Goal: Contribute content: Add original content to the website for others to see

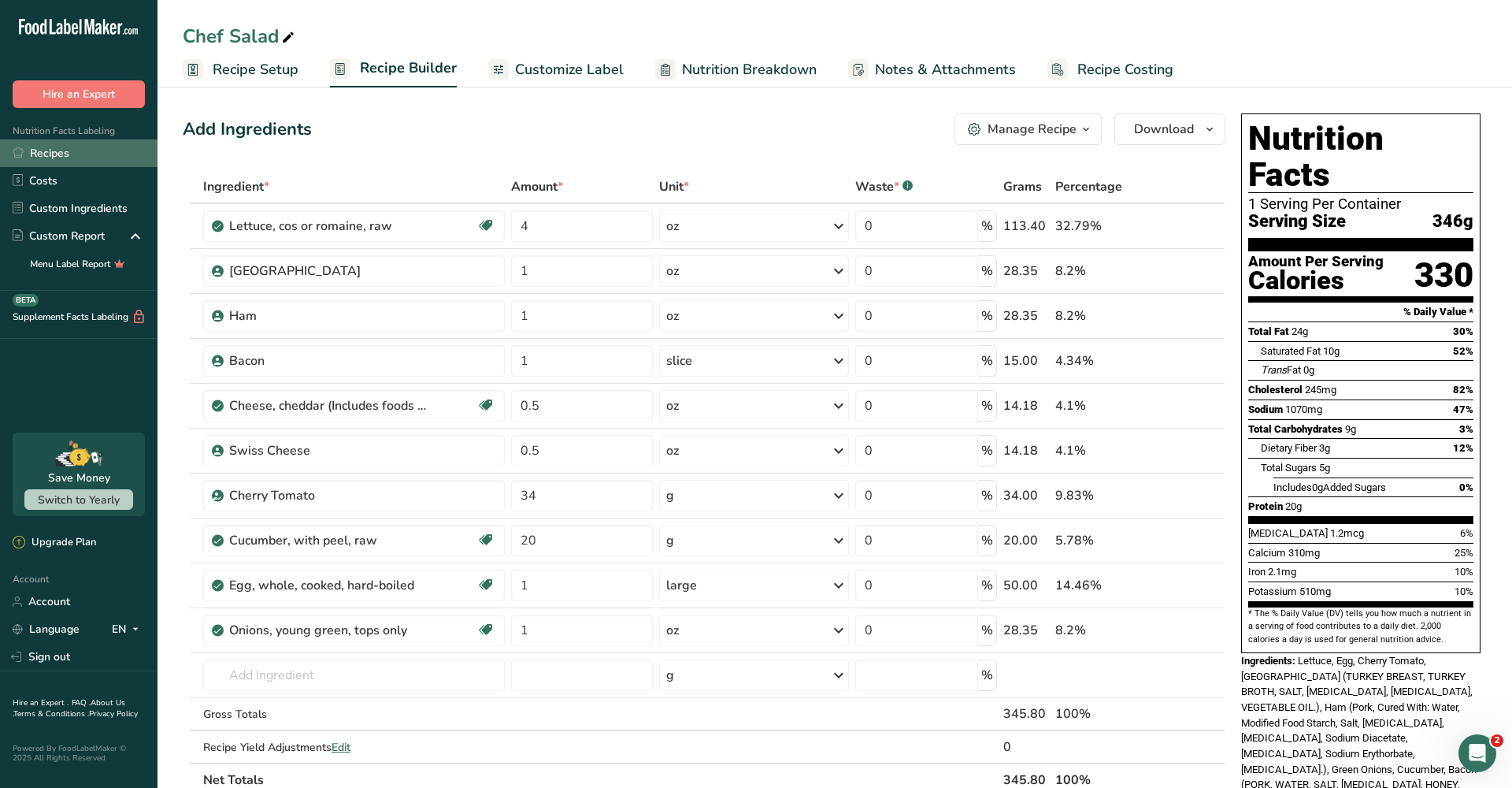
click at [71, 158] on link "Recipes" at bounding box center [79, 154] width 158 height 28
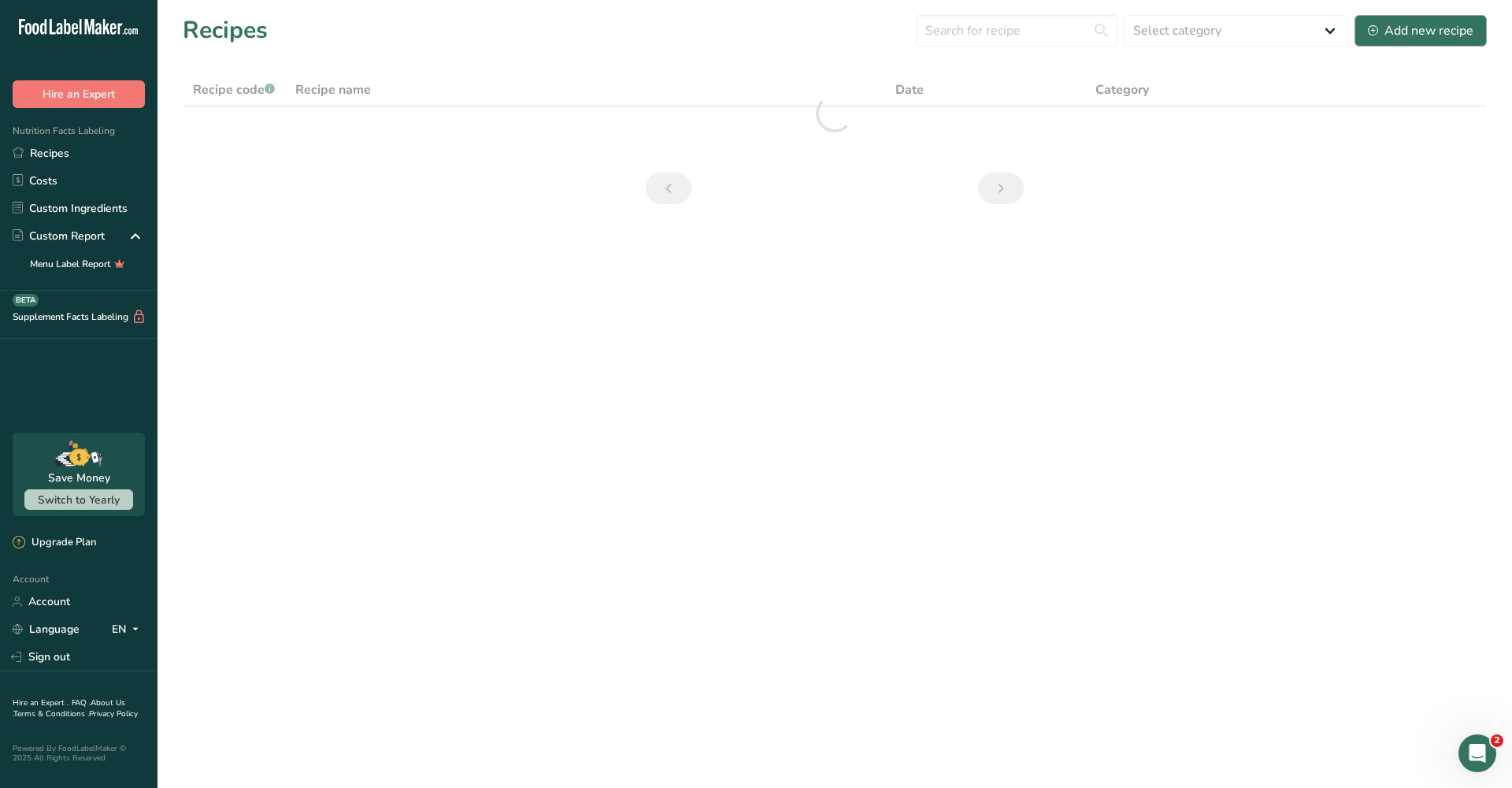
click at [1393, 37] on div "Add new recipe" at bounding box center [1421, 30] width 106 height 19
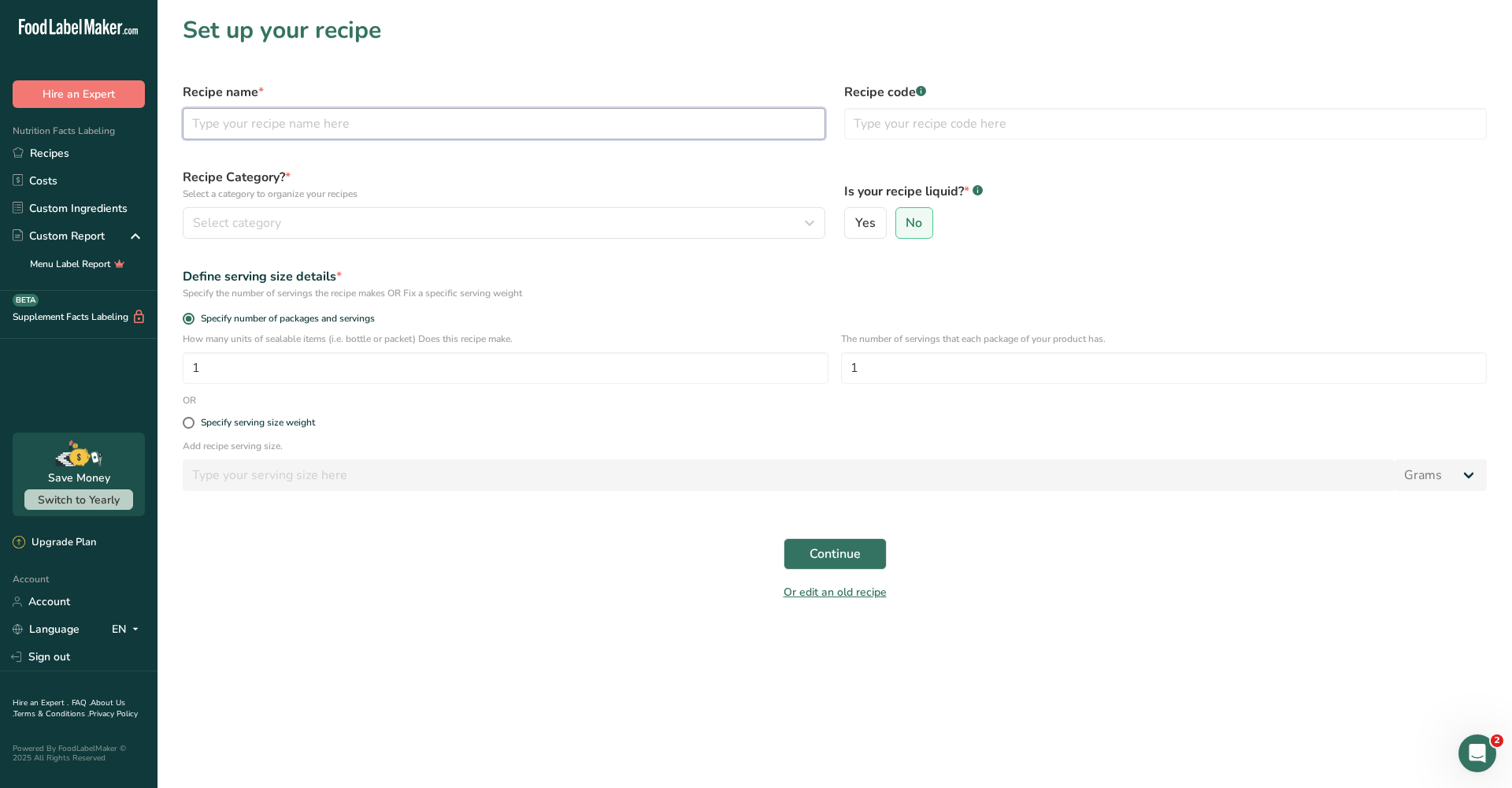
click at [443, 118] on input "text" at bounding box center [503, 123] width 642 height 32
type input "Teriyaki Chicken Wrap"
click at [377, 237] on button "Select category" at bounding box center [503, 223] width 642 height 32
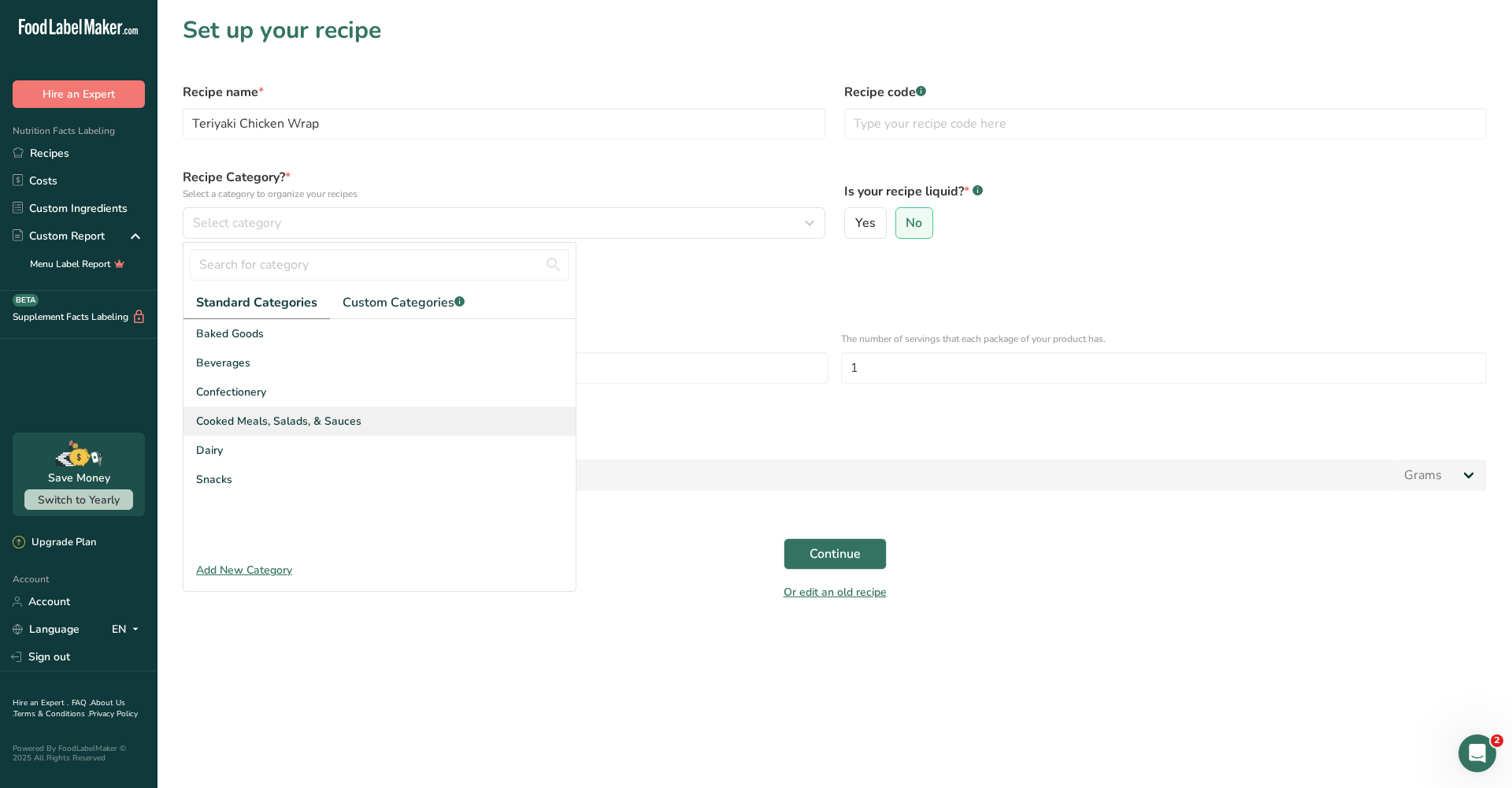
click at [366, 418] on div "Cooked Meals, Salads, & Sauces" at bounding box center [379, 421] width 392 height 29
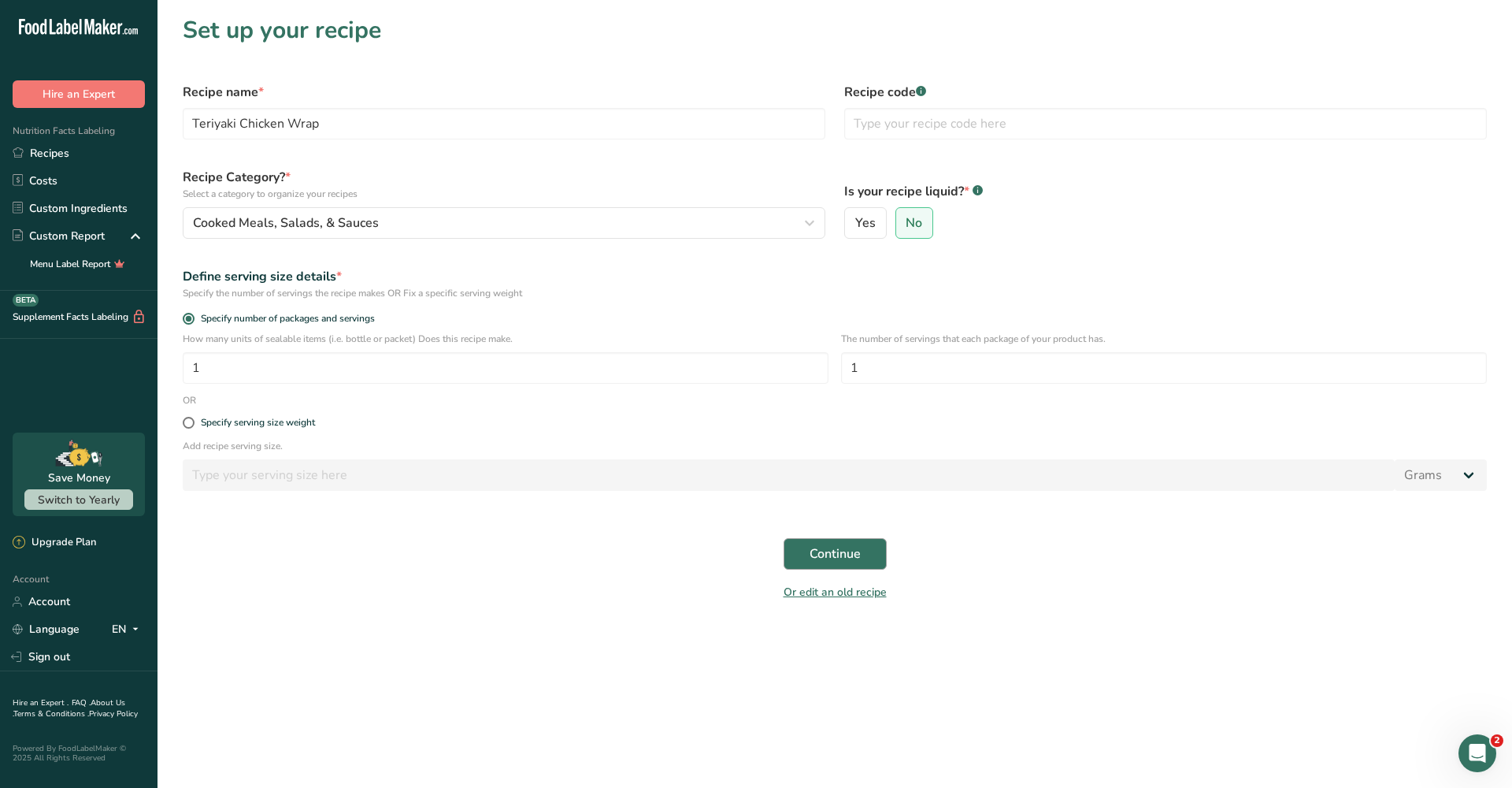
click at [836, 544] on span "Continue" at bounding box center [835, 553] width 51 height 19
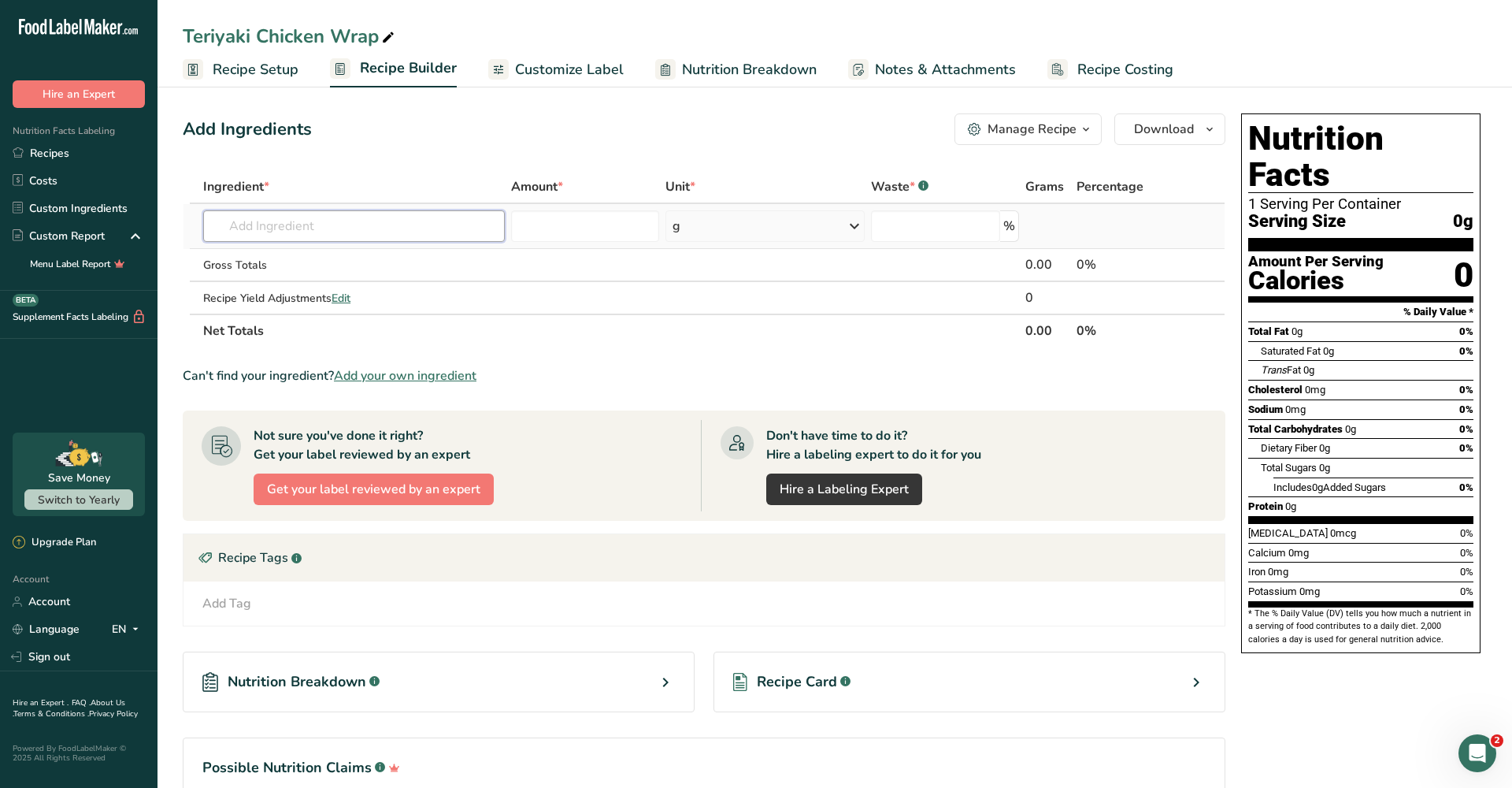
click at [360, 234] on input "text" at bounding box center [353, 226] width 301 height 32
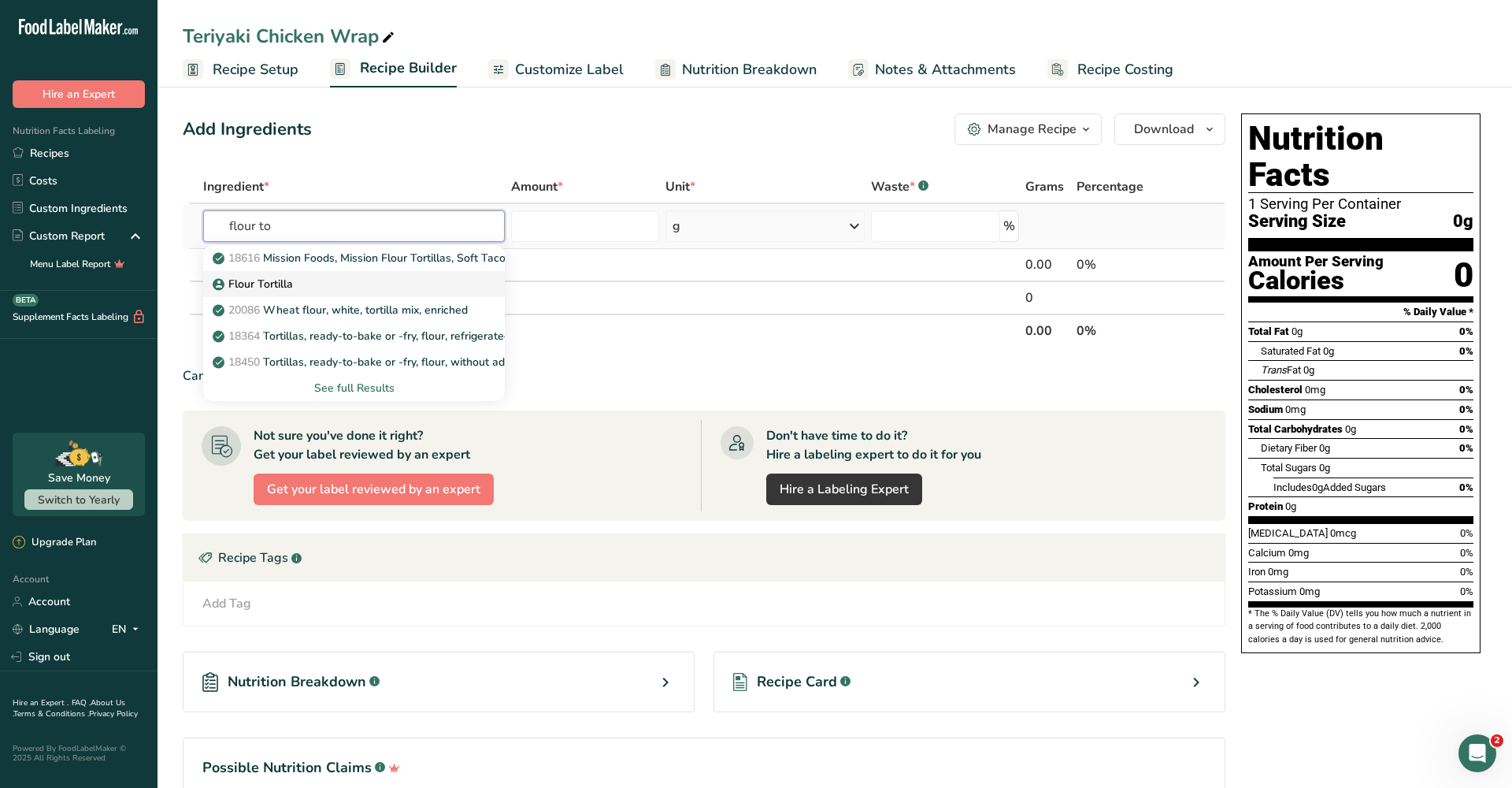
type input "flour to"
click at [271, 281] on p "Flour Tortilla" at bounding box center [254, 284] width 77 height 16
type input "Flour Tortilla"
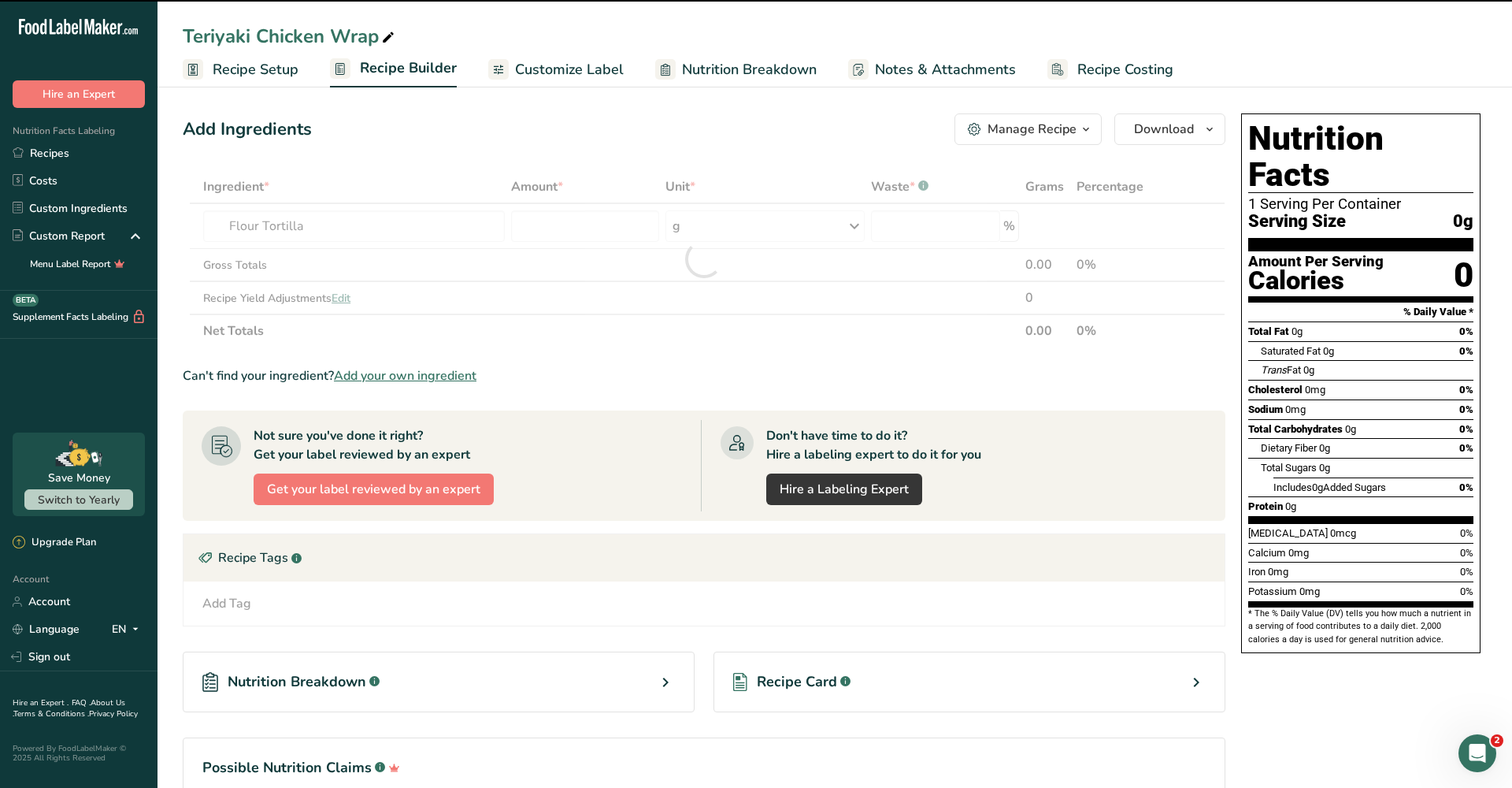
type input "0"
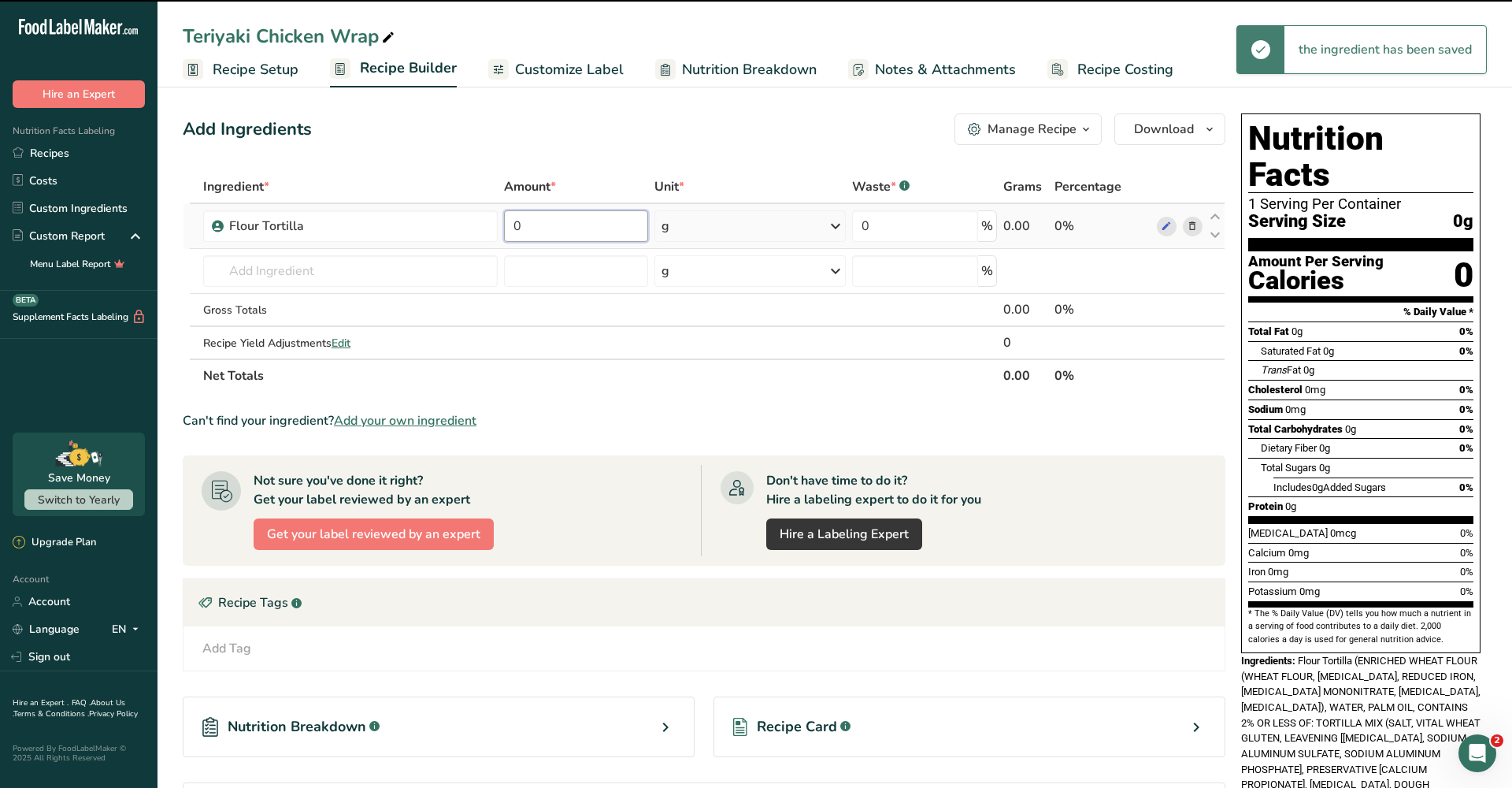
click at [577, 227] on input "0" at bounding box center [576, 226] width 144 height 32
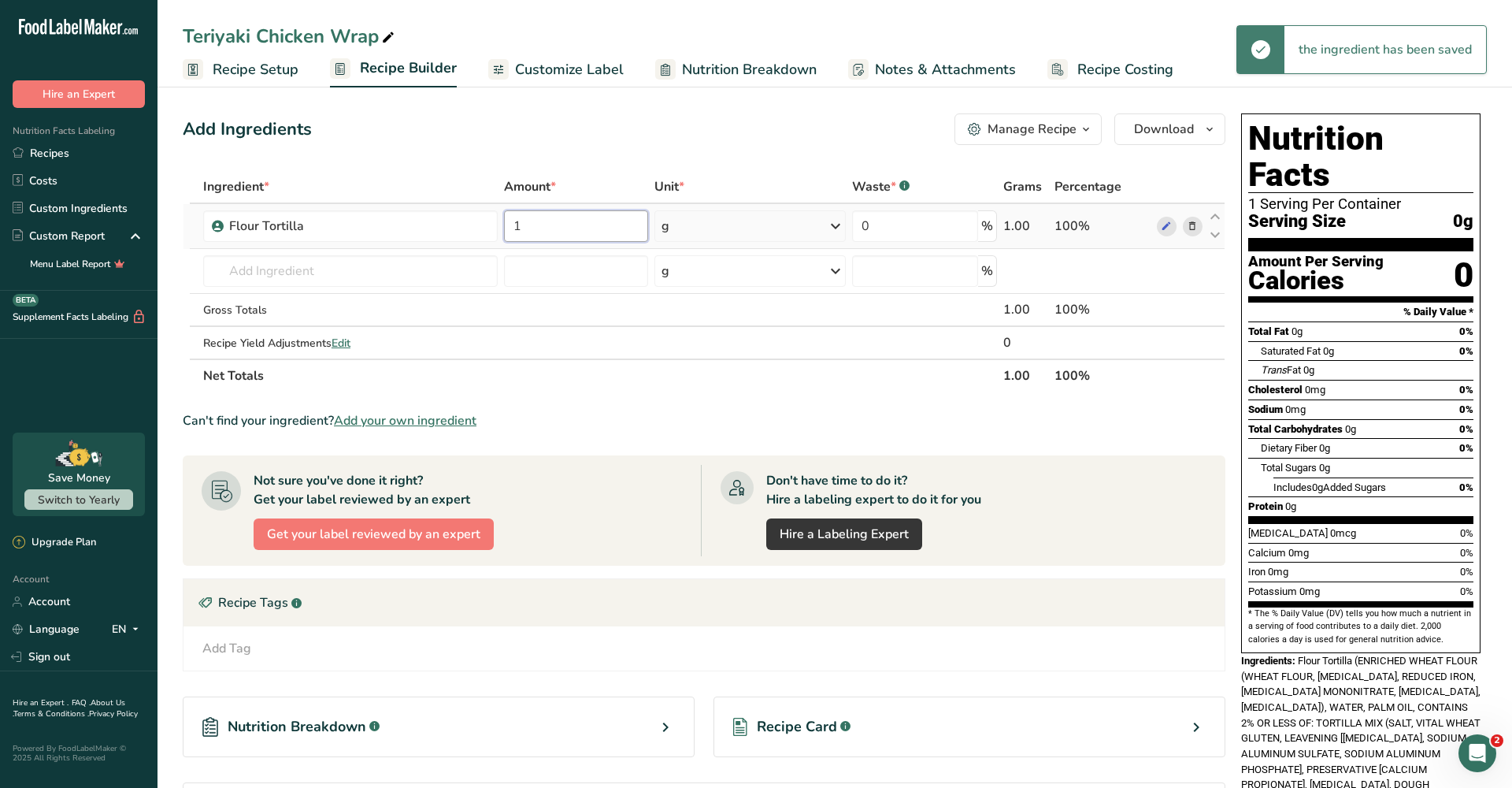
type input "1"
click at [750, 217] on div "Ingredient * Amount * Unit * Waste * .a-a{fill:#347362;}.b-a{fill:#fff;} Grams …" at bounding box center [704, 282] width 1043 height 223
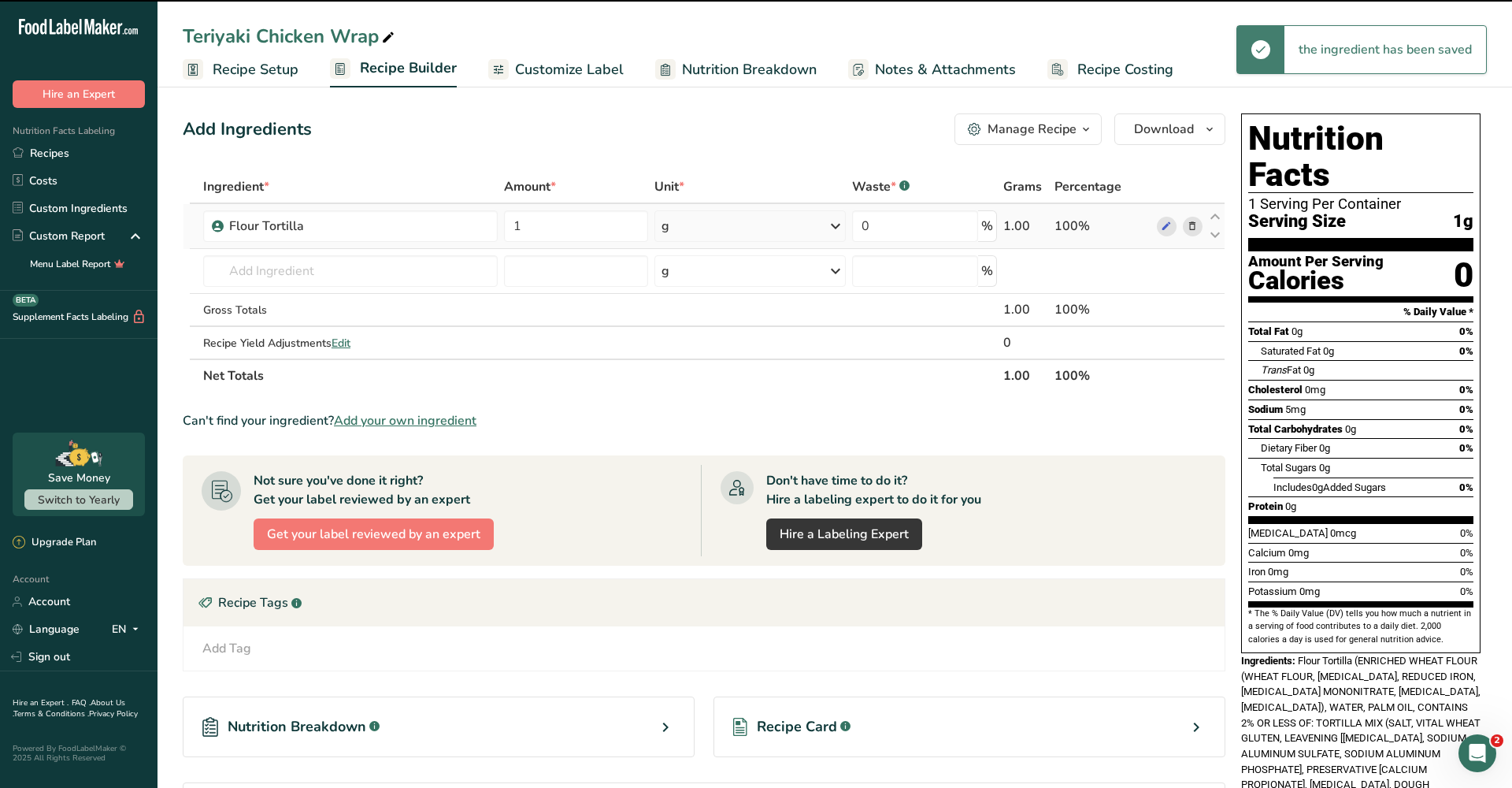
click at [815, 225] on div "g" at bounding box center [750, 226] width 192 height 32
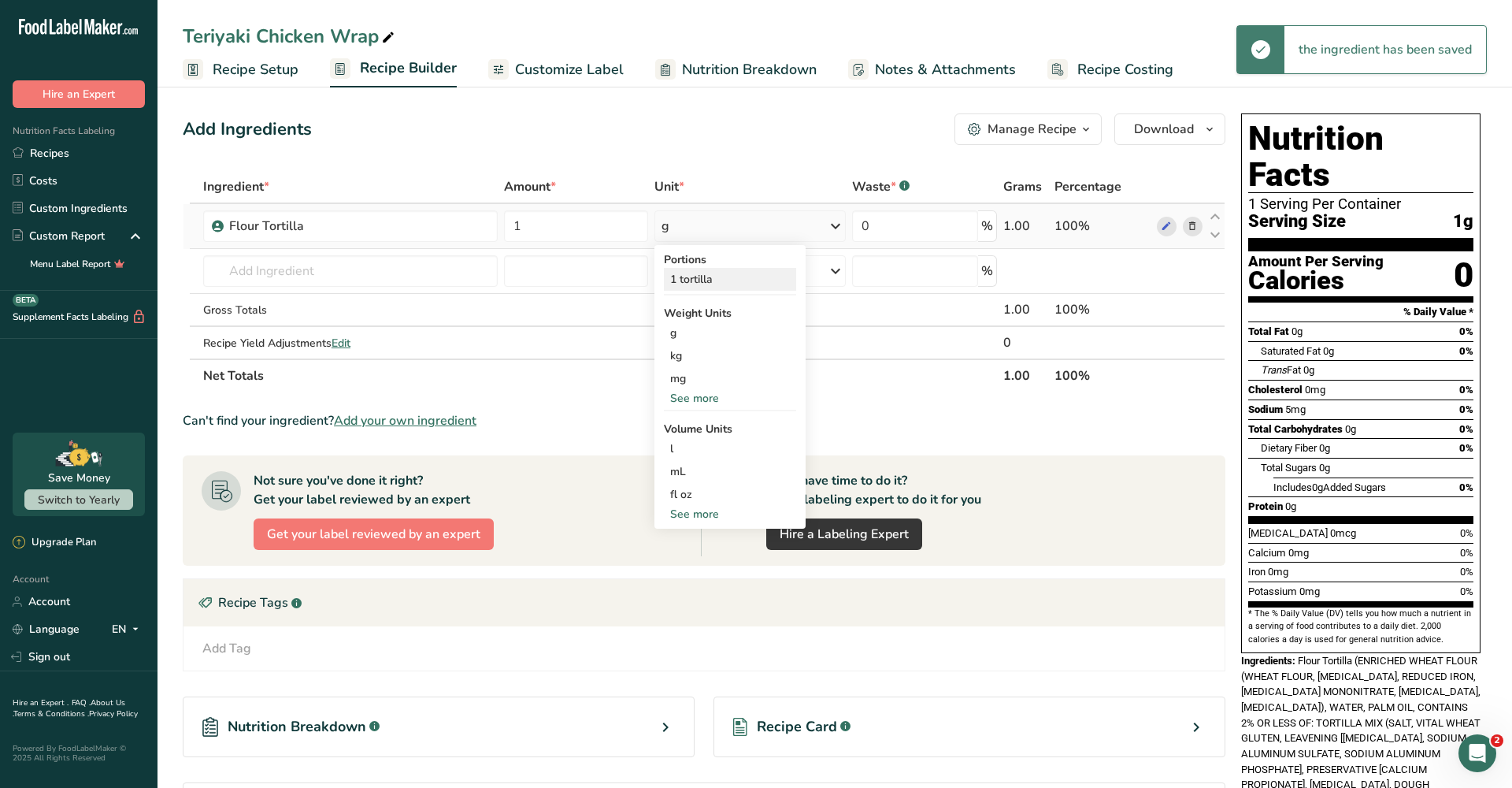
click at [719, 283] on div "1 tortilla" at bounding box center [730, 279] width 132 height 23
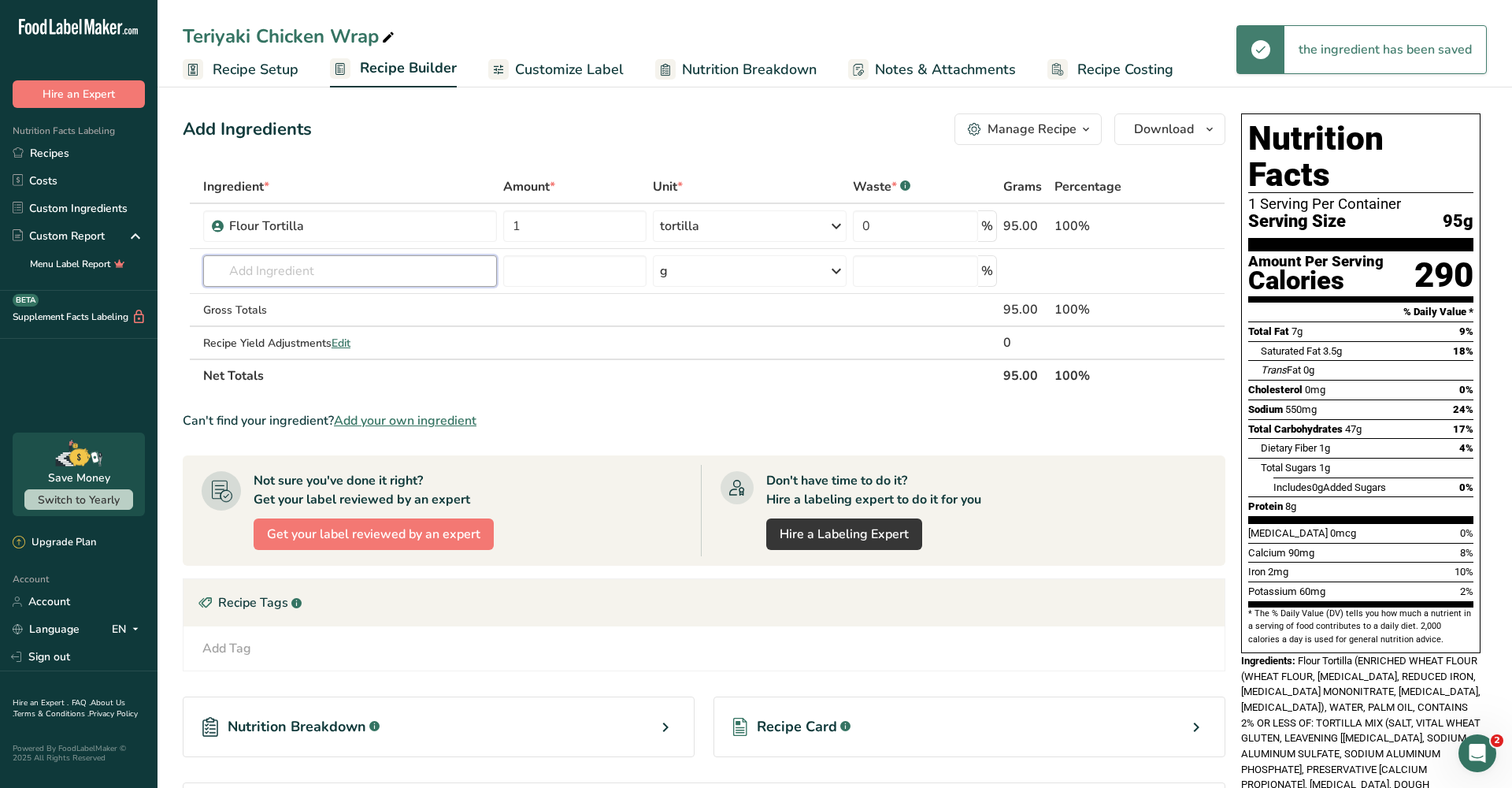
click at [343, 271] on input "text" at bounding box center [350, 271] width 294 height 32
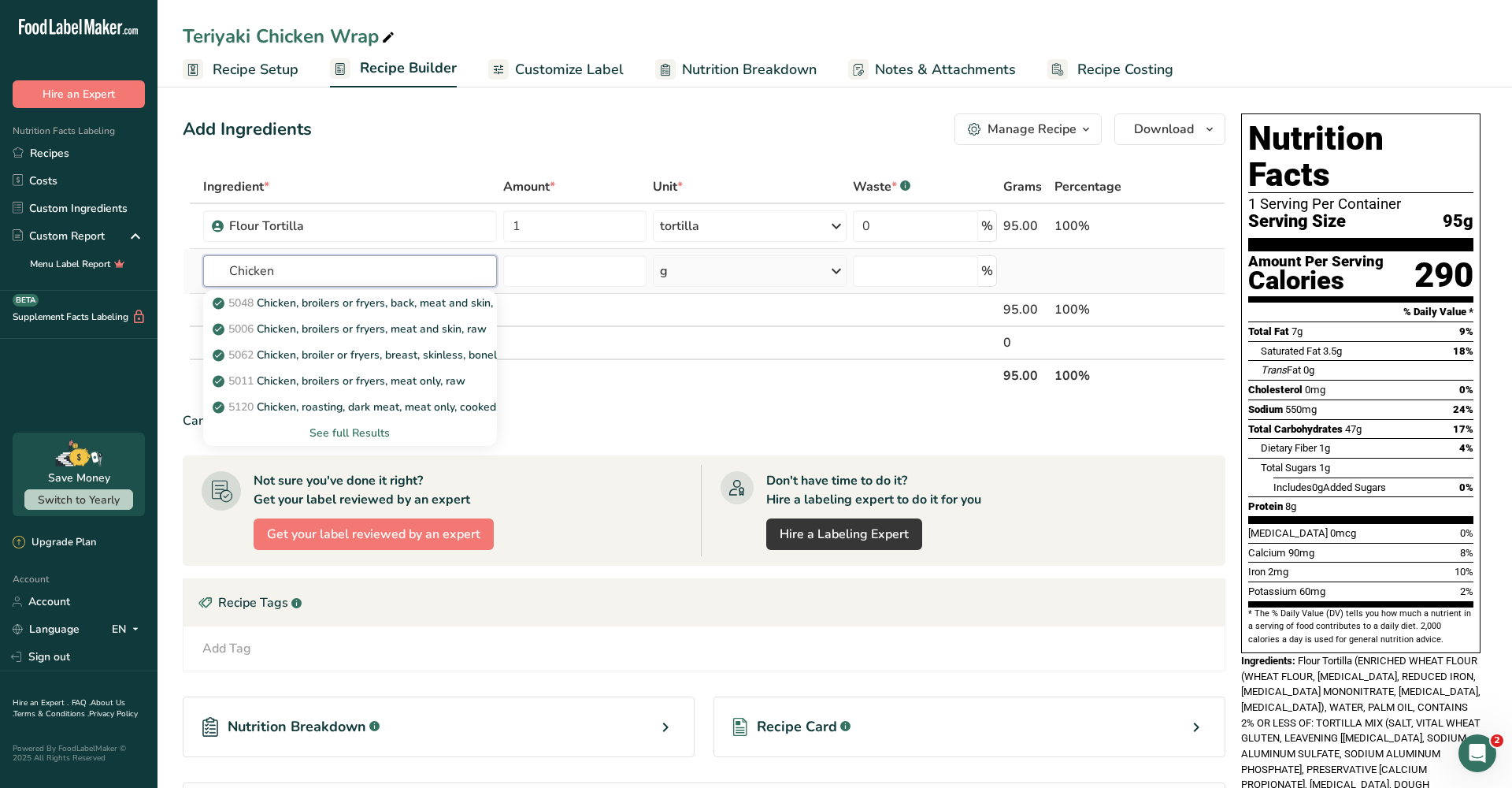
type input "Chicken"
click at [348, 436] on div "See full Results" at bounding box center [350, 433] width 269 height 16
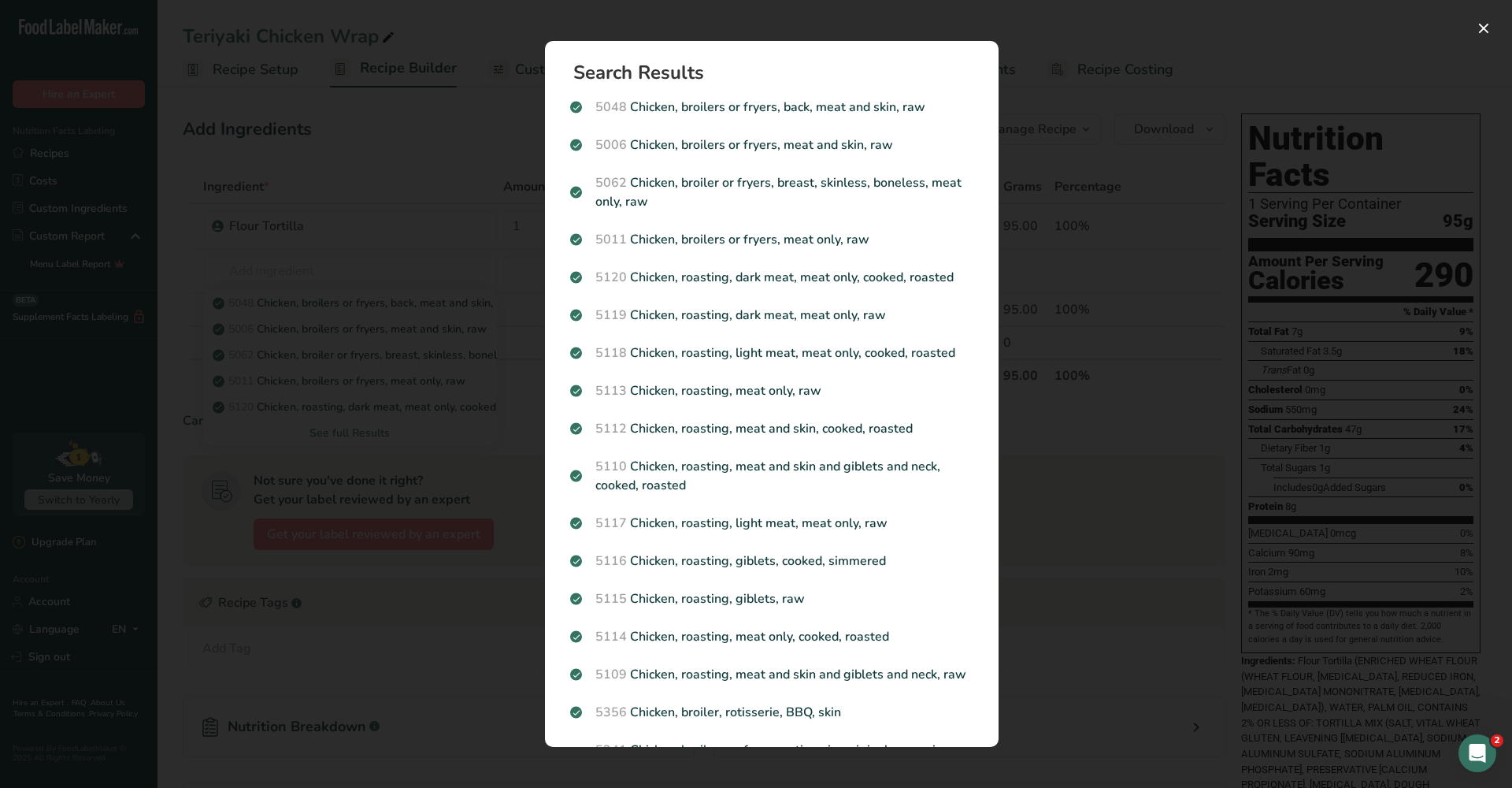
click at [435, 477] on div "Search results modal" at bounding box center [756, 394] width 1512 height 788
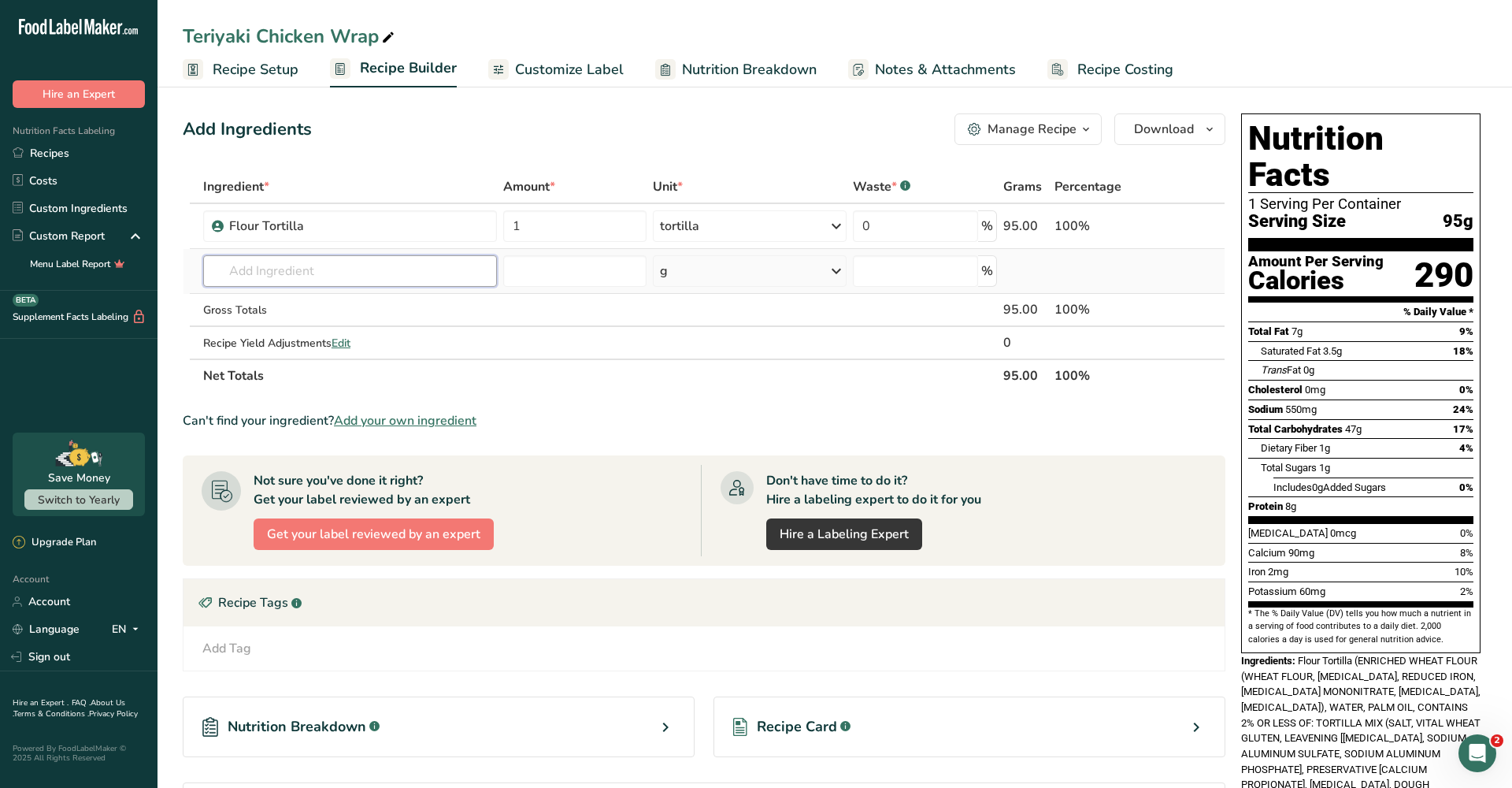
click at [352, 280] on input "text" at bounding box center [350, 271] width 294 height 32
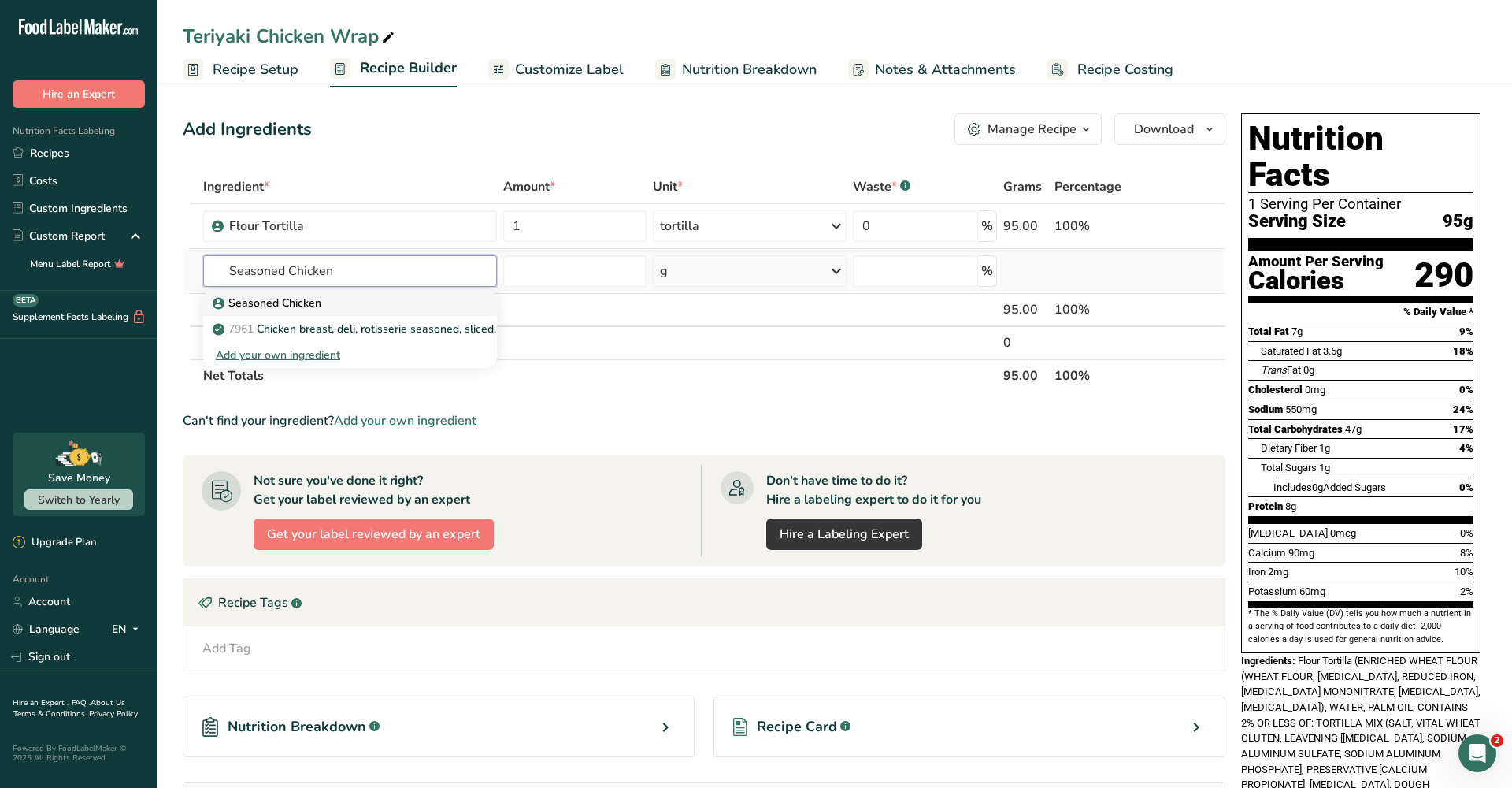
type input "Seasoned Chicken"
click at [222, 305] on icon at bounding box center [218, 303] width 10 height 14
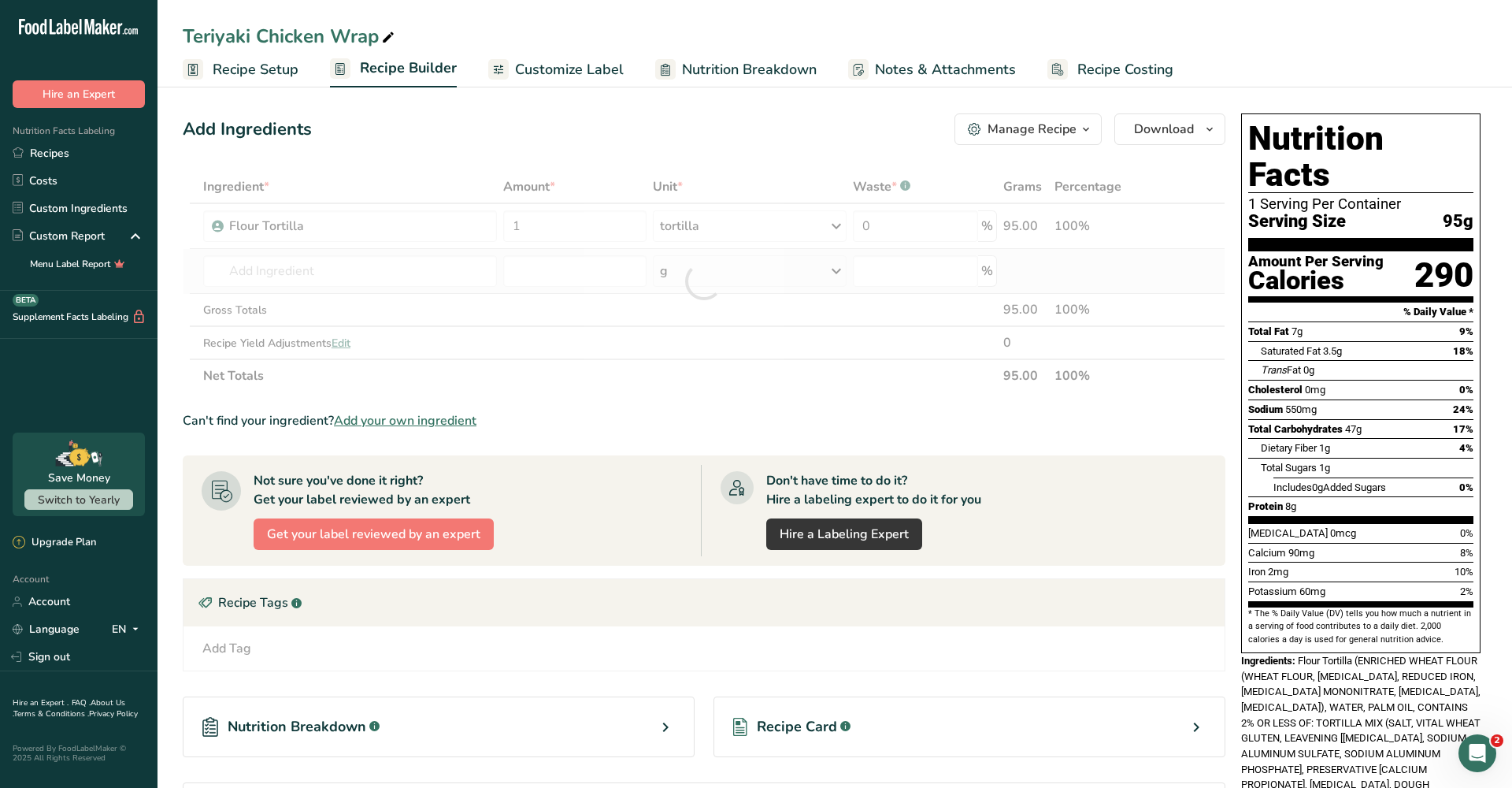
type input "Seasoned Chicken"
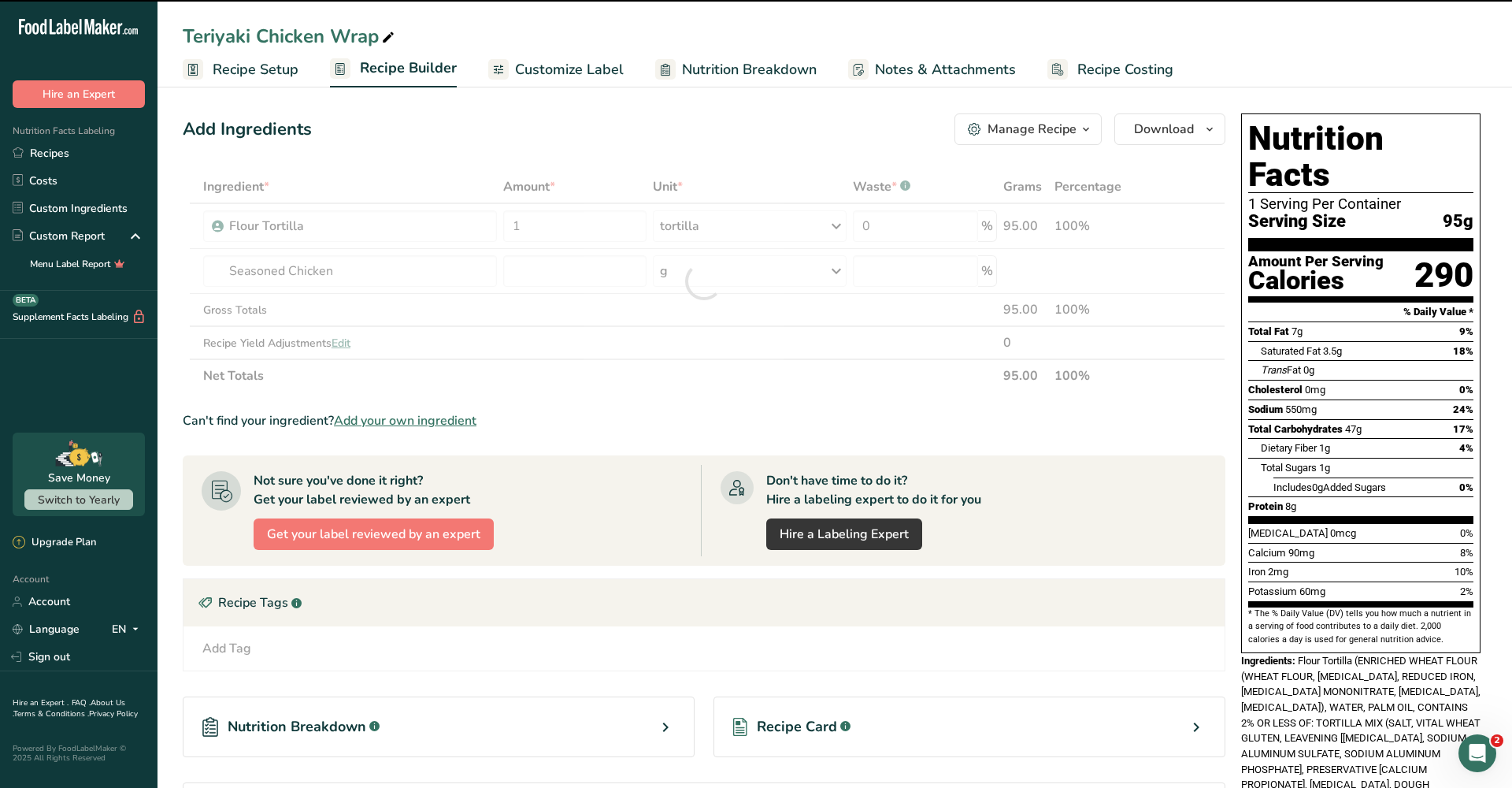
type input "0"
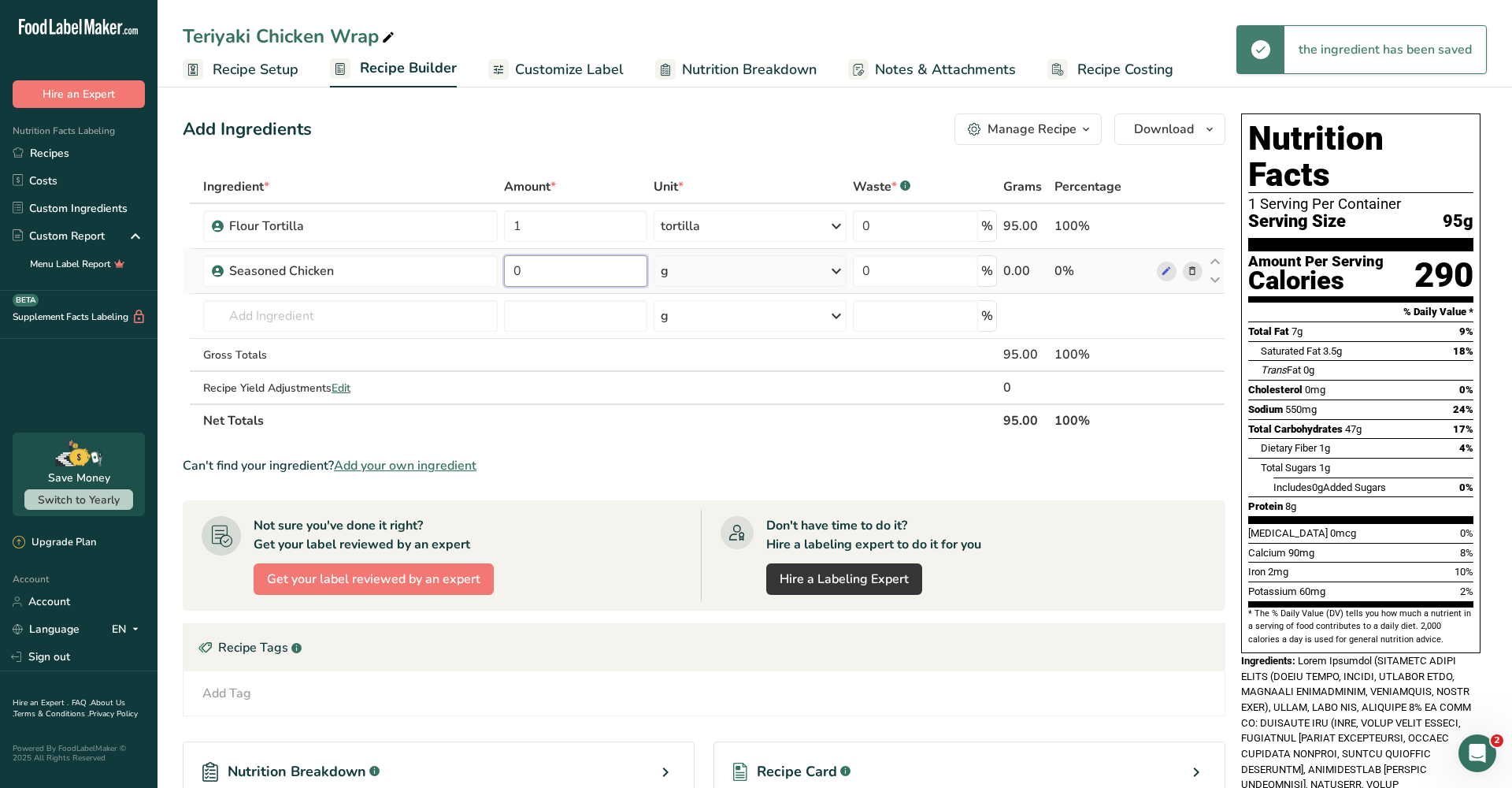
click at [601, 268] on input "0" at bounding box center [576, 271] width 144 height 32
type input "4"
click at [787, 275] on div "Ingredient * Amount * Unit * Waste * .a-a{fill:#347362;}.b-a{fill:#fff;} Grams …" at bounding box center [704, 304] width 1043 height 267
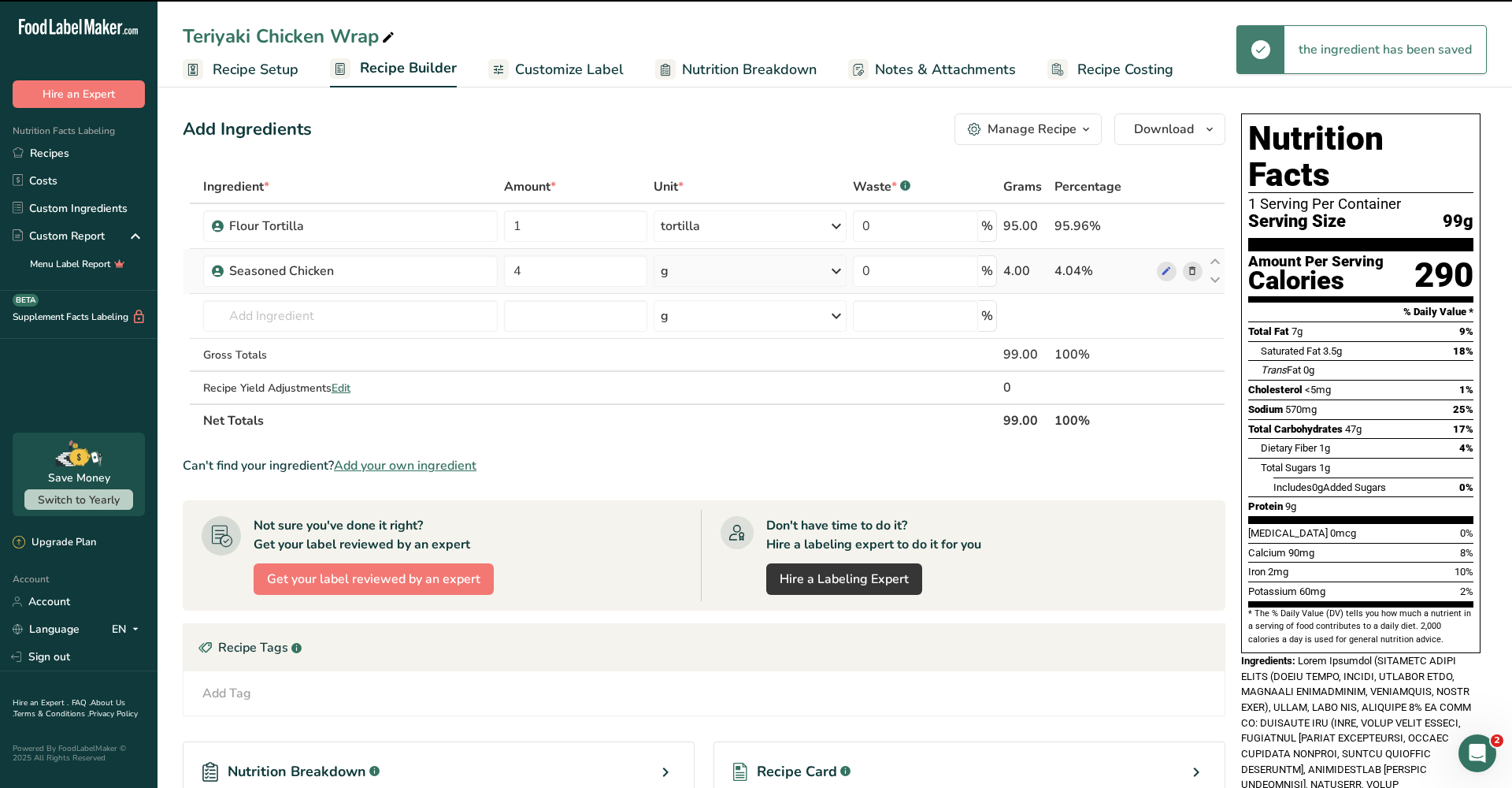
click at [787, 275] on div "g" at bounding box center [750, 271] width 193 height 32
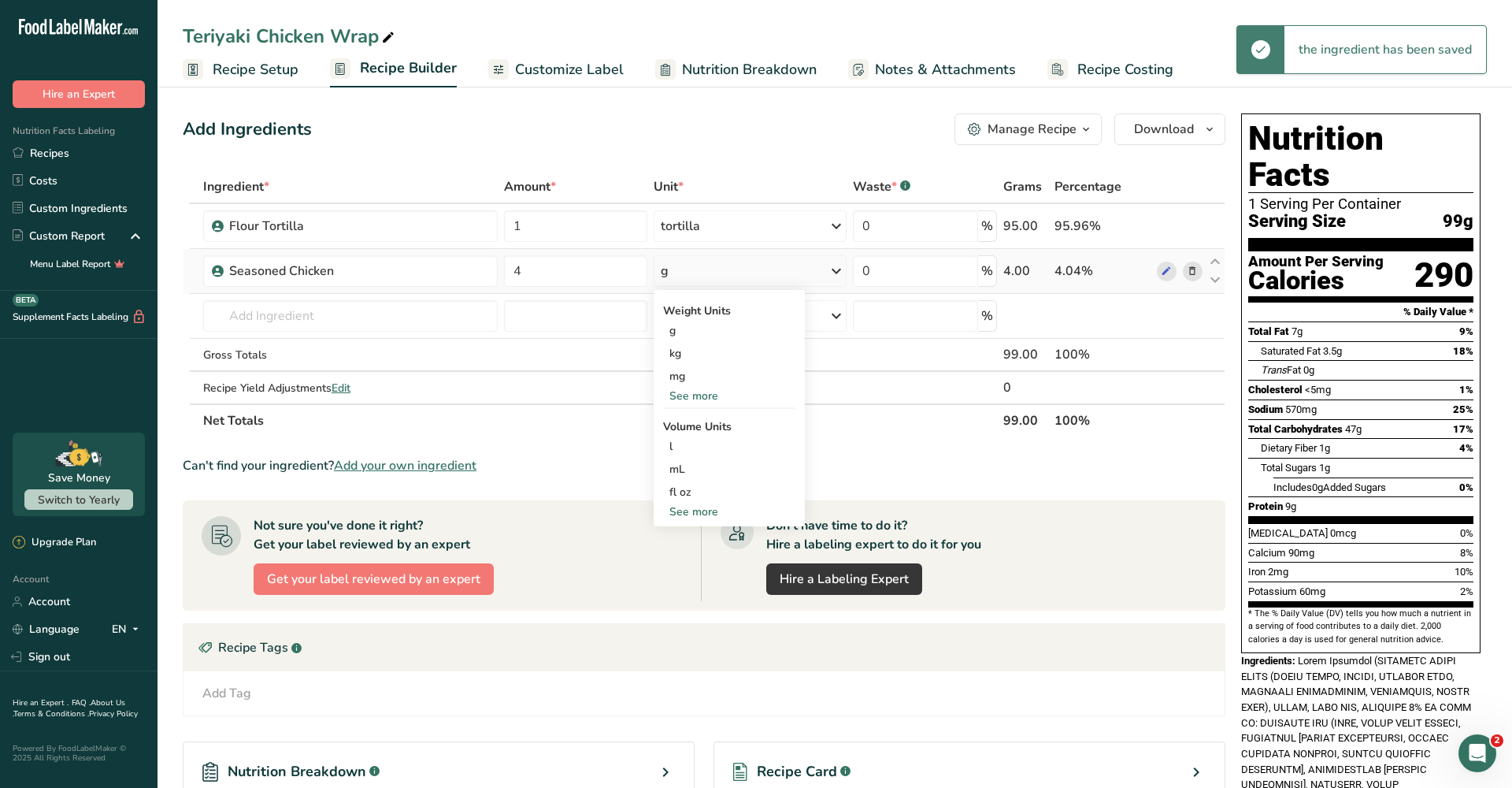
click at [727, 395] on div "See more" at bounding box center [729, 396] width 132 height 16
click at [702, 439] on div "oz" at bounding box center [729, 444] width 132 height 23
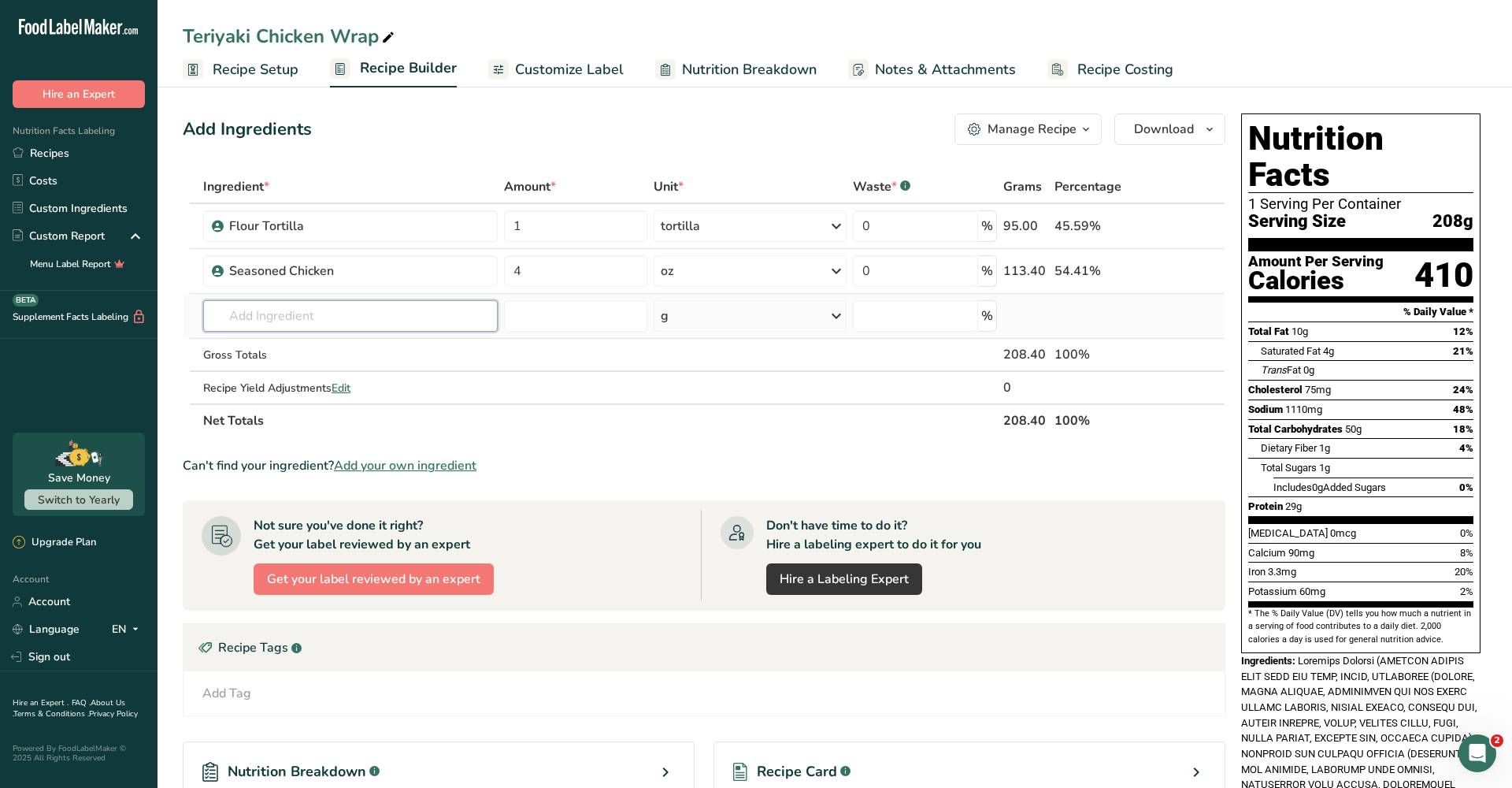
click at [310, 318] on input "text" at bounding box center [350, 316] width 295 height 32
type input "C"
type input "romaine"
click at [305, 342] on p "11251 [GEOGRAPHIC_DATA], cos or romaine, raw" at bounding box center [312, 348] width 192 height 16
type input "Lettuce, cos or romaine, raw"
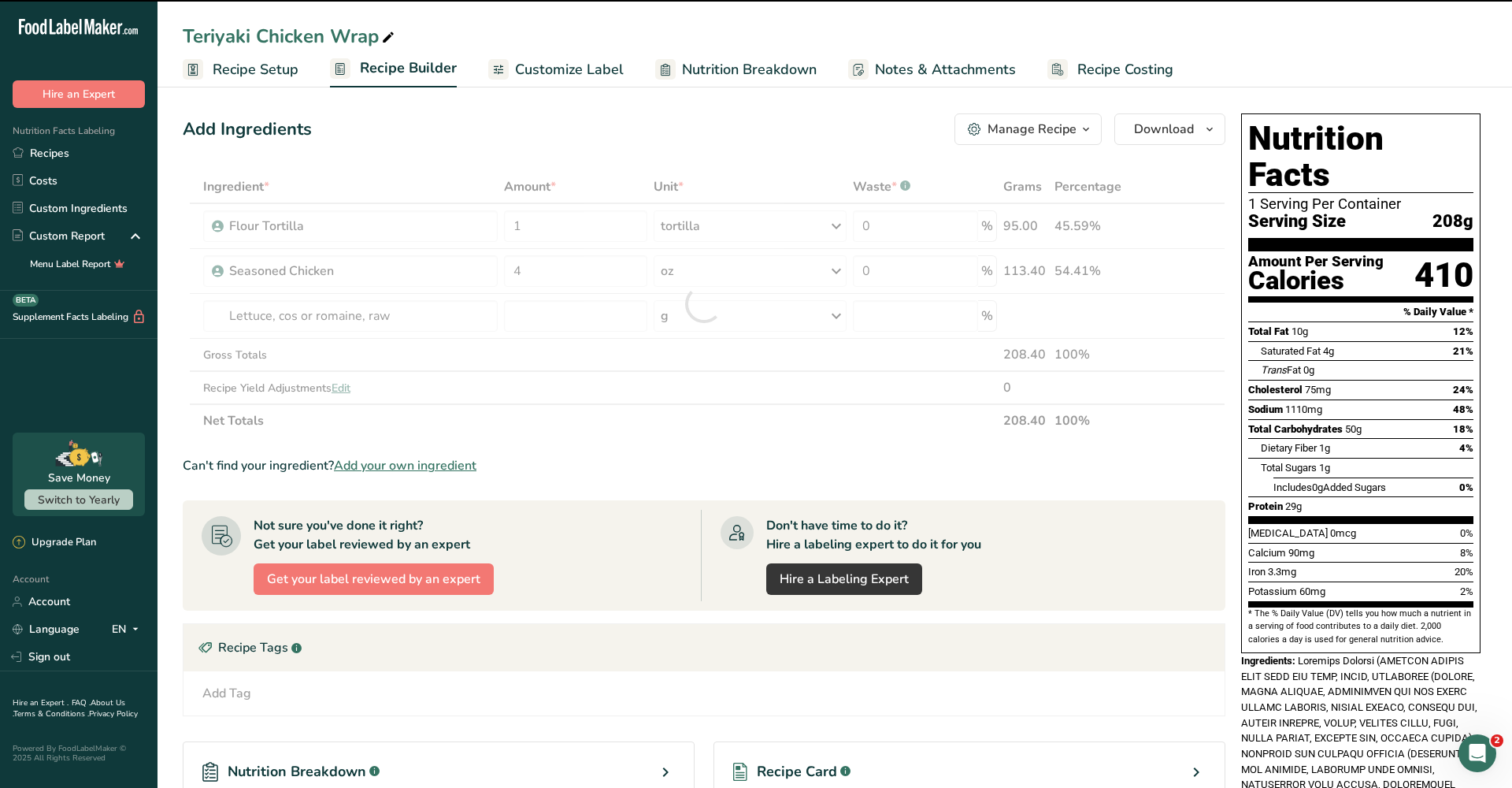
type input "0"
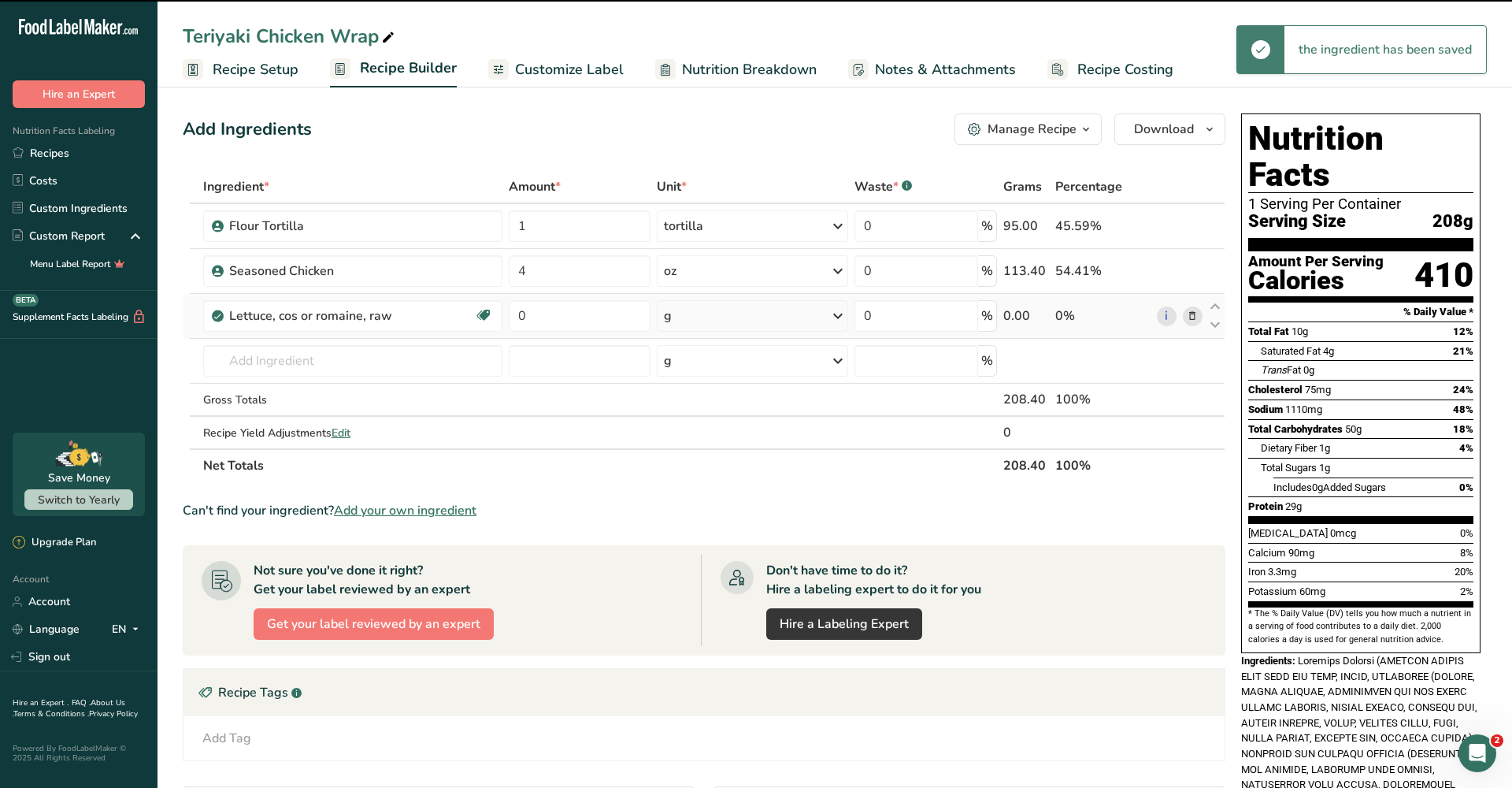
click at [713, 318] on div "g" at bounding box center [753, 316] width 192 height 32
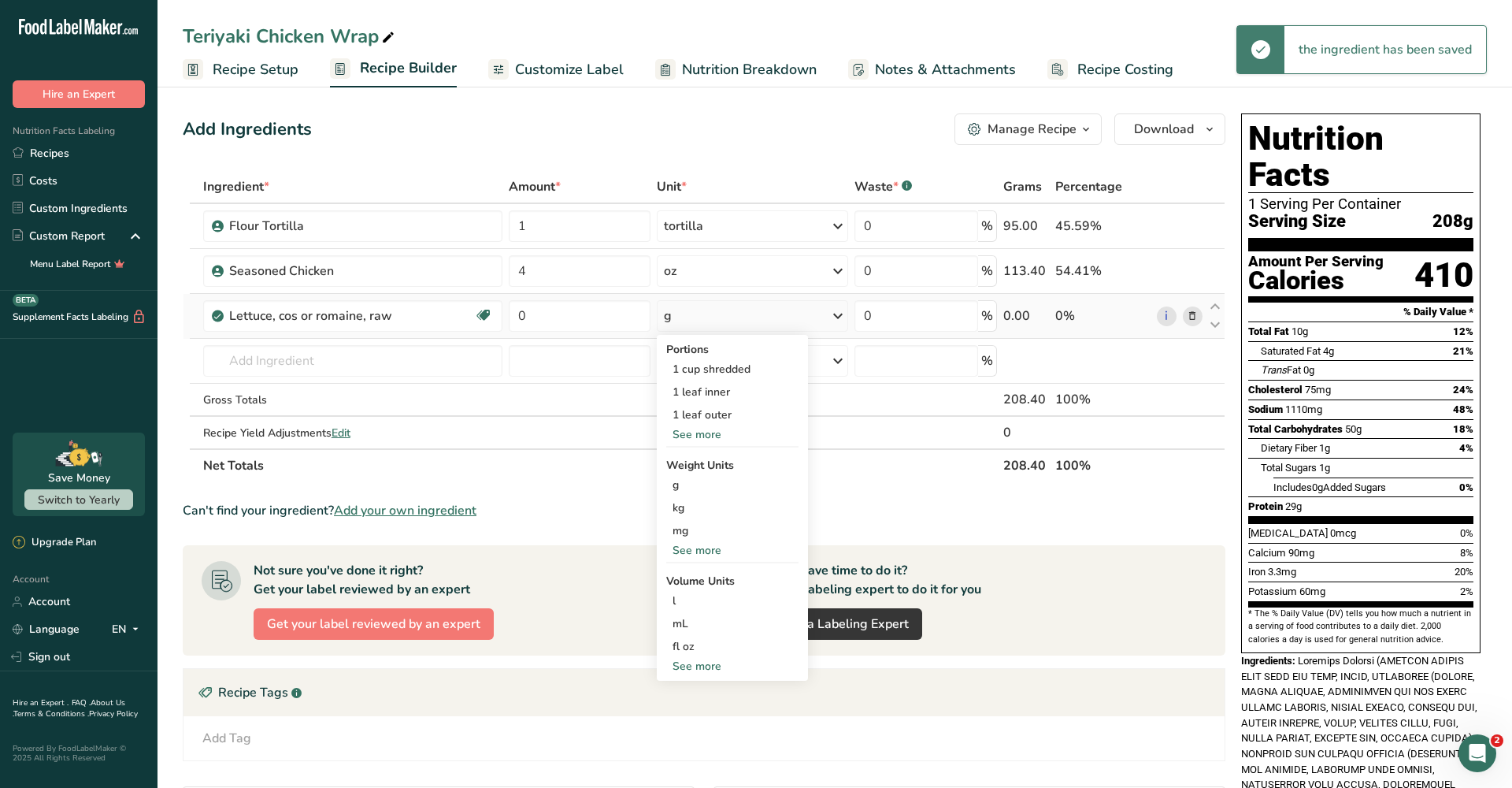
click at [709, 436] on div "See more" at bounding box center [732, 435] width 132 height 16
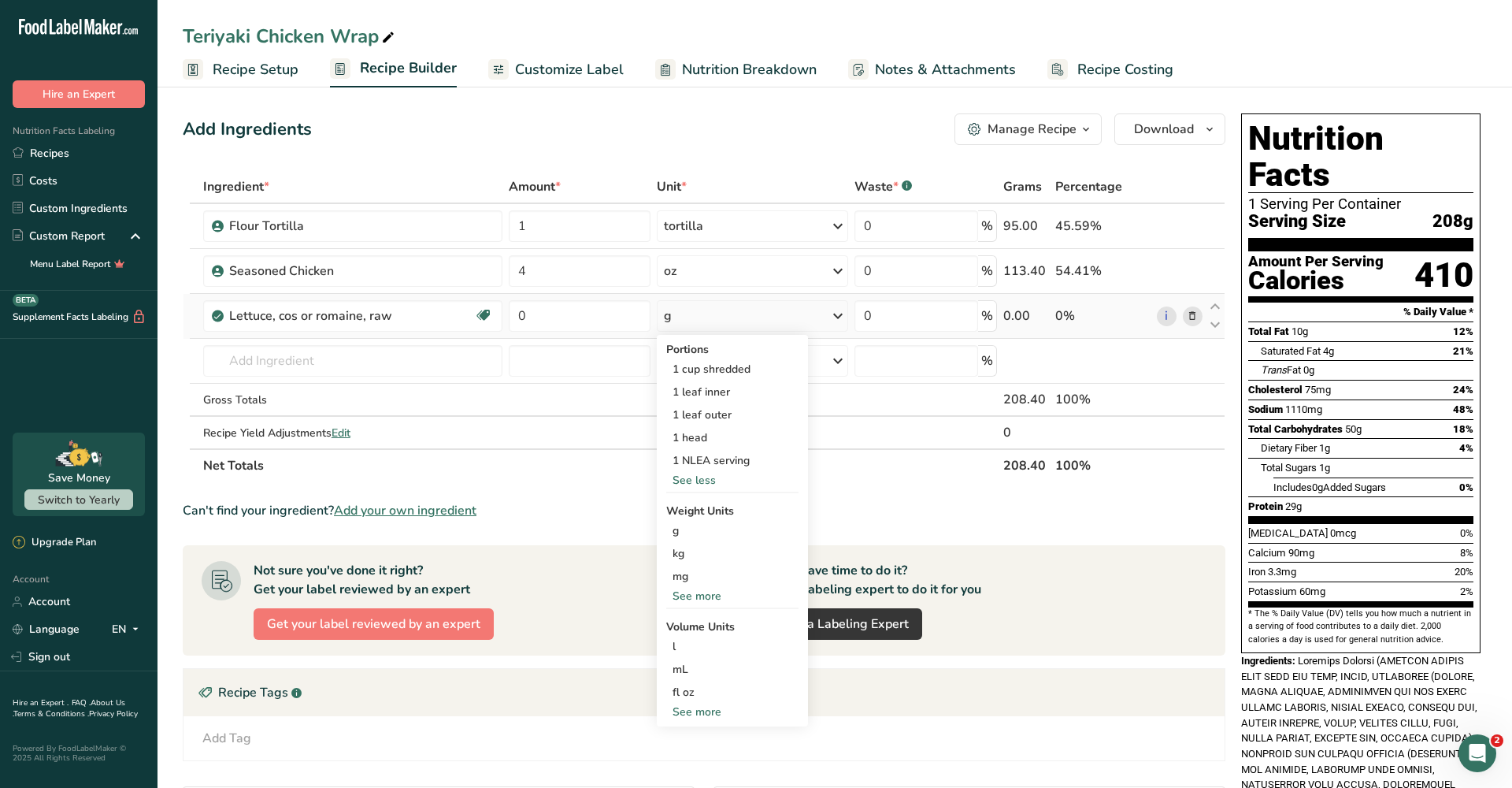
click at [699, 591] on div "See more" at bounding box center [732, 596] width 132 height 16
click at [694, 644] on div "oz" at bounding box center [732, 645] width 132 height 23
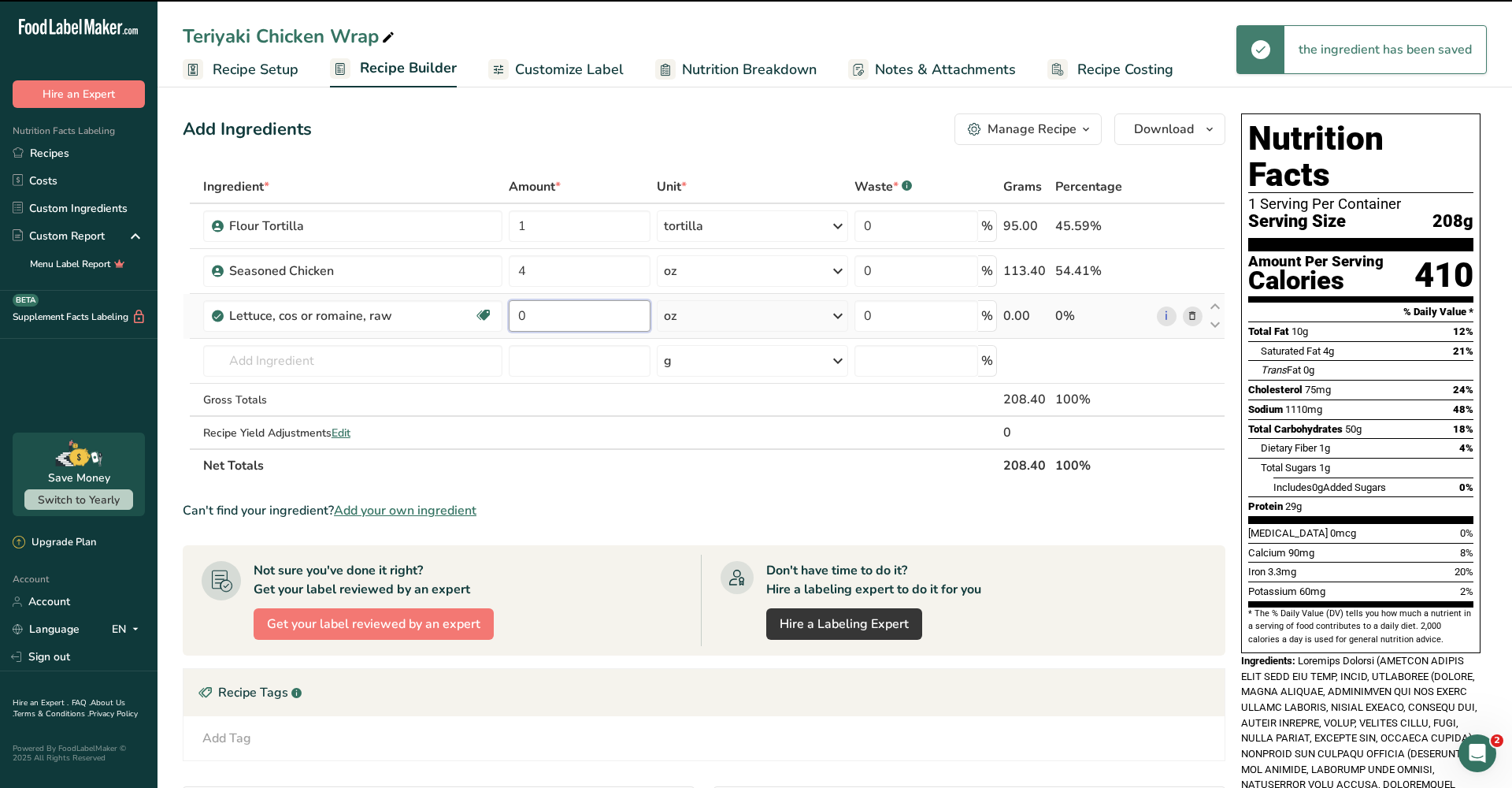
click at [590, 313] on input "0" at bounding box center [581, 316] width 143 height 32
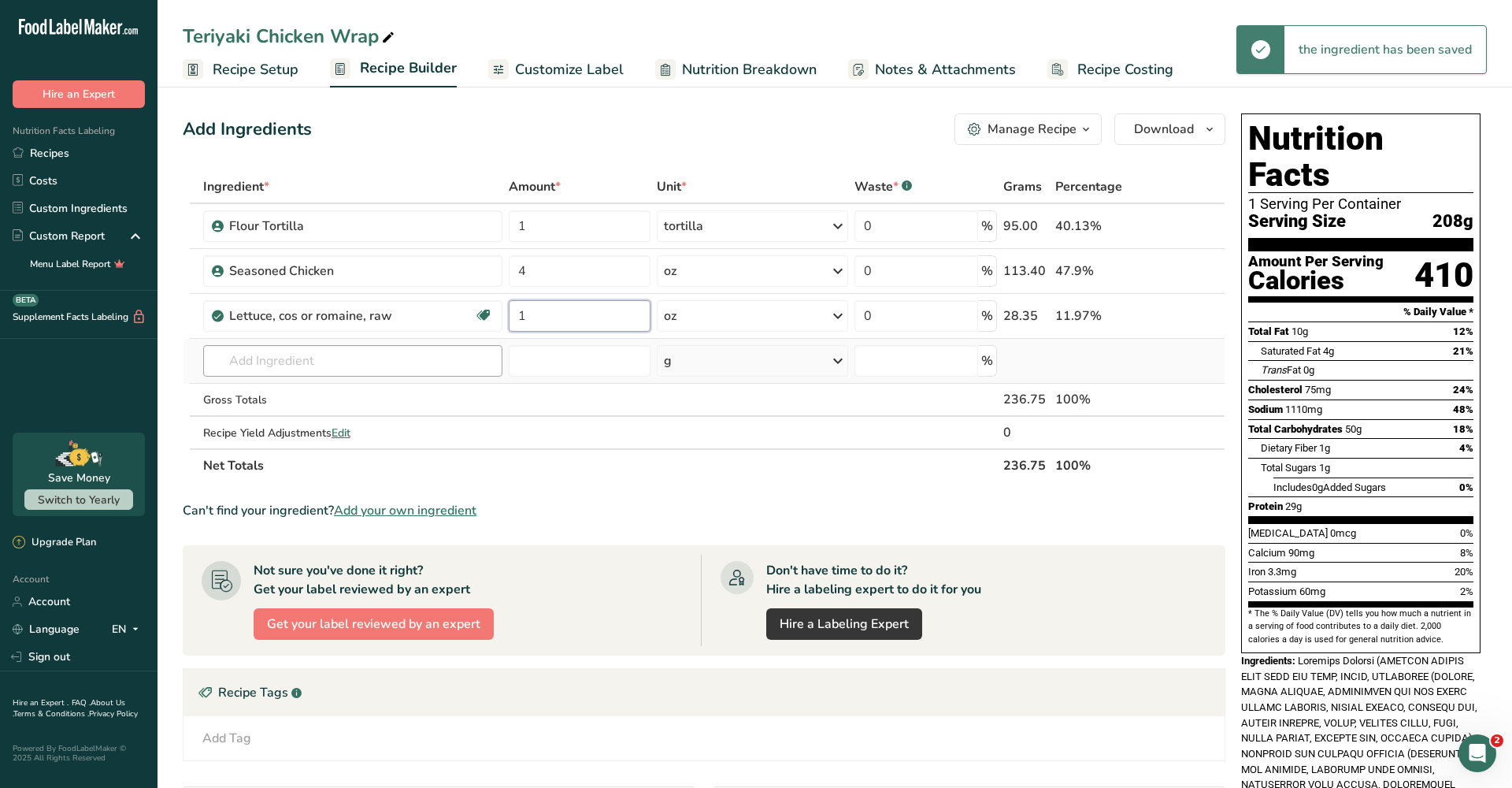
type input "1"
click at [464, 354] on div "Ingredient * Amount * Unit * Waste * .a-a{fill:#347362;}.b-a{fill:#fff;} Grams …" at bounding box center [704, 327] width 1043 height 312
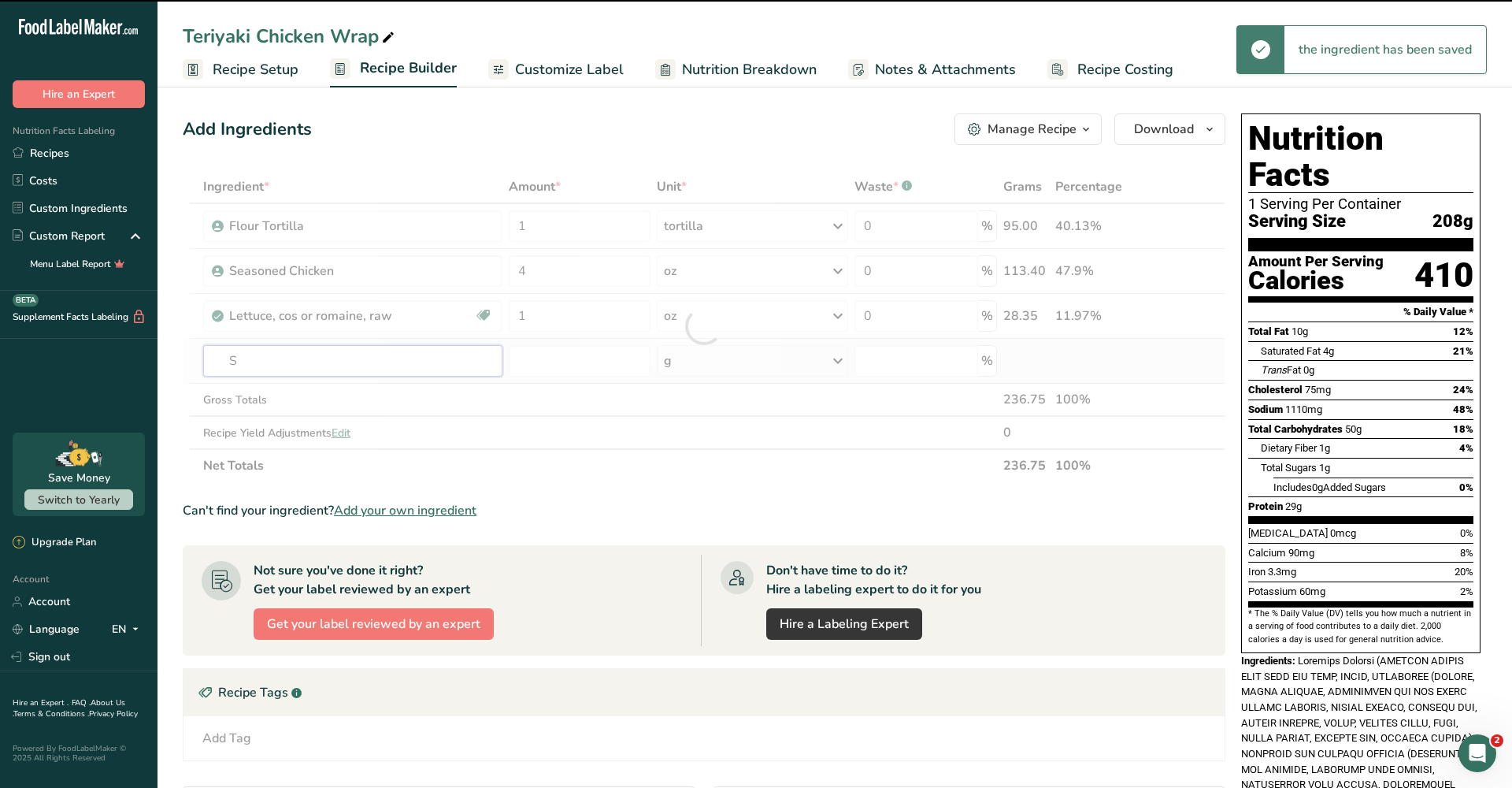
type input "Sp"
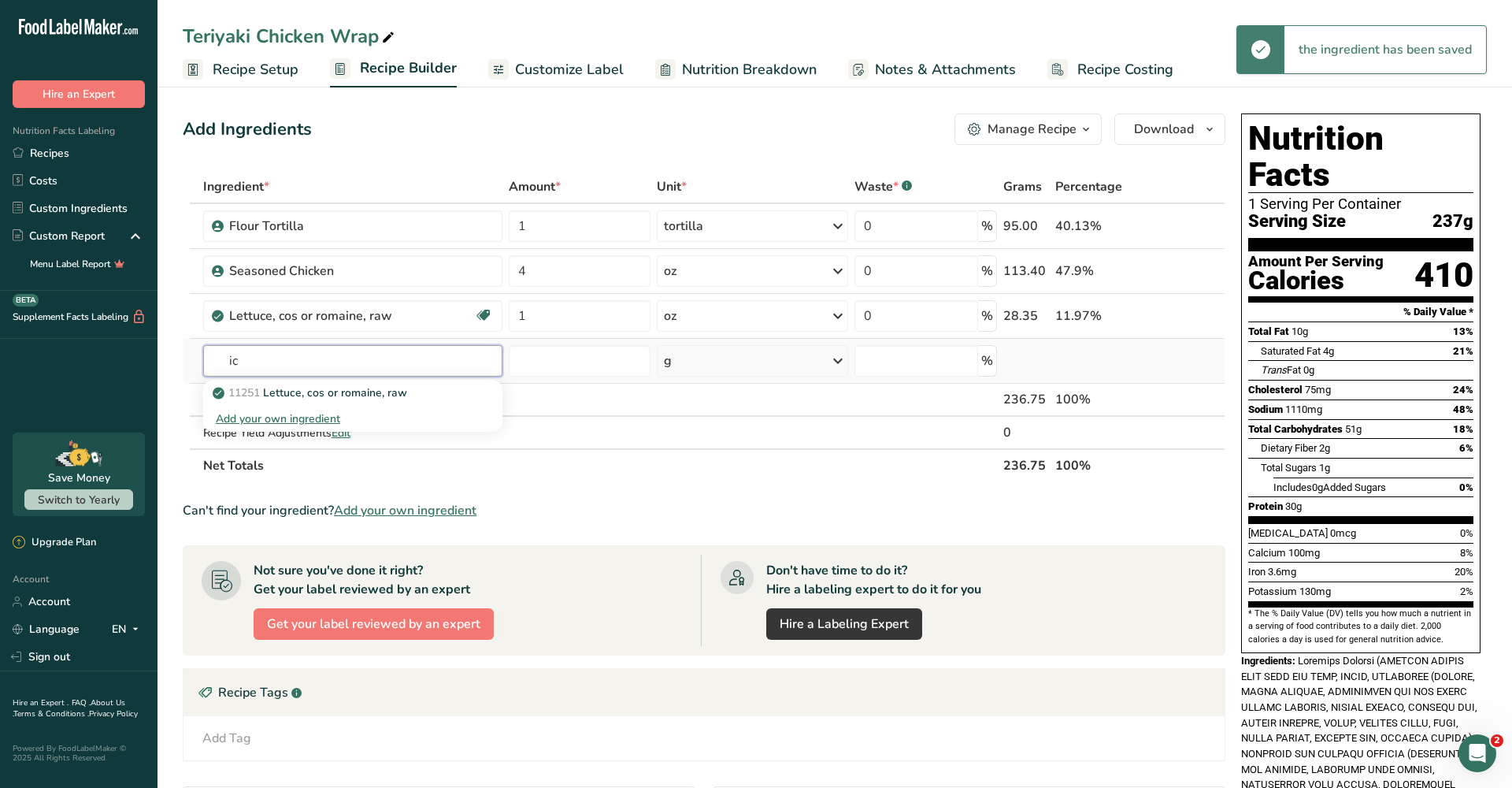
type input "i"
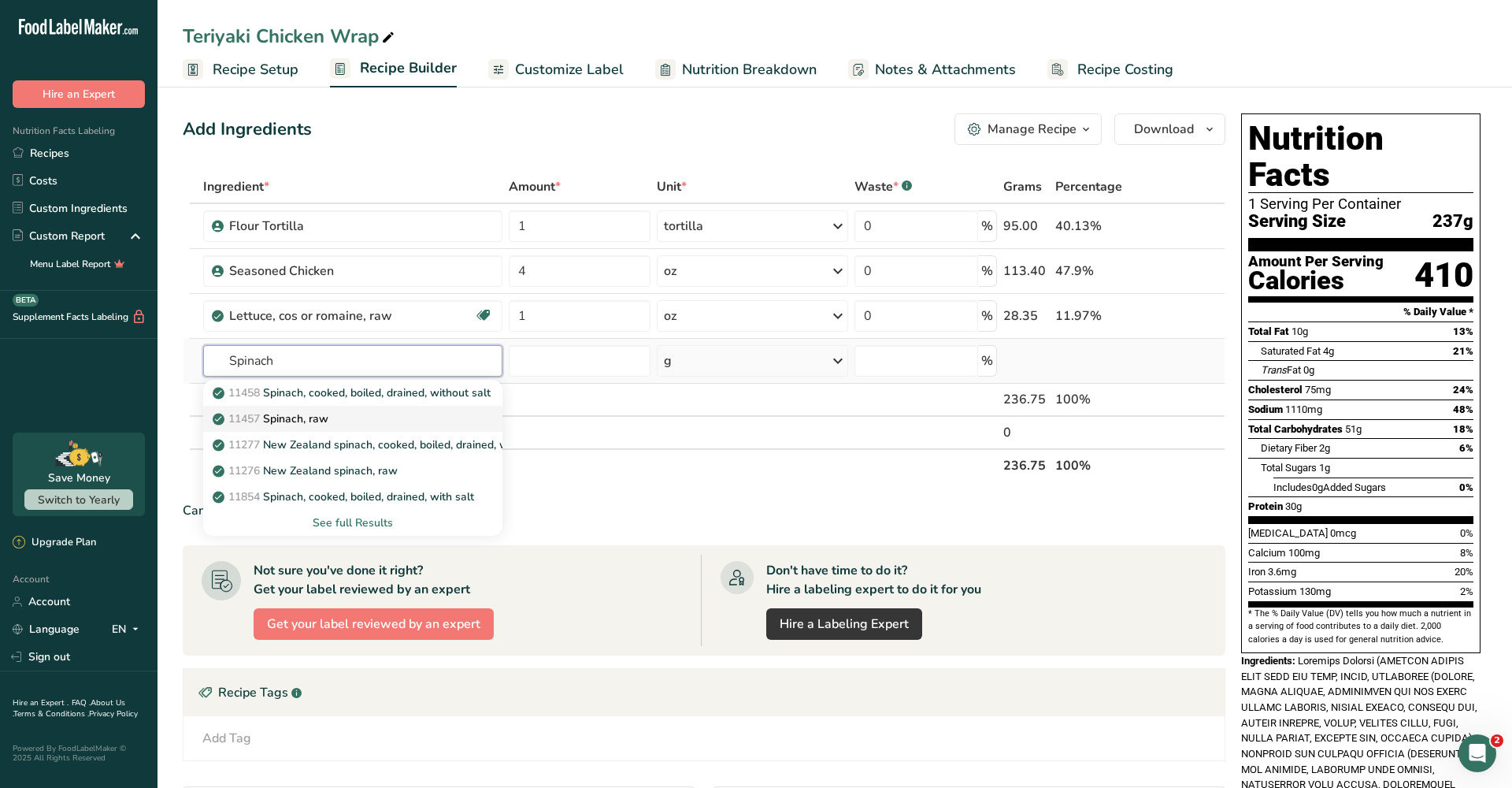
type input "Spinach"
click at [353, 428] on link "11457 Spinach, raw" at bounding box center [352, 419] width 300 height 26
type input "Spinach, raw"
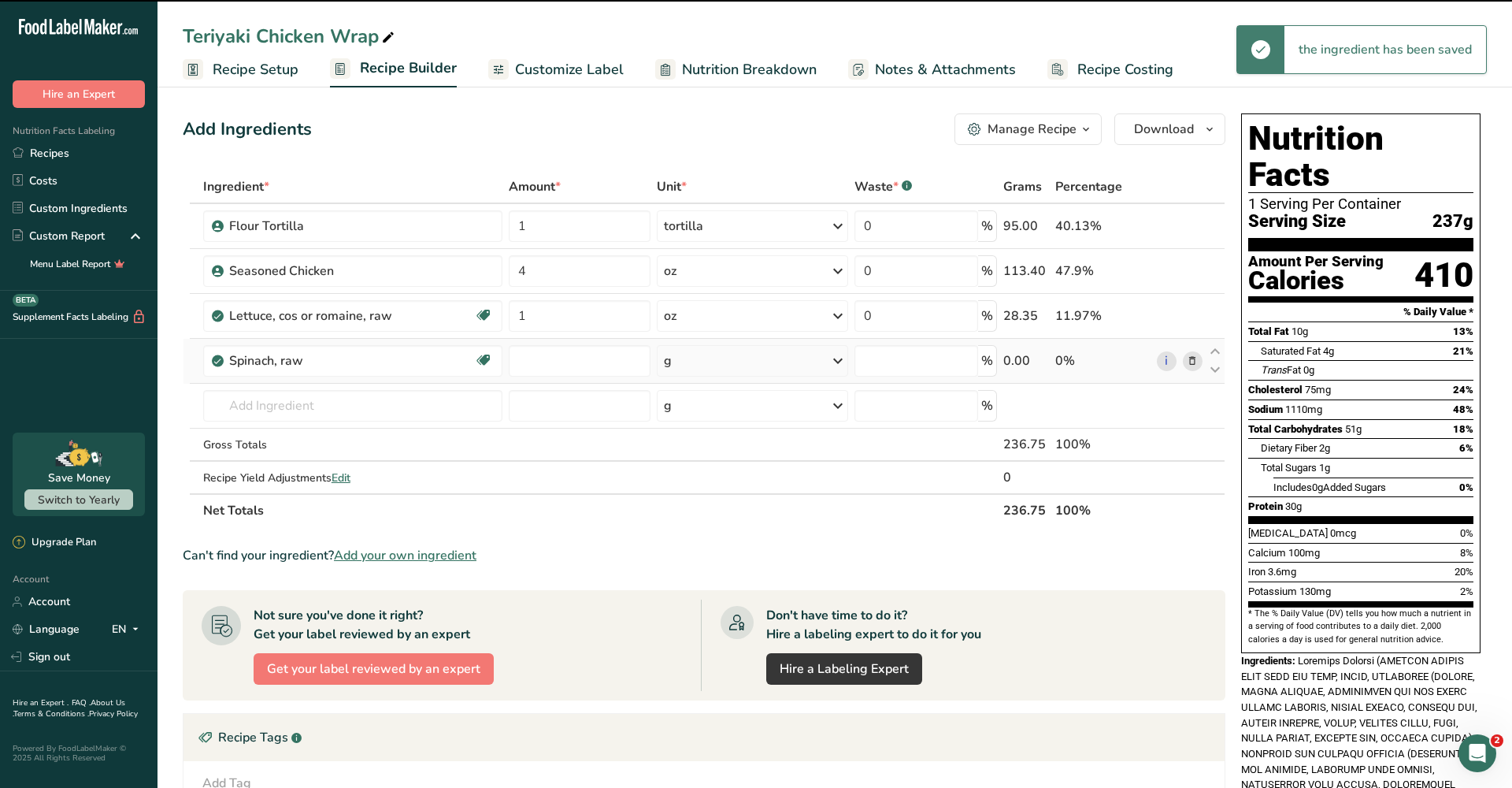
type input "0"
click at [619, 361] on input "0" at bounding box center [581, 361] width 143 height 32
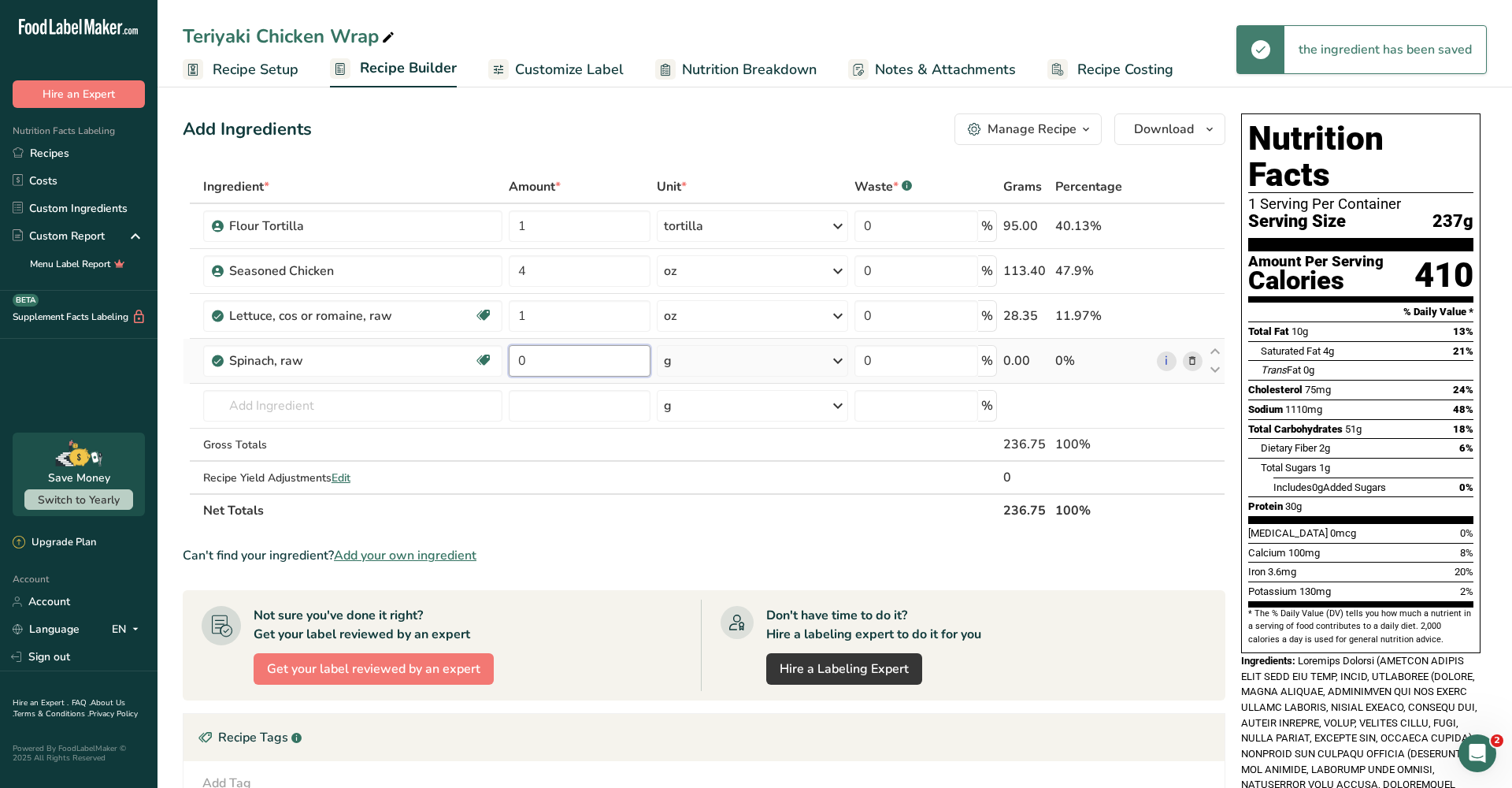
type input "1"
click at [714, 364] on div "Ingredient * Amount * Unit * Waste * .a-a{fill:#347362;}.b-a{fill:#fff;} Grams …" at bounding box center [704, 349] width 1043 height 357
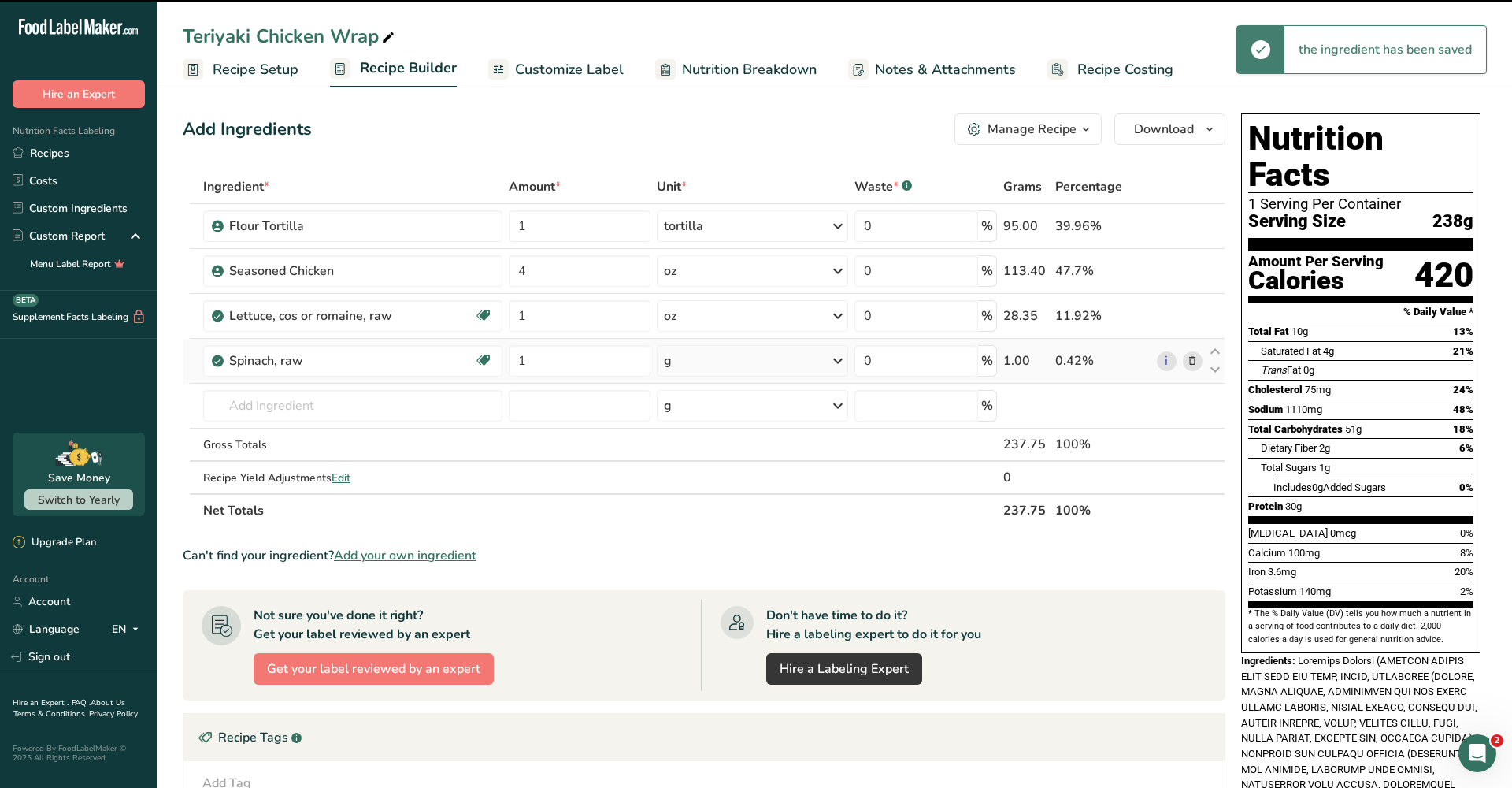
click at [737, 366] on div "g" at bounding box center [753, 361] width 192 height 32
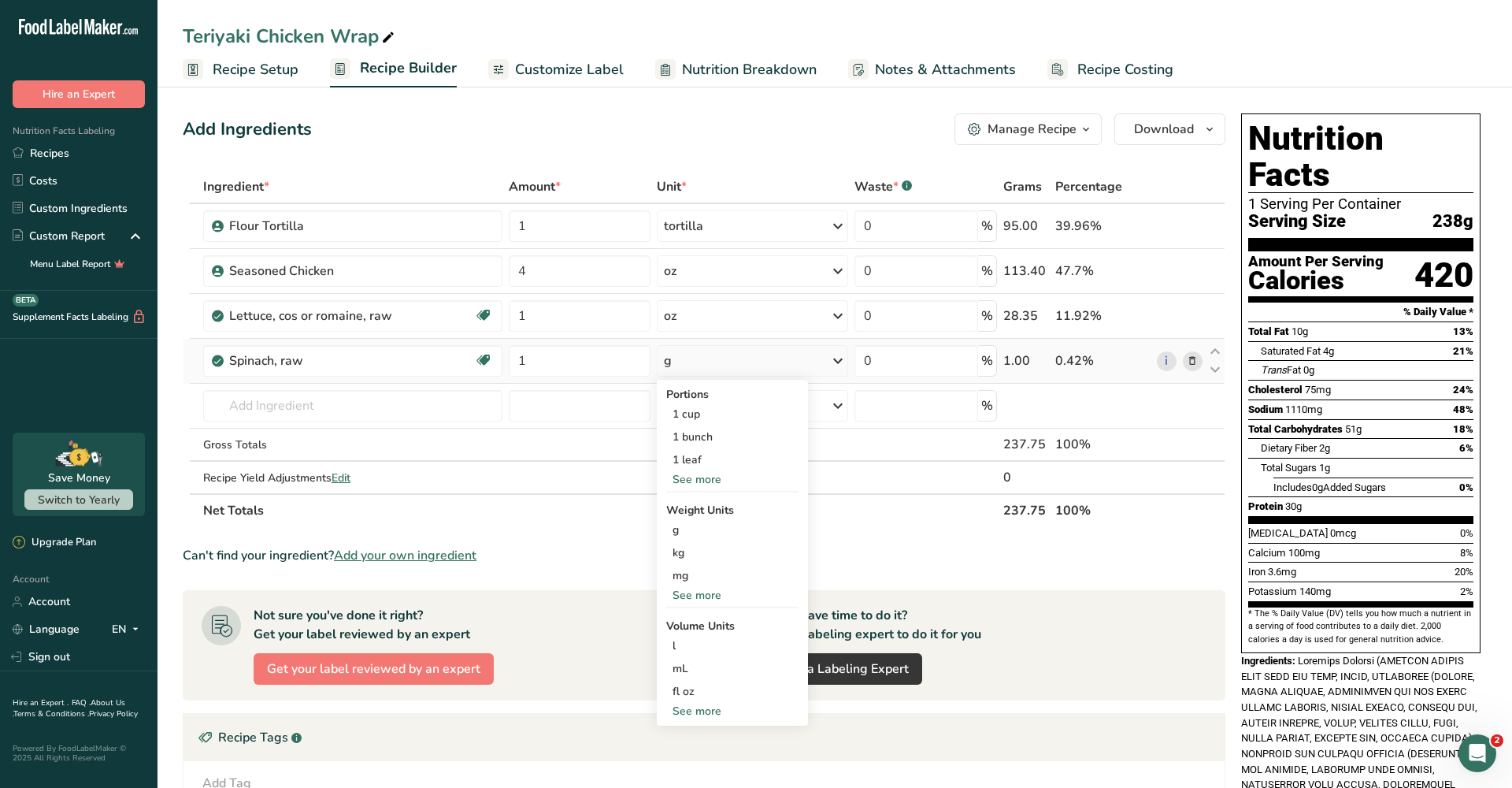
click at [700, 593] on div "See more" at bounding box center [732, 595] width 132 height 16
click at [694, 651] on div "oz" at bounding box center [732, 644] width 132 height 23
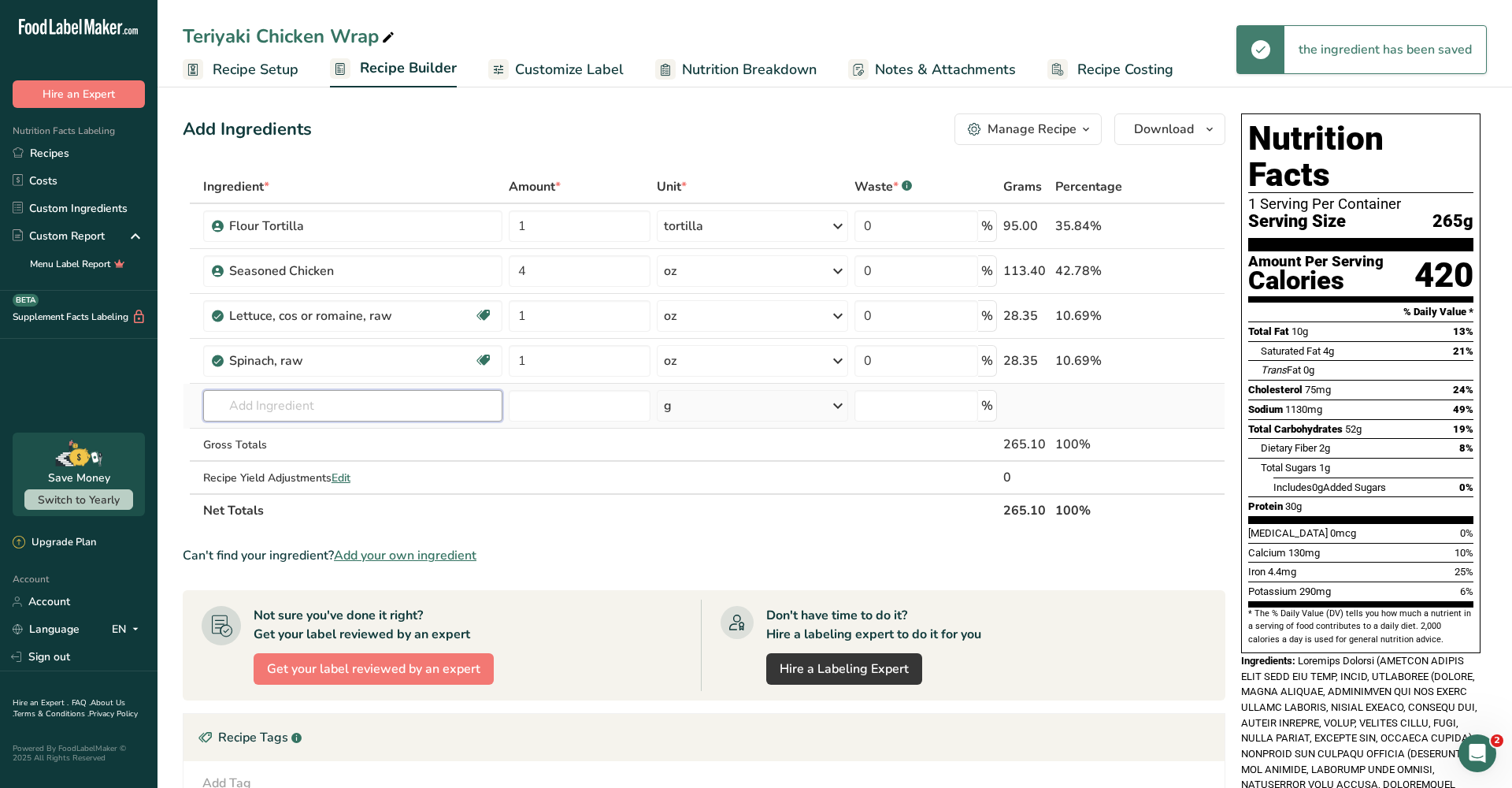
click at [427, 408] on input "text" at bounding box center [352, 405] width 300 height 32
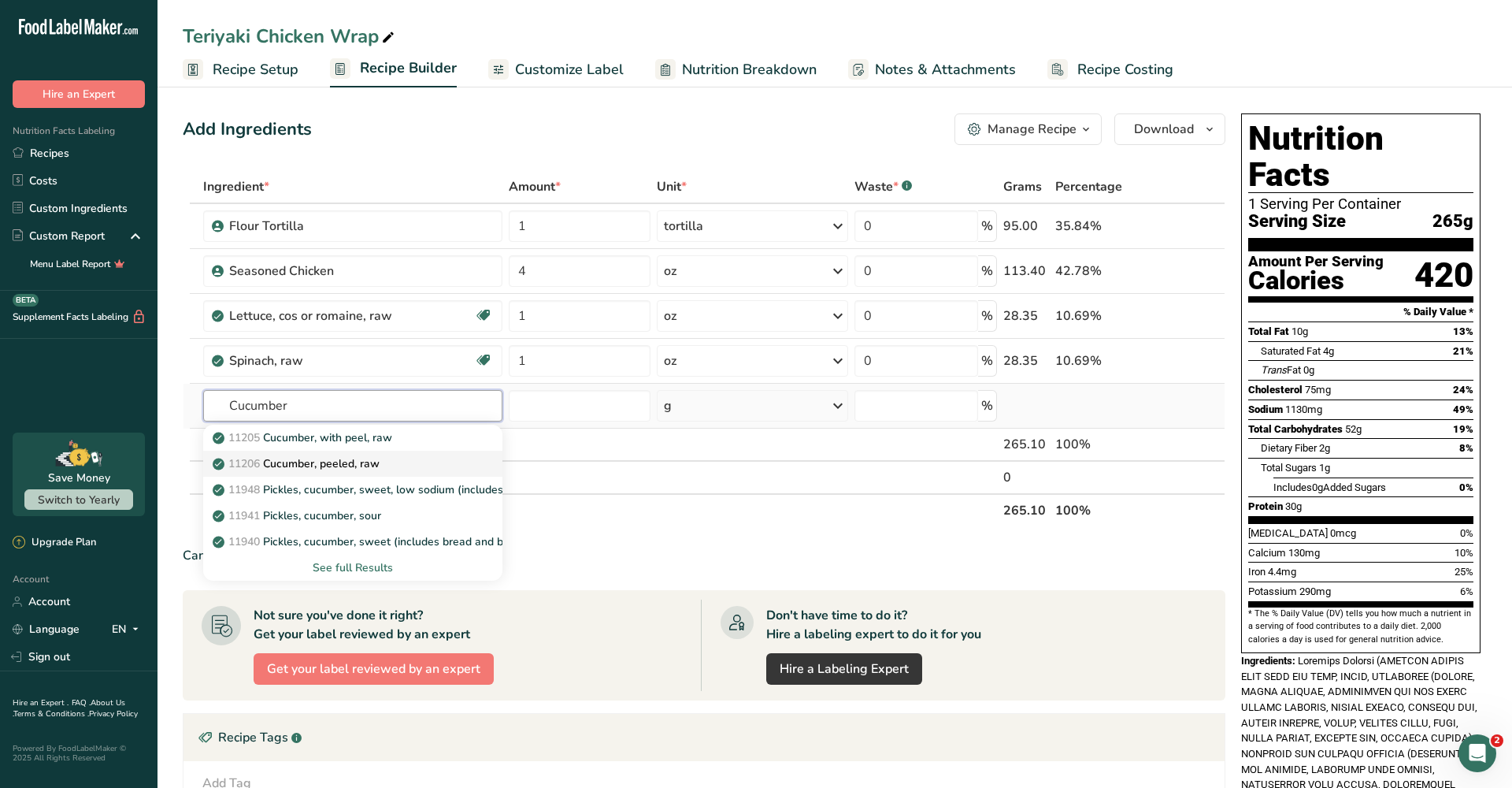
type input "Cucumber"
click at [395, 463] on div "11206 Cucumber, peeled, raw" at bounding box center [340, 464] width 248 height 16
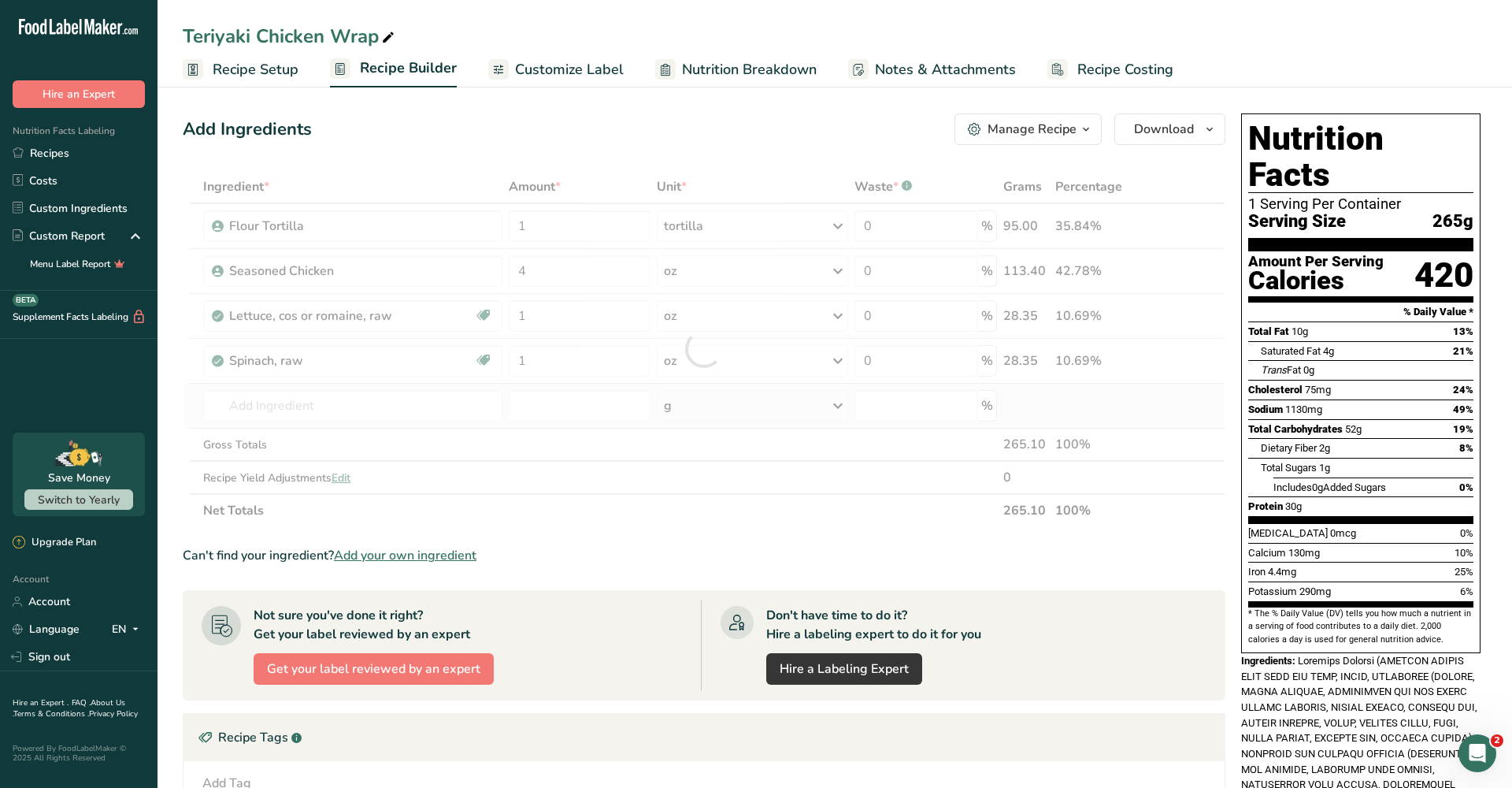
type input "Cucumber, peeled, raw"
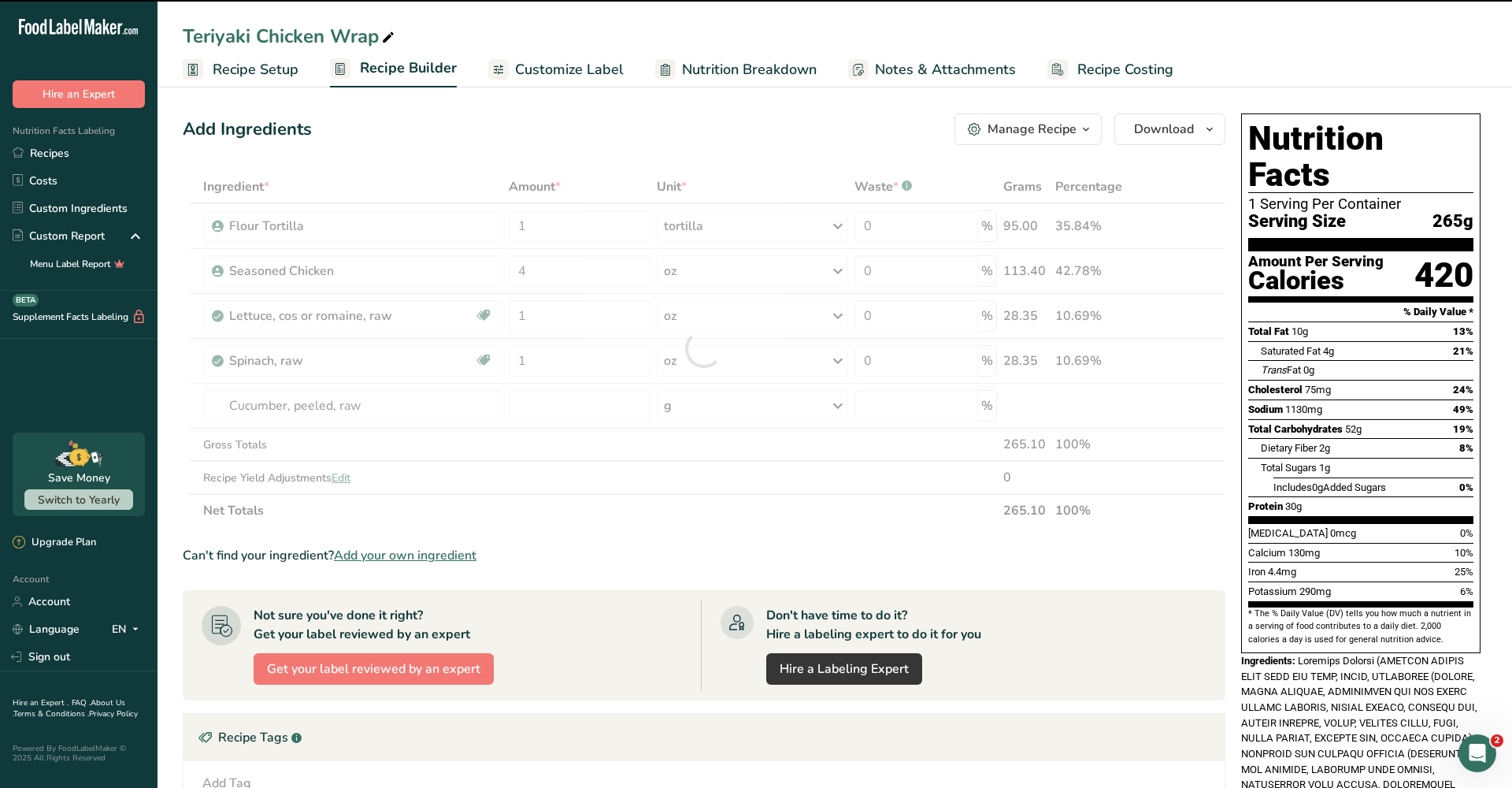
type input "0"
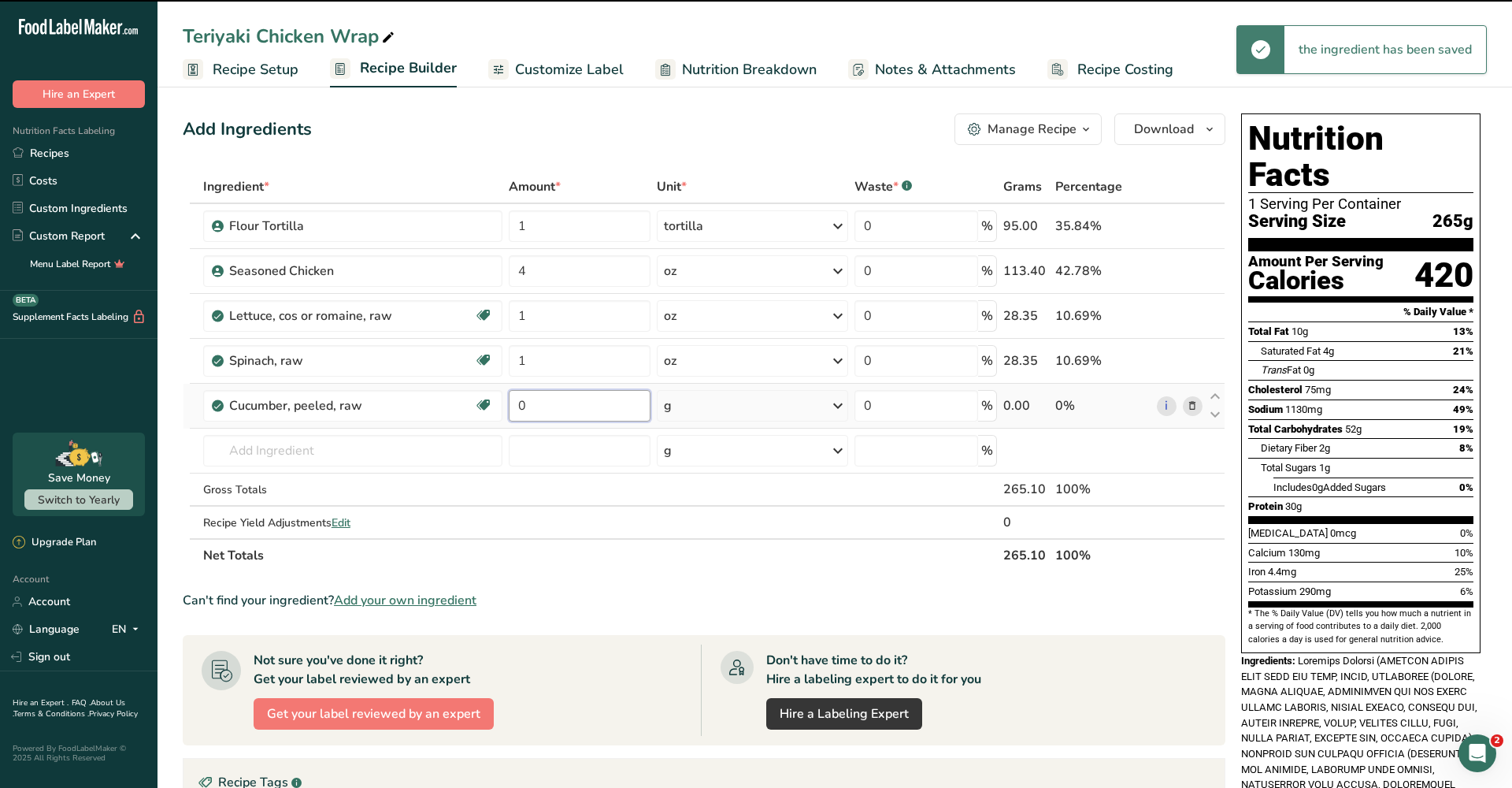
click at [608, 412] on input "0" at bounding box center [581, 405] width 143 height 32
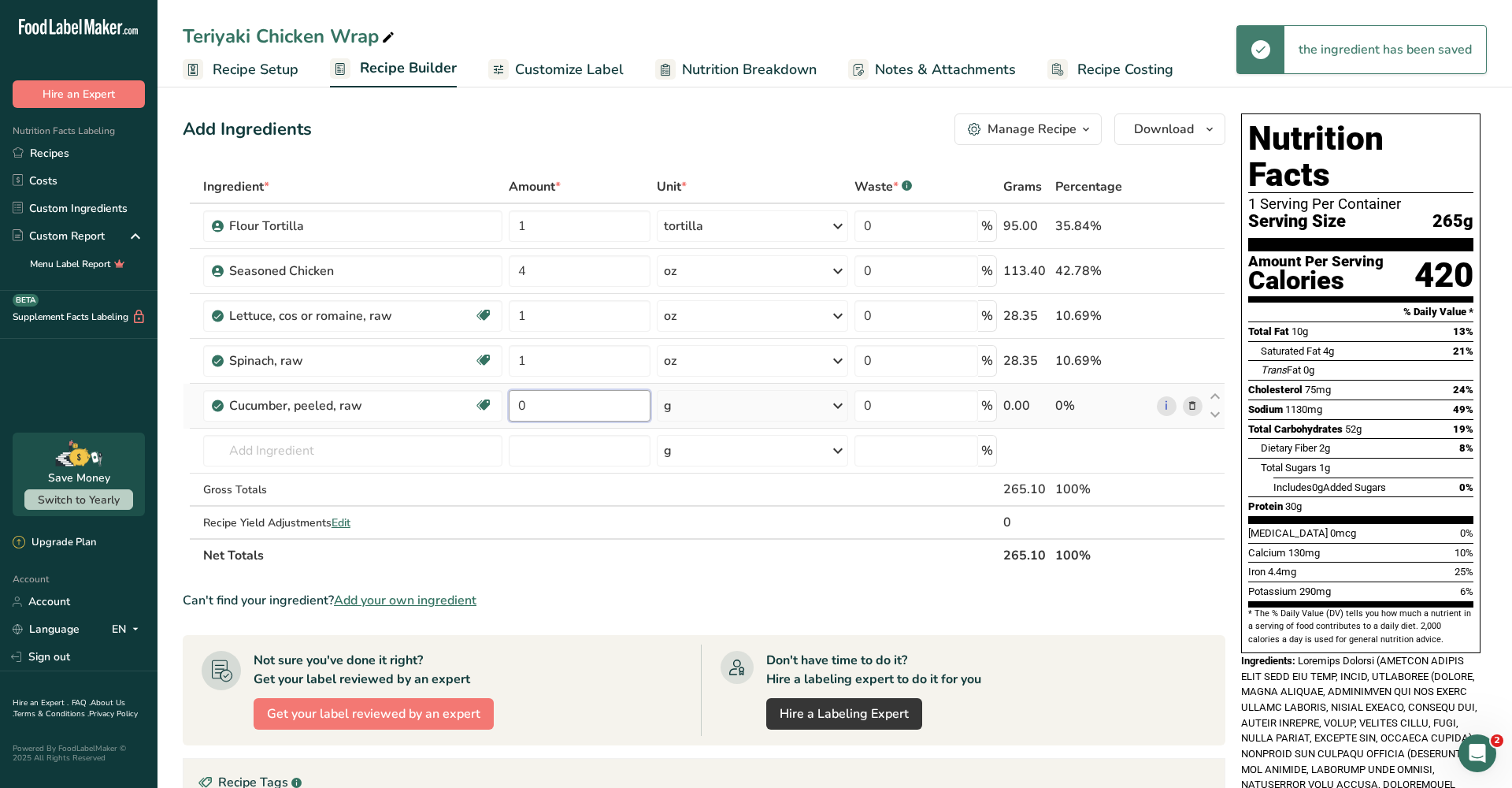
type input "1"
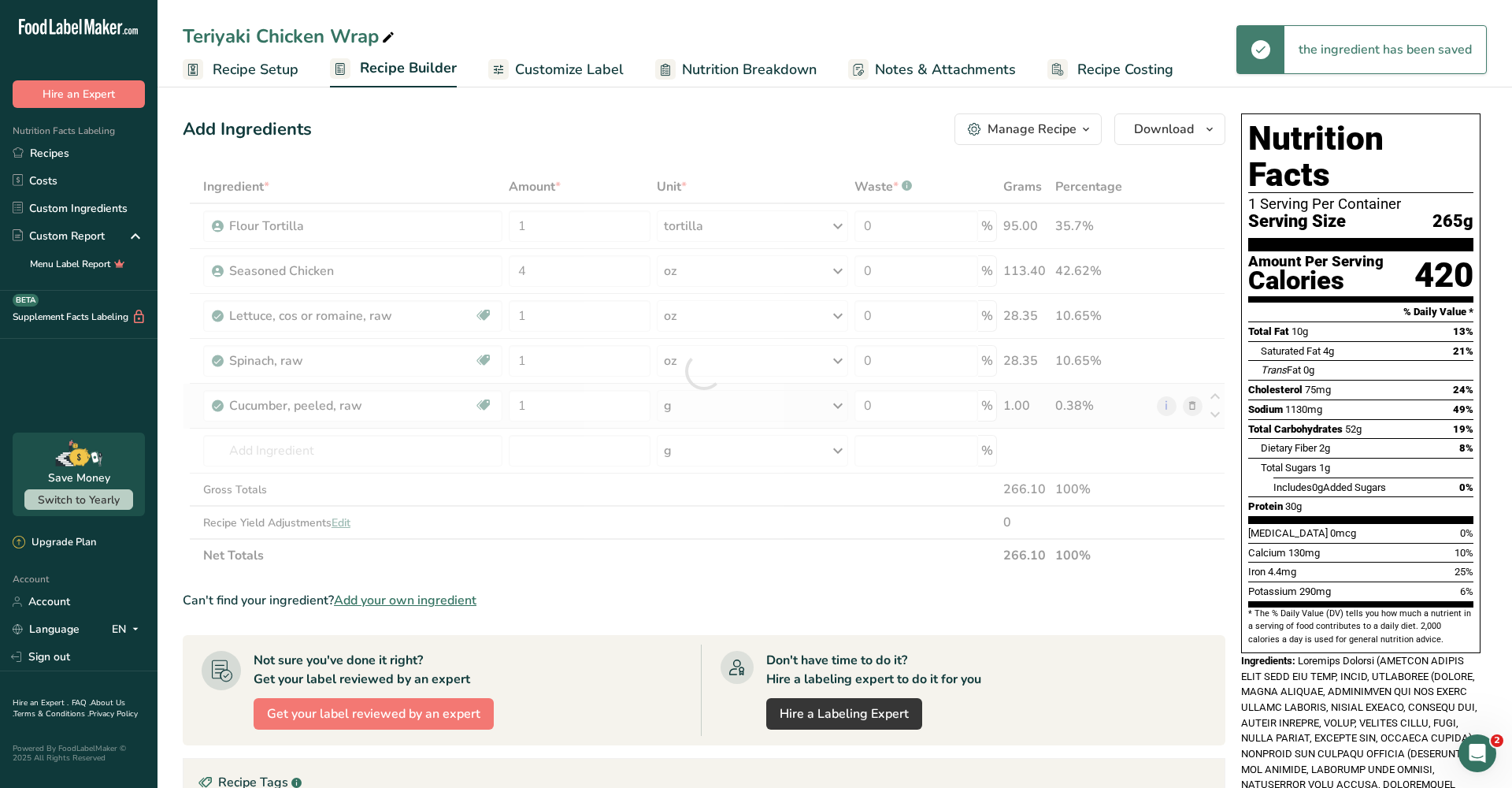
click at [731, 415] on div "Ingredient * Amount * Unit * Waste * .a-a{fill:#347362;}.b-a{fill:#fff;} Grams …" at bounding box center [704, 371] width 1043 height 402
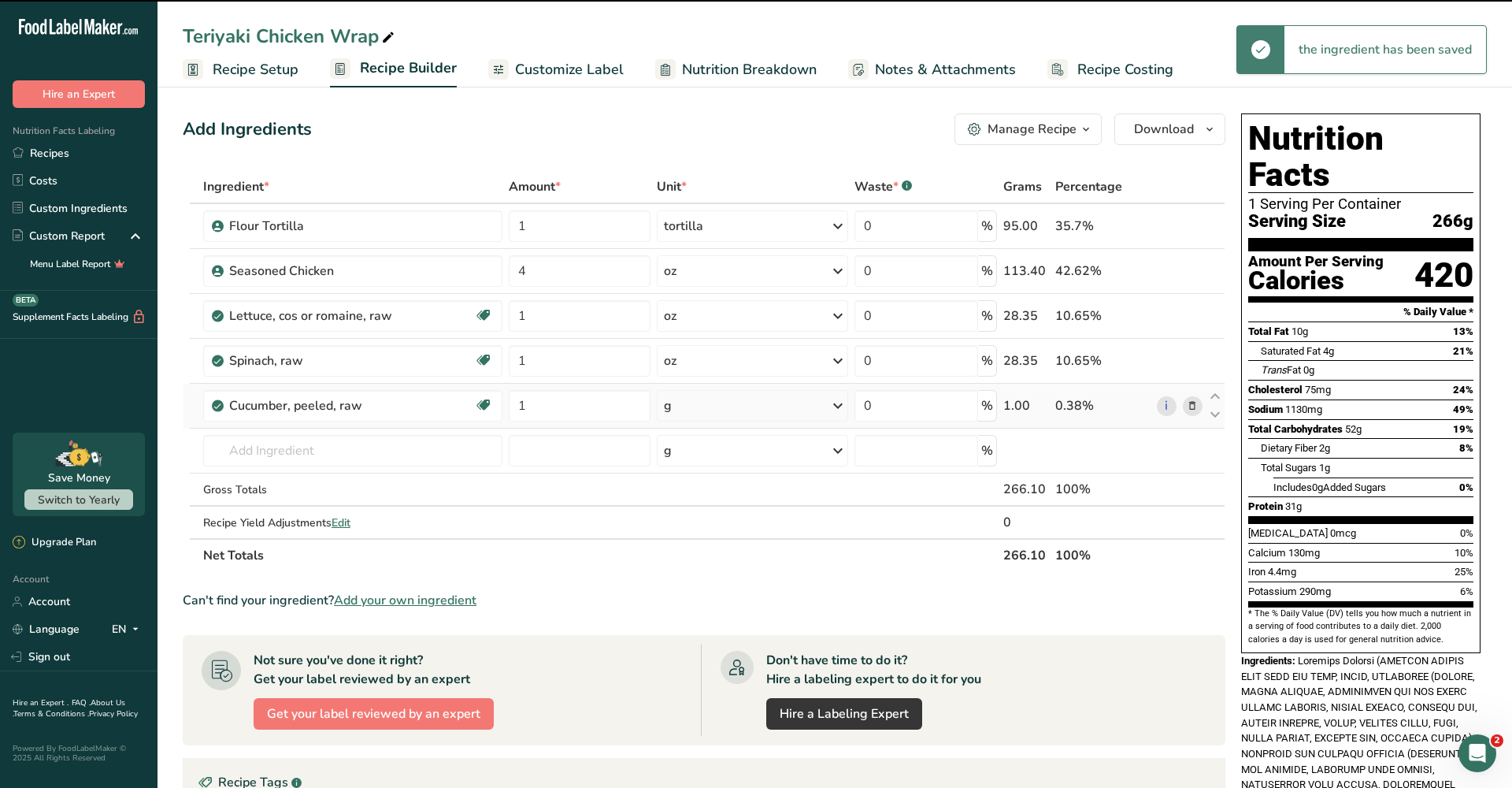
click at [729, 413] on div "g" at bounding box center [753, 405] width 192 height 32
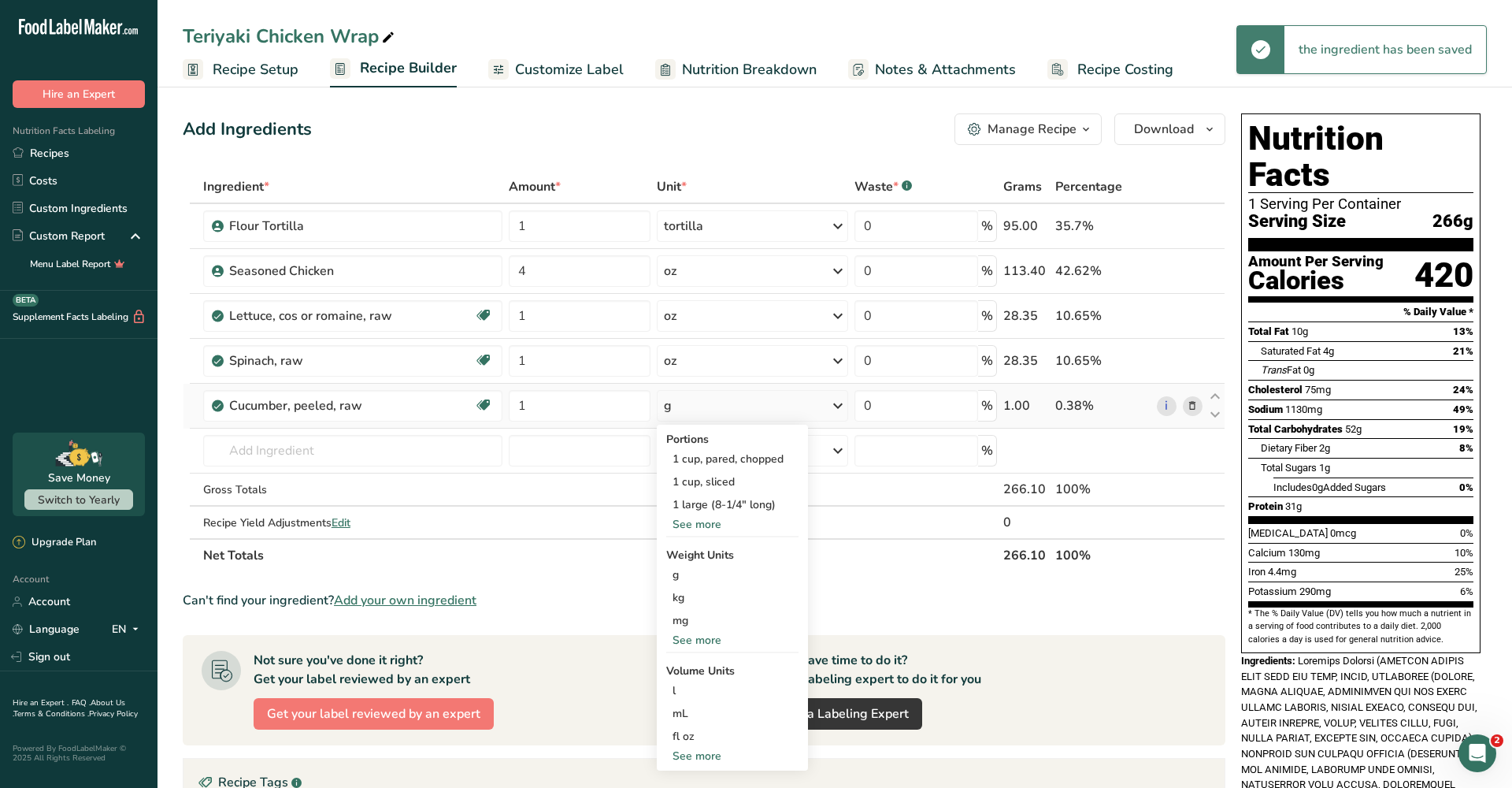
click at [711, 529] on div "See more" at bounding box center [732, 524] width 132 height 16
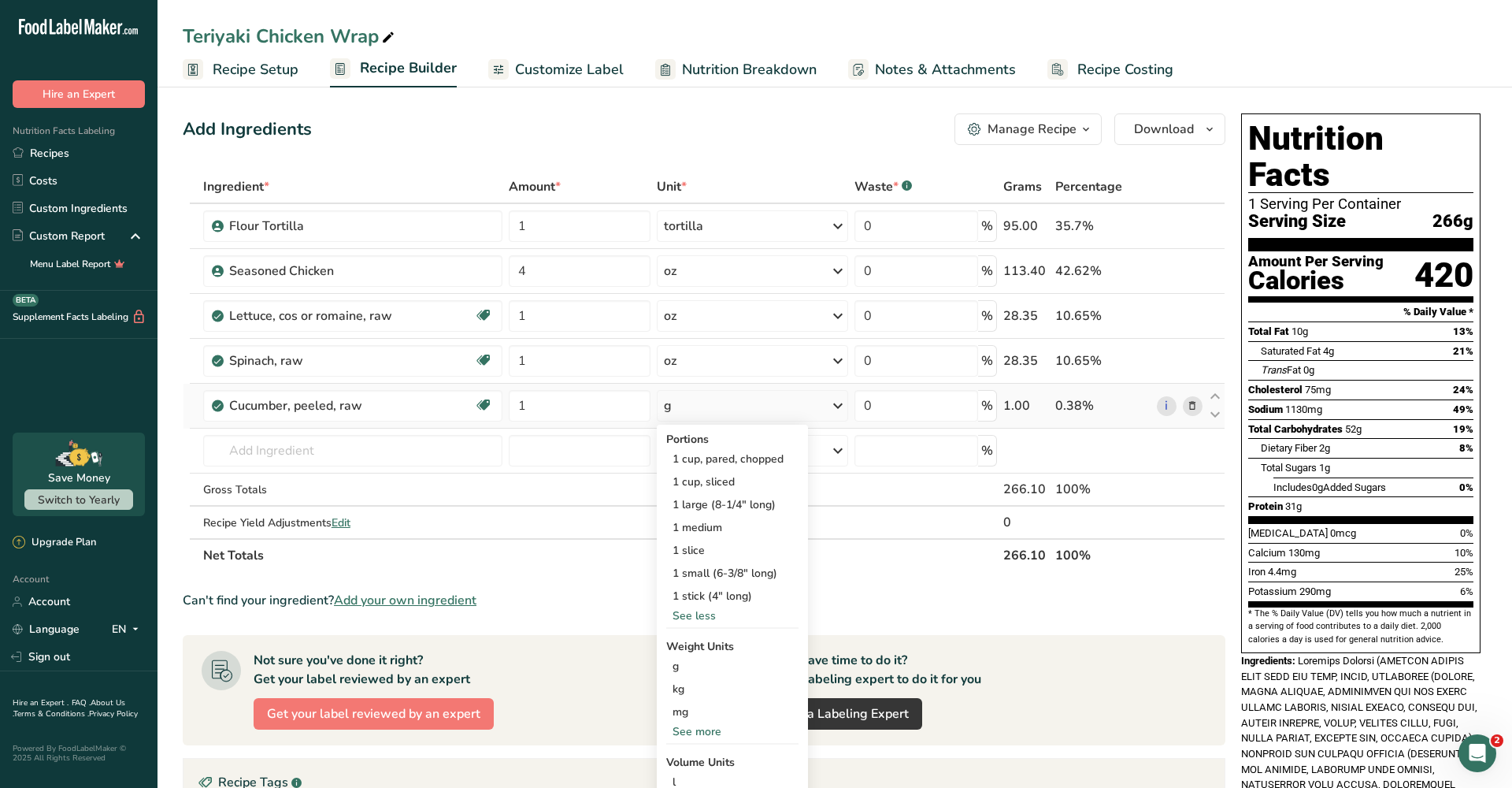
click at [701, 737] on div "See more" at bounding box center [732, 731] width 132 height 16
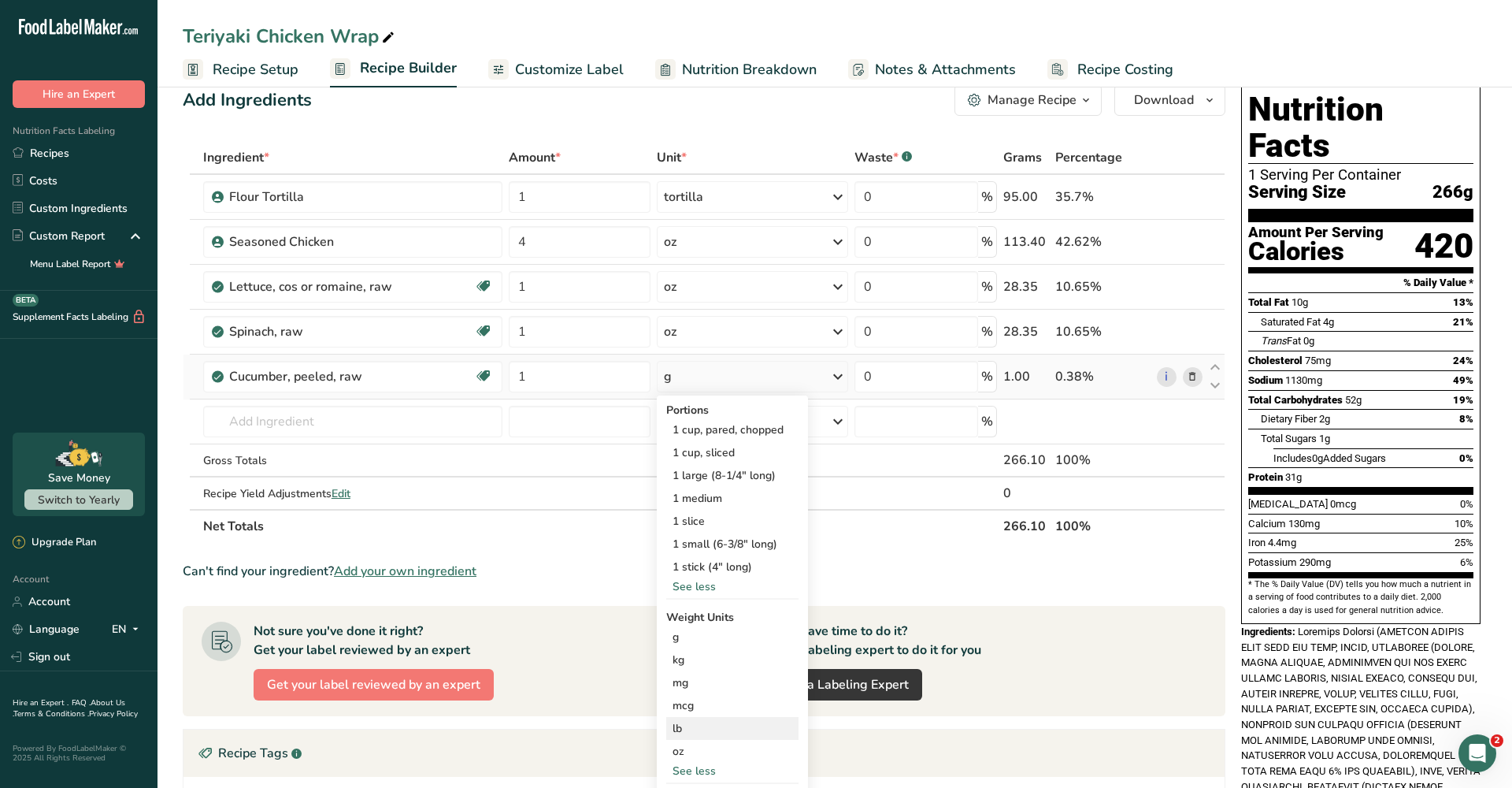
scroll to position [30, 0]
click at [693, 750] on div "oz" at bounding box center [732, 751] width 132 height 23
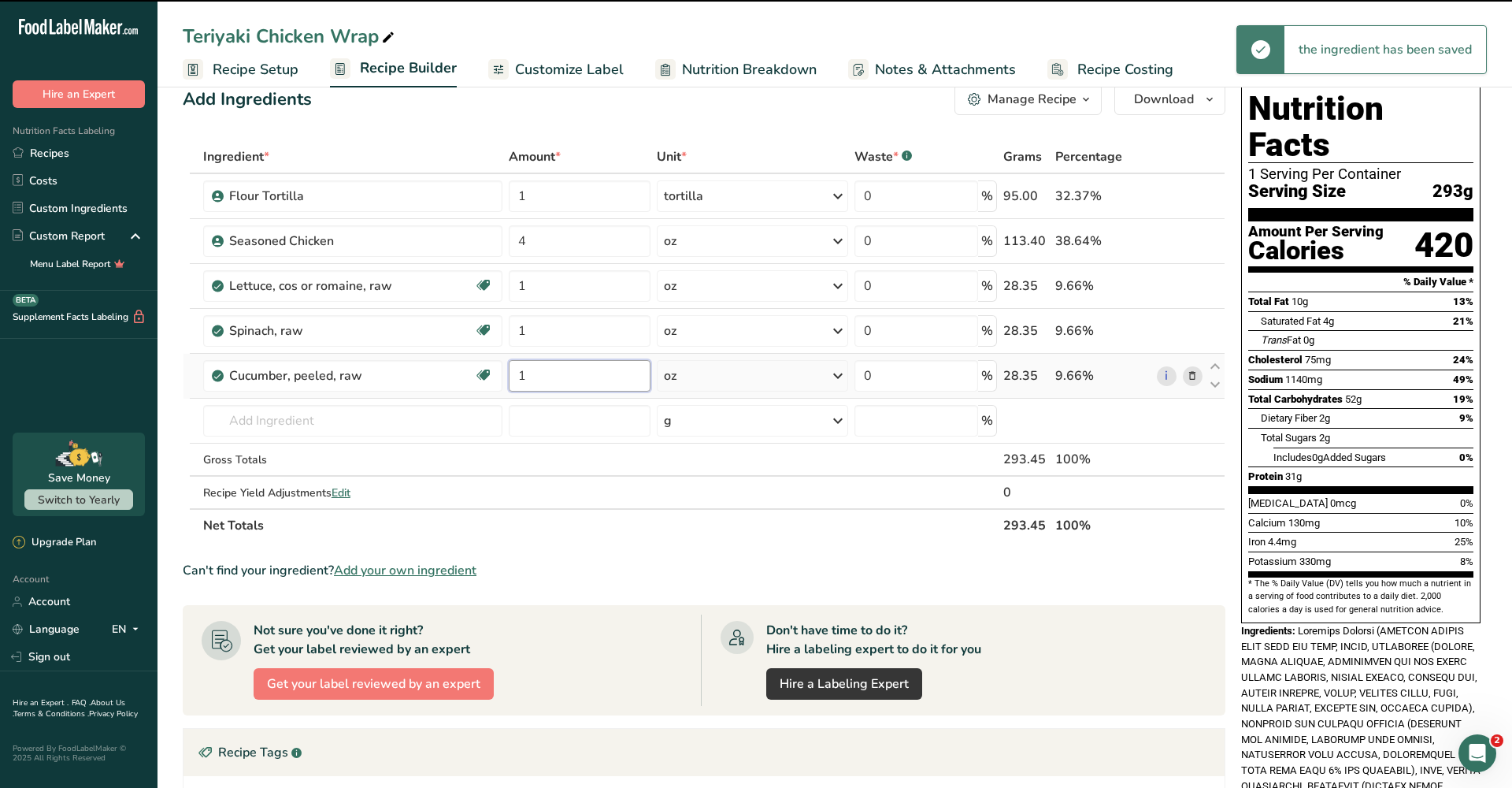
click at [587, 378] on input "1" at bounding box center [581, 375] width 143 height 32
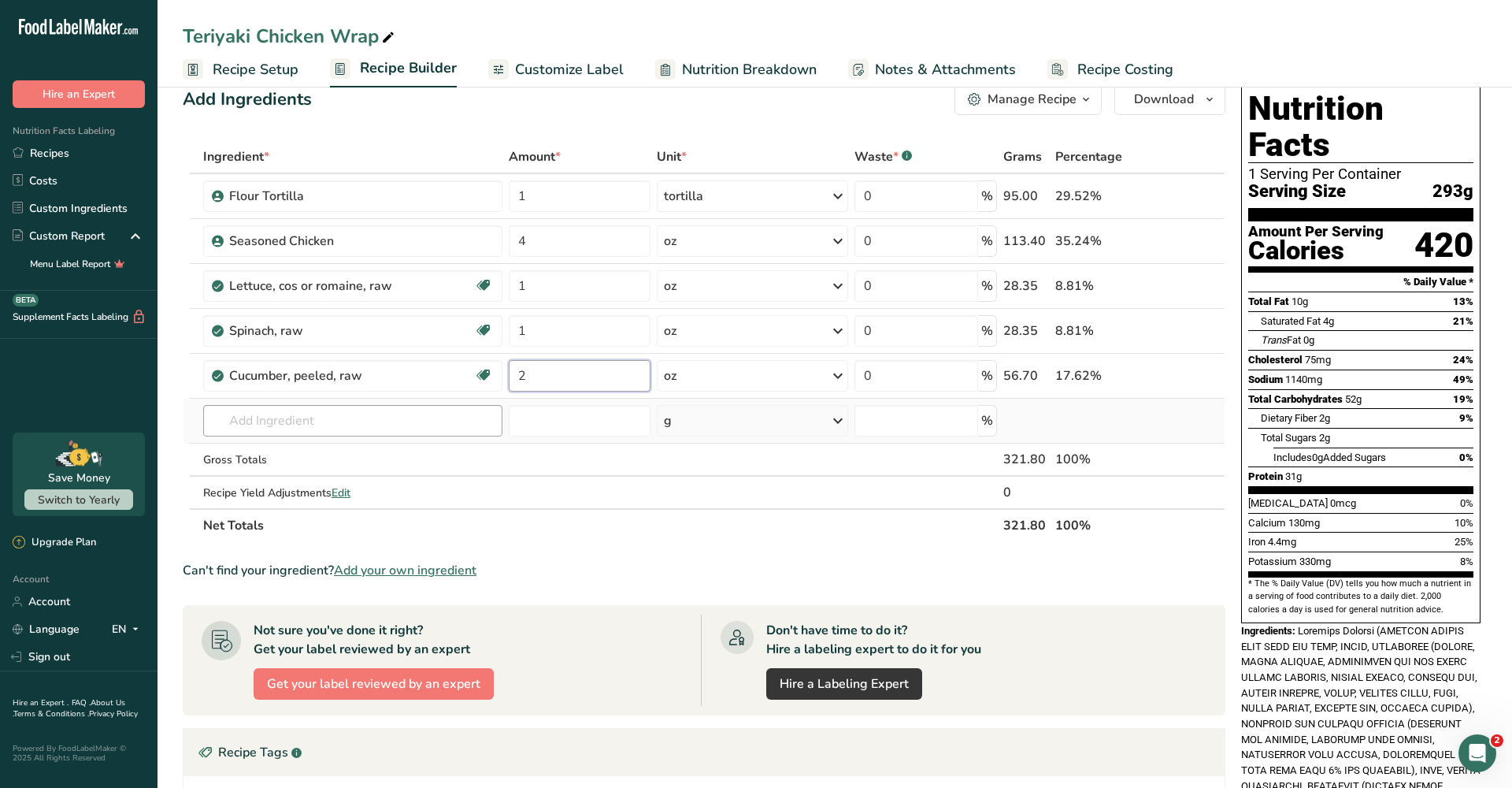
type input "2"
click at [425, 424] on div "Ingredient * Amount * Unit * Waste * .a-a{fill:#347362;}.b-a{fill:#fff;} Grams …" at bounding box center [704, 341] width 1043 height 402
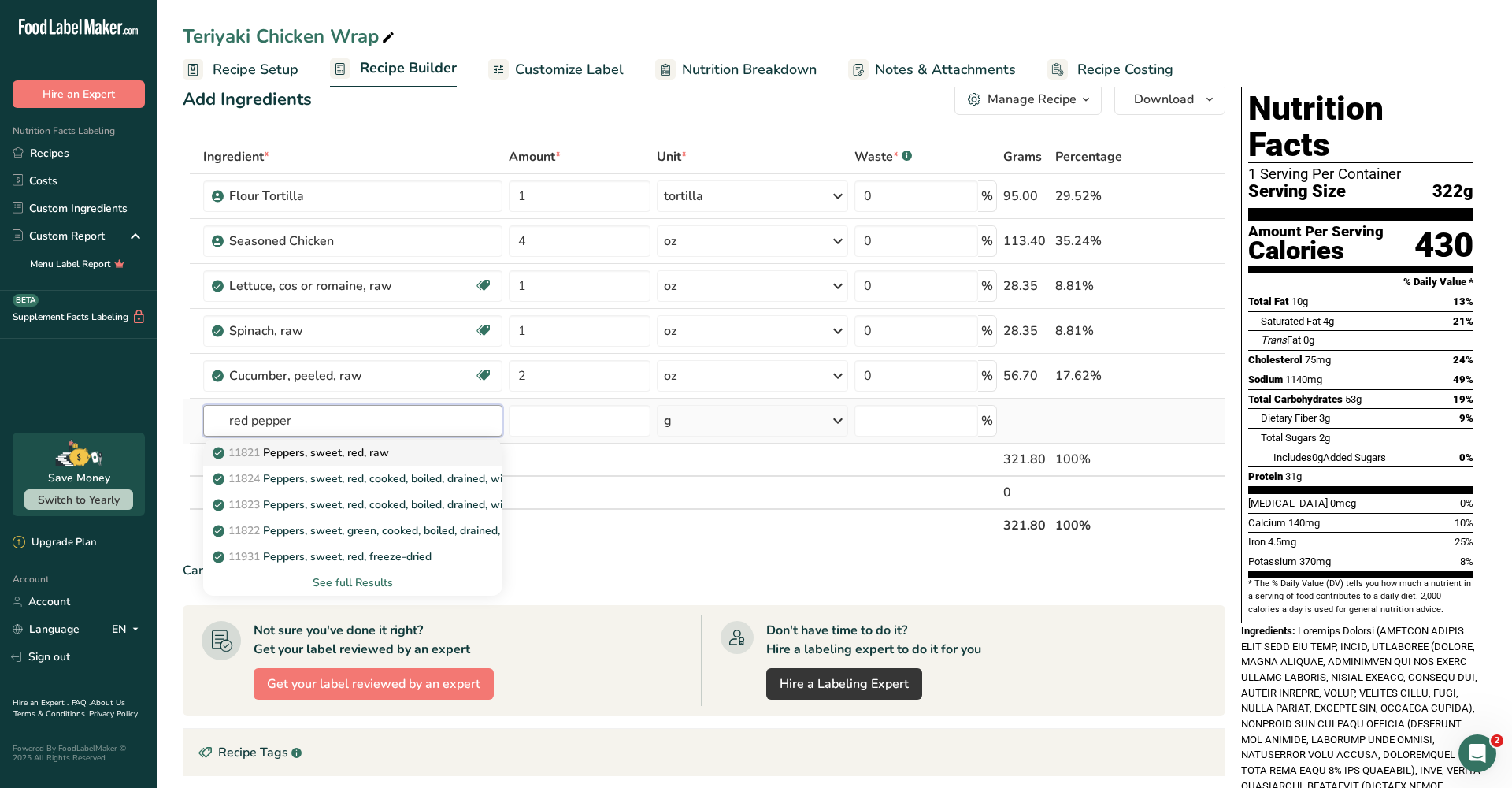
type input "red pepper"
click at [409, 457] on div "11821 Peppers, sweet, red, raw" at bounding box center [340, 452] width 248 height 16
type input "Peppers, sweet, red, raw"
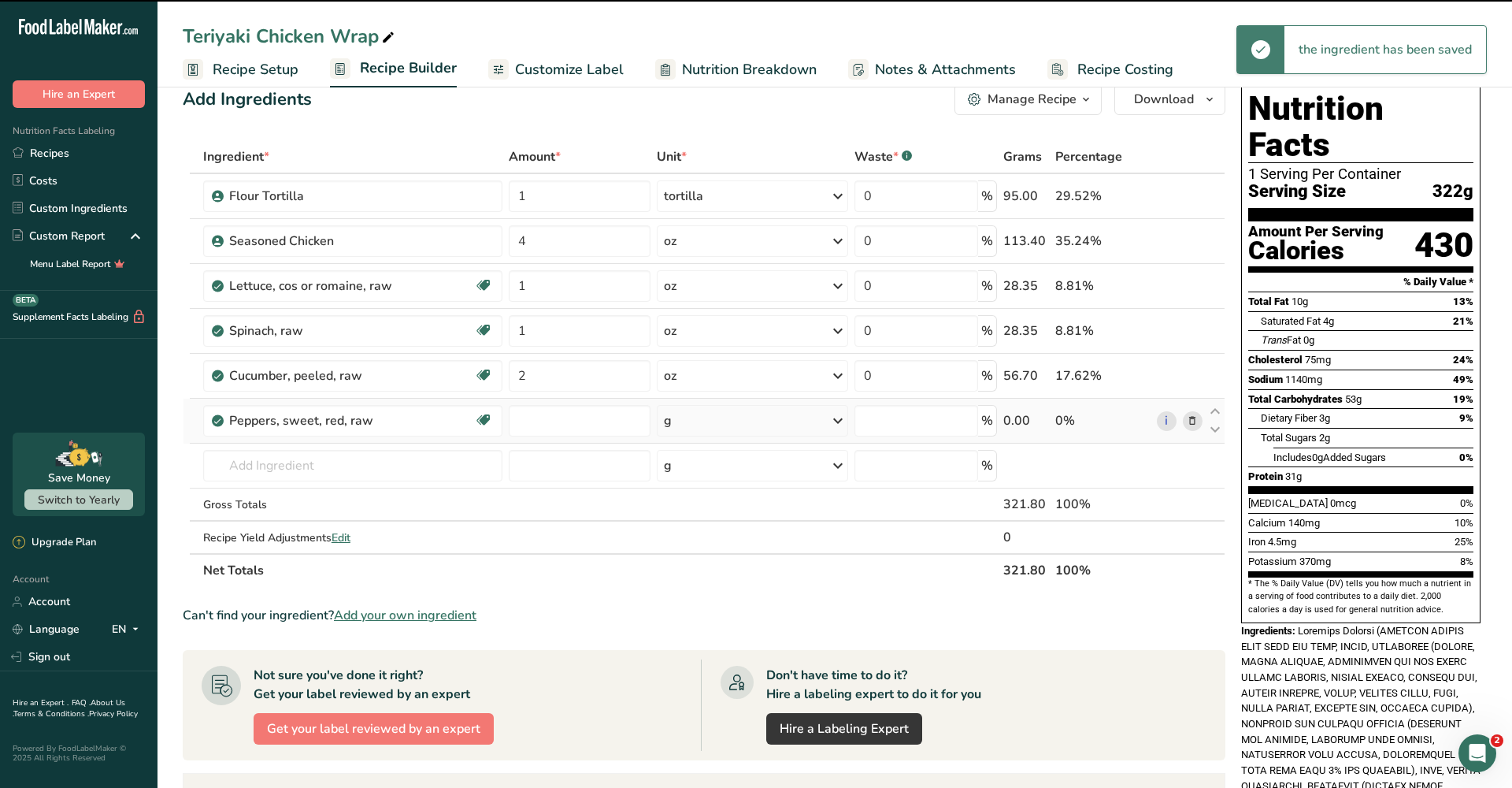
type input "0"
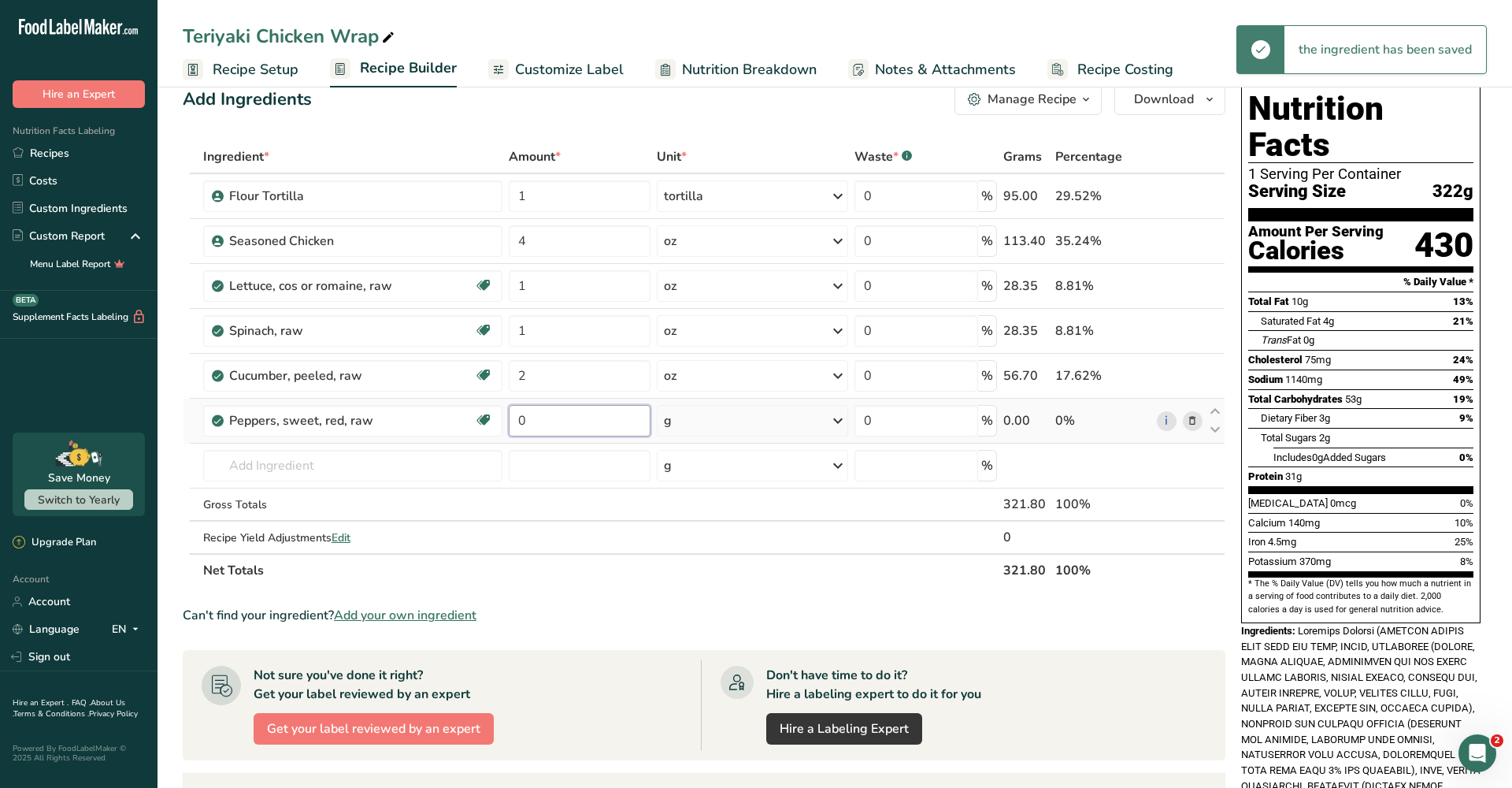
click at [590, 420] on input "0" at bounding box center [581, 421] width 143 height 32
type input "1"
click at [685, 418] on div "Ingredient * Amount * Unit * Waste * .a-a{fill:#347362;}.b-a{fill:#fff;} Grams …" at bounding box center [704, 364] width 1043 height 447
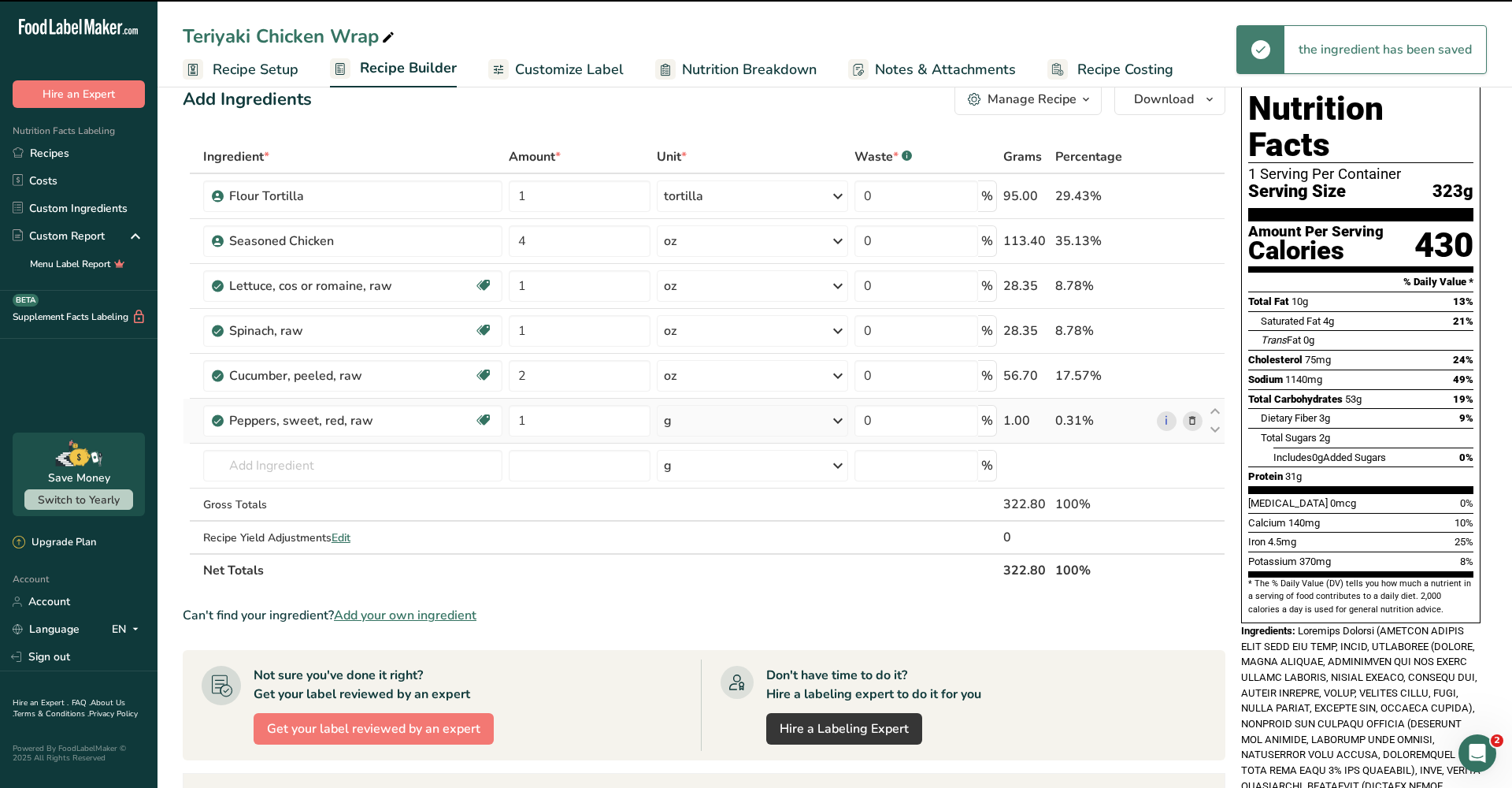
click at [708, 426] on div "g" at bounding box center [753, 421] width 192 height 32
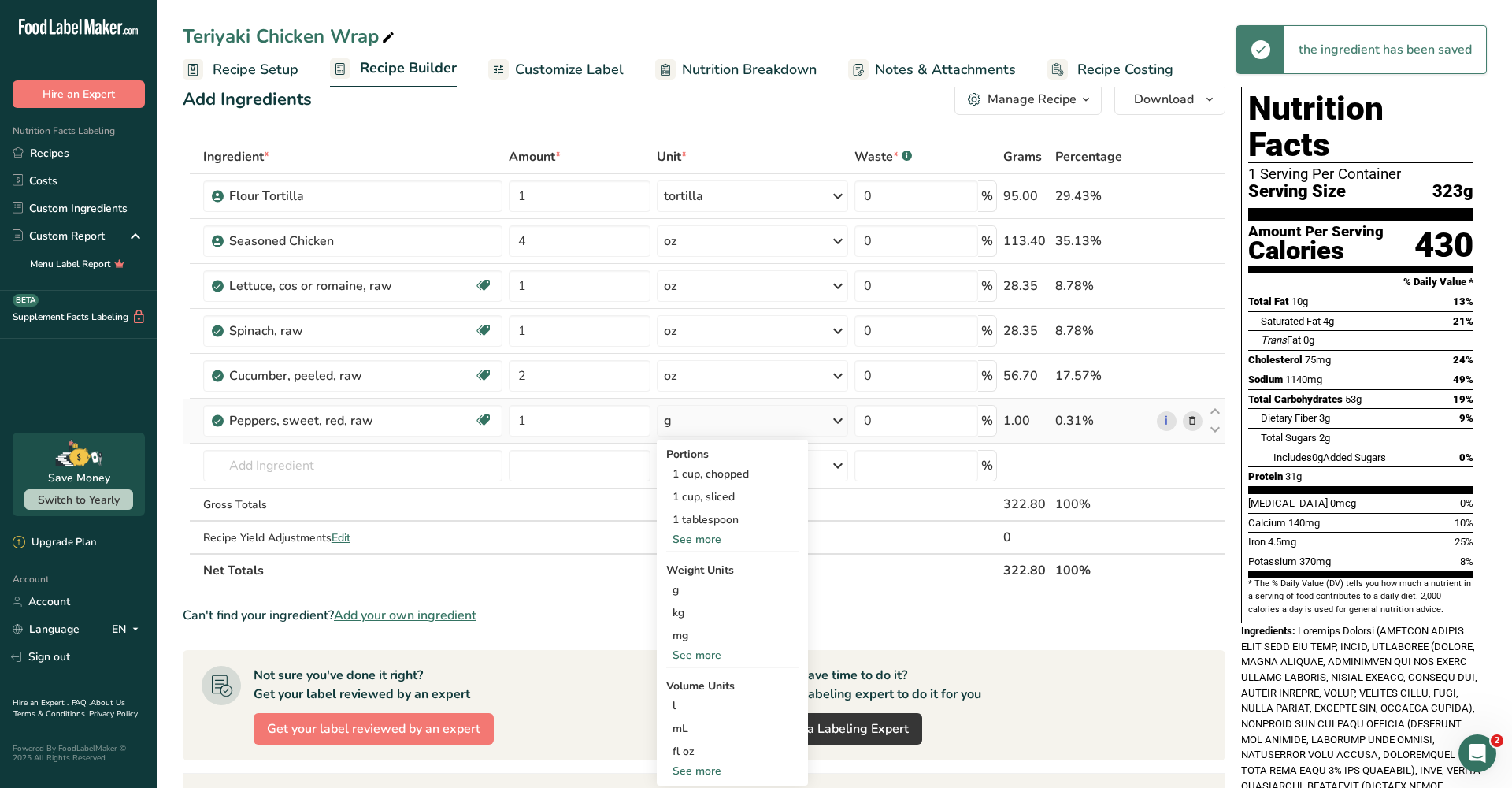
click at [704, 649] on div "See more" at bounding box center [732, 655] width 132 height 16
click at [701, 713] on div "oz" at bounding box center [732, 704] width 132 height 23
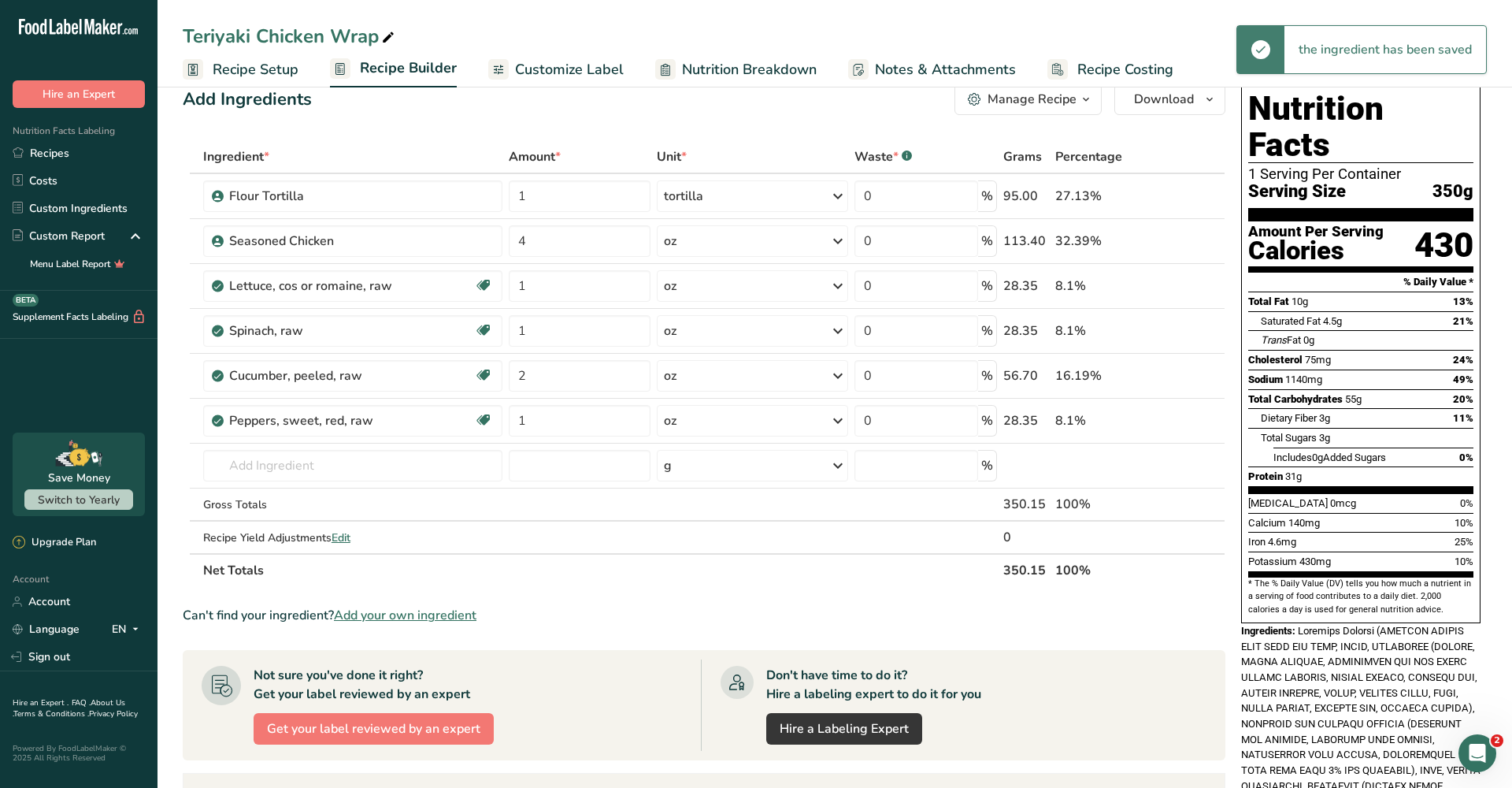
click at [983, 608] on div "Can't find your ingredient? Add your own ingredient" at bounding box center [704, 615] width 1043 height 19
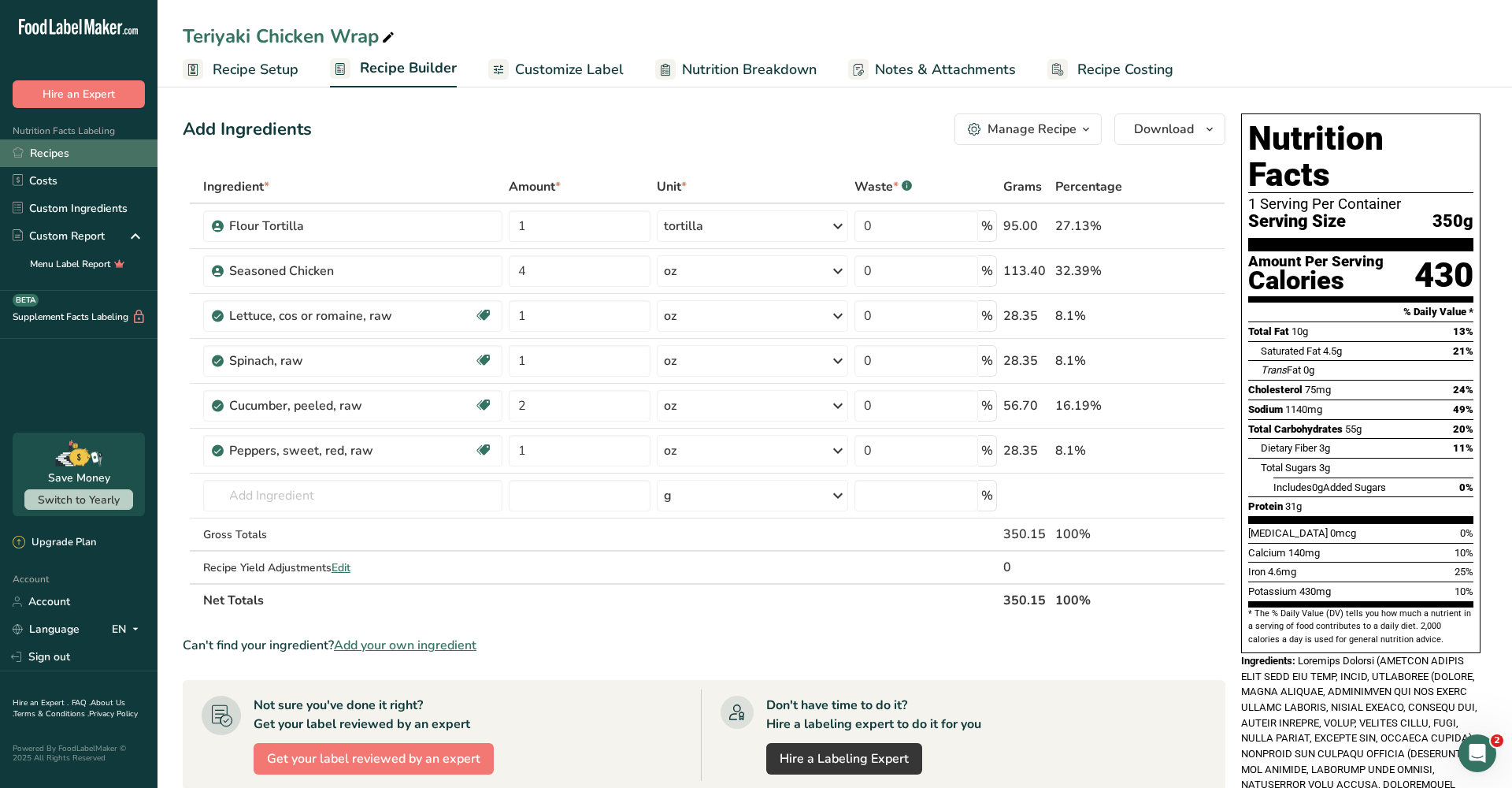
scroll to position [0, 0]
click at [84, 203] on link "Custom Ingredients" at bounding box center [79, 209] width 158 height 28
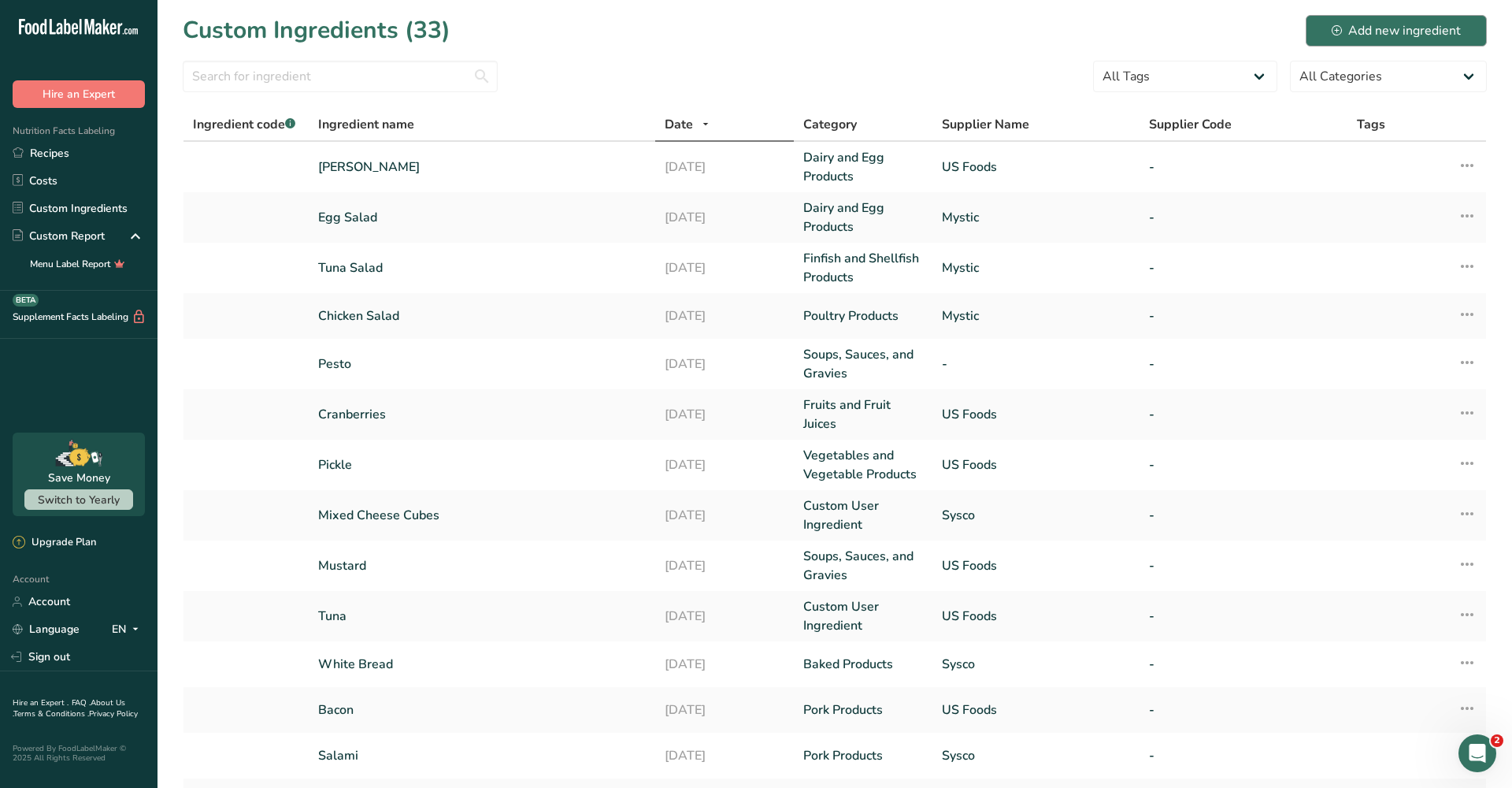
click at [1356, 23] on div "Add new ingredient" at bounding box center [1396, 30] width 129 height 19
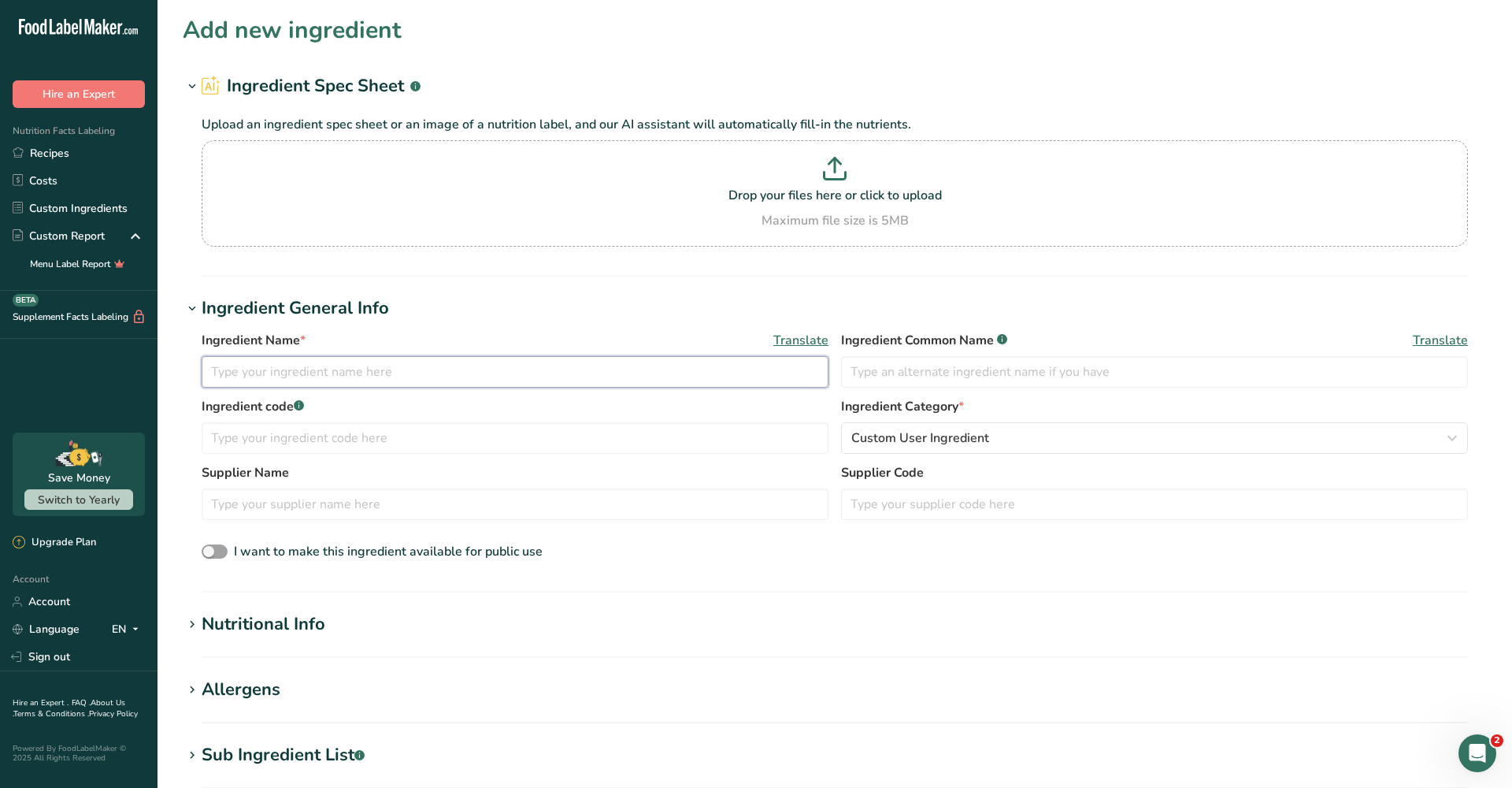
click at [405, 380] on input "text" at bounding box center [515, 371] width 627 height 32
type input "Ranch Packet Kraft"
click at [318, 504] on input "text" at bounding box center [515, 504] width 627 height 32
type input "US Foods"
click at [870, 455] on div "Ingredient code .a-a{fill:#347362;}.b-a{fill:#fff;} Ingredient Category * Custo…" at bounding box center [835, 430] width 1267 height 66
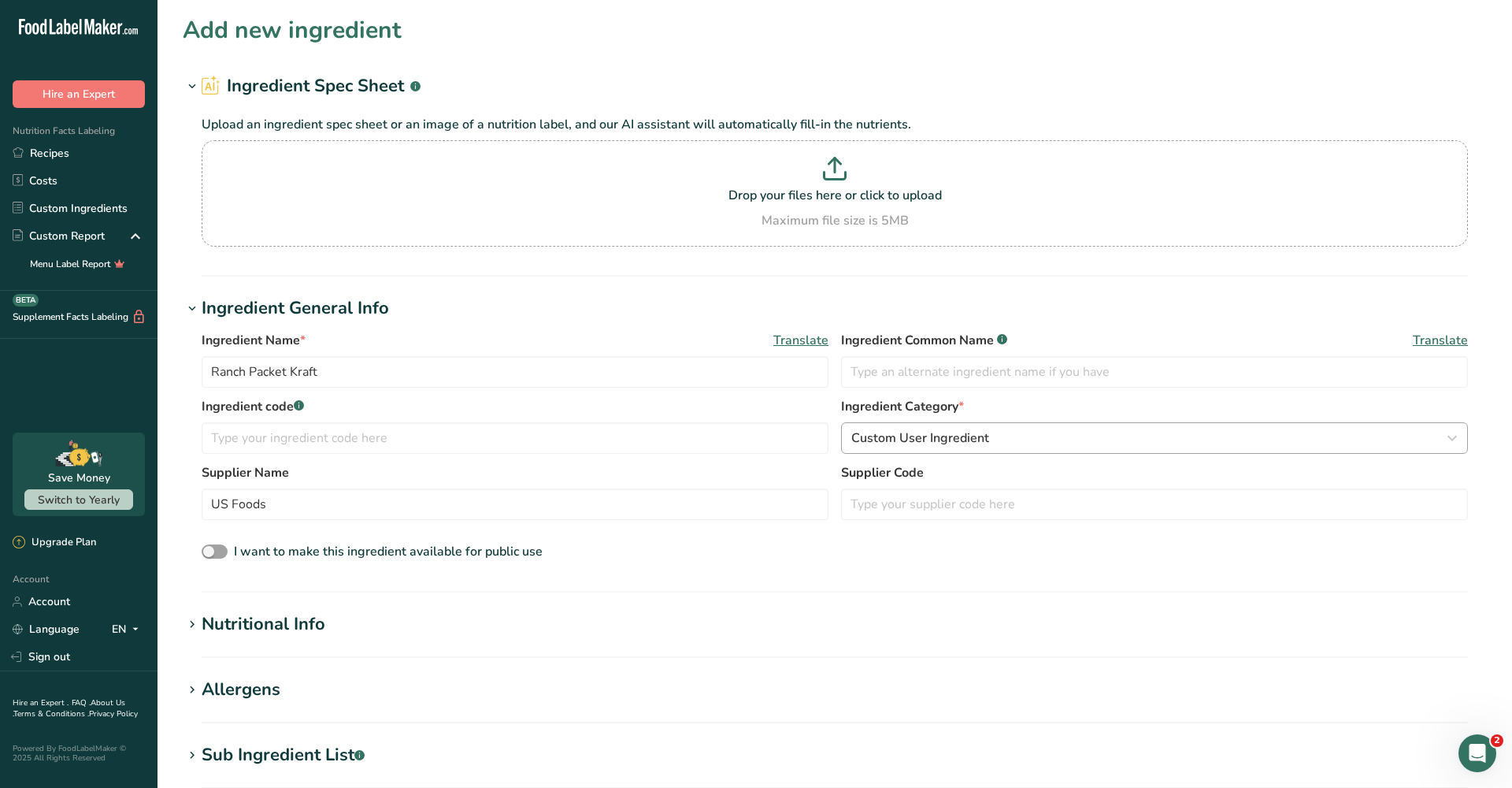
click at [876, 439] on span "Custom User Ingredient" at bounding box center [920, 438] width 138 height 19
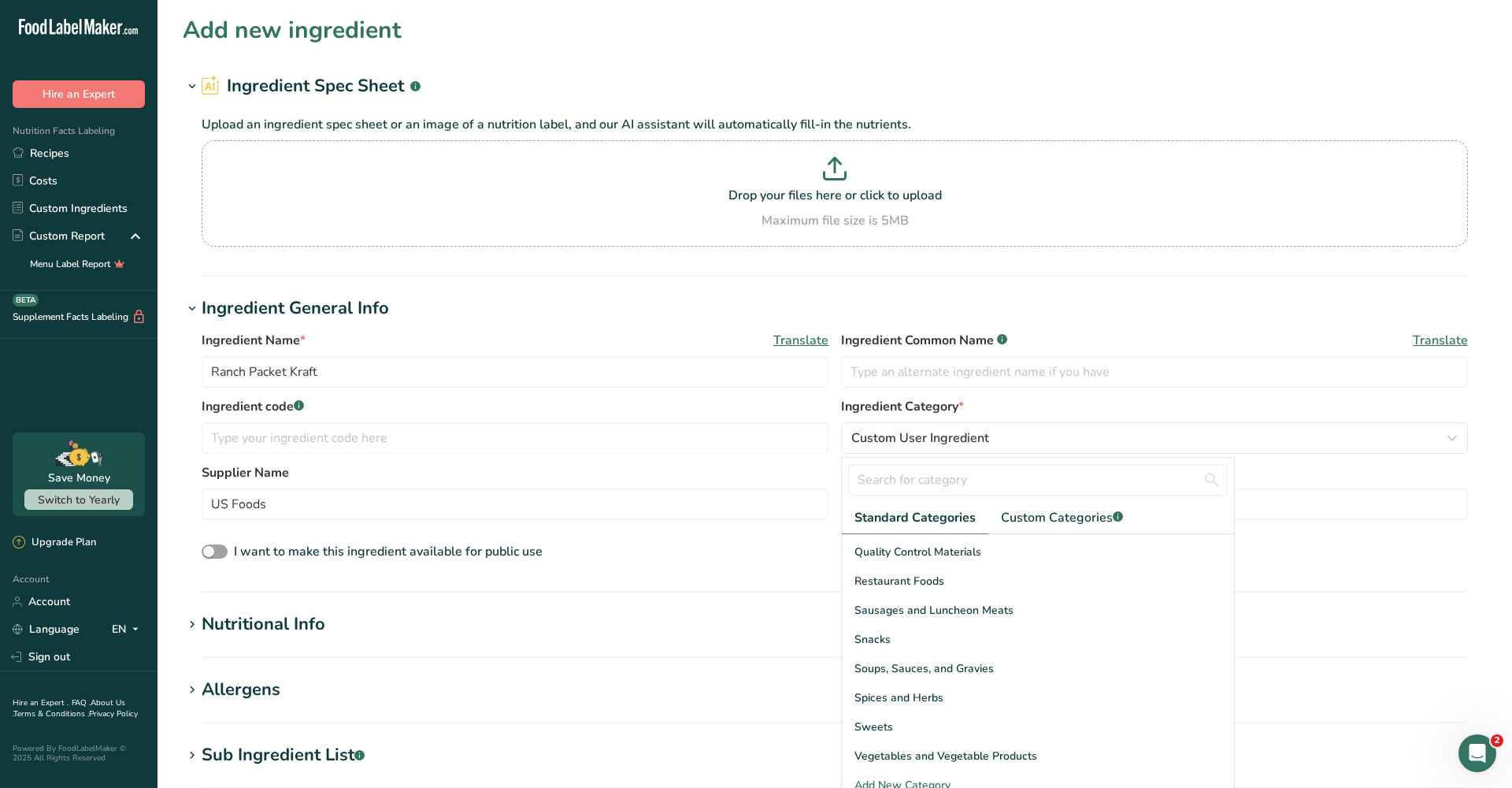
scroll to position [609, 0]
click at [896, 675] on span "Soups, Sauces, and Gravies" at bounding box center [924, 669] width 140 height 16
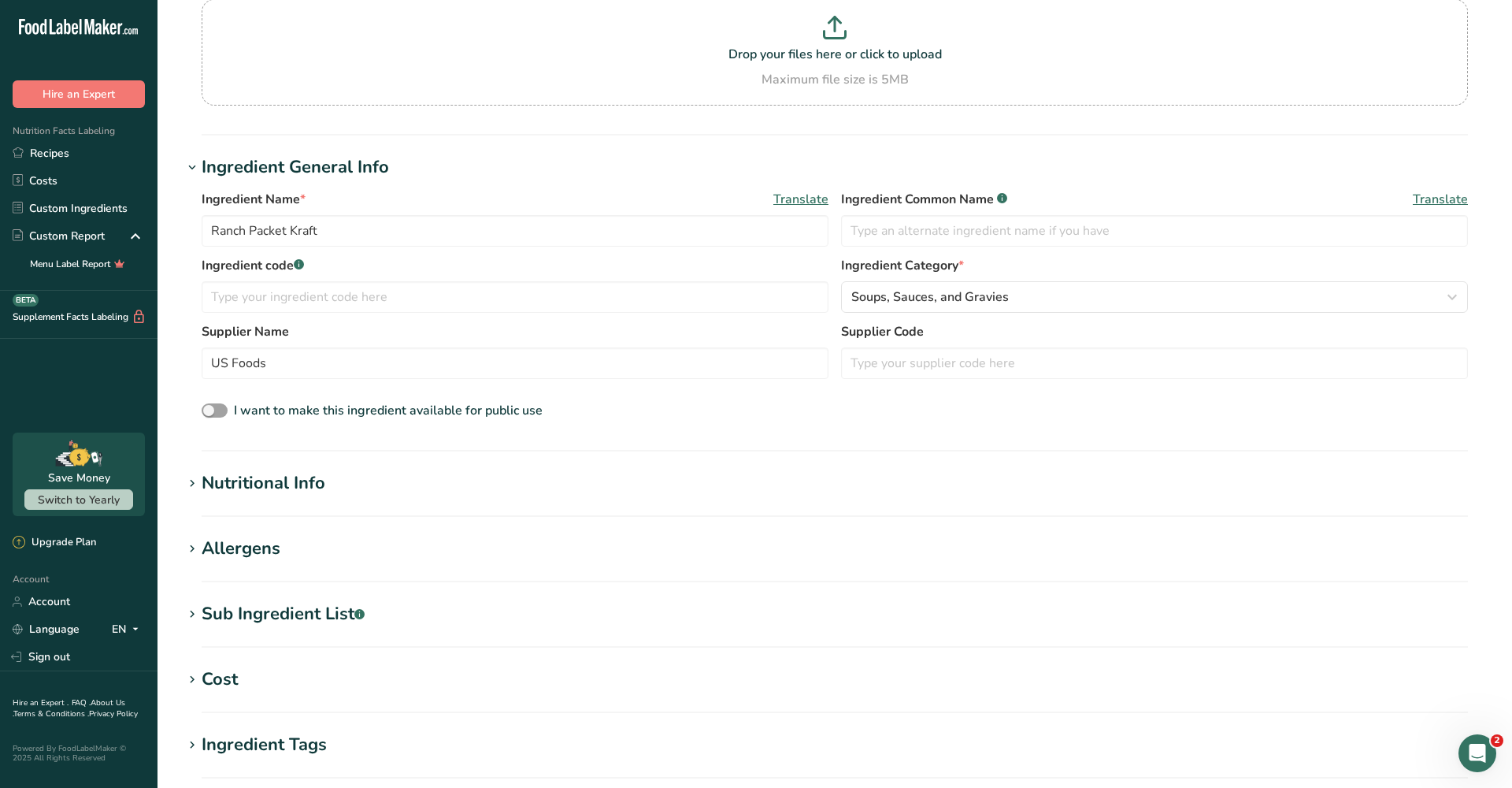
scroll to position [162, 0]
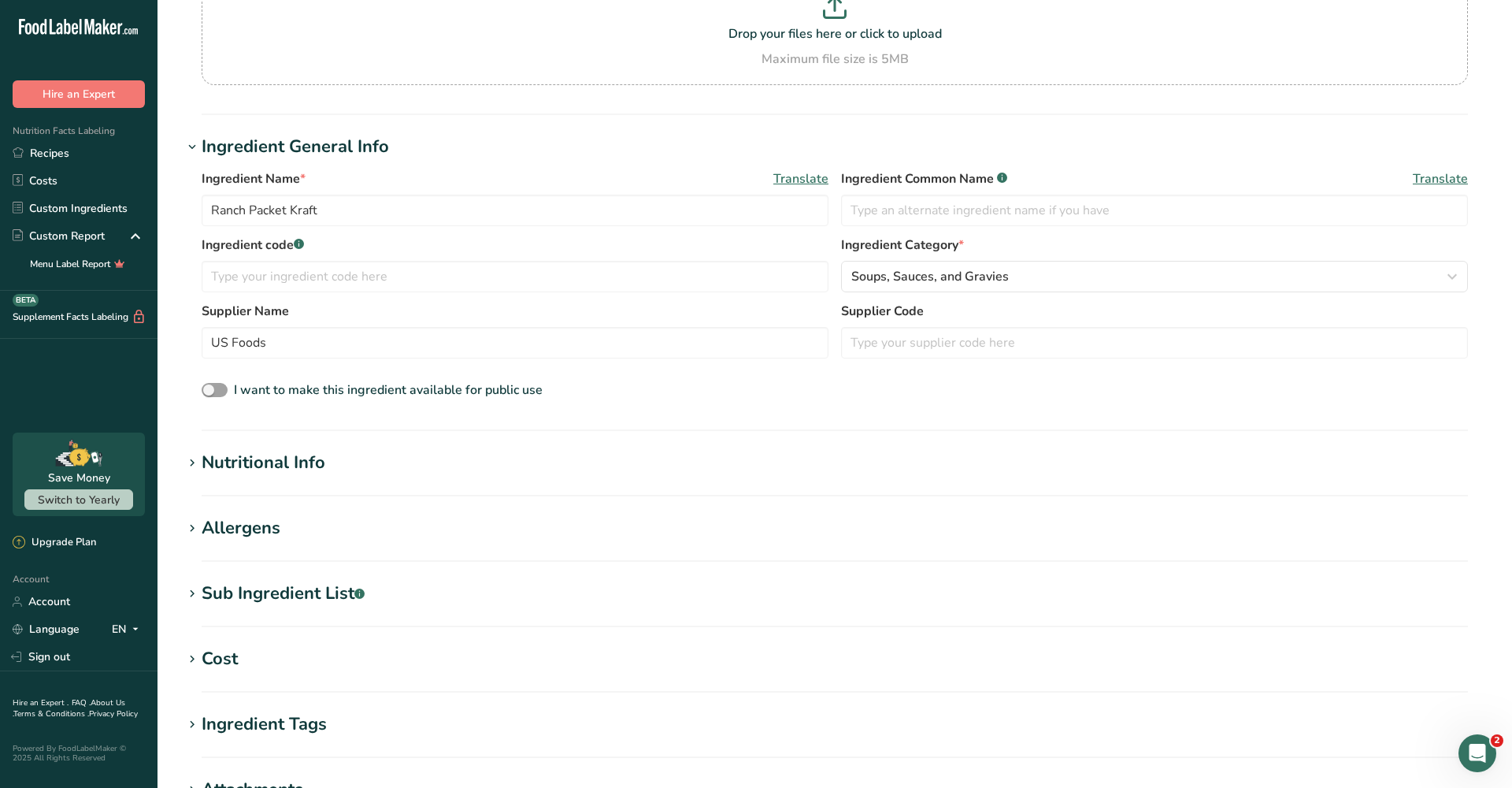
click at [313, 462] on div "Nutritional Info" at bounding box center [263, 463] width 123 height 26
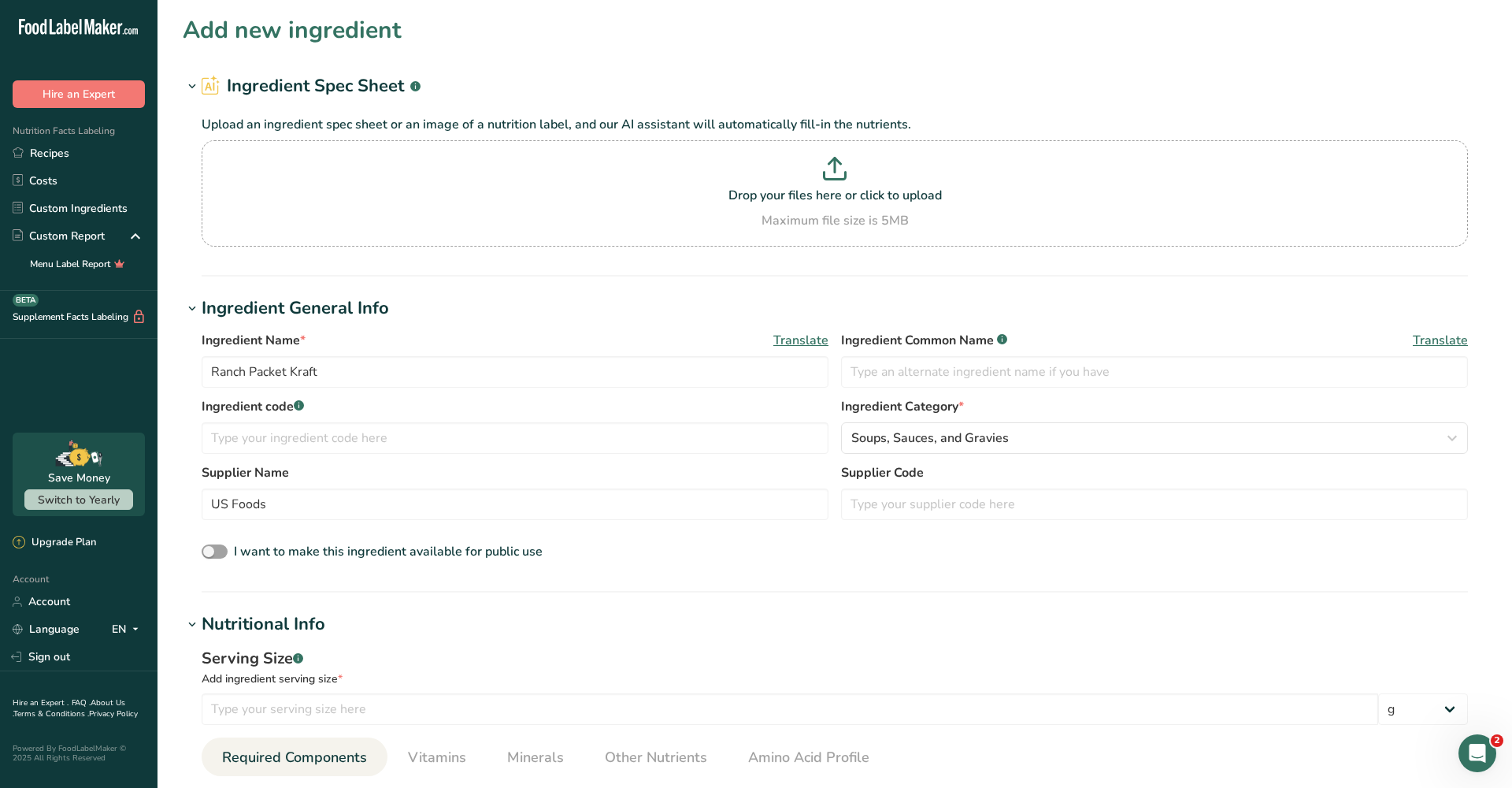
scroll to position [0, 0]
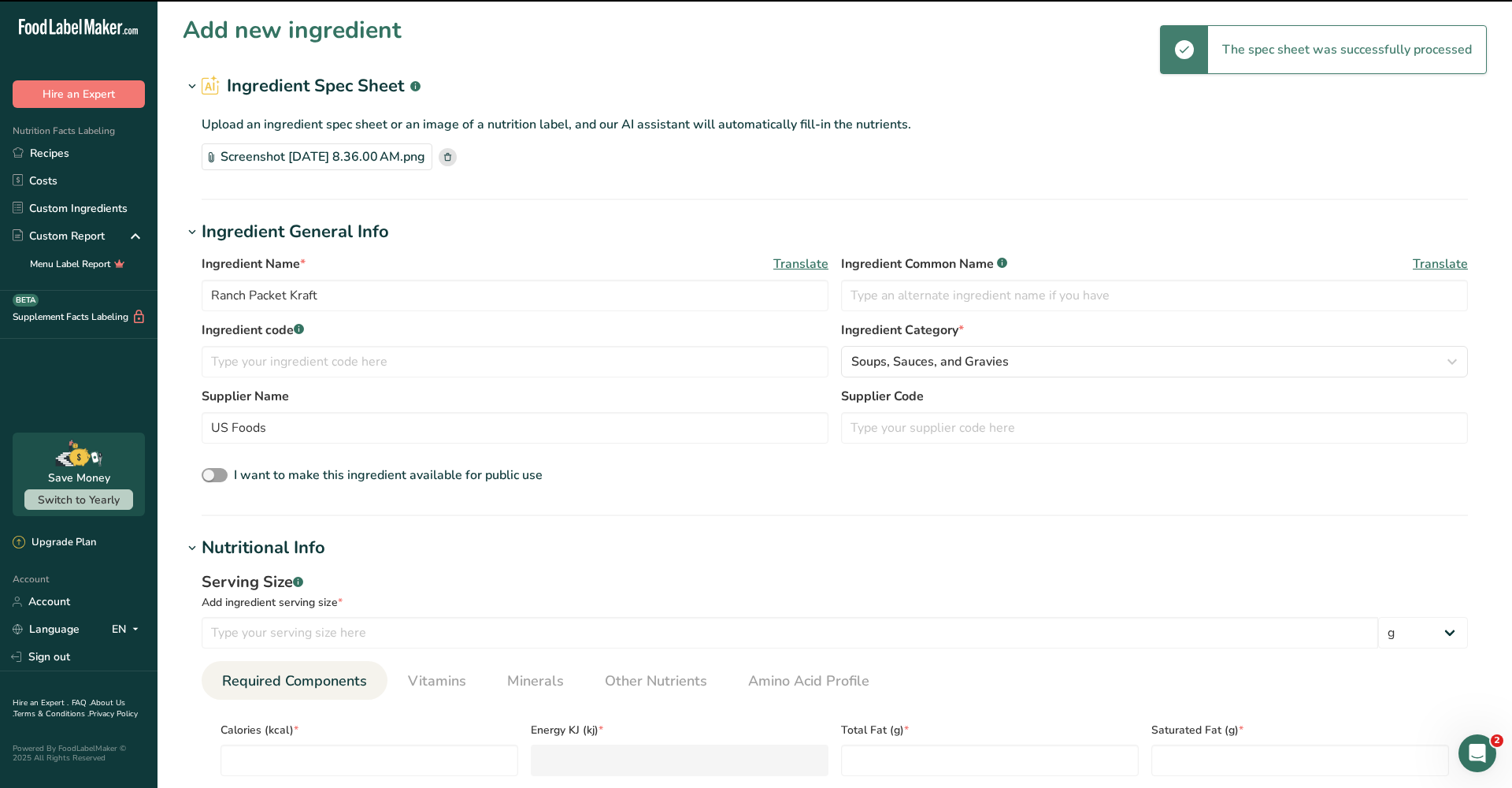
type input "42.5"
type input "150"
type KJ "627.6"
type Fat "16"
type Fat "2.5"
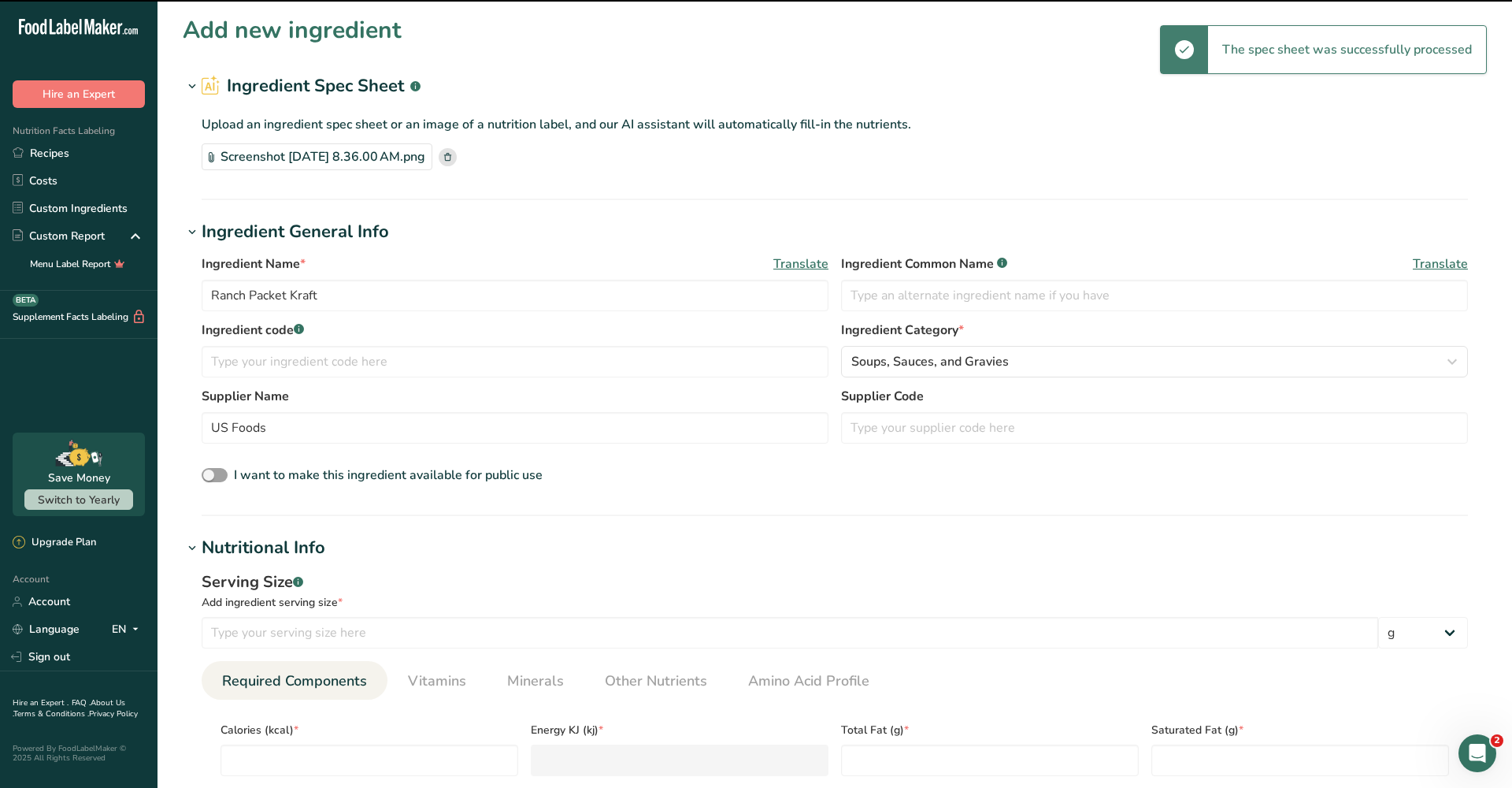
type Fat "0"
type input "15"
type input "370"
type Carbohydrates "3"
type Fiber "0"
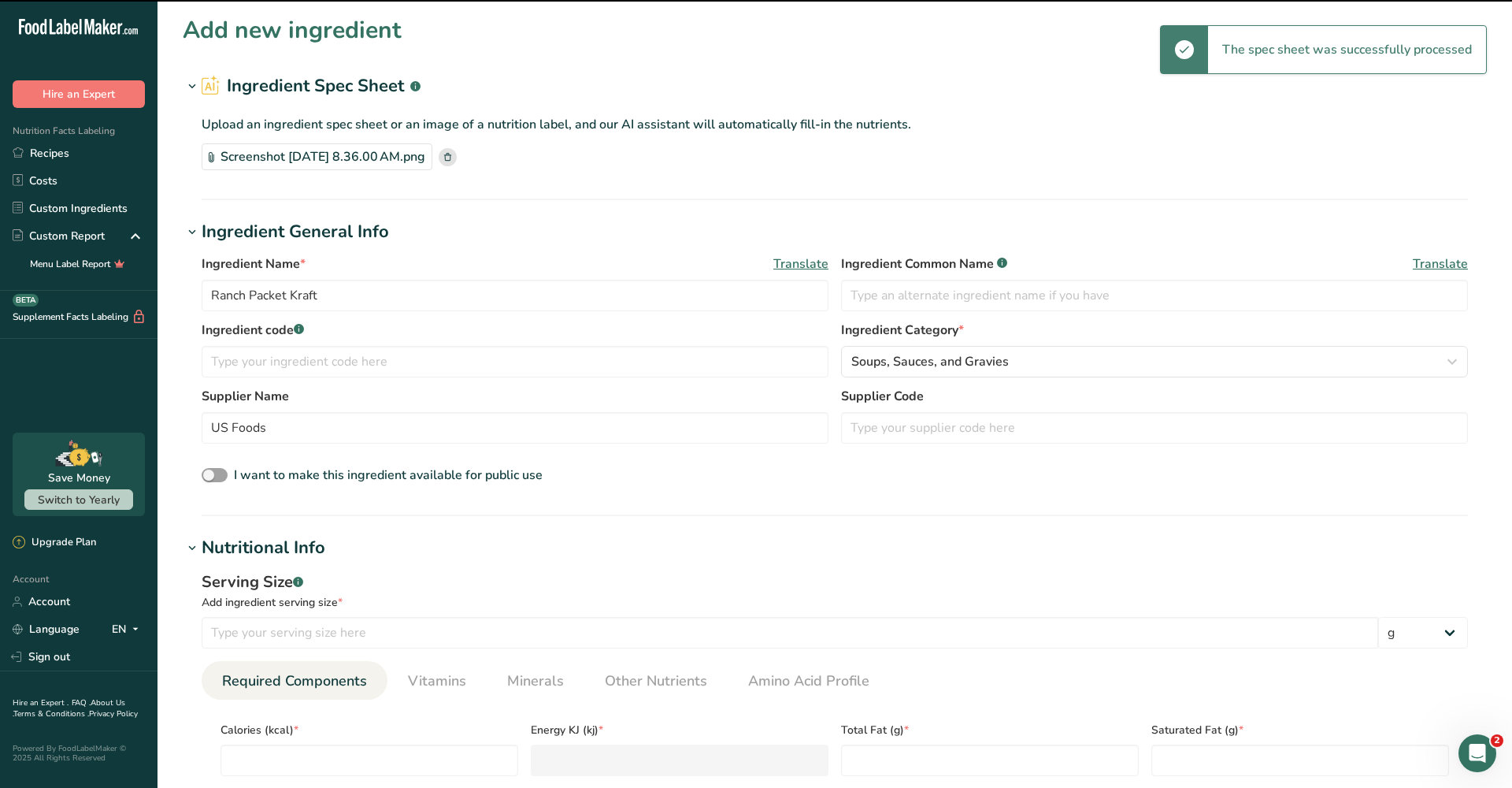
type Sugars "2"
type Sugars "0"
type input "0"
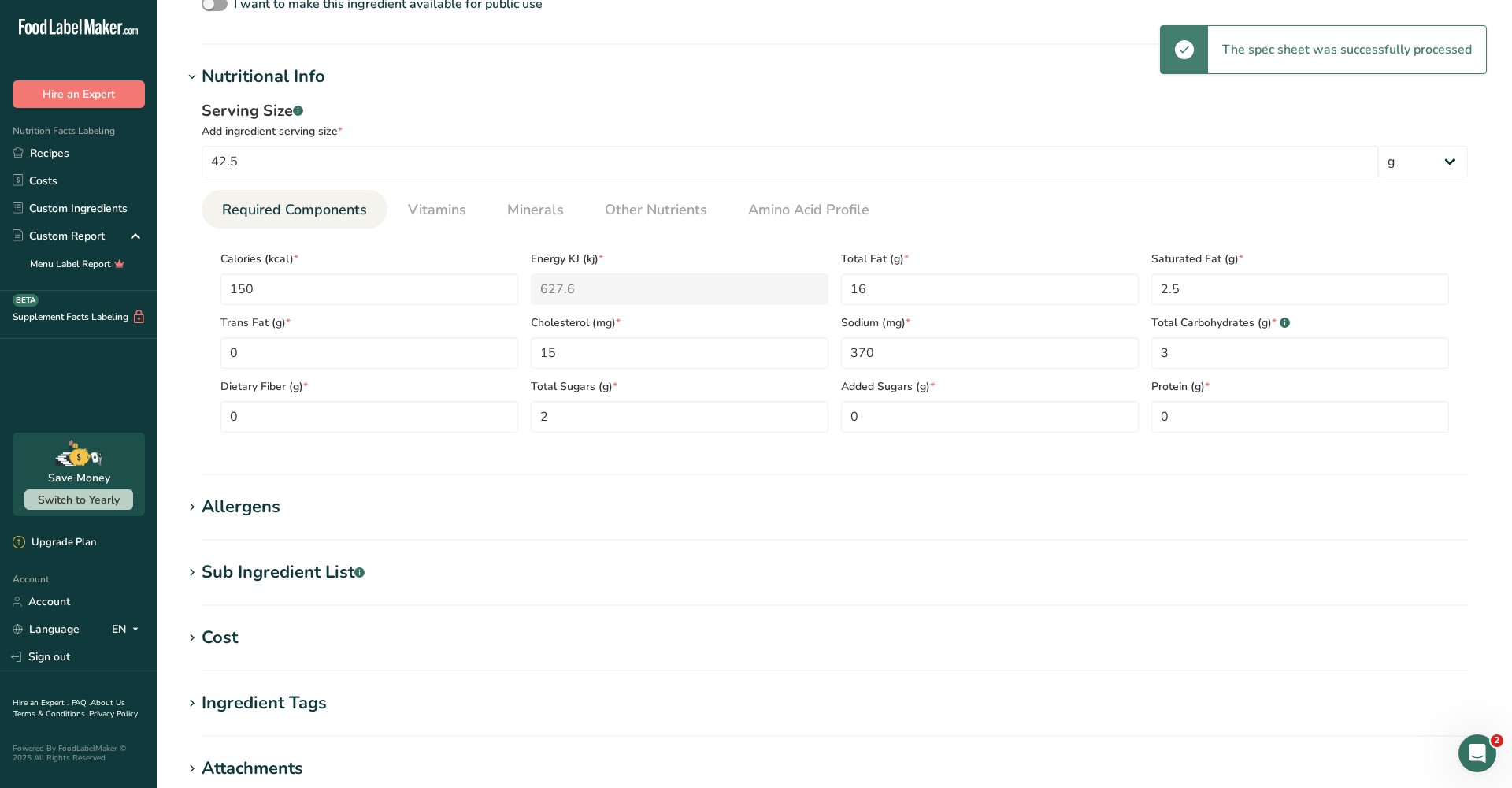
scroll to position [517, 0]
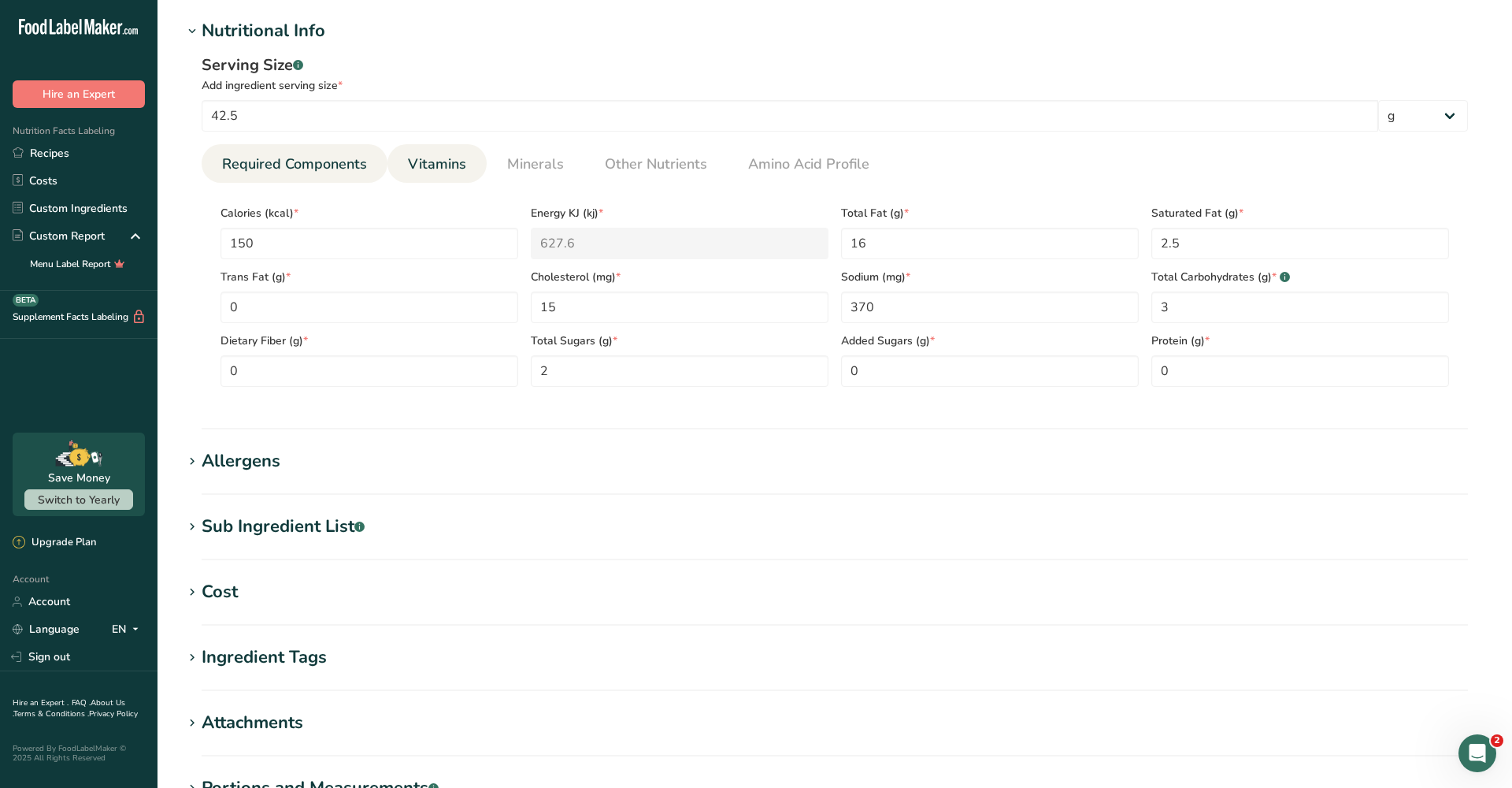
click at [455, 160] on span "Vitamins" at bounding box center [437, 164] width 58 height 21
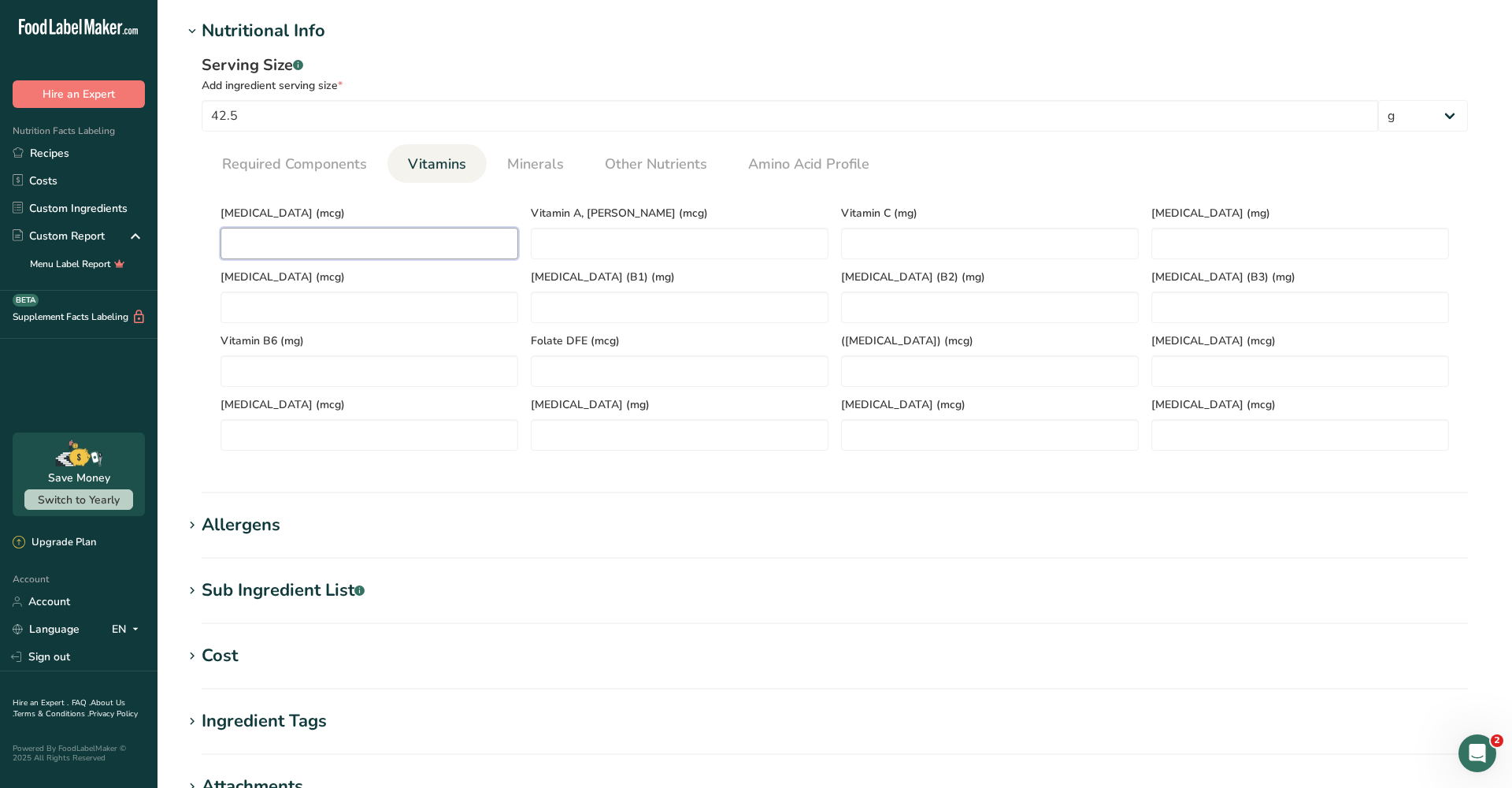
click at [369, 237] on D "number" at bounding box center [369, 243] width 298 height 32
type D "0"
click at [540, 170] on span "Minerals" at bounding box center [536, 164] width 57 height 21
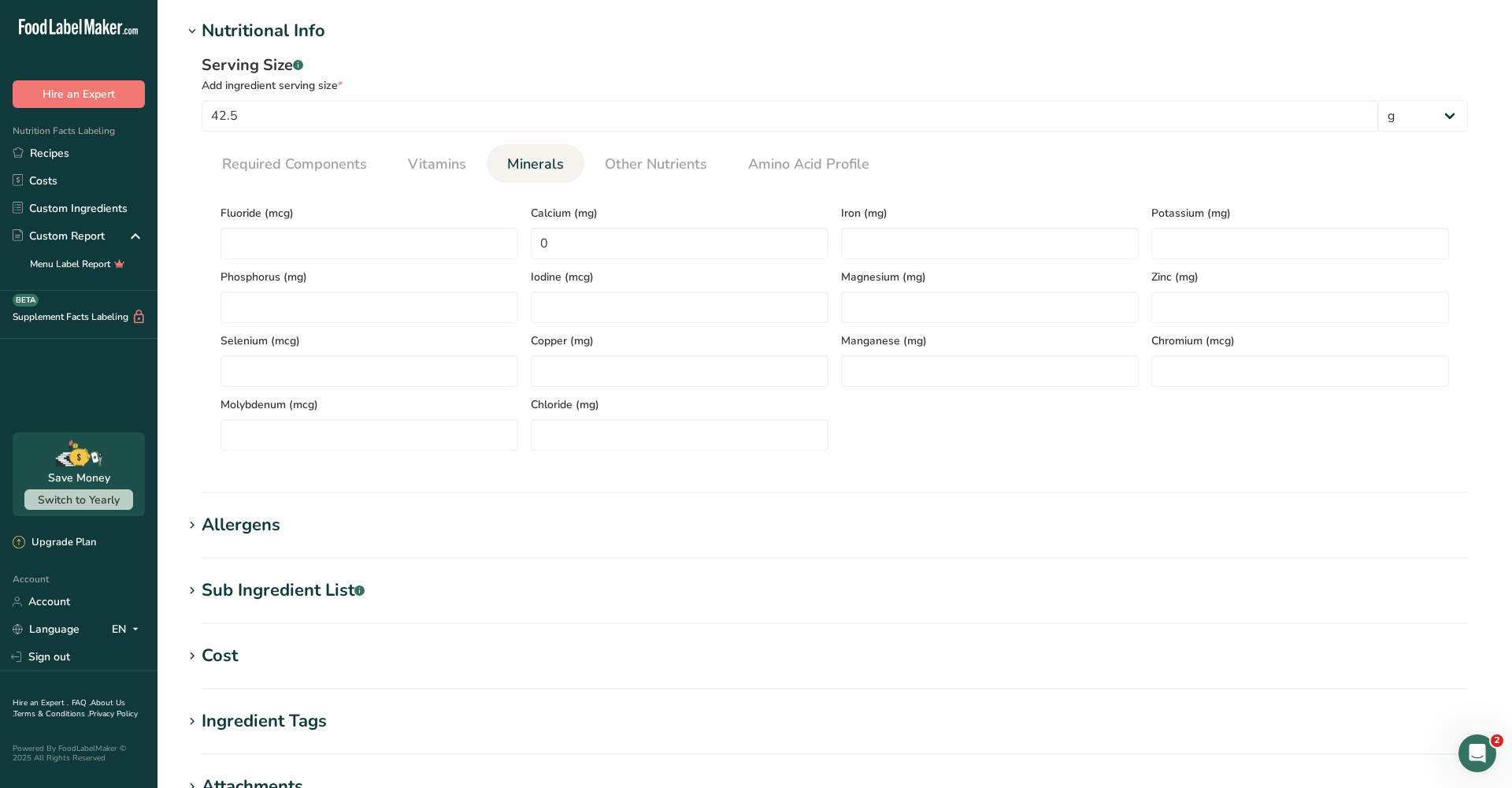
click at [1150, 245] on div "Potassium (mg)" at bounding box center [1300, 227] width 310 height 64
click at [1173, 249] on input "number" at bounding box center [1300, 243] width 298 height 32
type input "0"
click at [883, 249] on input "number" at bounding box center [990, 243] width 298 height 32
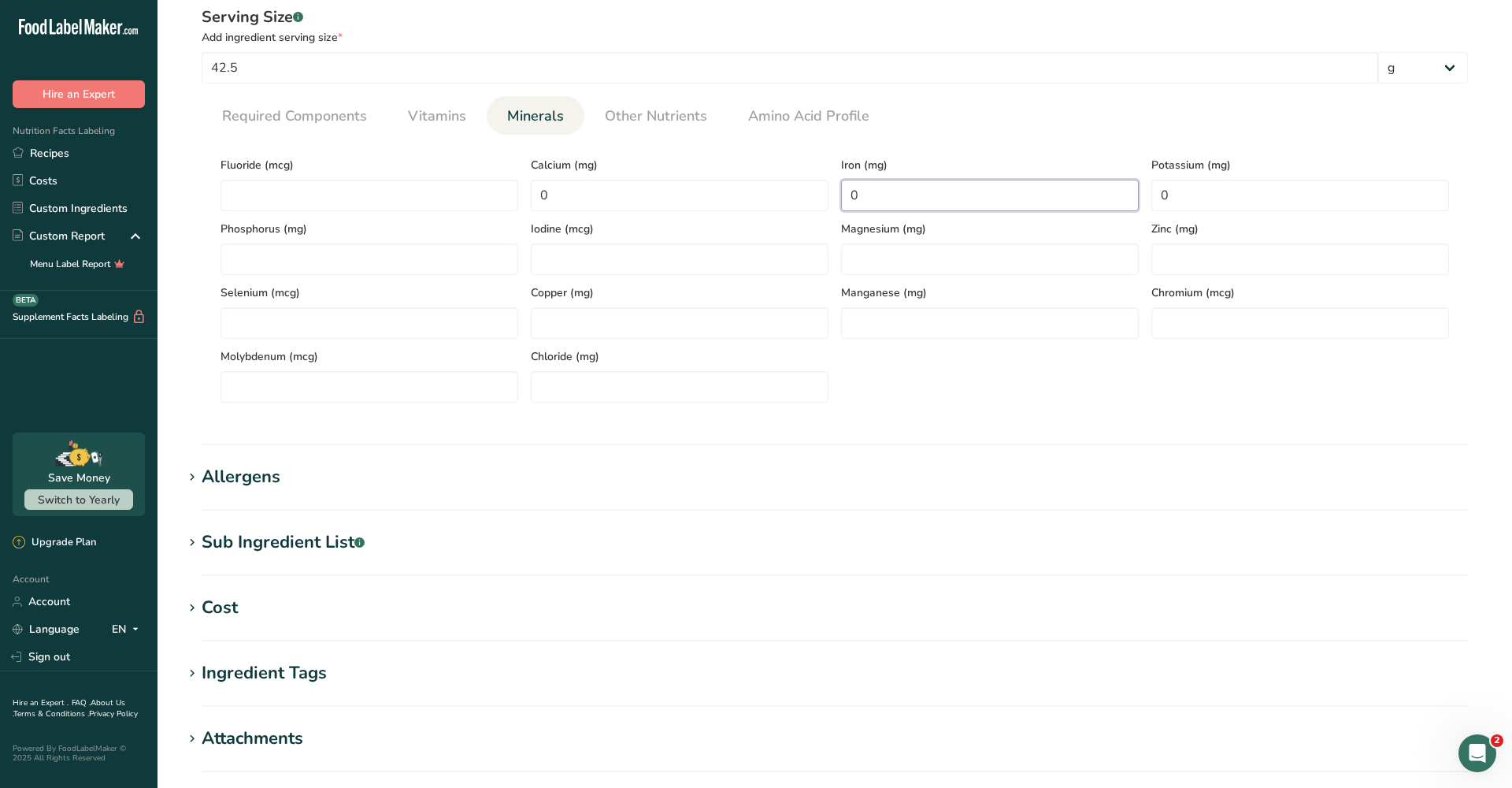
scroll to position [774, 0]
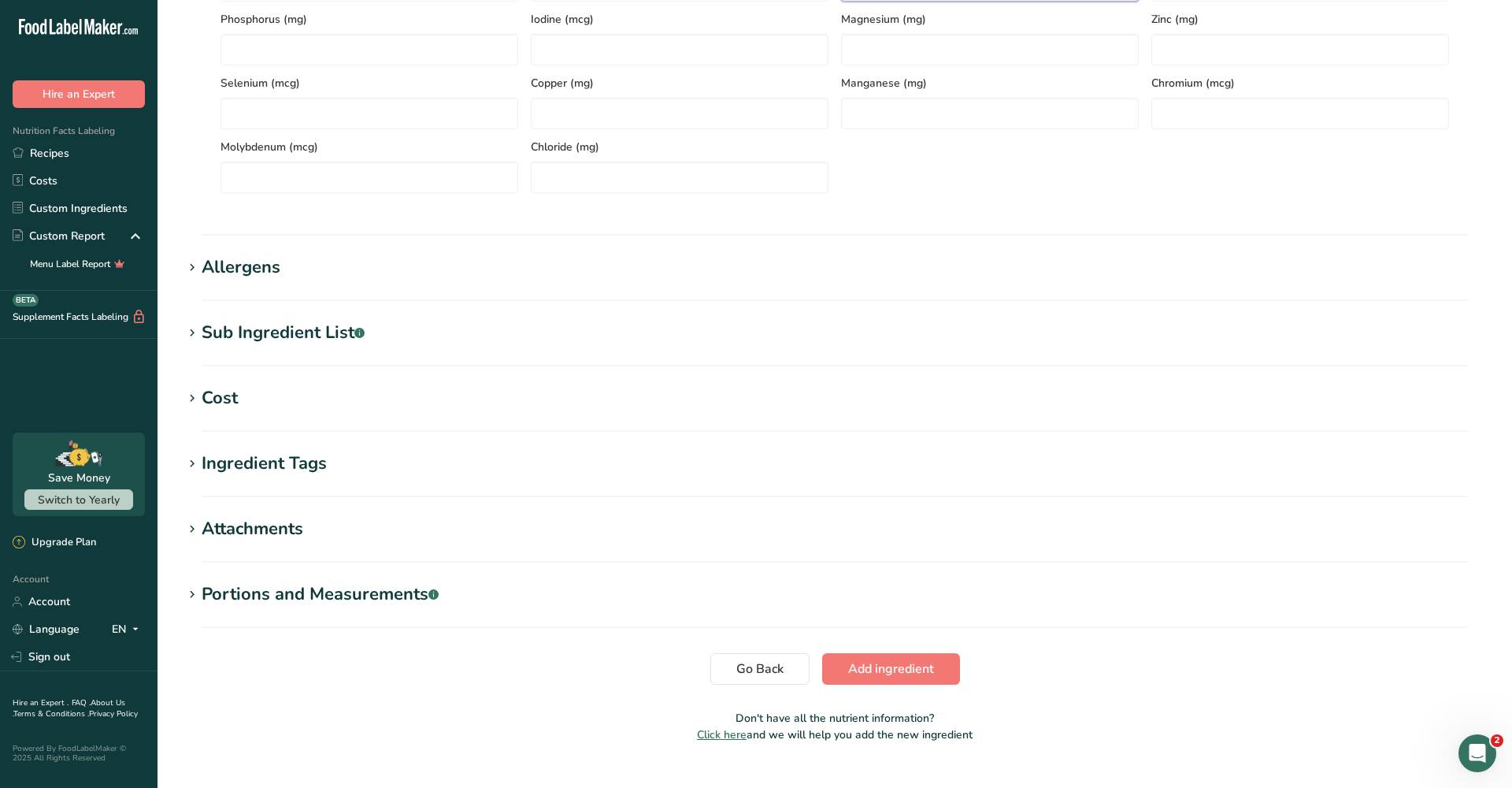
type input "0"
click at [253, 264] on div "Allergens" at bounding box center [240, 267] width 79 height 26
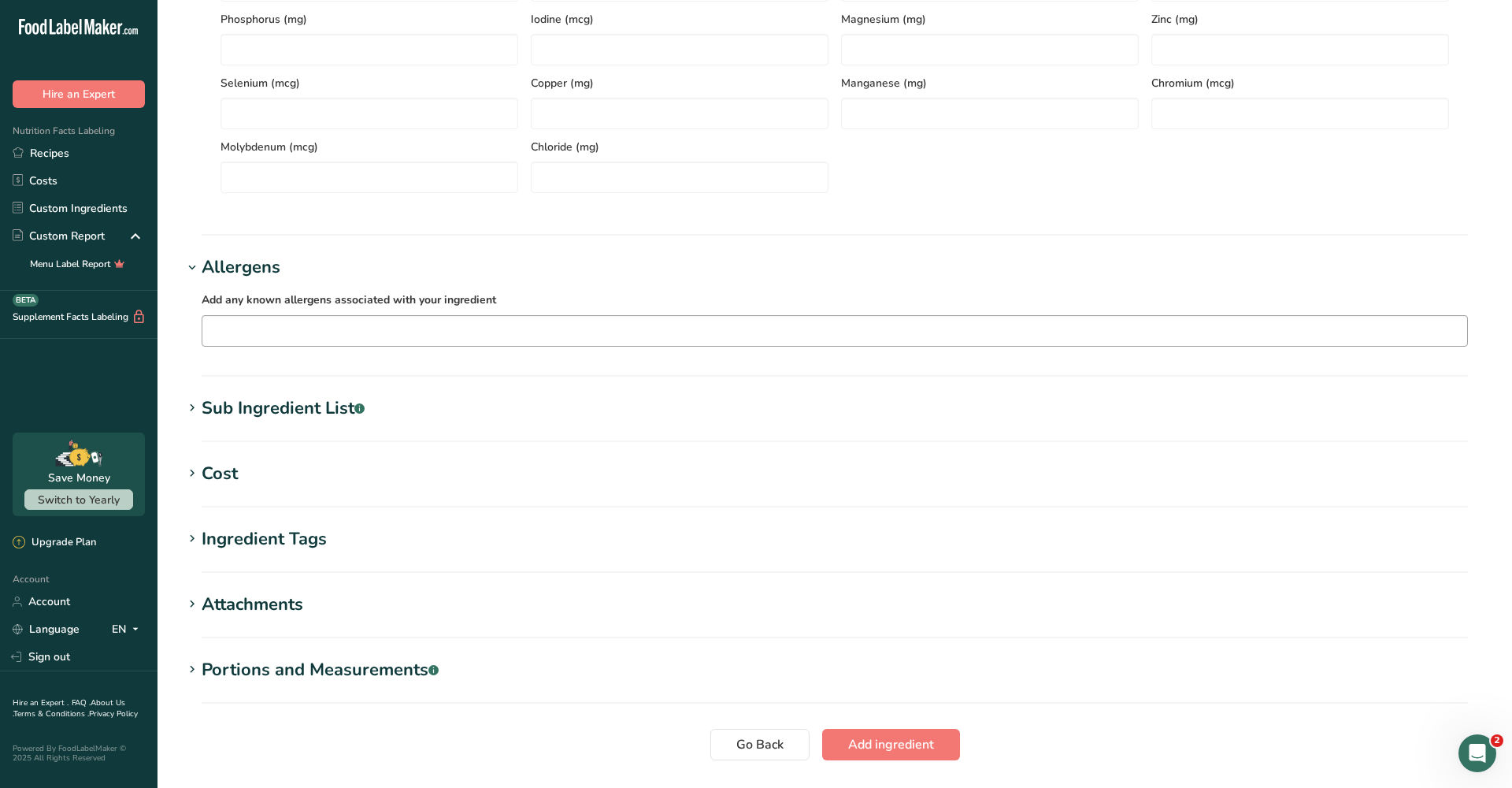
click at [309, 319] on input "text" at bounding box center [835, 331] width 1265 height 24
click at [278, 443] on div "Milk" at bounding box center [823, 440] width 1215 height 16
click at [257, 445] on div "Eggs" at bounding box center [823, 440] width 1215 height 16
click at [372, 253] on section "Add new ingredient Ingredient Spec Sheet .a-a{fill:#347362;}.b-a{fill:#fff;} Up…" at bounding box center [835, 35] width 1354 height 1618
click at [303, 406] on div "Sub Ingredient List .a-a{fill:#347362;}.b-a{fill:#fff;}" at bounding box center [283, 409] width 163 height 26
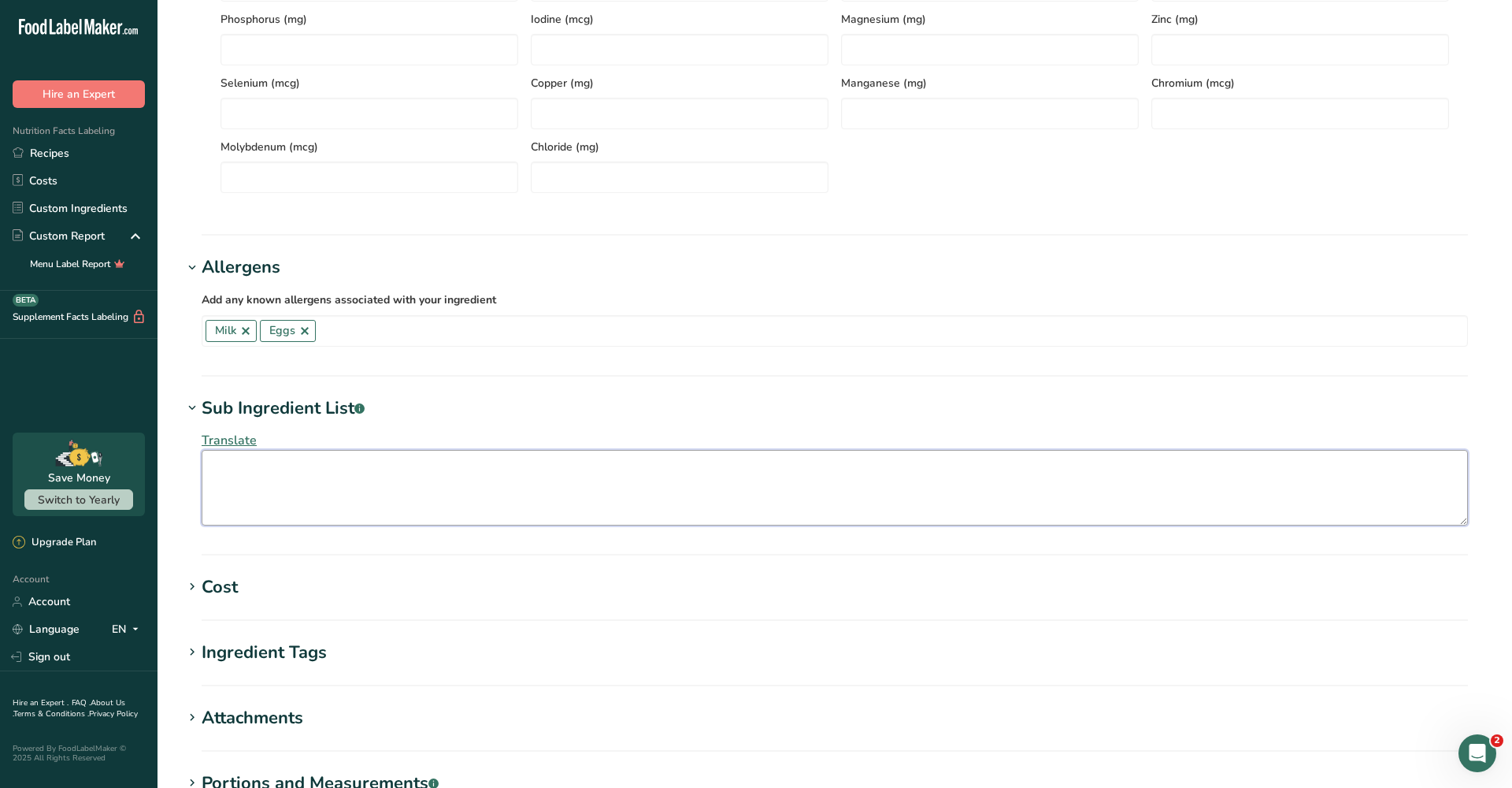
click at [459, 456] on textarea at bounding box center [835, 487] width 1267 height 76
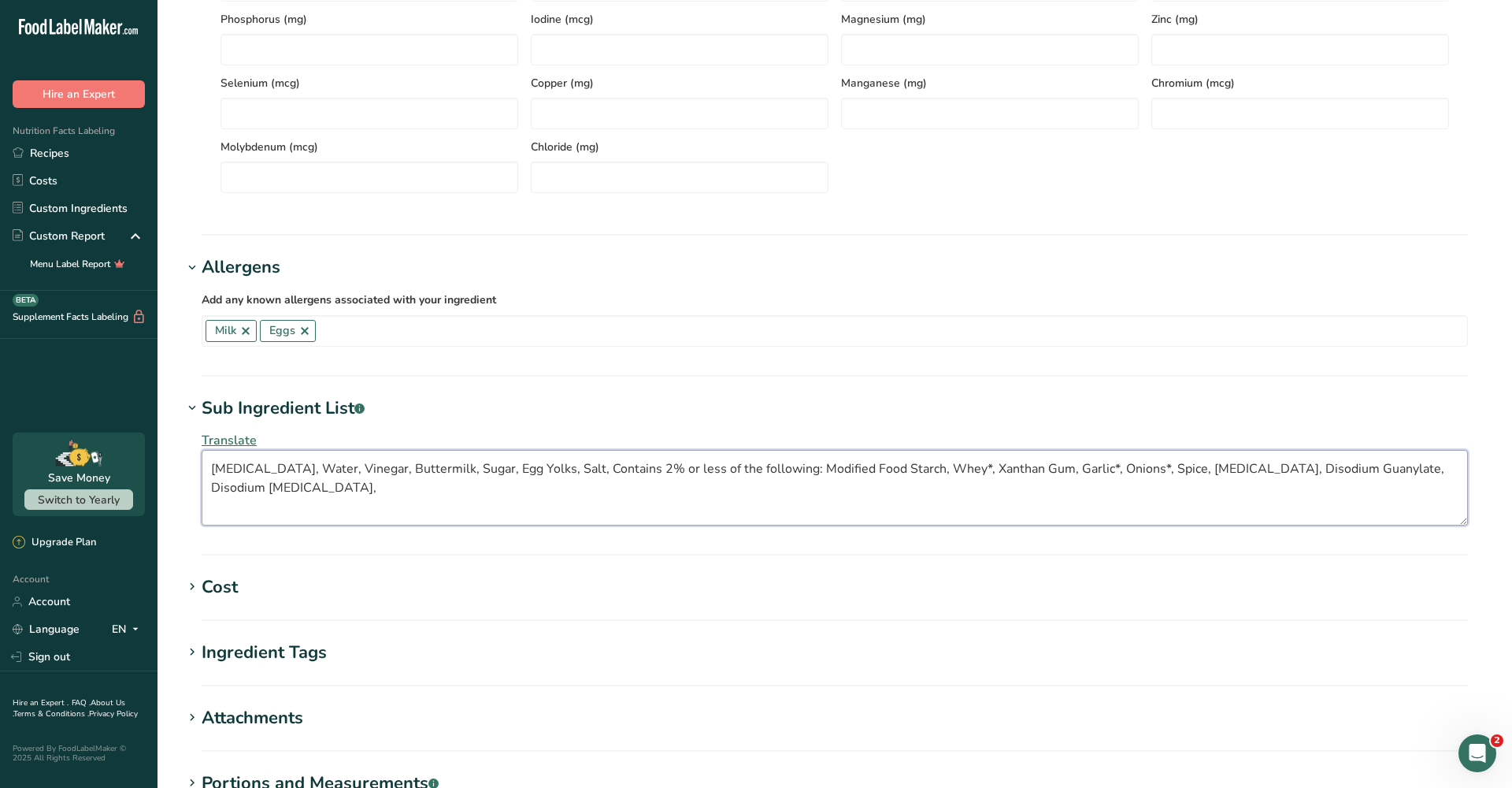
drag, startPoint x: 269, startPoint y: 497, endPoint x: 212, endPoint y: 491, distance: 57.3
click at [212, 491] on textarea "[MEDICAL_DATA], Water, Vinegar, Buttermilk, Sugar, Egg Yolks, Salt, Contains 2%…" at bounding box center [835, 487] width 1267 height 76
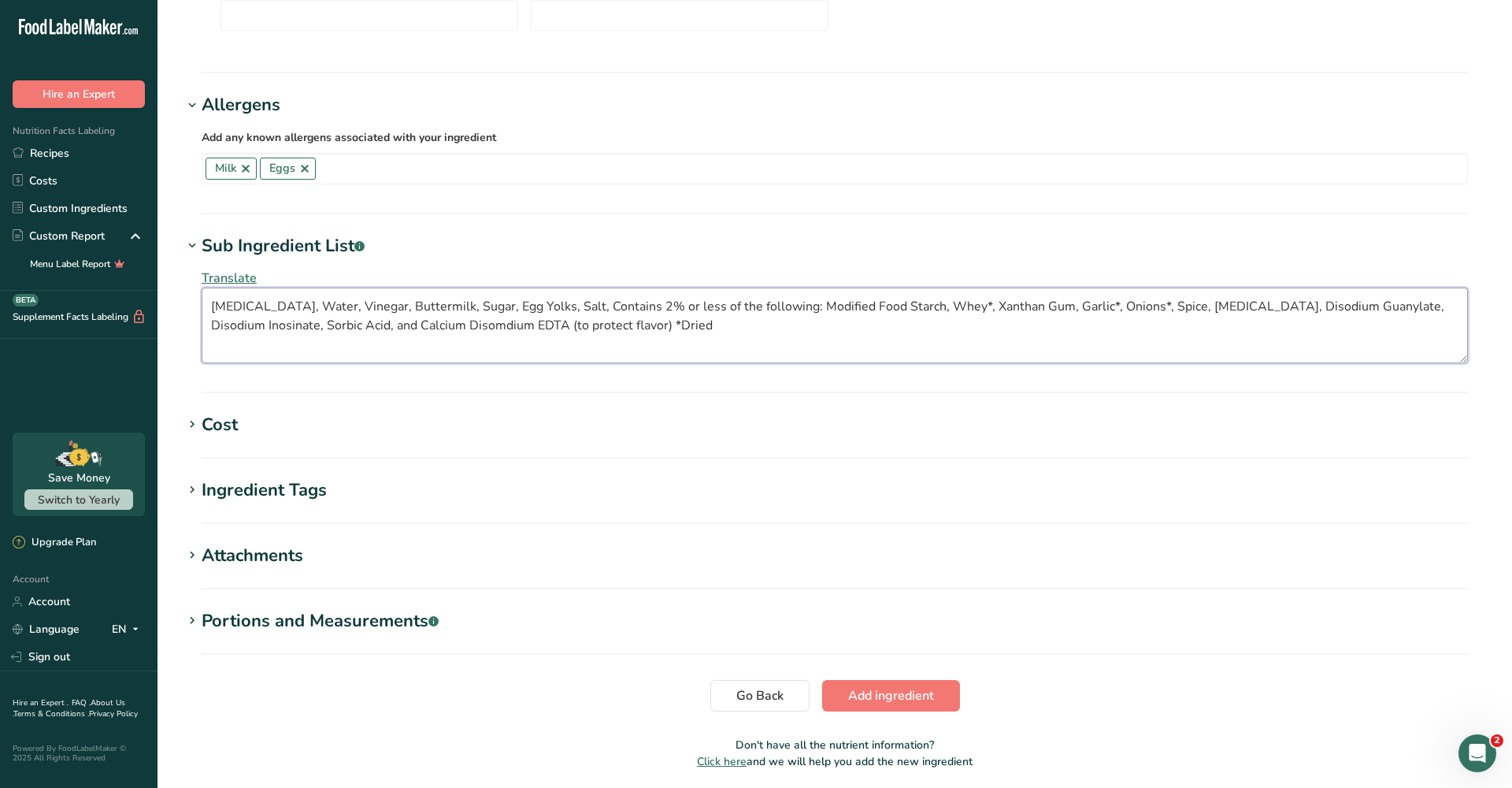
scroll to position [943, 0]
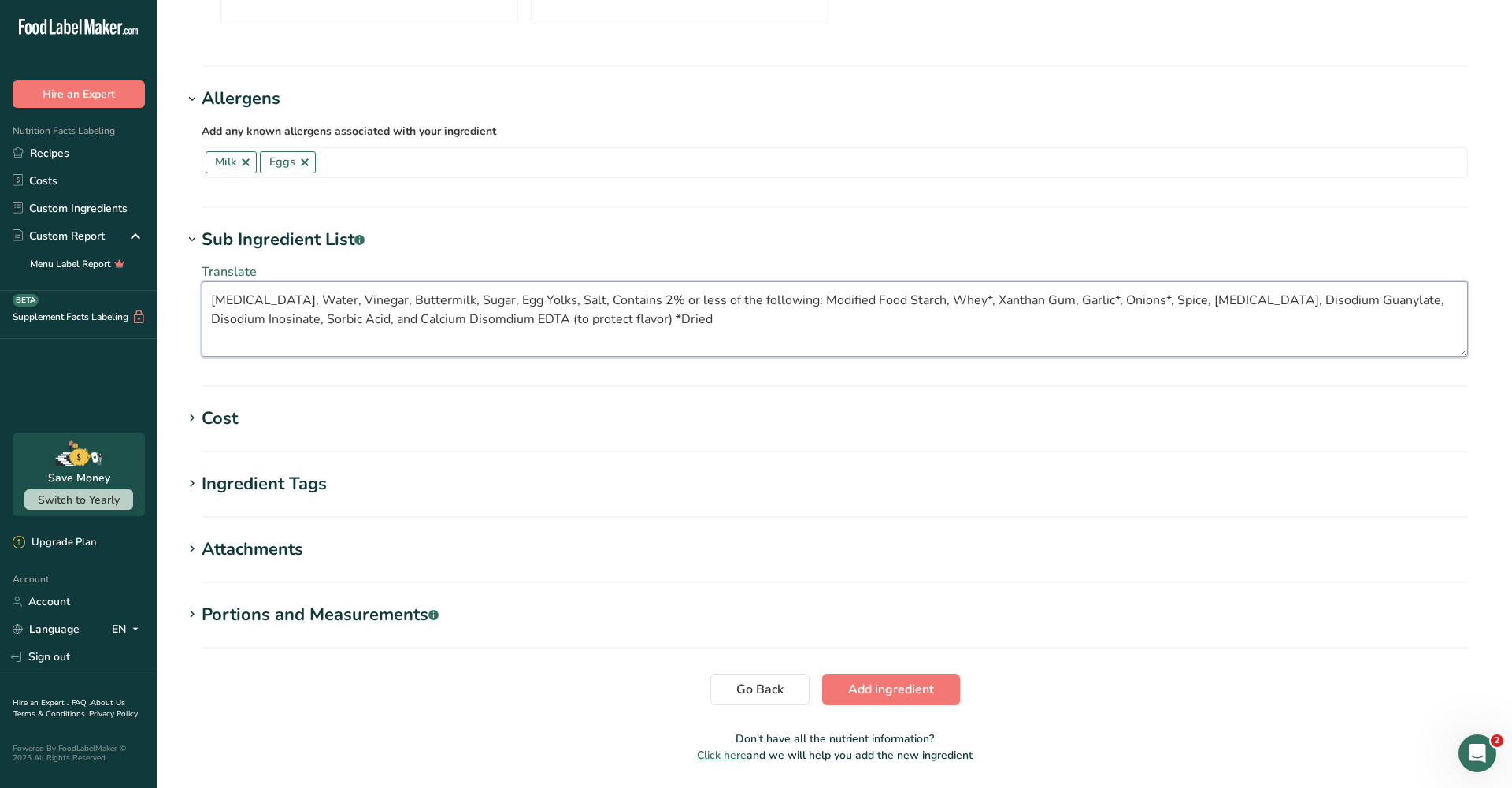
type textarea "[MEDICAL_DATA], Water, Vinegar, Buttermilk, Sugar, Egg Yolks, Salt, Contains 2%…"
click at [525, 613] on h1 "Portions and Measurements .a-a{fill:#347362;}.b-a{fill:#fff;}" at bounding box center [835, 615] width 1304 height 26
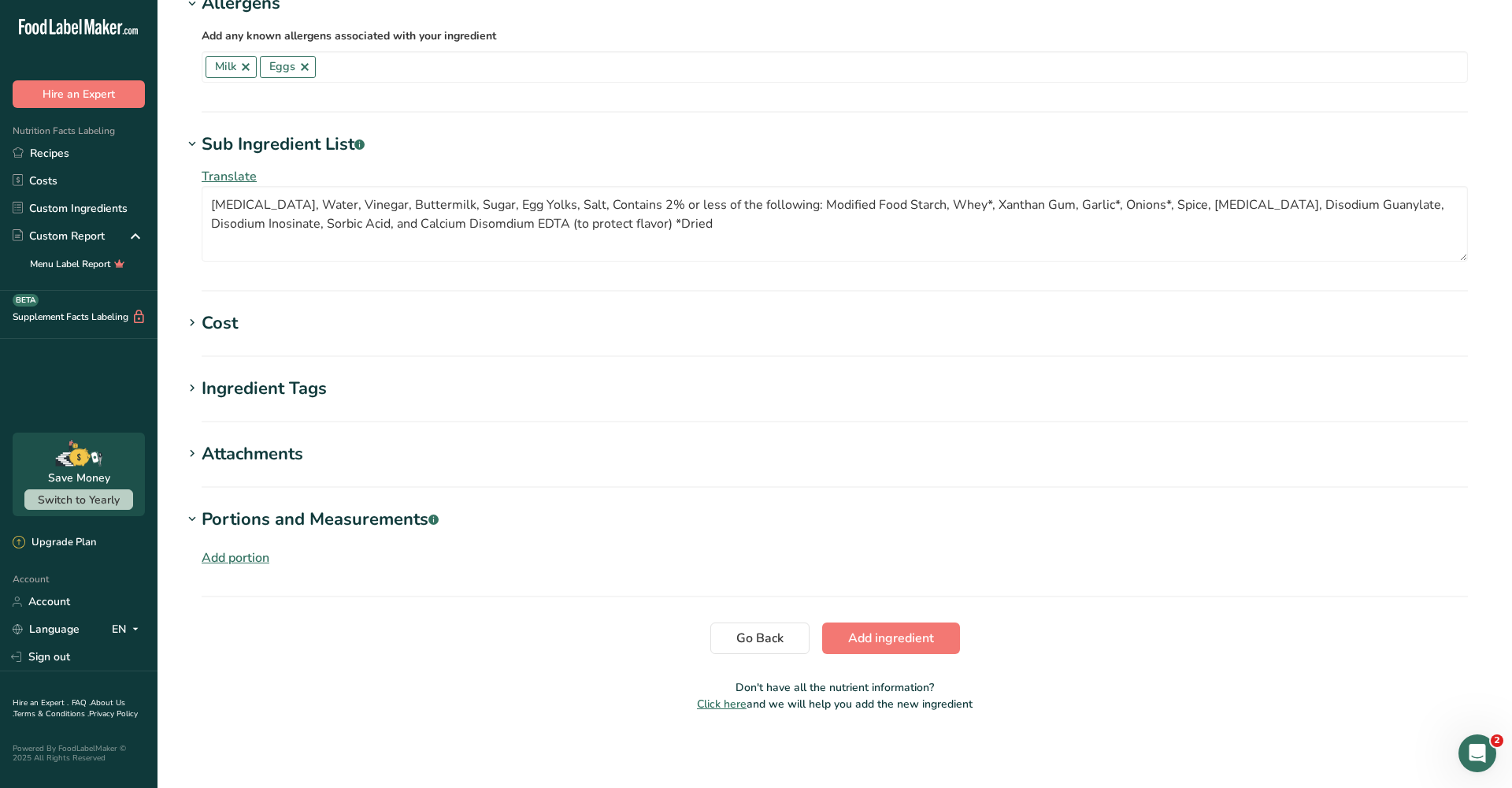
scroll to position [1038, 0]
click at [244, 560] on div "Add portion" at bounding box center [235, 557] width 67 height 19
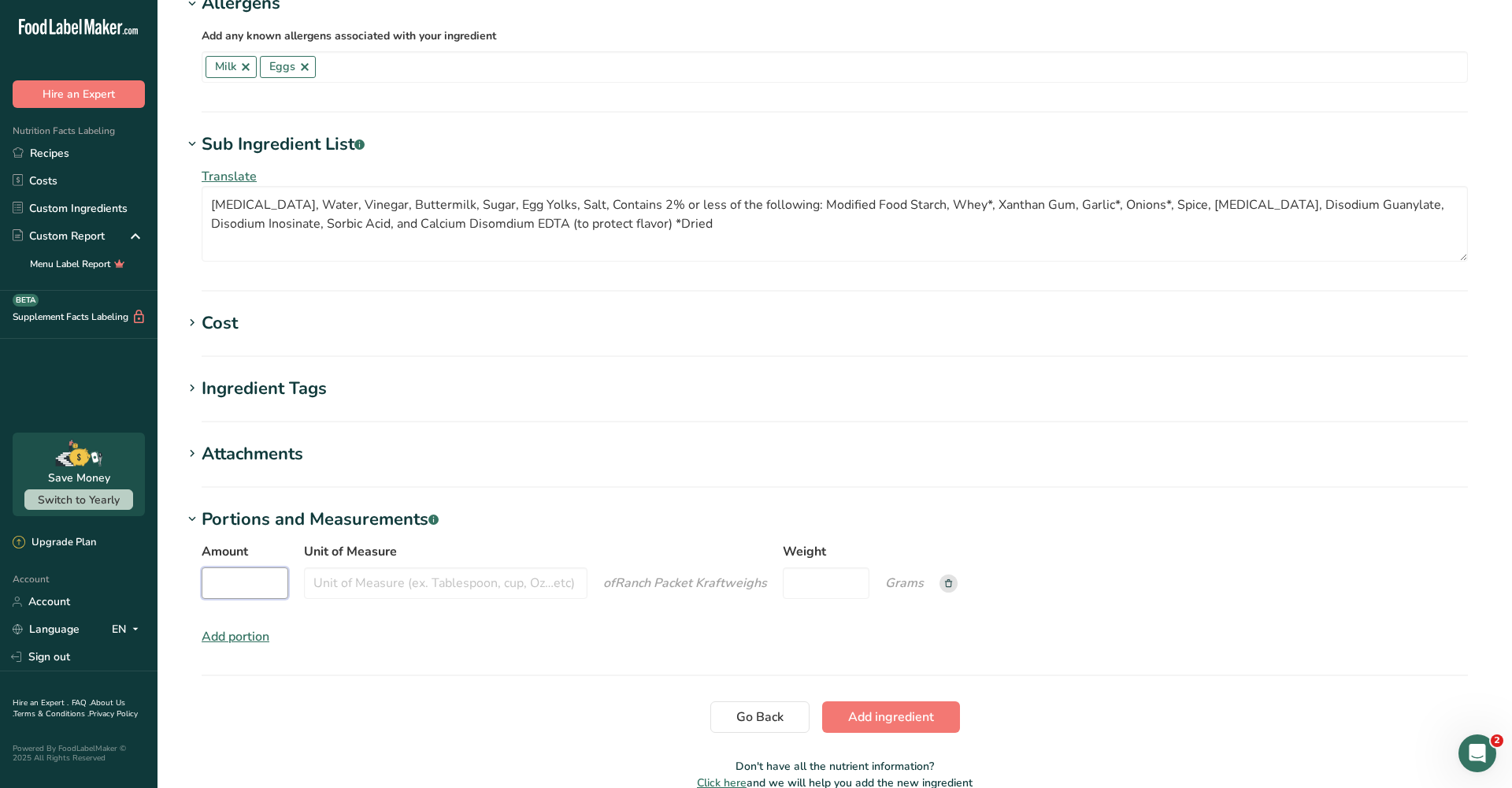
click at [264, 592] on input "Amount" at bounding box center [244, 582] width 87 height 32
type input "1"
click at [377, 587] on input "Unit of Measure" at bounding box center [445, 582] width 283 height 32
type input "packet"
click at [826, 582] on input "Weight" at bounding box center [826, 582] width 87 height 32
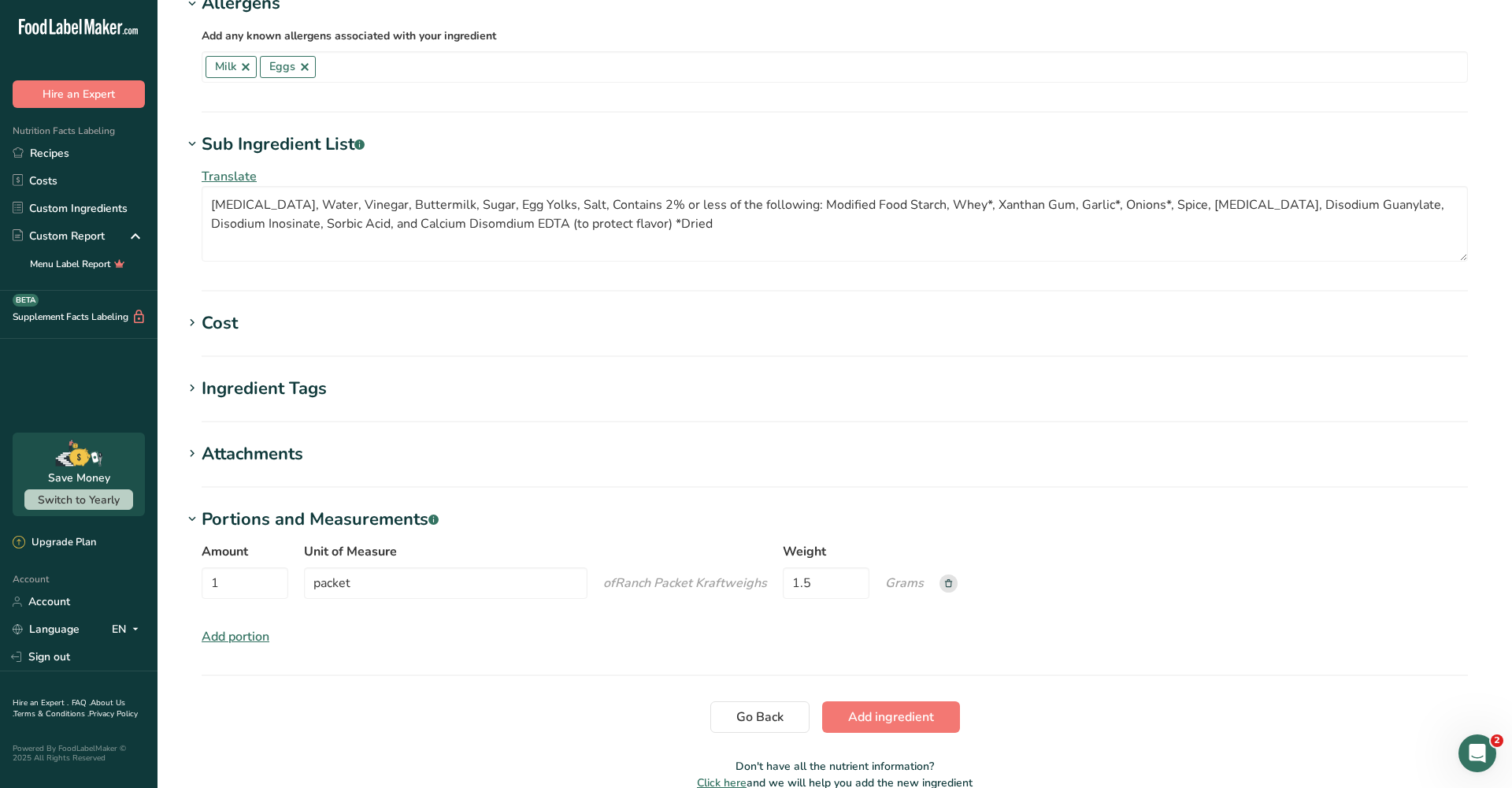
click at [905, 583] on icon "Grams" at bounding box center [905, 582] width 39 height 17
click at [857, 586] on input "1.5" at bounding box center [826, 582] width 87 height 32
type input "1"
type input "42.5"
click at [925, 717] on span "Add ingredient" at bounding box center [892, 717] width 86 height 19
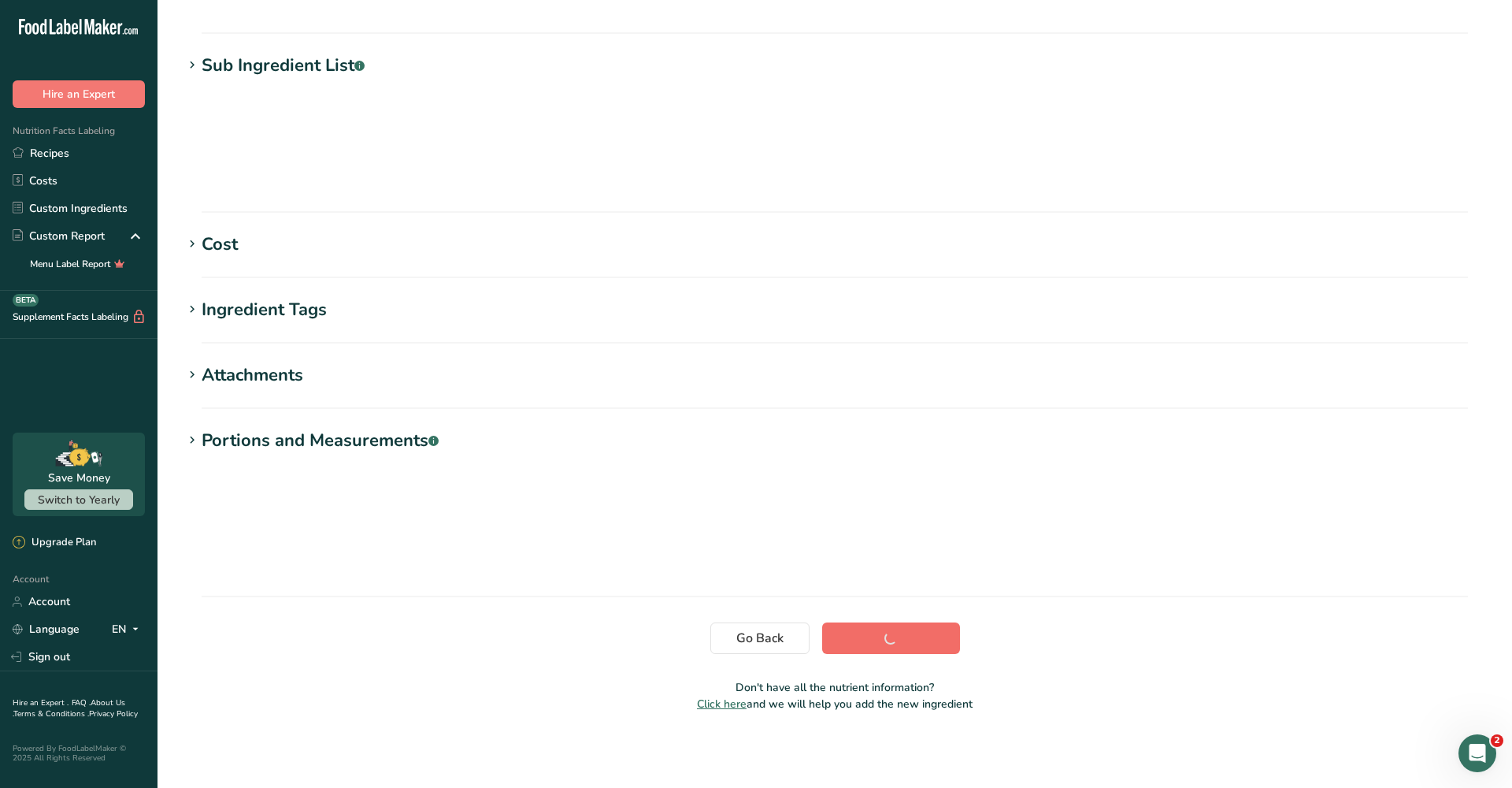
scroll to position [45, 0]
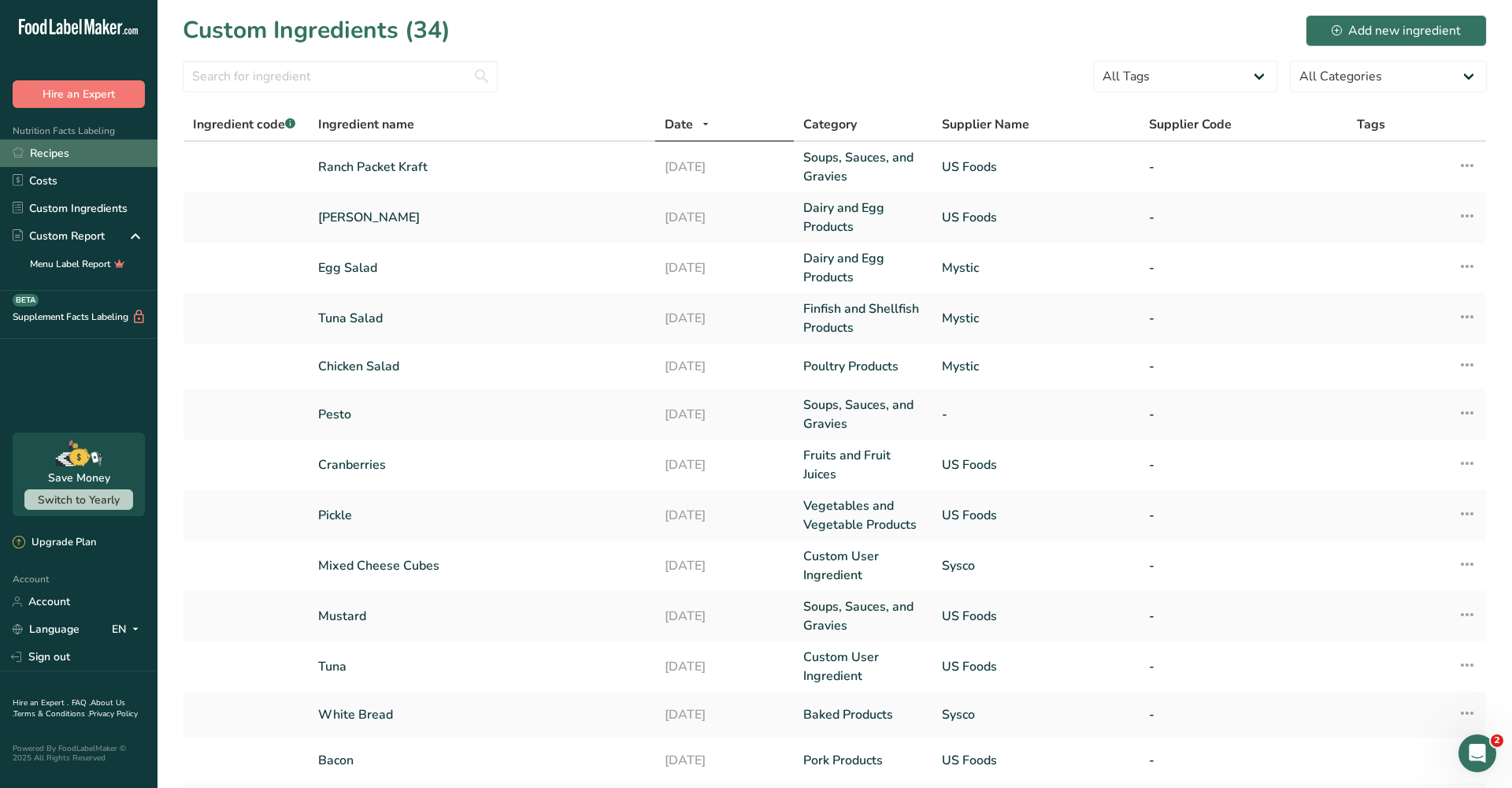
click at [54, 153] on link "Recipes" at bounding box center [79, 154] width 158 height 28
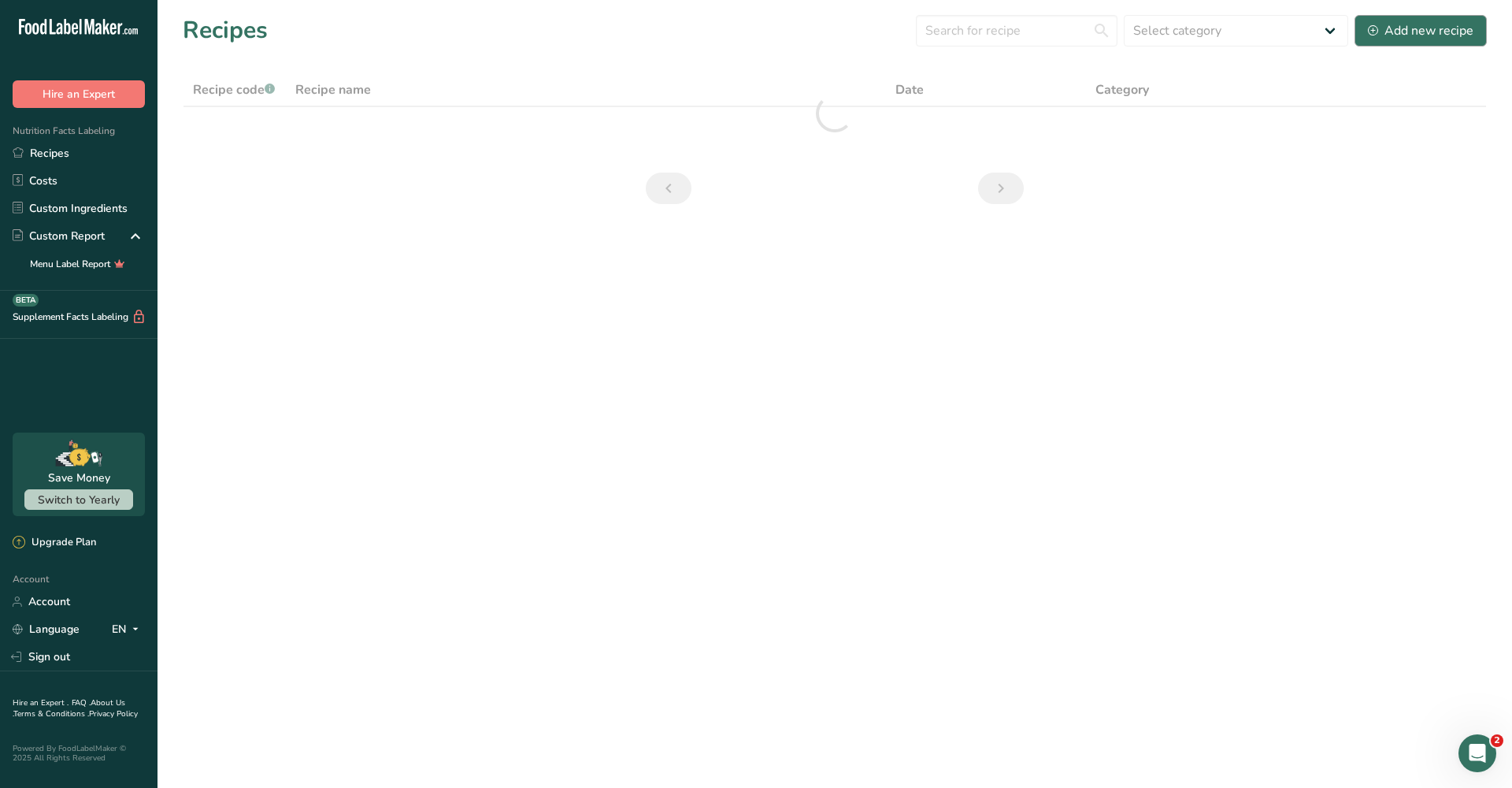
click at [1450, 37] on div "Add new recipe" at bounding box center [1421, 30] width 106 height 19
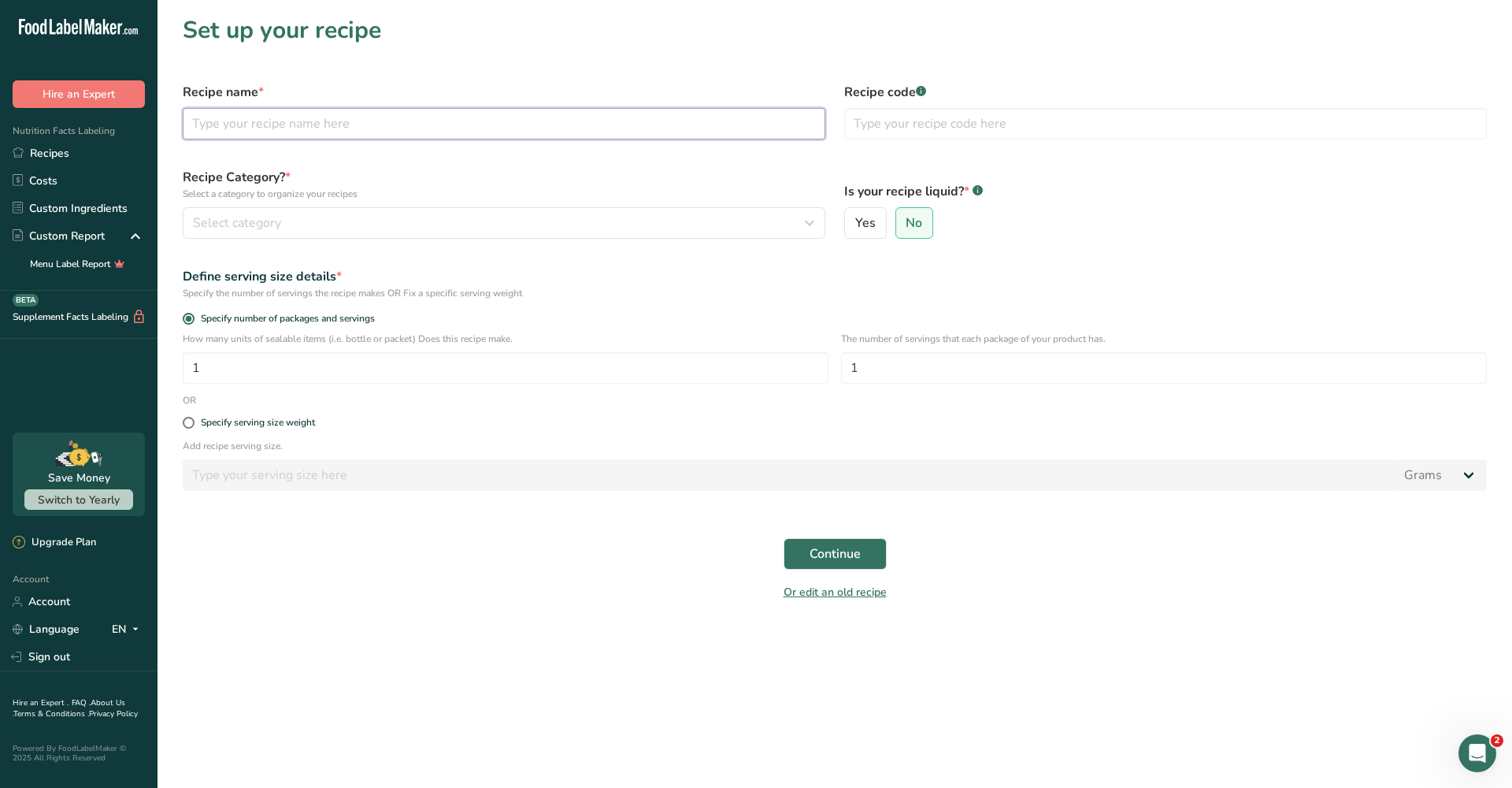
click at [328, 125] on input "text" at bounding box center [503, 123] width 642 height 32
type input "Veggies and Ranch"
click at [465, 214] on div "Select category" at bounding box center [499, 223] width 613 height 19
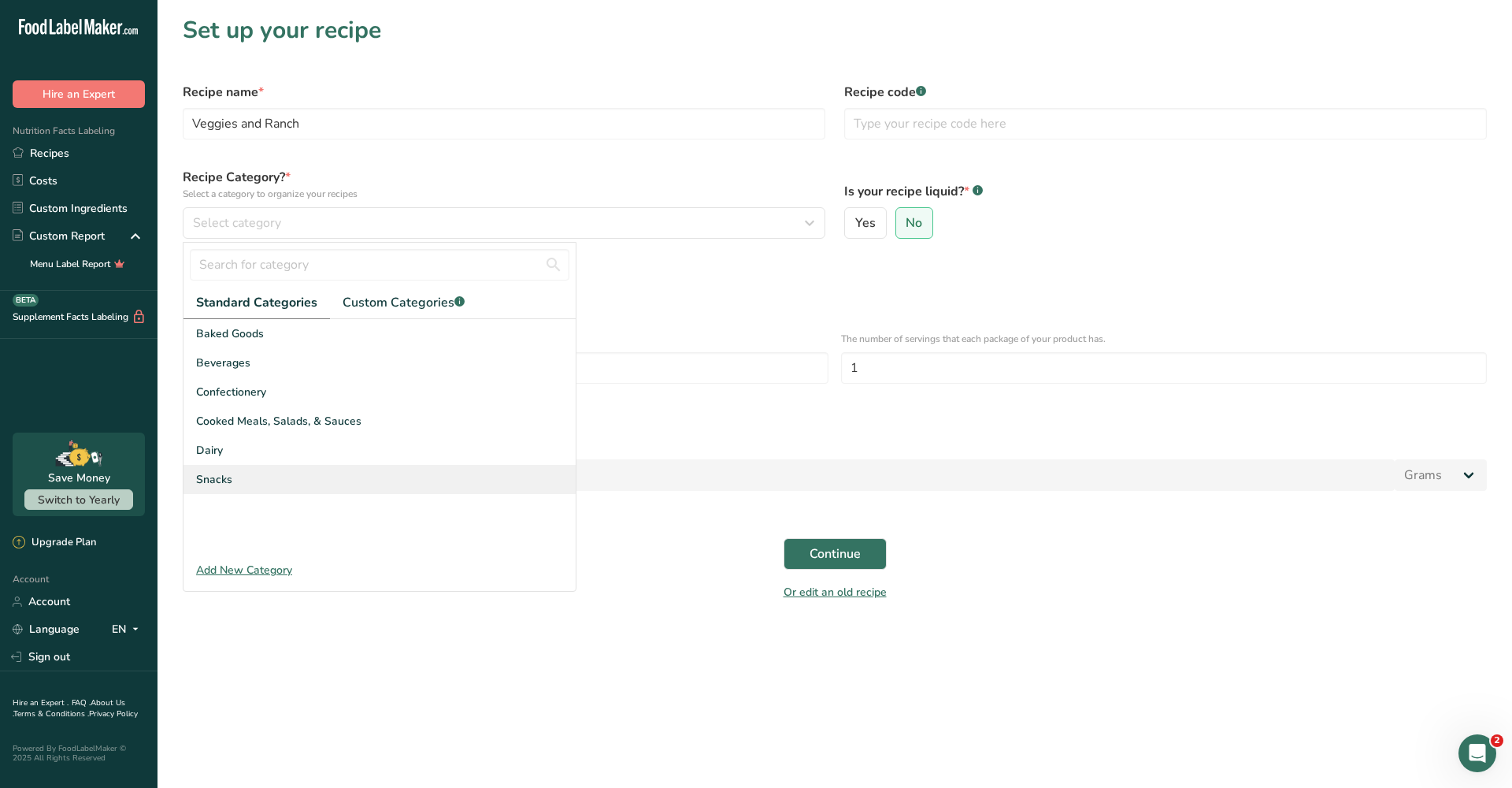
click at [229, 473] on span "Snacks" at bounding box center [214, 479] width 37 height 16
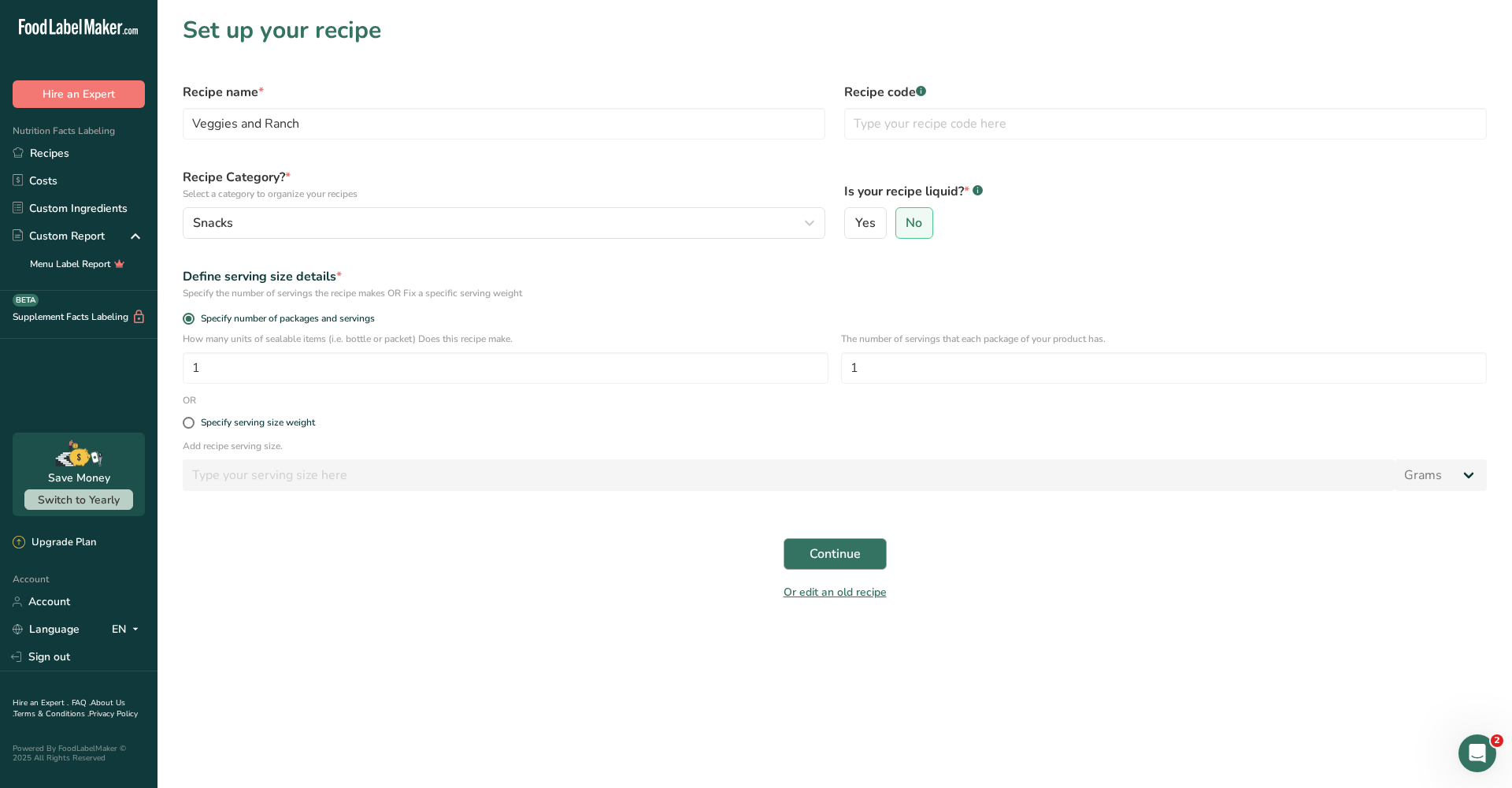
click at [827, 551] on span "Continue" at bounding box center [835, 553] width 51 height 19
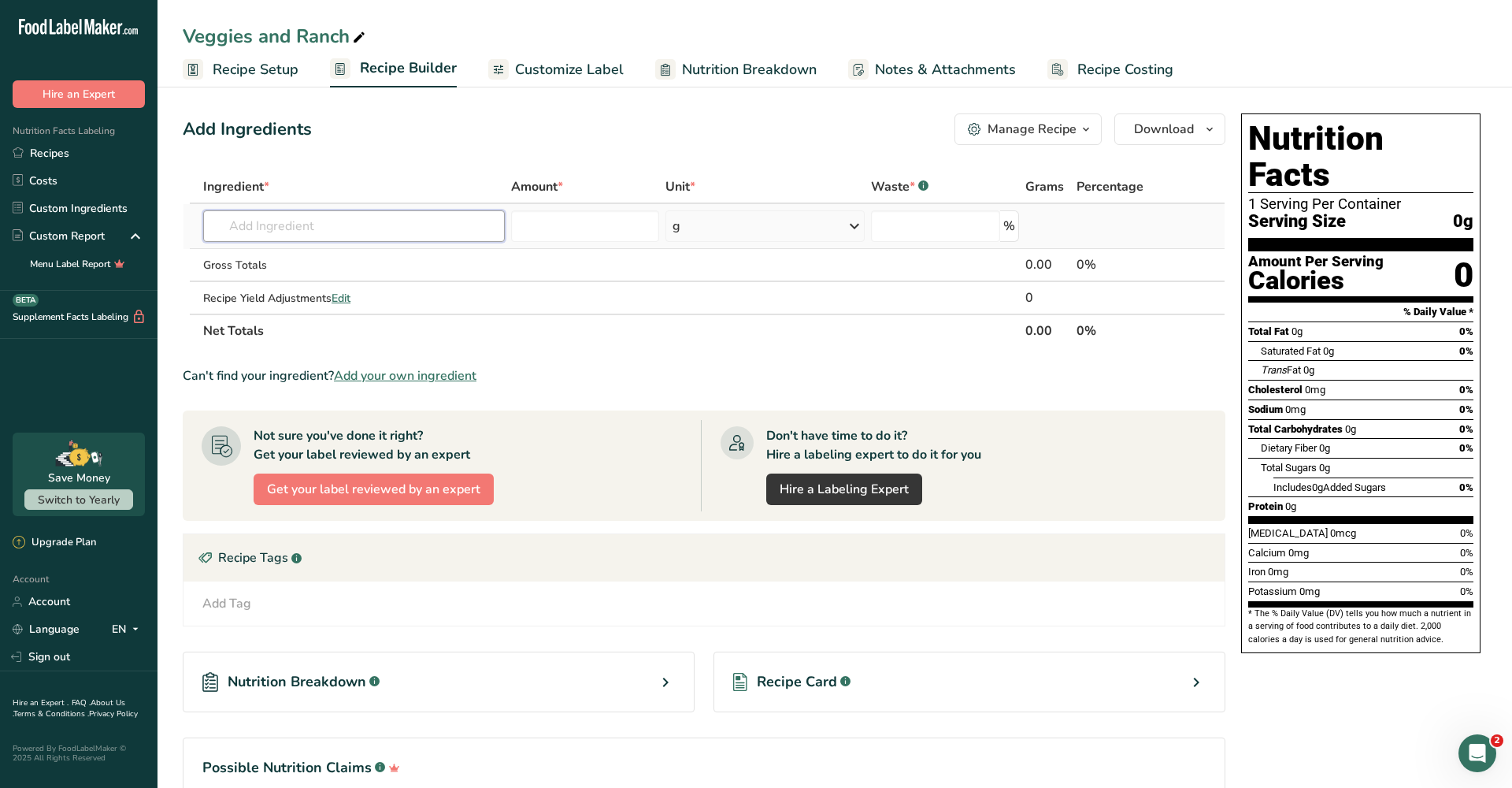
click at [432, 227] on input "text" at bounding box center [353, 226] width 301 height 32
click at [312, 223] on input "text" at bounding box center [353, 226] width 301 height 32
type input "ranch packet"
click at [271, 257] on p "Ranch Packet Kraft" at bounding box center [271, 258] width 110 height 16
type input "Ranch Packet Kraft"
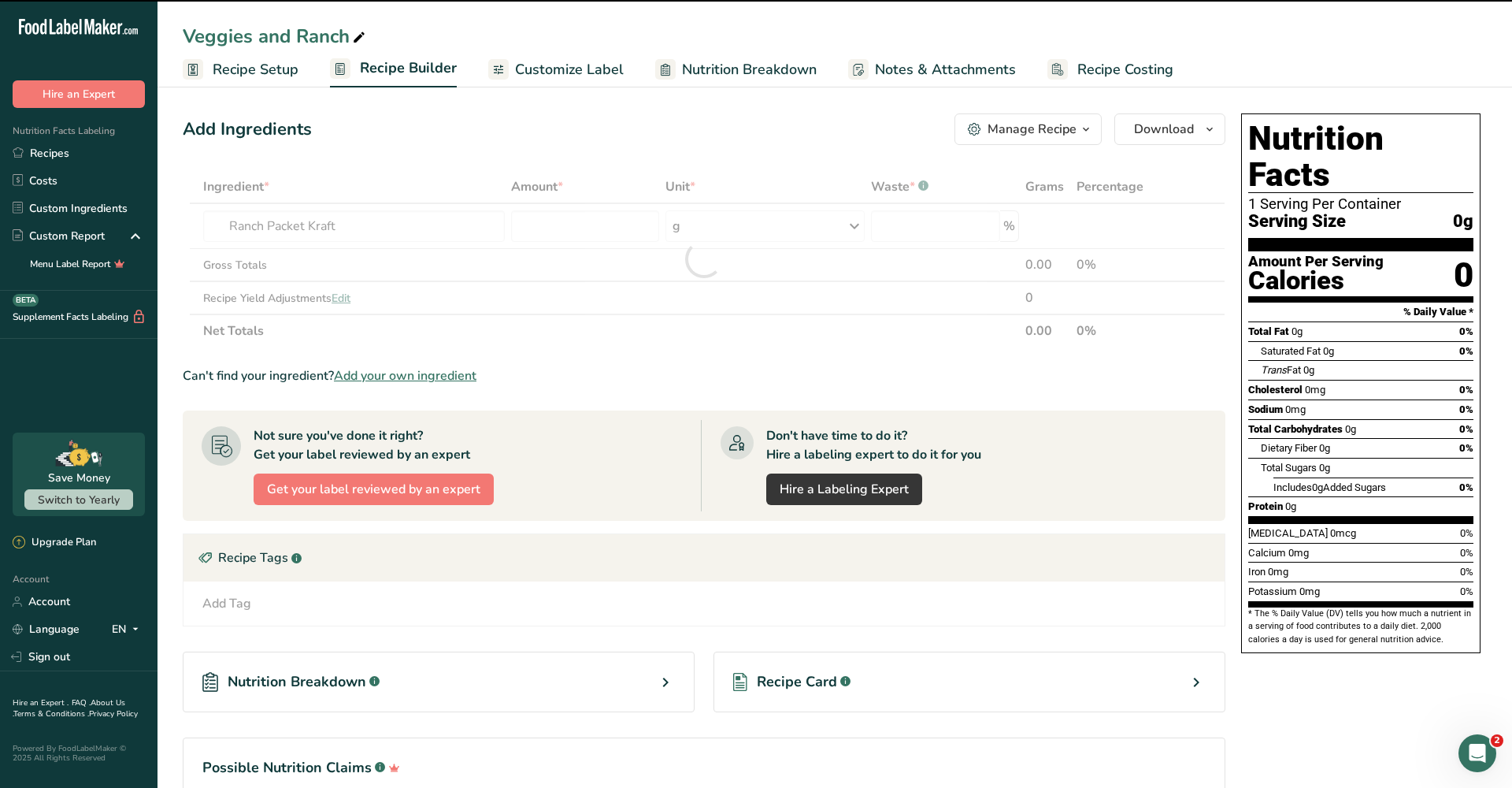
type input "0"
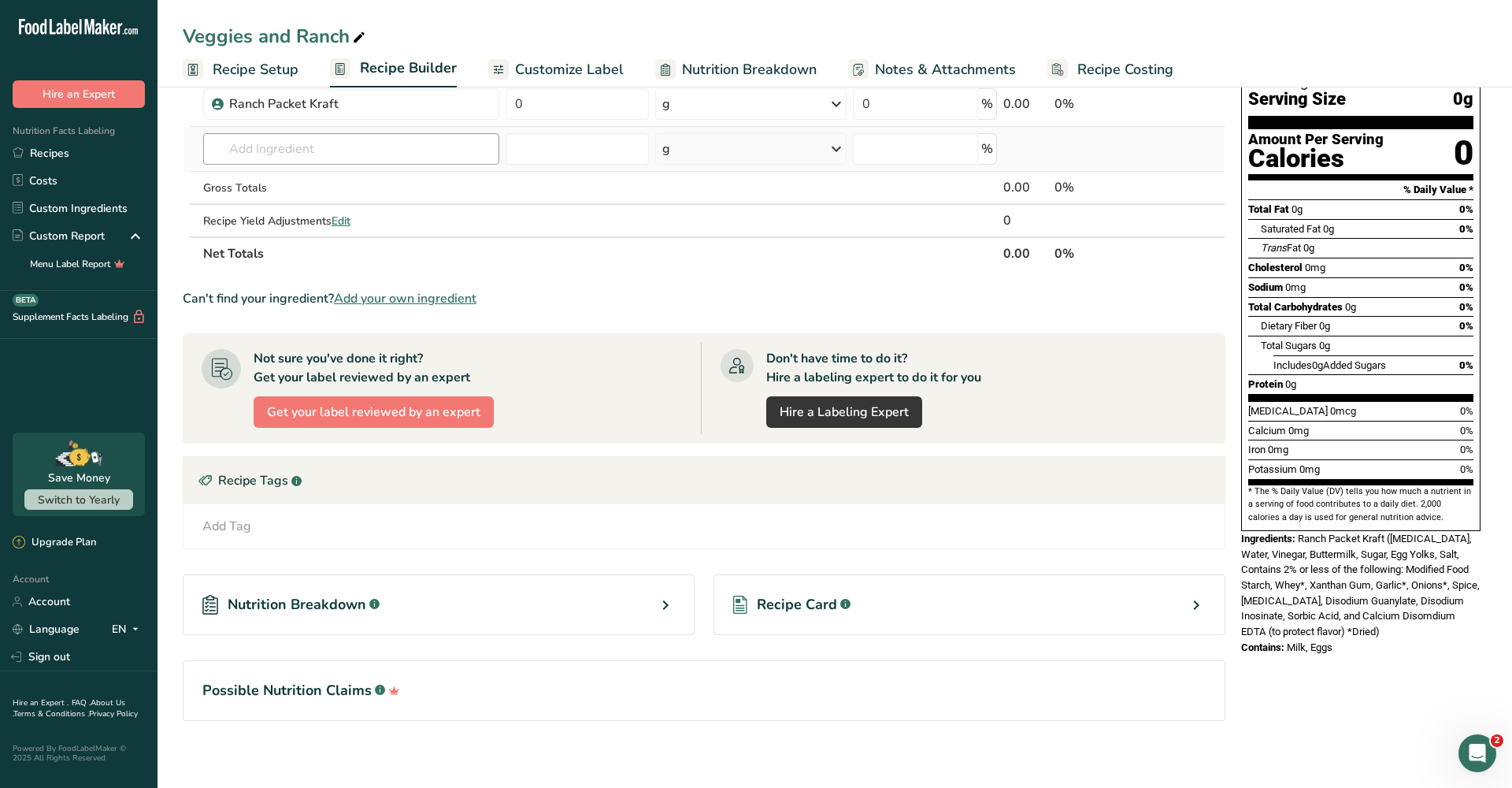
scroll to position [131, 0]
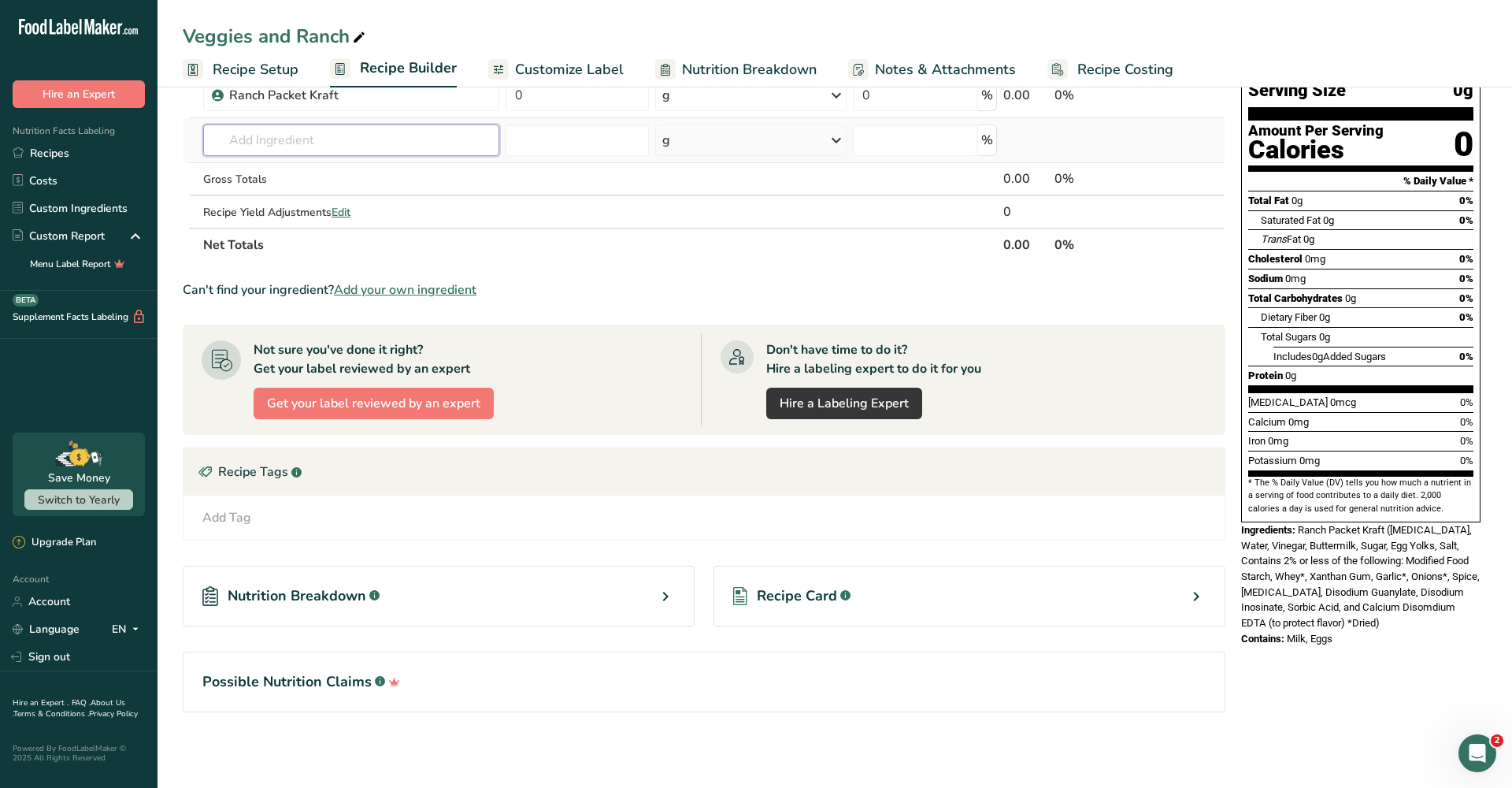
click at [250, 151] on input "text" at bounding box center [351, 140] width 296 height 32
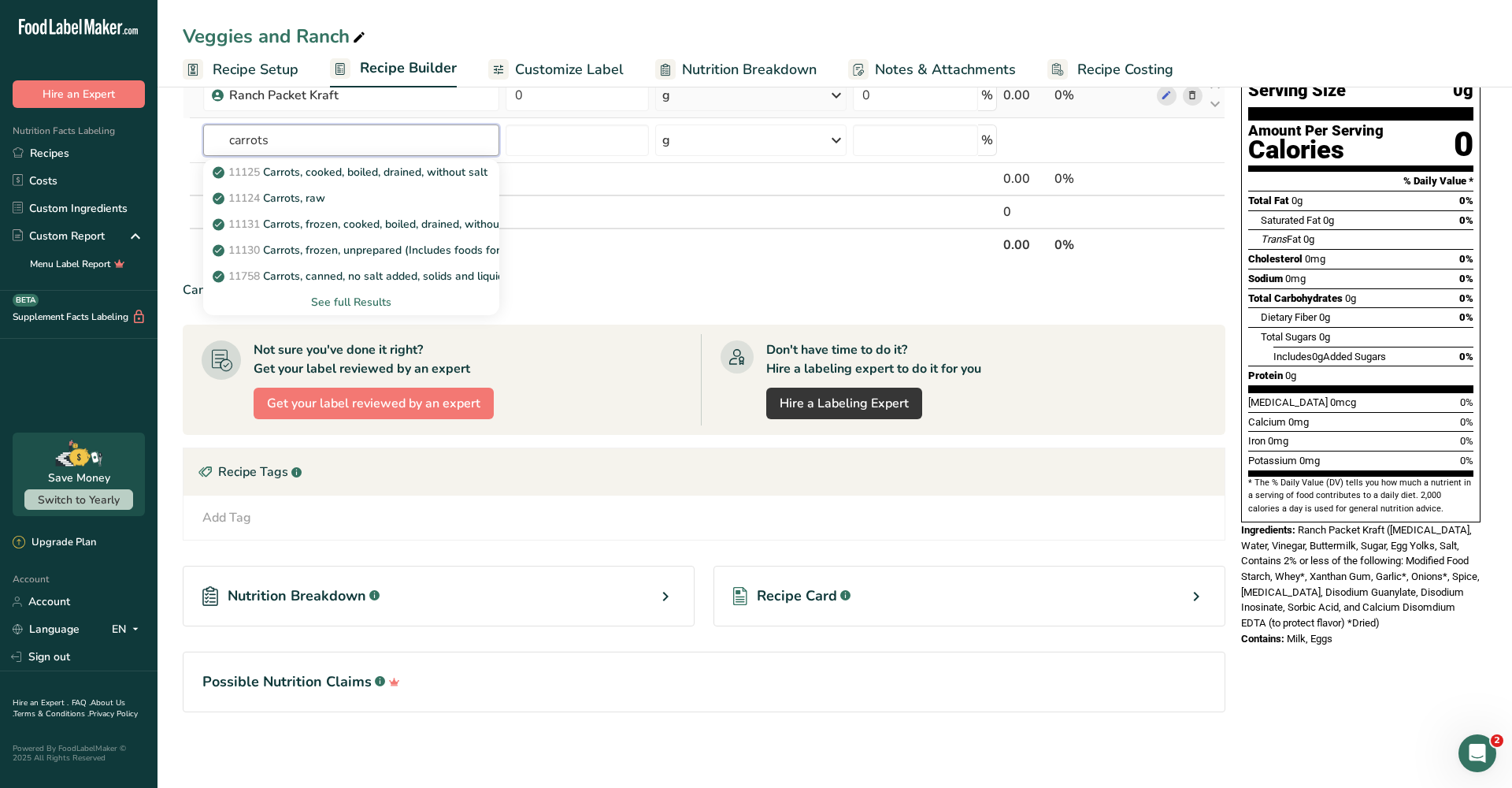
drag, startPoint x: 296, startPoint y: 132, endPoint x: 190, endPoint y: 115, distance: 107.4
click at [190, 115] on tbody "Ranch Packet Kraft 0 g Portions 1 packet Weight Units g kg mg See more Volume U…" at bounding box center [704, 150] width 1041 height 154
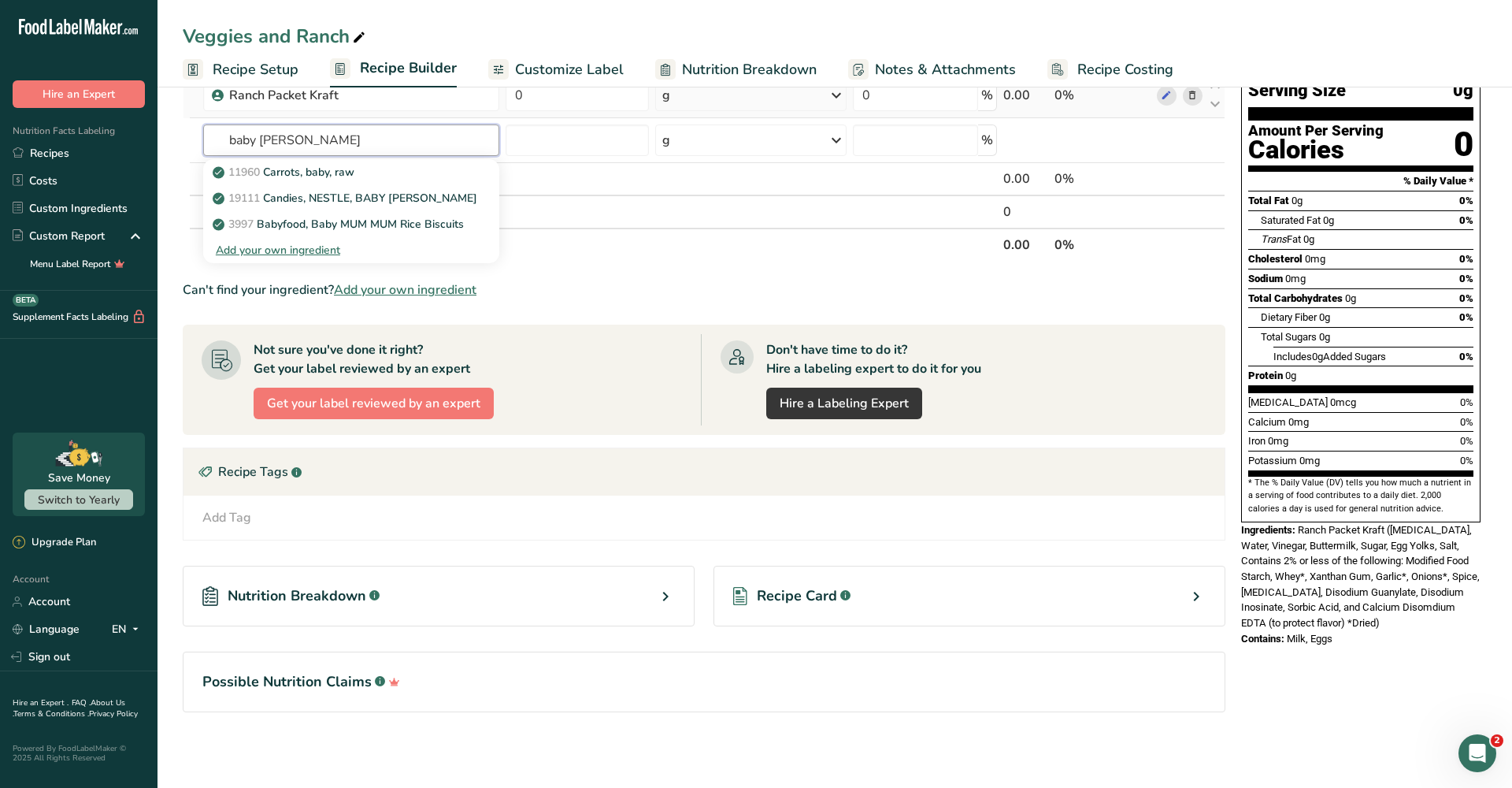
type input "baby [PERSON_NAME]"
drag, startPoint x: 190, startPoint y: 115, endPoint x: 357, endPoint y: 179, distance: 178.8
click at [354, 179] on p "11960 Carrots, baby, raw" at bounding box center [285, 172] width 139 height 16
type input "Carrots, baby, raw"
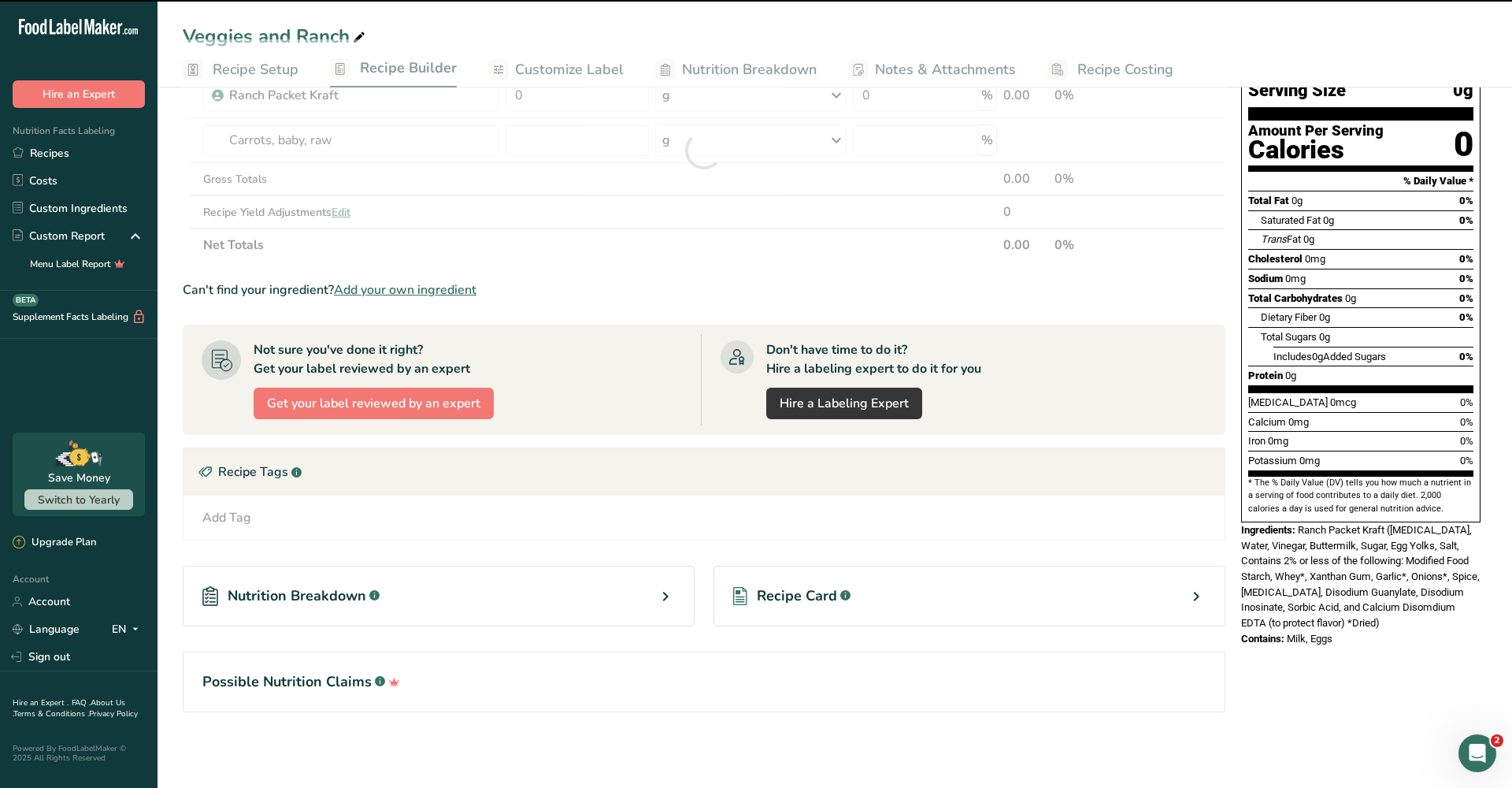
type input "0"
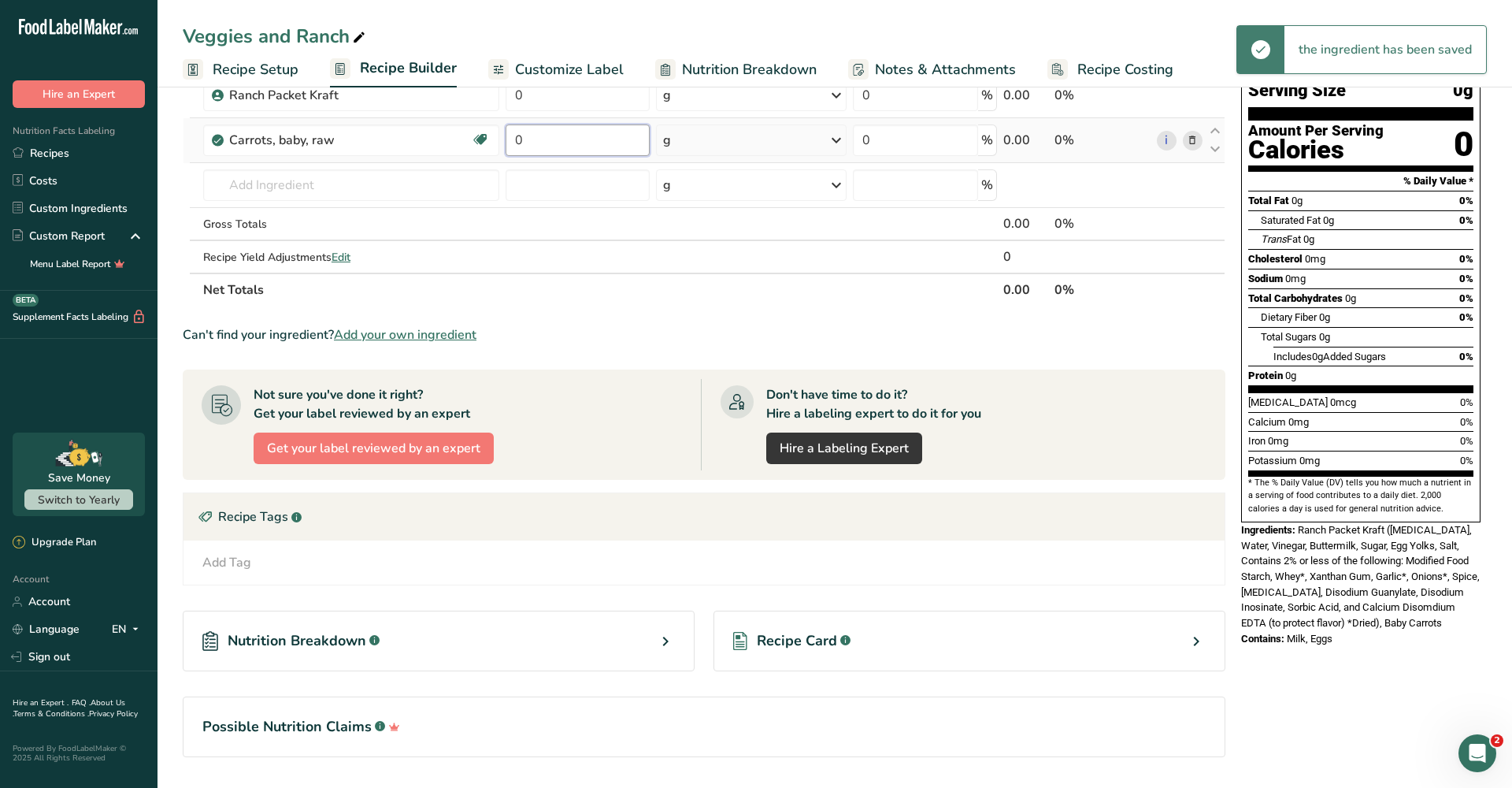
click at [585, 149] on input "0" at bounding box center [577, 140] width 144 height 32
type input "2"
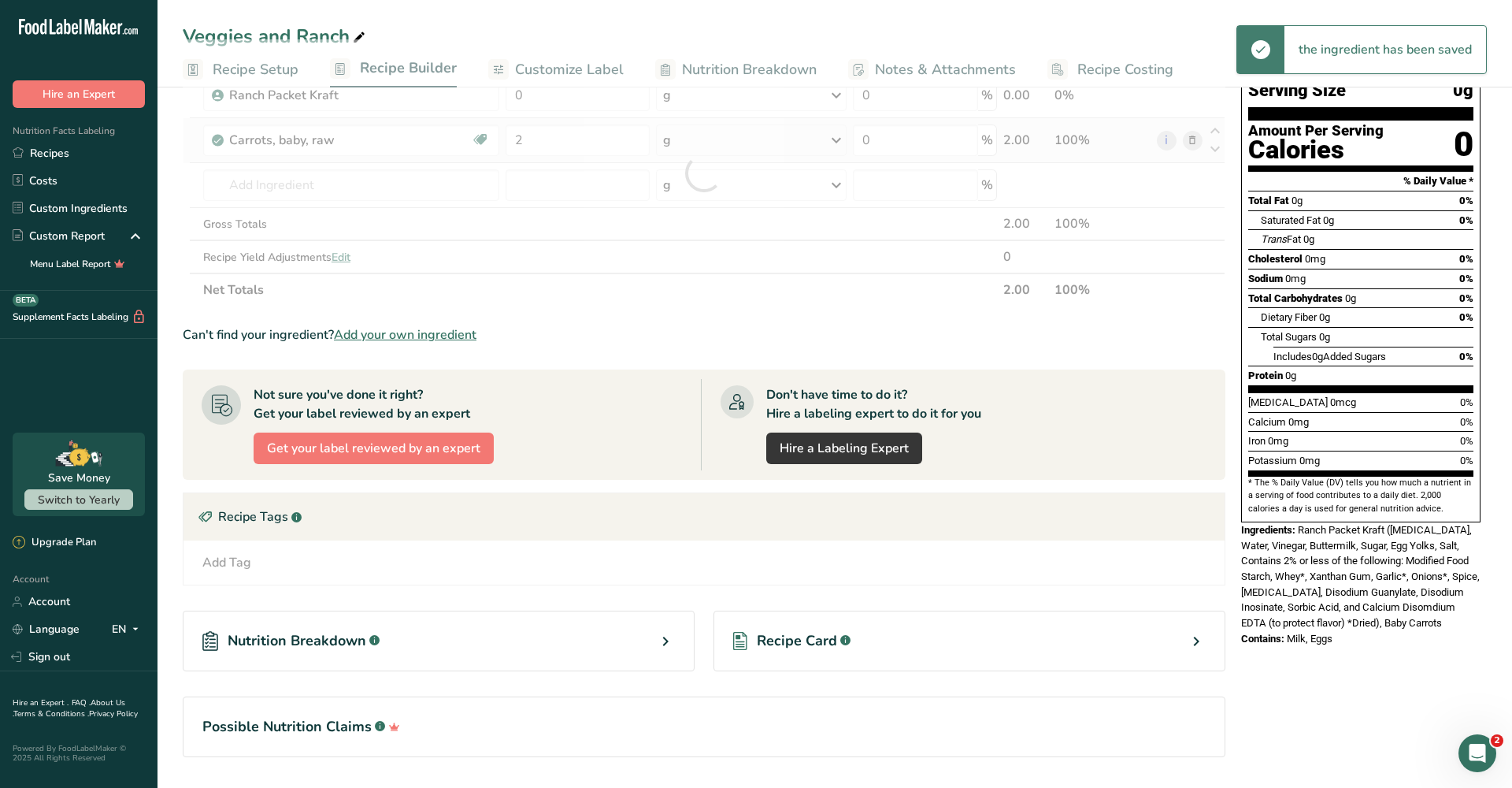
click at [788, 138] on div "Ingredient * Amount * Unit * Waste * .a-a{fill:#347362;}.b-a{fill:#fff;} Grams …" at bounding box center [704, 172] width 1043 height 267
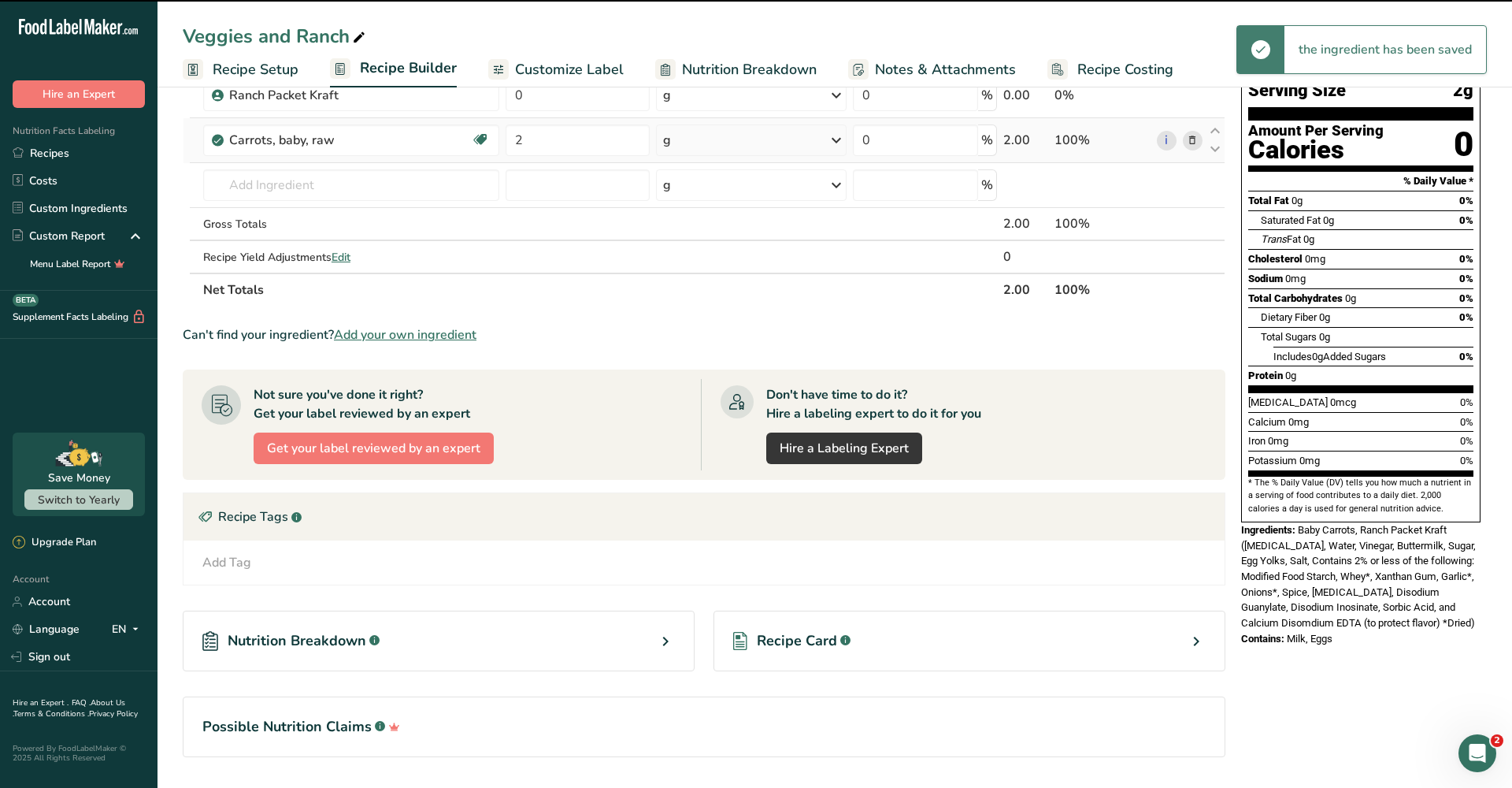
click at [836, 142] on icon at bounding box center [836, 140] width 19 height 28
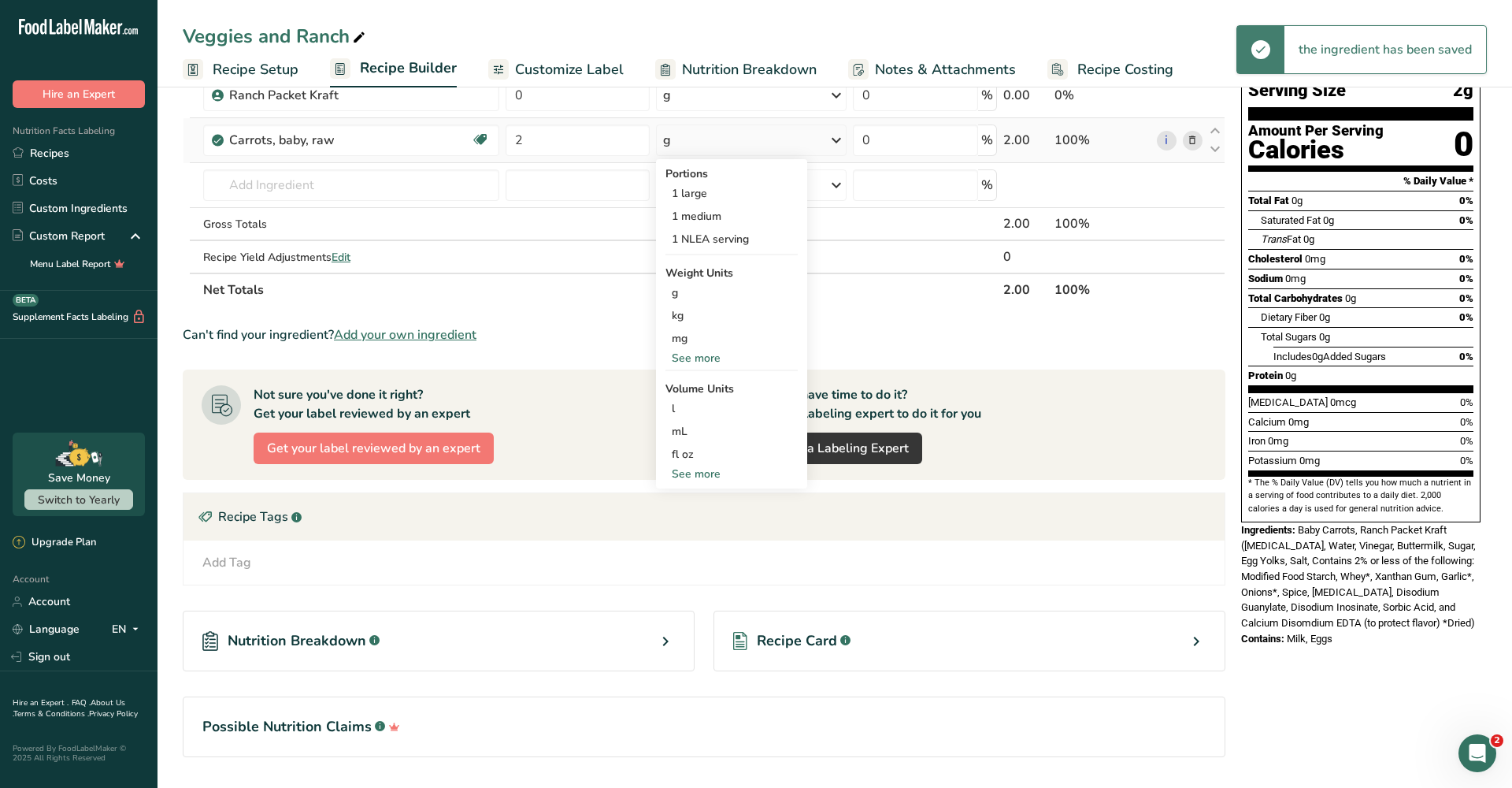
click at [695, 365] on div "See more" at bounding box center [732, 358] width 132 height 16
click at [689, 409] on div "oz" at bounding box center [732, 407] width 132 height 23
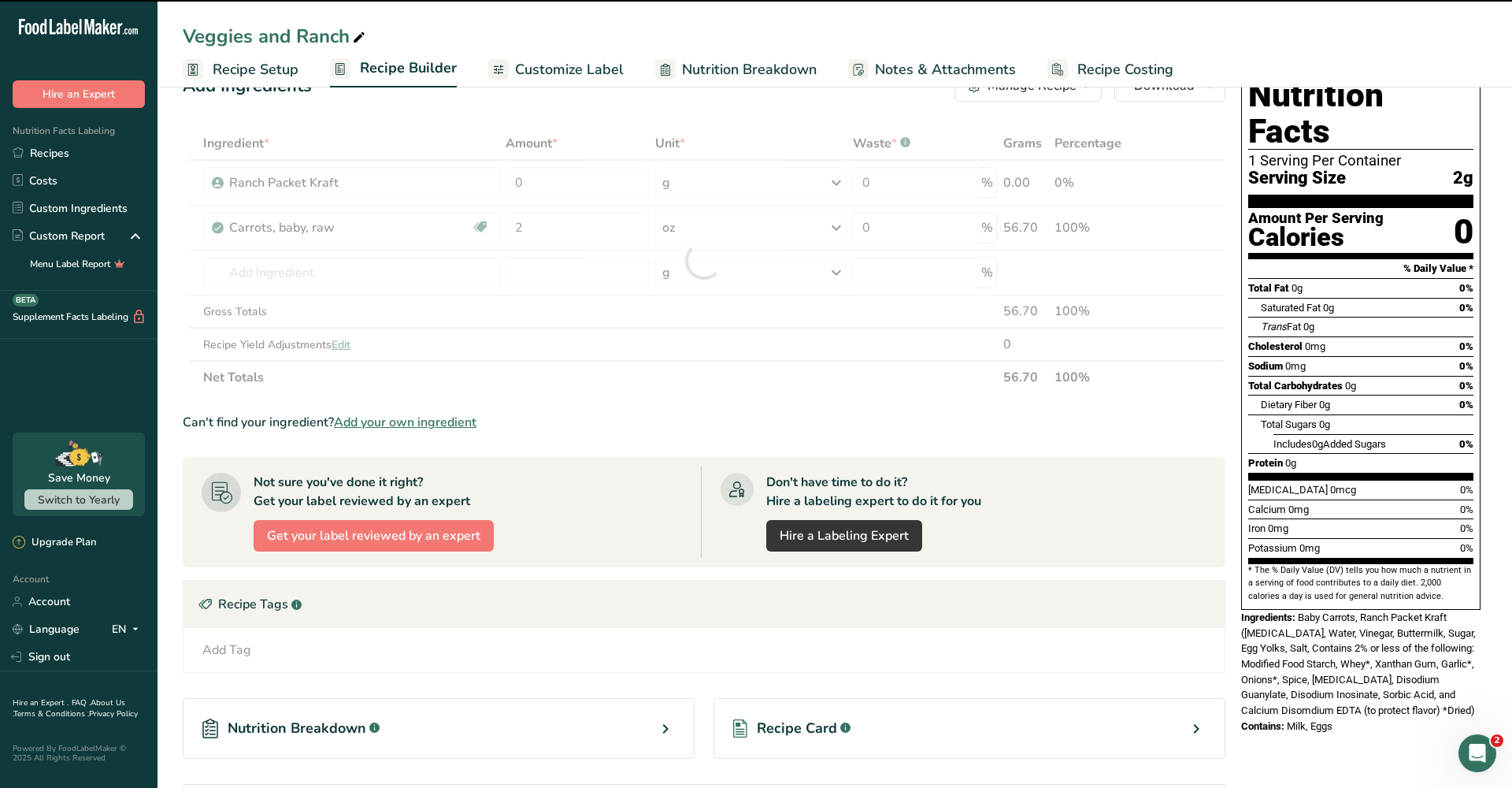
scroll to position [42, 0]
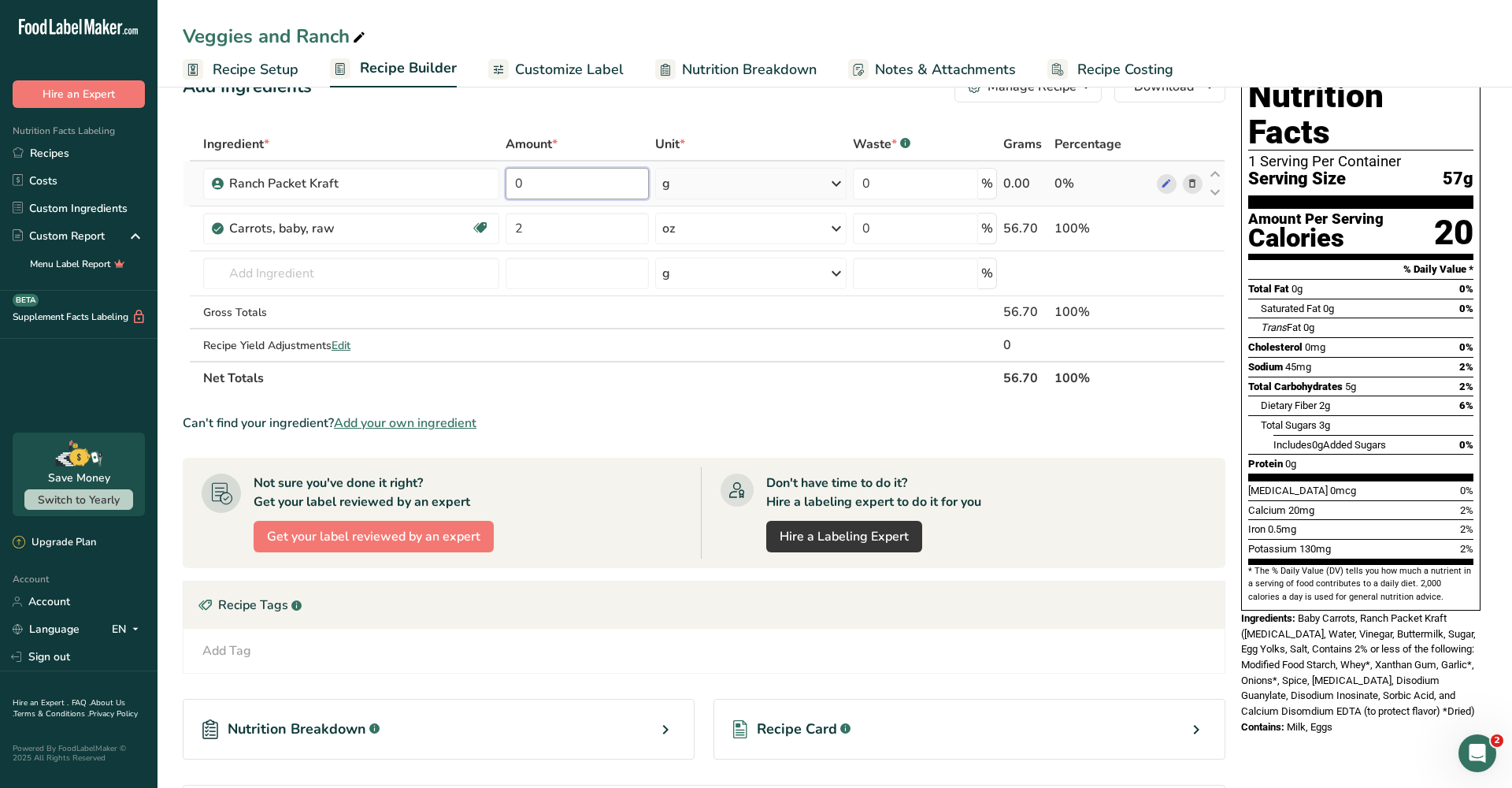
click at [623, 170] on input "0" at bounding box center [577, 184] width 144 height 32
type input "1"
click at [795, 175] on div "Ingredient * Amount * Unit * Waste * .a-a{fill:#347362;}.b-a{fill:#fff;} Grams …" at bounding box center [704, 261] width 1043 height 267
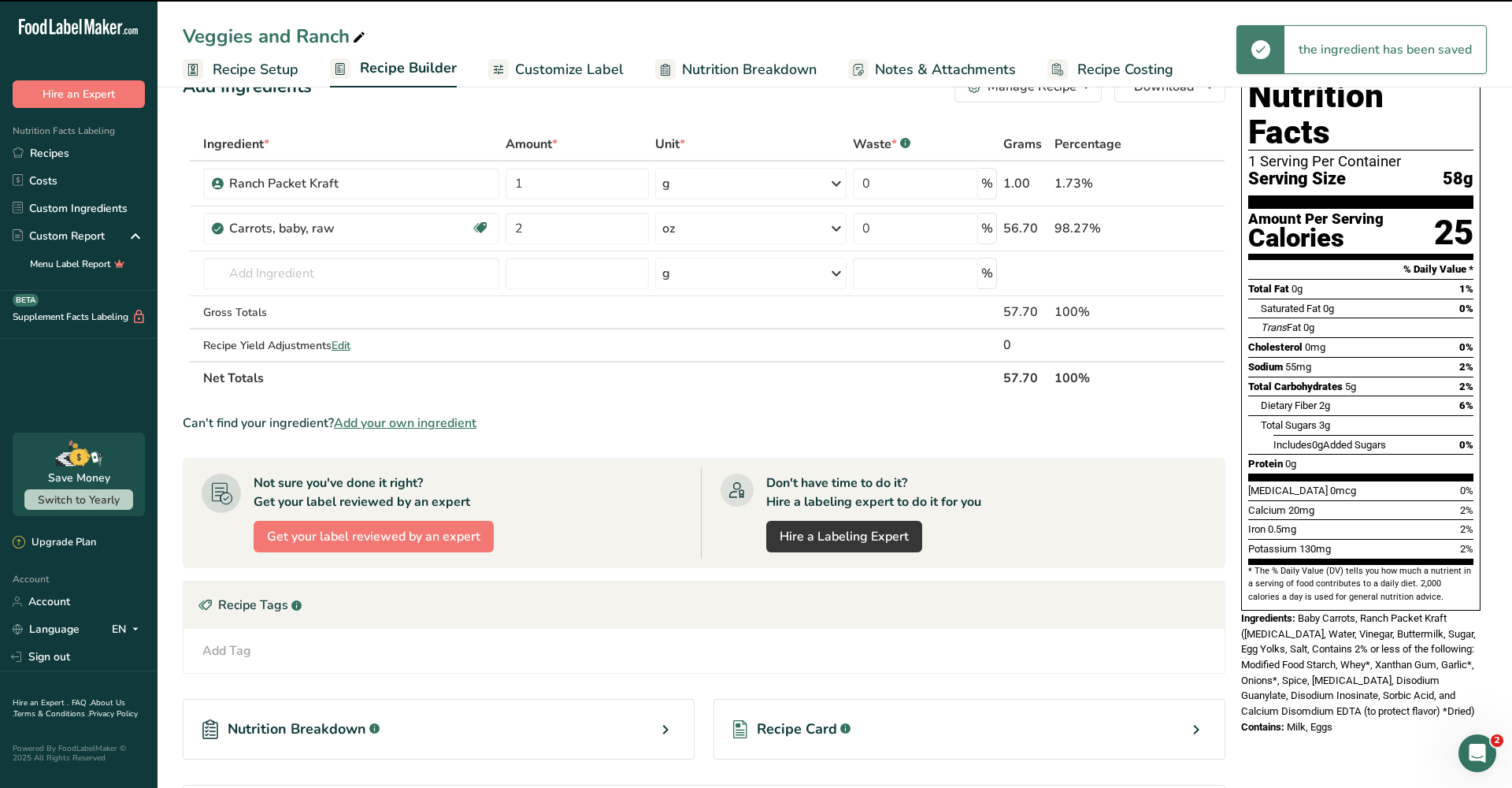
click at [826, 187] on div "g" at bounding box center [751, 184] width 192 height 32
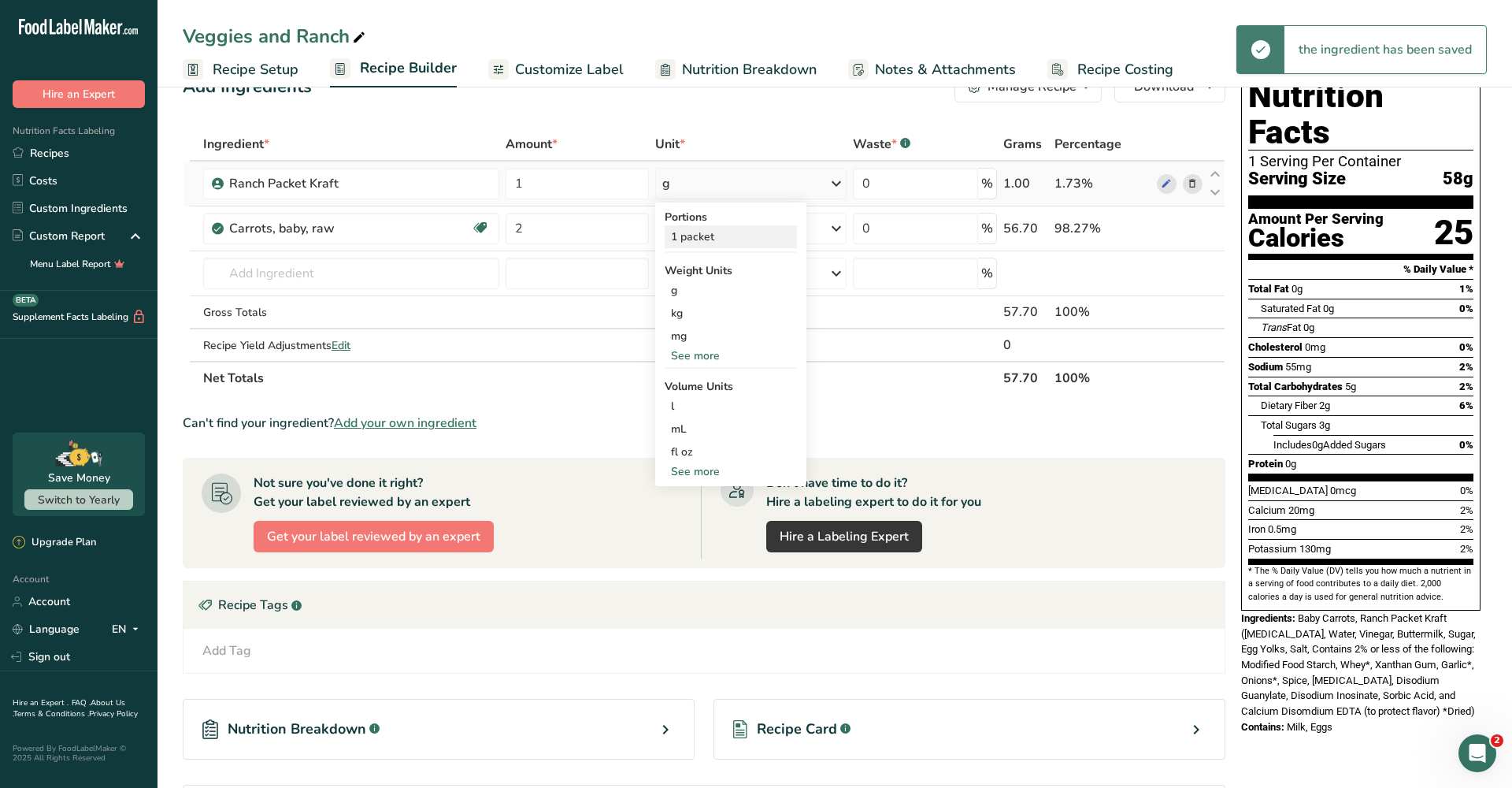
click at [718, 228] on div "1 packet" at bounding box center [731, 236] width 132 height 23
click at [316, 266] on input "text" at bounding box center [351, 273] width 296 height 32
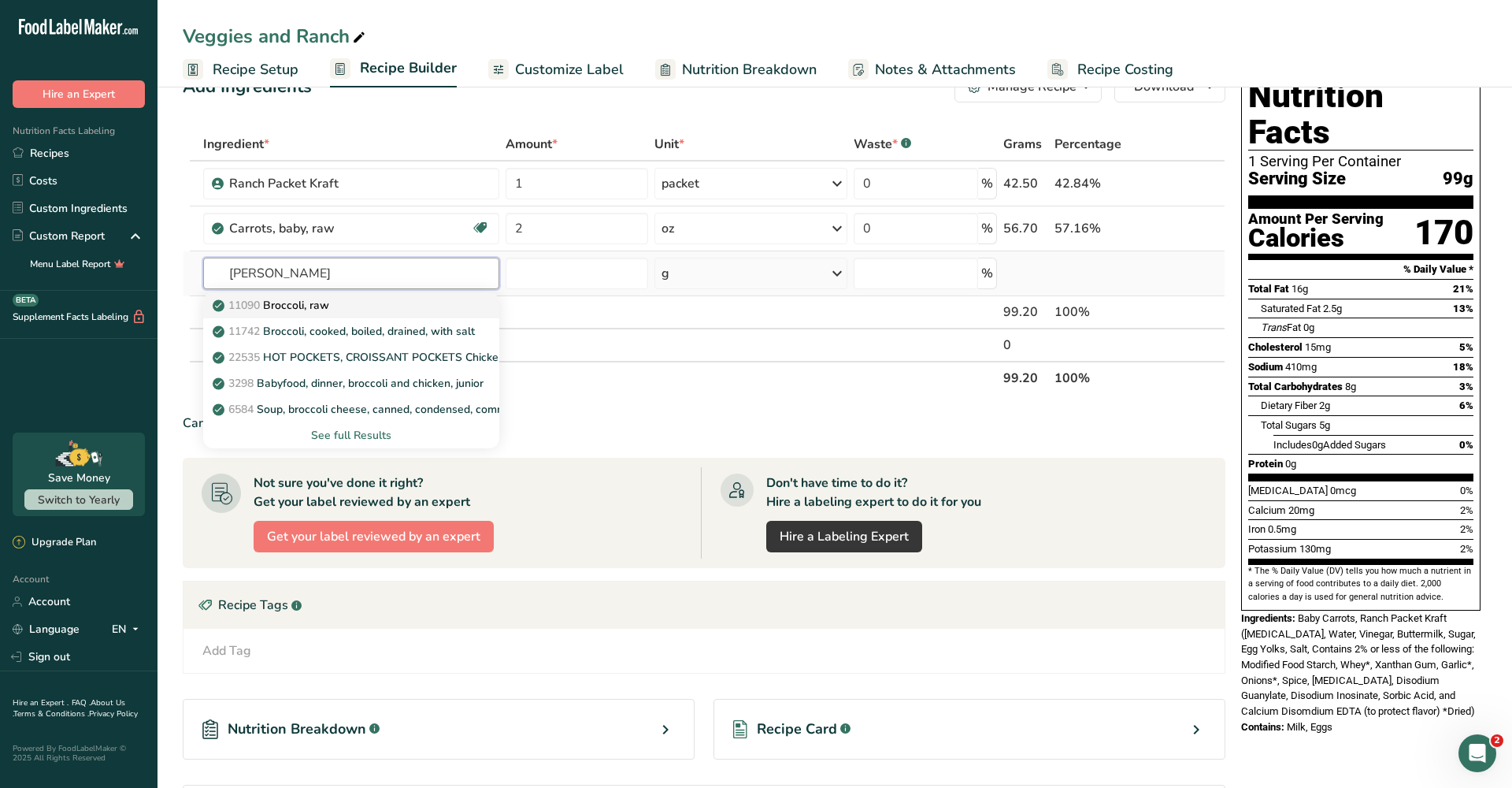
type input "[PERSON_NAME]"
click at [328, 297] on p "11090 Broccoli, raw" at bounding box center [273, 305] width 114 height 16
type input "Broccoli, raw"
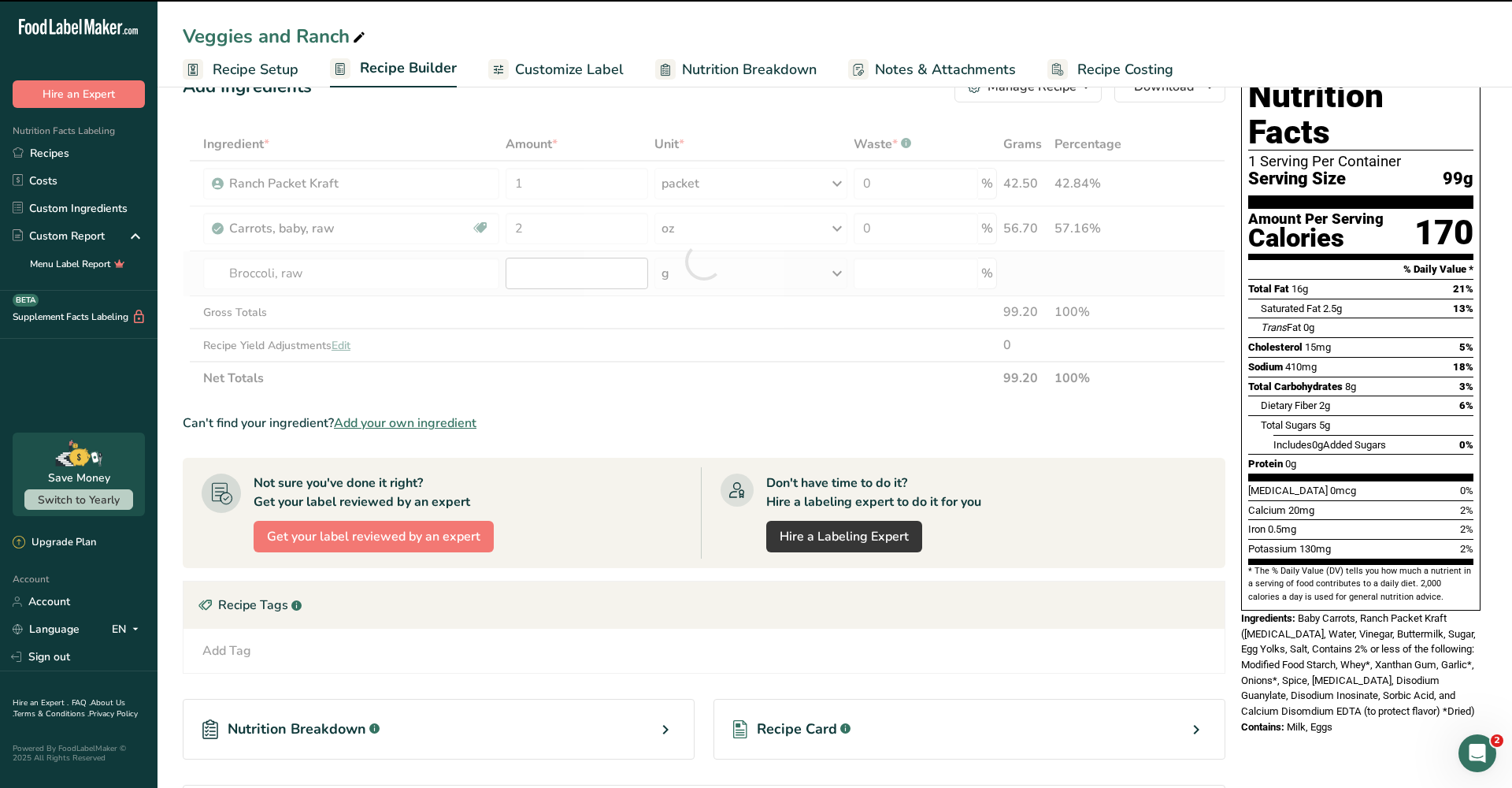
type input "0"
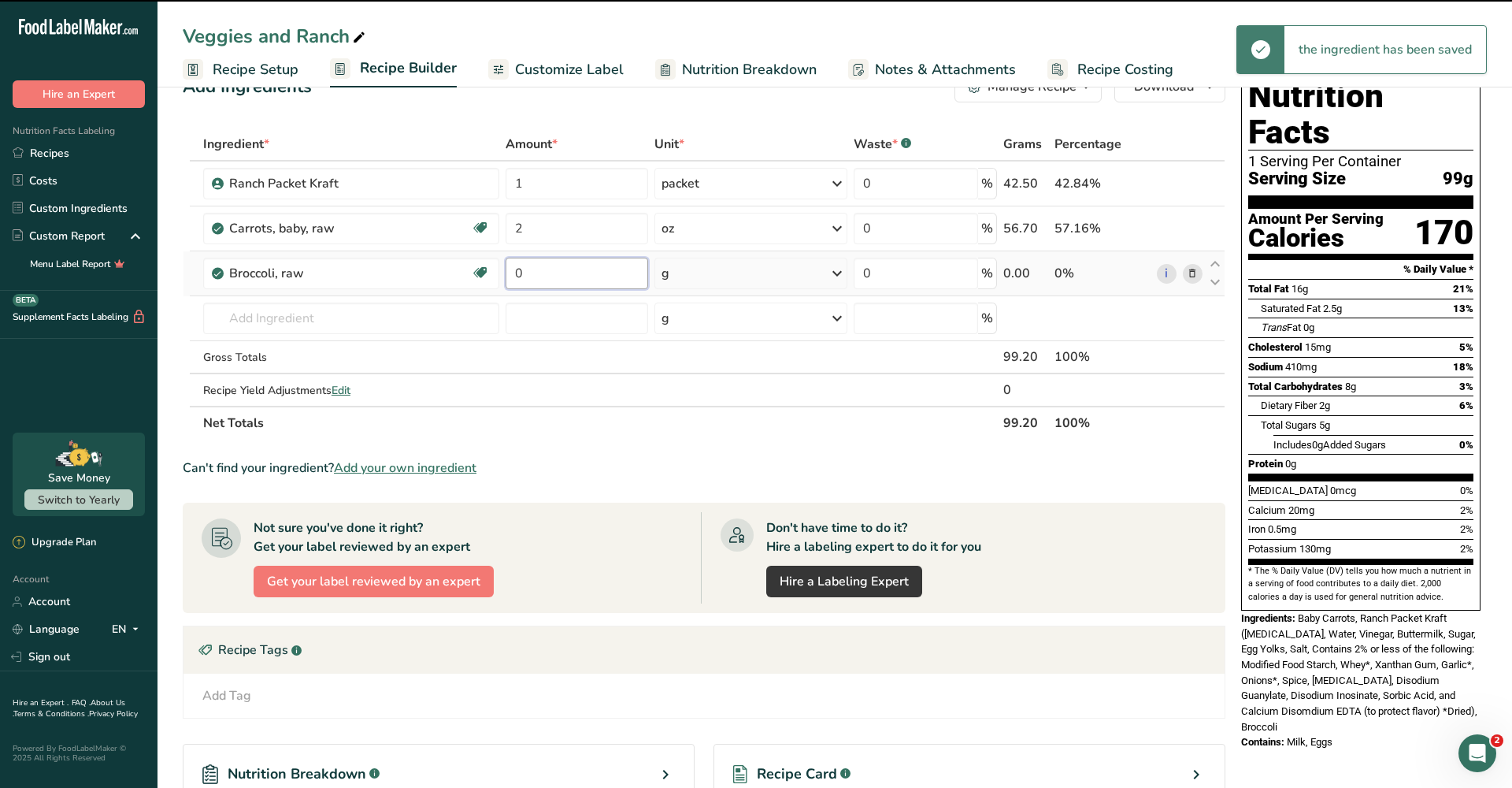
click at [603, 275] on input "0" at bounding box center [577, 273] width 144 height 32
type input "2"
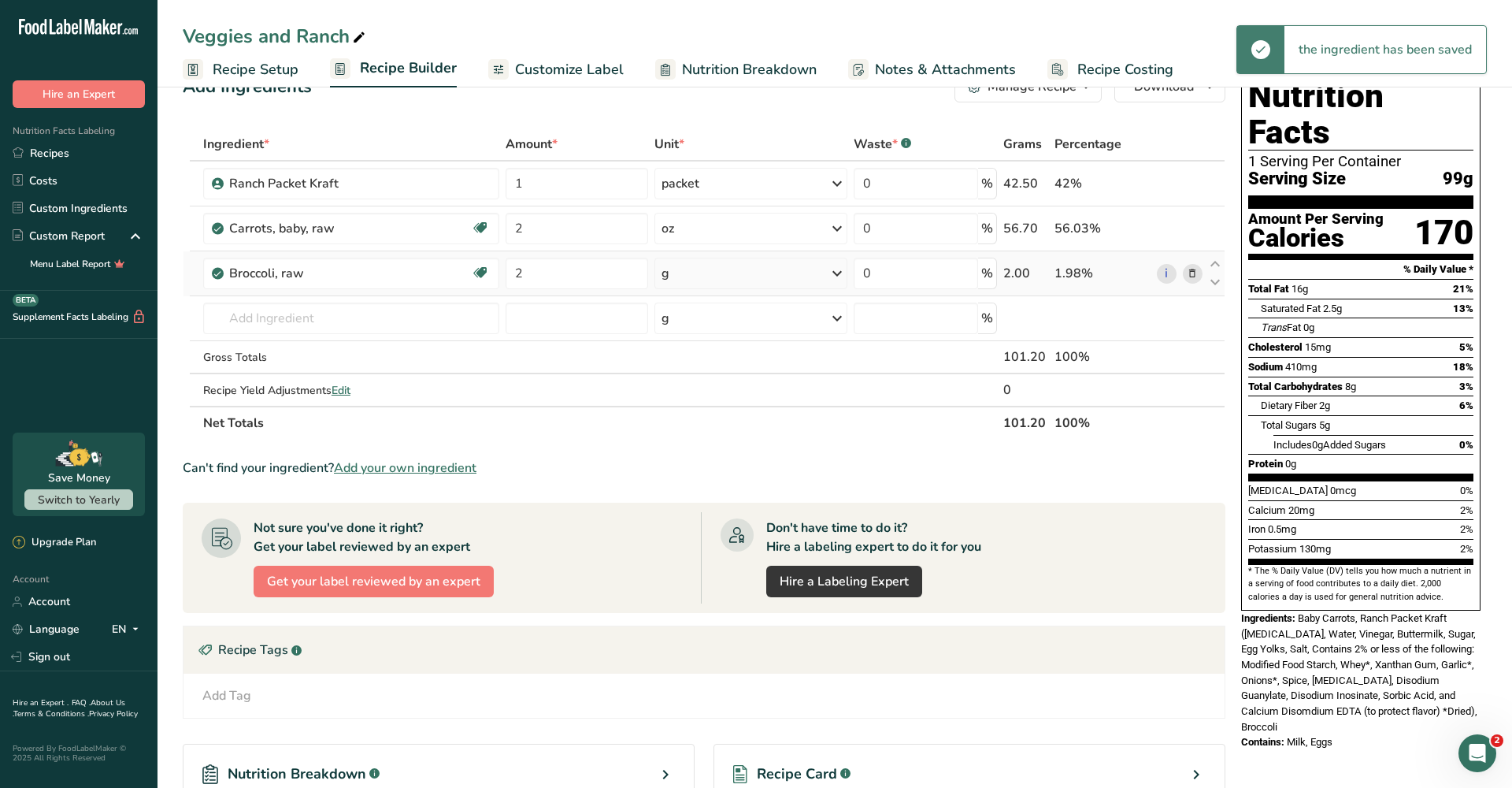
click at [740, 291] on div "Ingredient * Amount * Unit * Waste * .a-a{fill:#347362;}.b-a{fill:#fff;} Grams …" at bounding box center [704, 284] width 1043 height 312
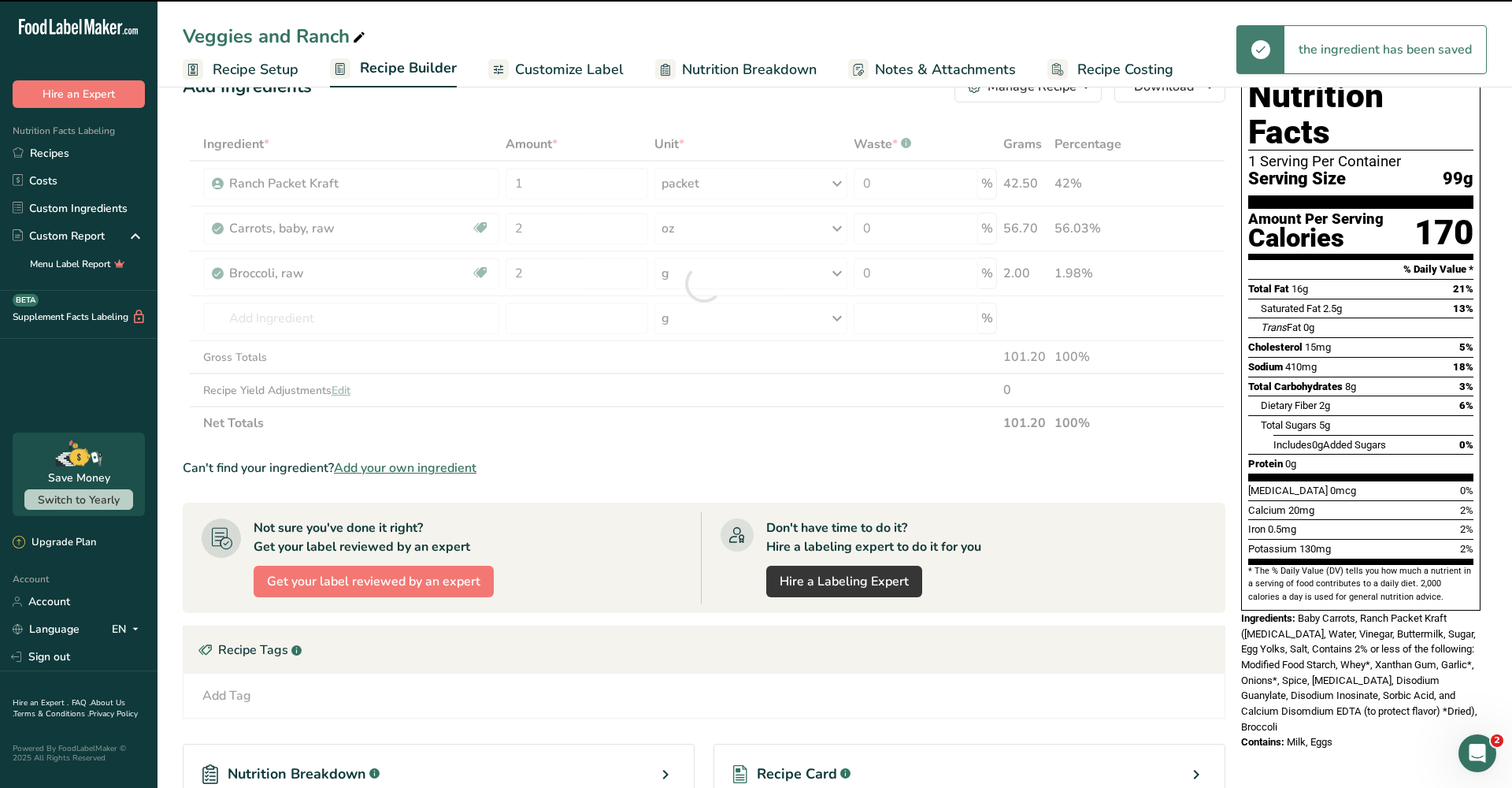
click at [755, 275] on div at bounding box center [704, 284] width 1043 height 312
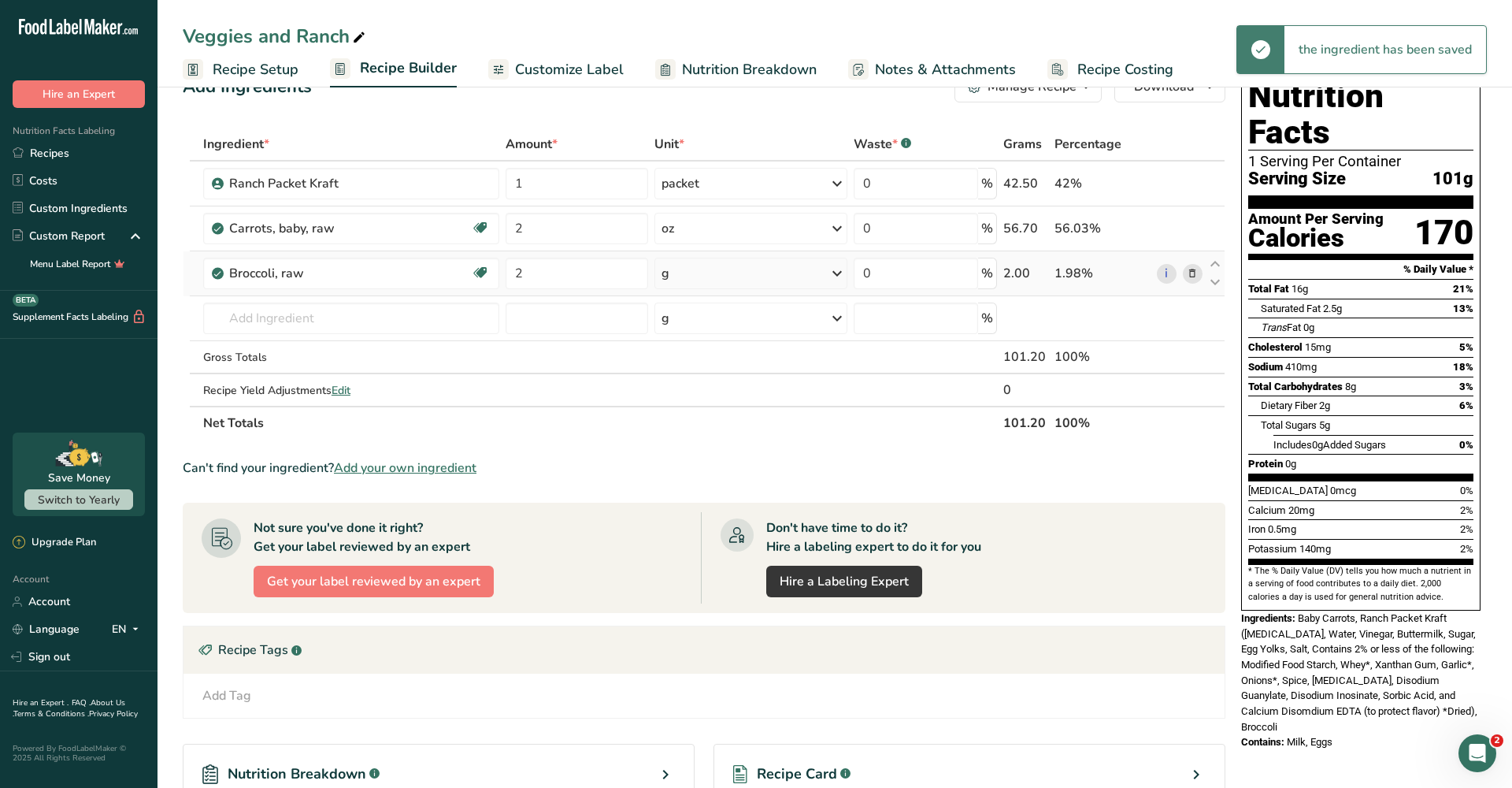
click at [750, 273] on div "g" at bounding box center [750, 273] width 192 height 32
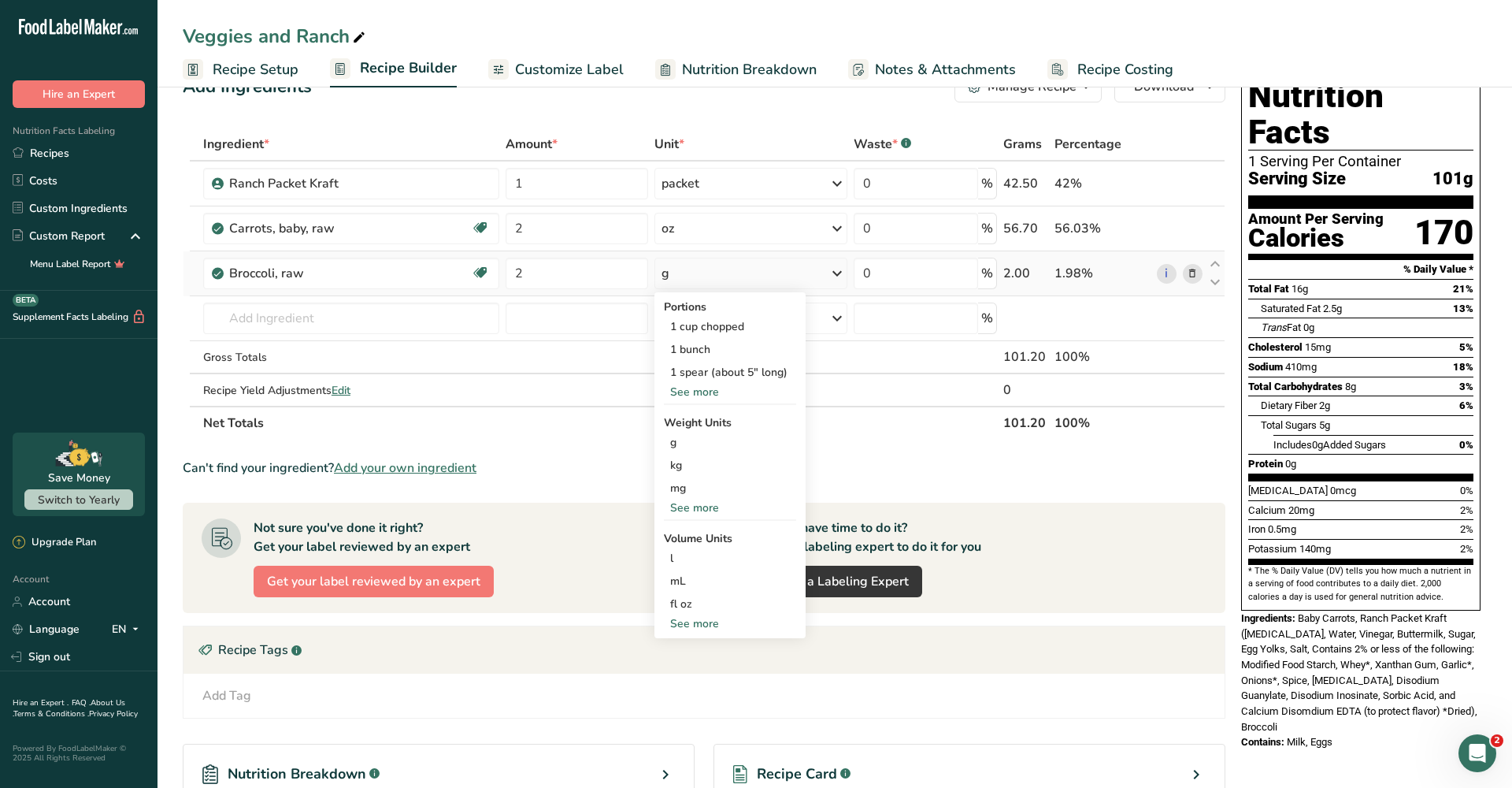
click at [694, 503] on div "See more" at bounding box center [730, 508] width 132 height 16
click at [676, 555] on div "oz" at bounding box center [730, 556] width 132 height 23
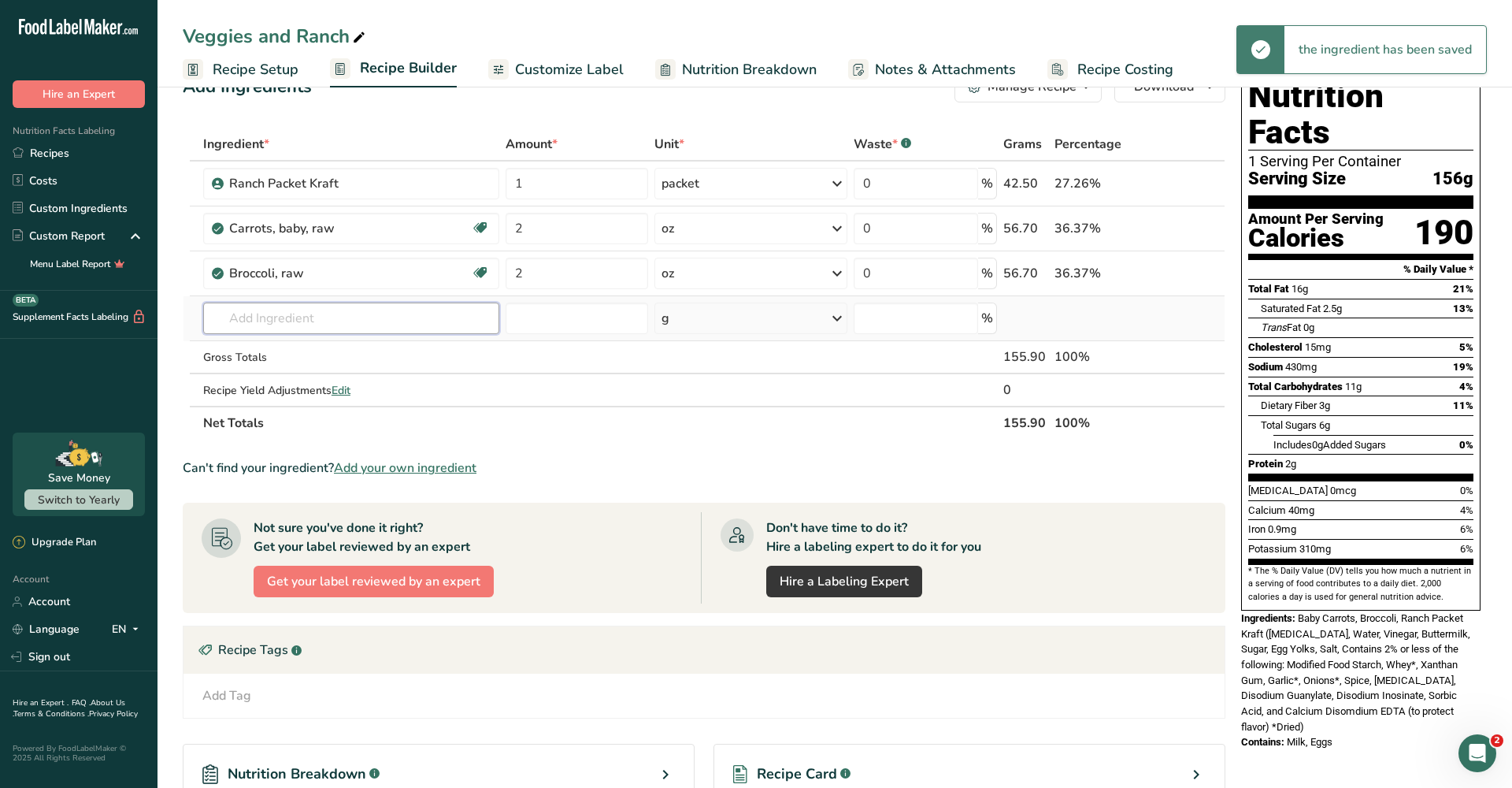
click at [393, 311] on input "text" at bounding box center [351, 318] width 296 height 32
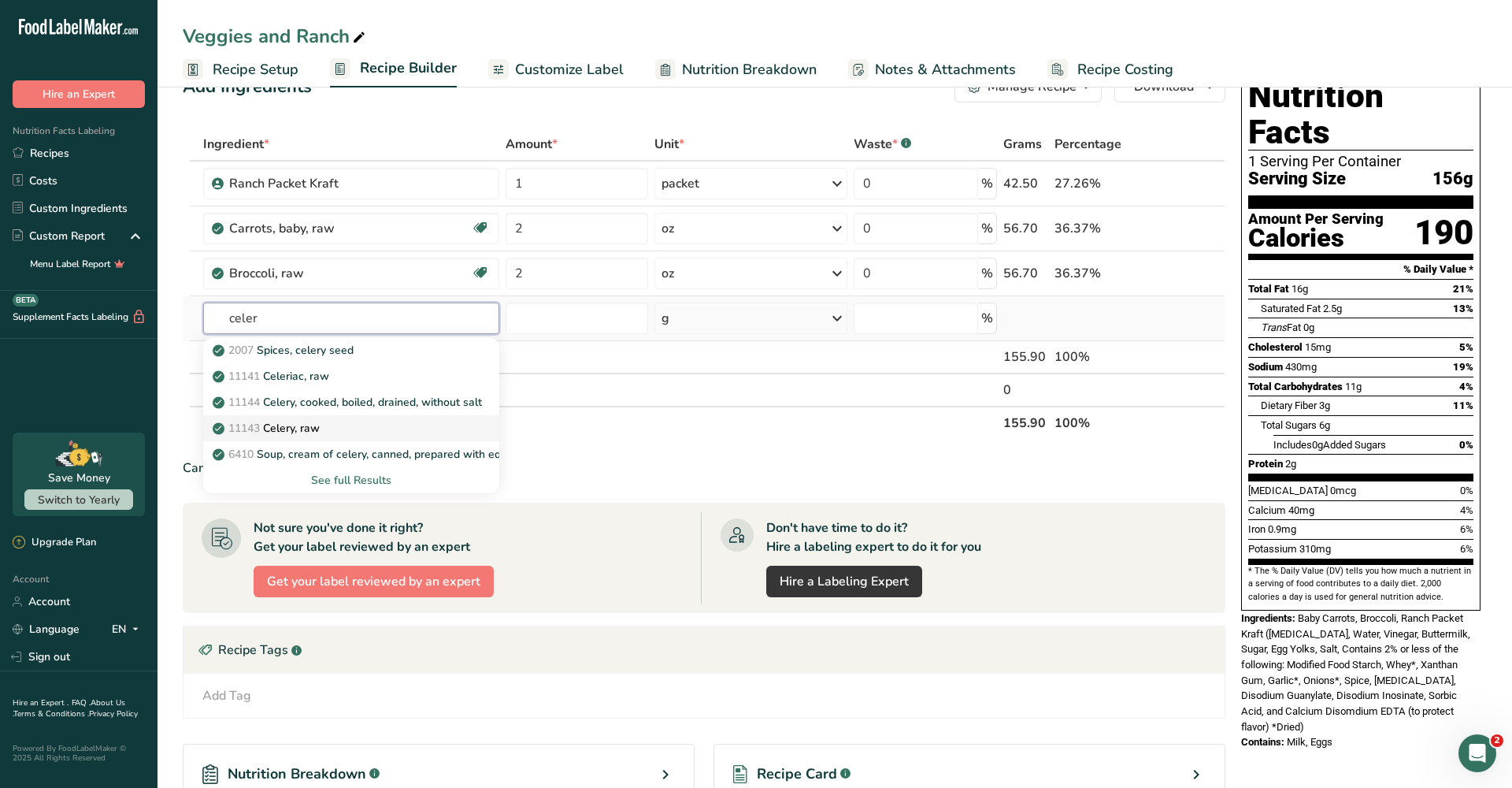
type input "celer"
click at [355, 431] on div "11143 Celery, raw" at bounding box center [339, 428] width 246 height 16
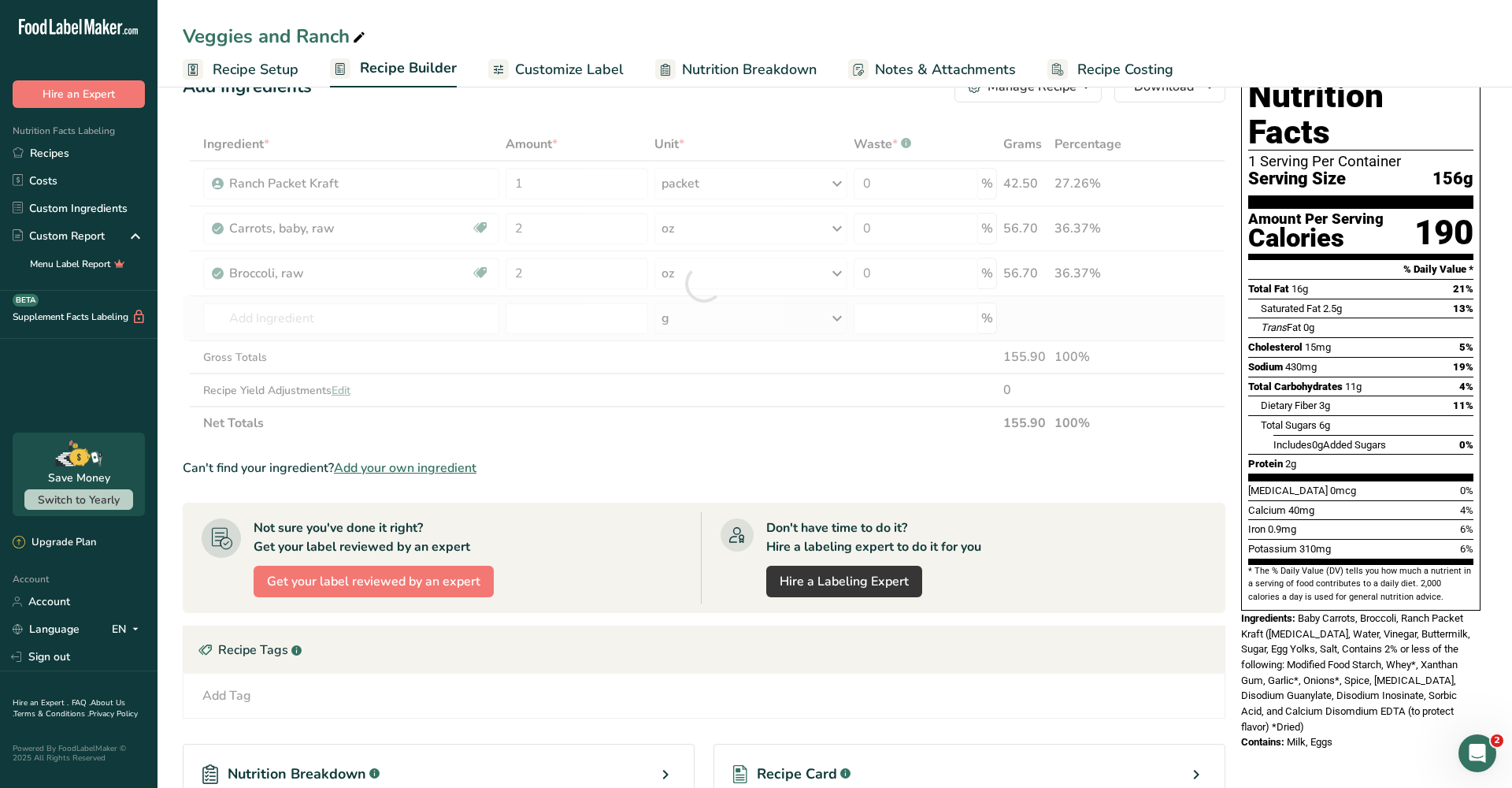
type input "Celery, raw"
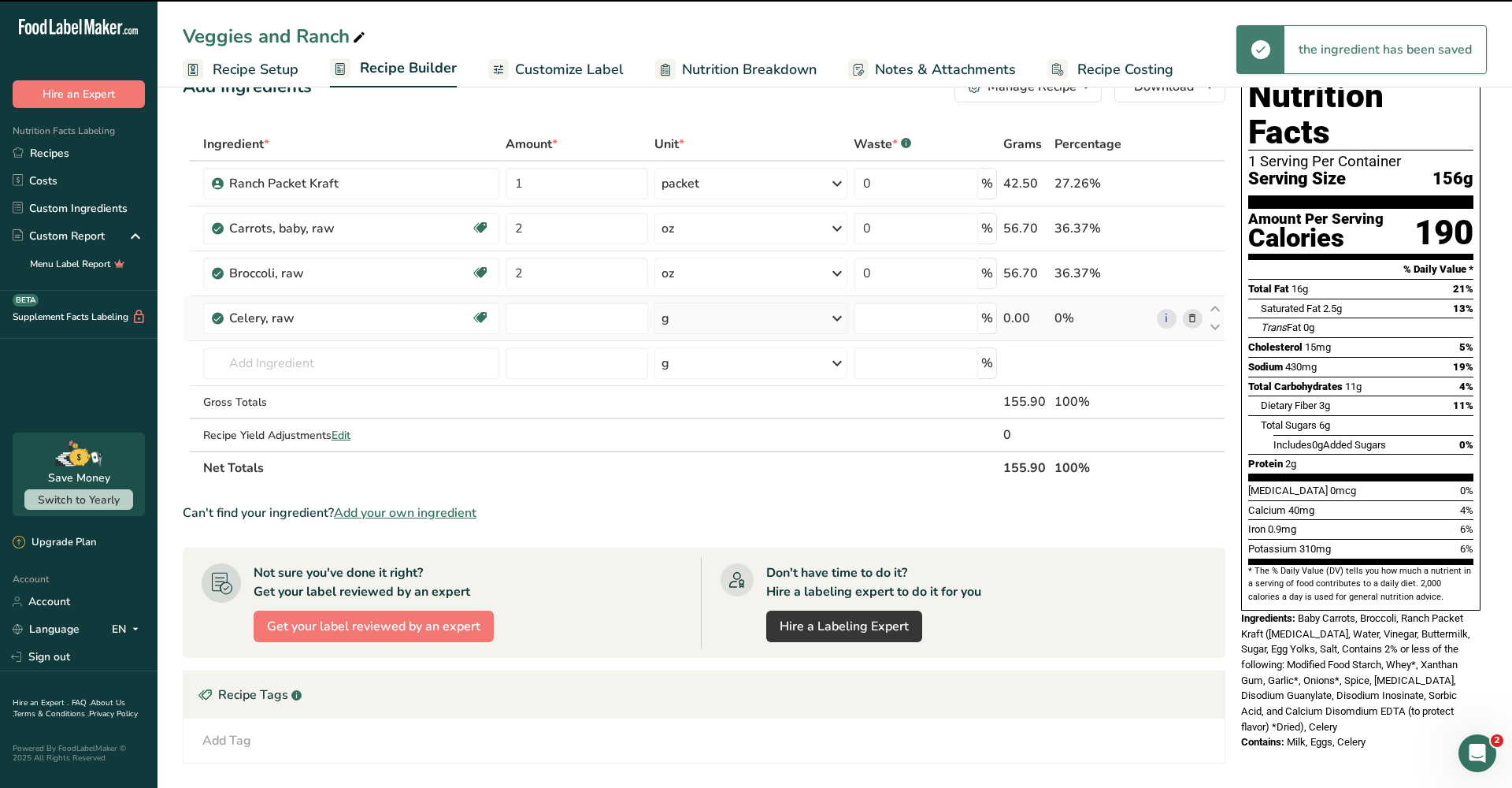
type input "0"
click at [590, 319] on input "0" at bounding box center [577, 318] width 144 height 32
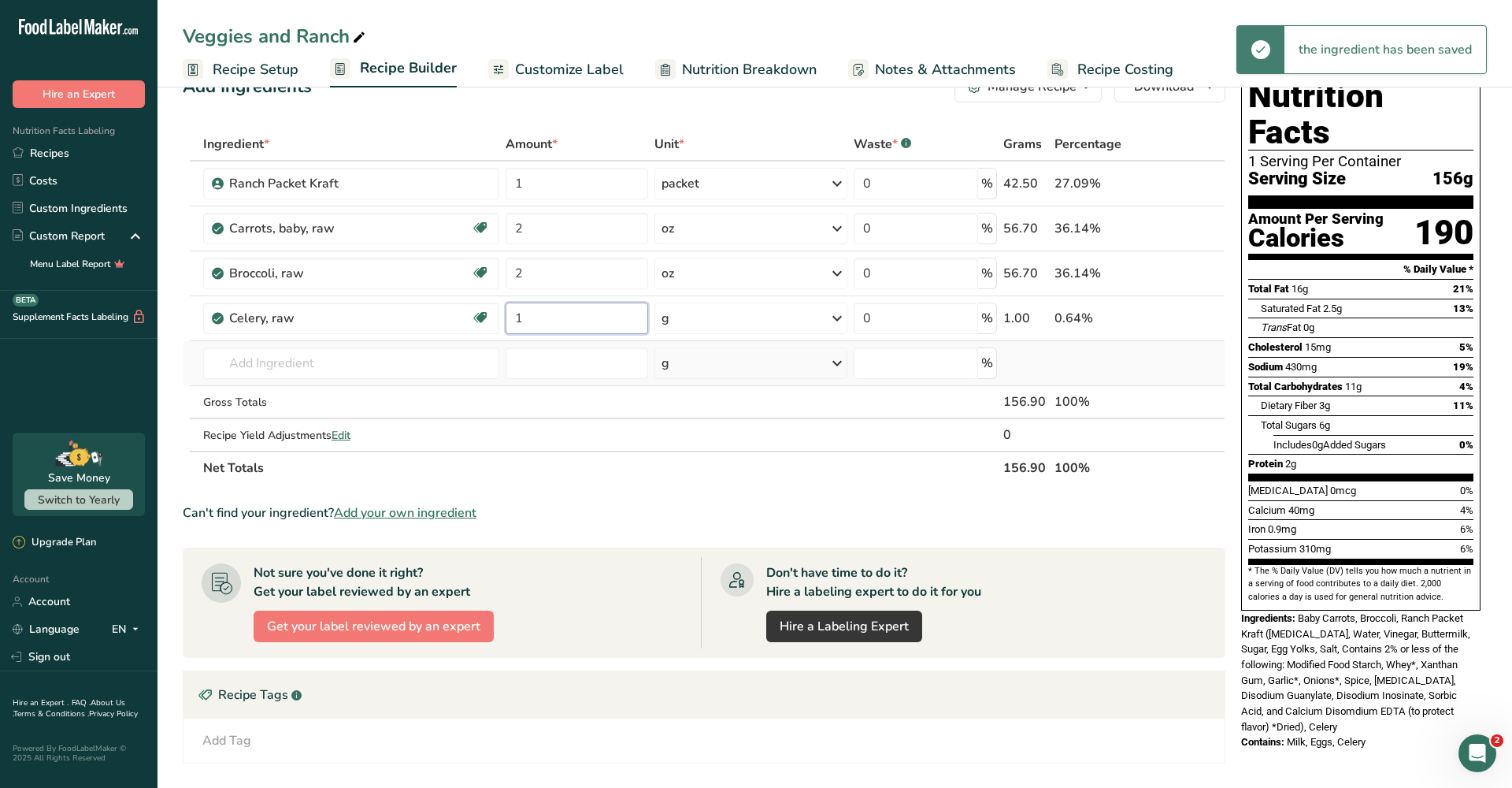
type input "1"
click at [711, 357] on div "Ingredient * Amount * Unit * Waste * .a-a{fill:#347362;}.b-a{fill:#fff;} Grams …" at bounding box center [704, 305] width 1043 height 357
click at [765, 314] on div "g" at bounding box center [750, 318] width 192 height 32
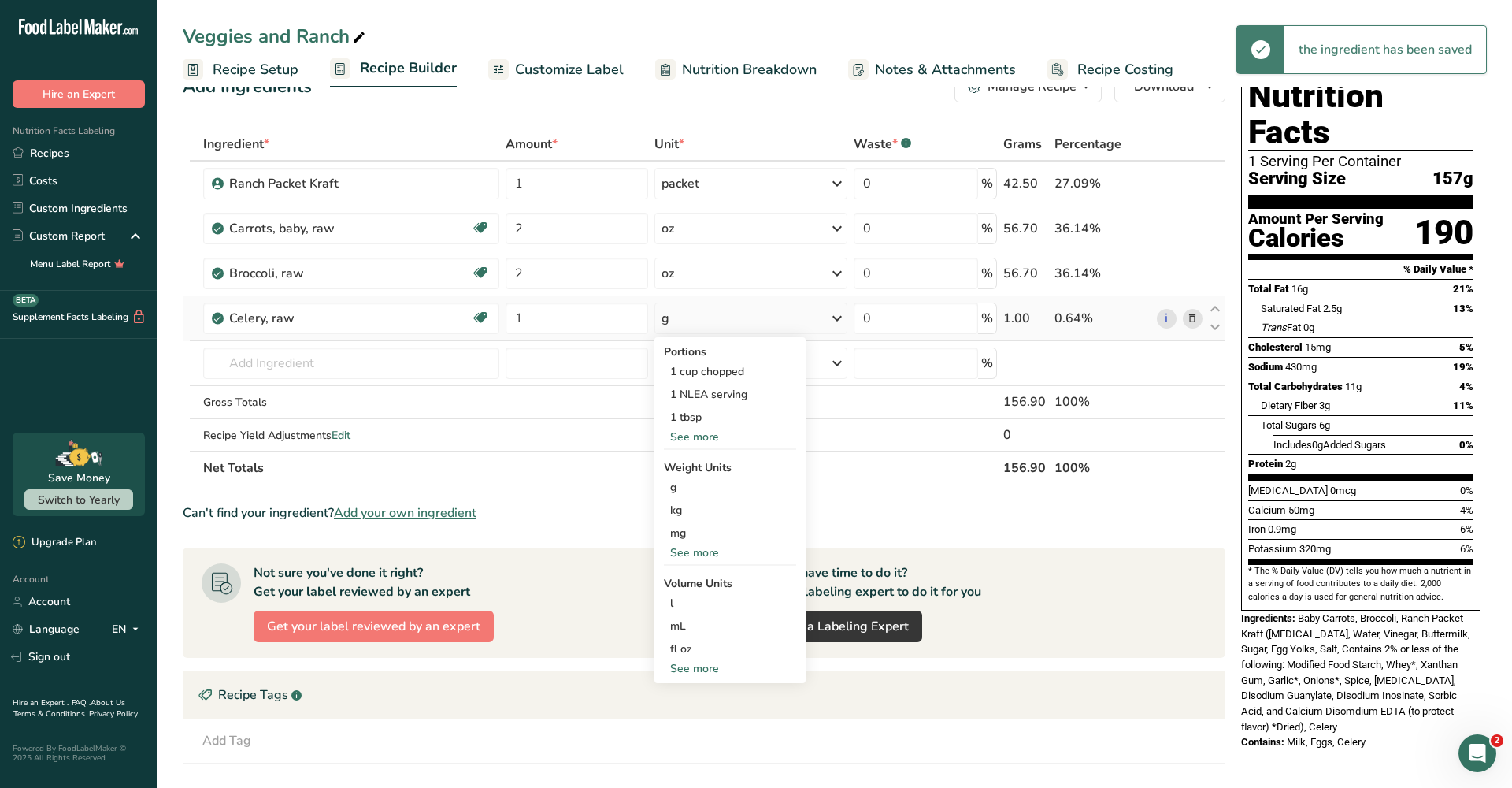
click at [694, 552] on div "See more" at bounding box center [730, 552] width 132 height 16
click at [681, 605] on div "oz" at bounding box center [730, 601] width 132 height 23
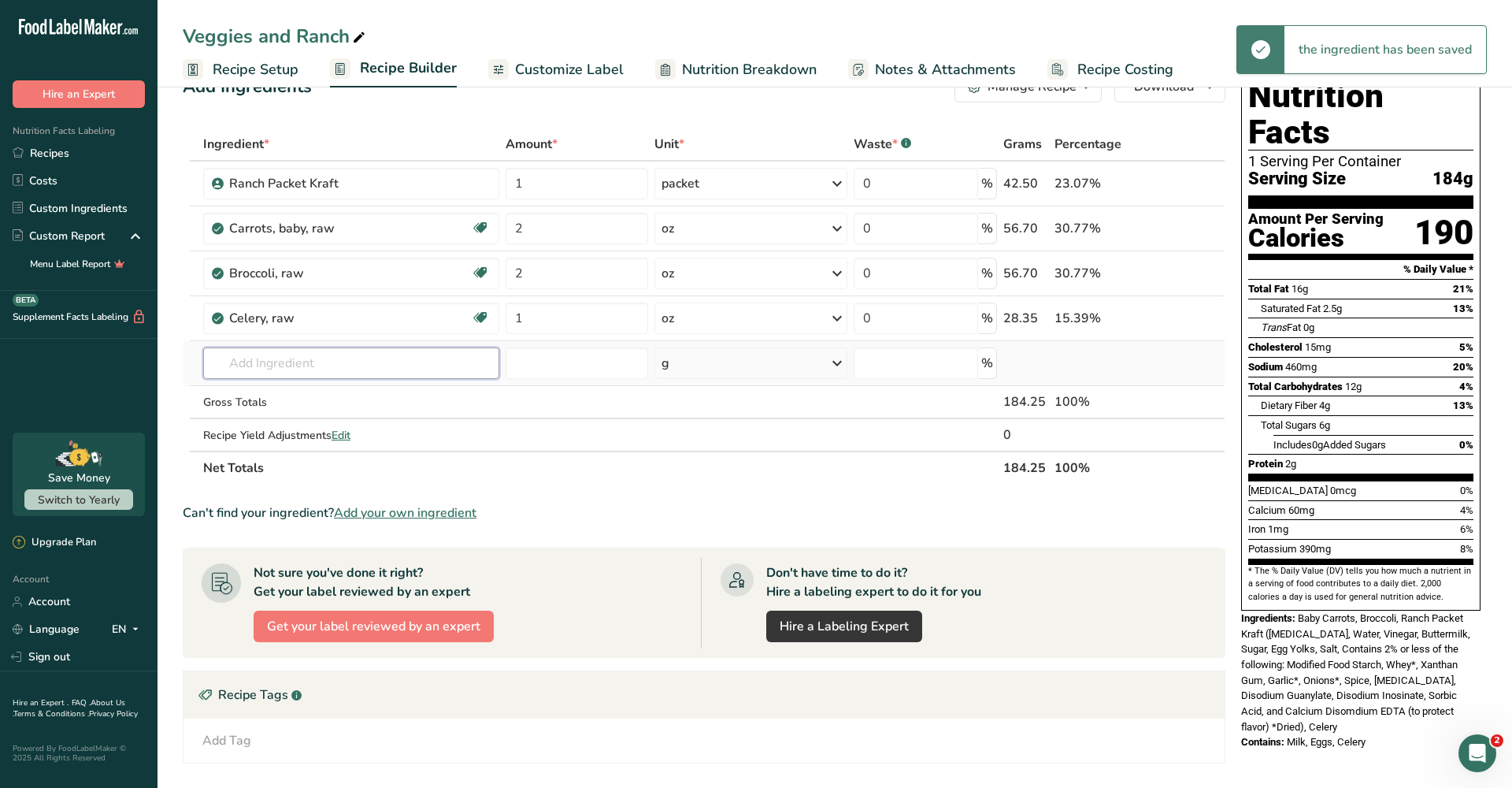
click at [395, 361] on input "text" at bounding box center [351, 363] width 296 height 32
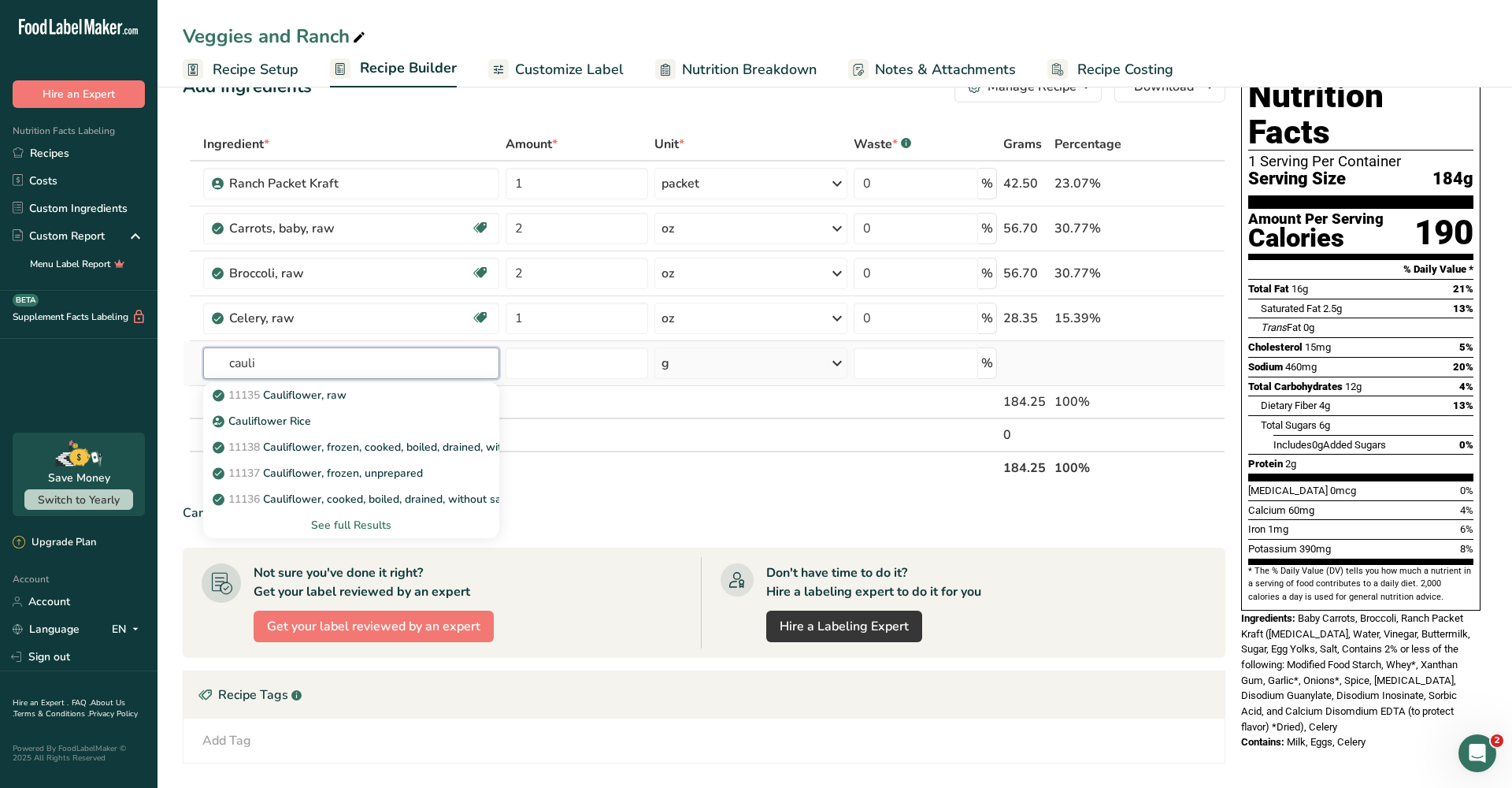
type input "cauliflower"
drag, startPoint x: 395, startPoint y: 361, endPoint x: 340, endPoint y: 396, distance: 65.2
click at [340, 396] on p "11135 Cauliflower, raw" at bounding box center [281, 395] width 131 height 16
type input "Cauliflower, raw"
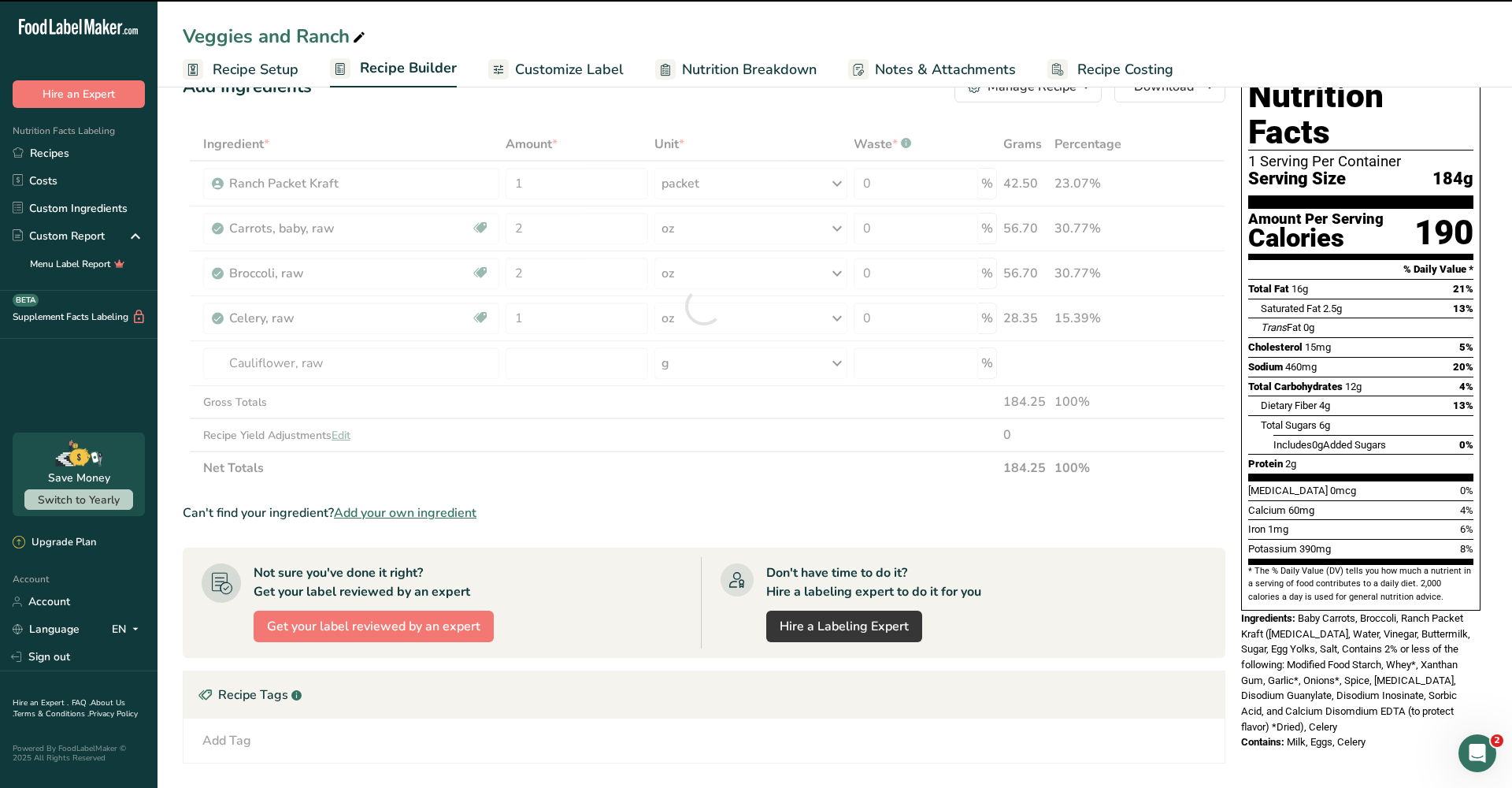
type input "0"
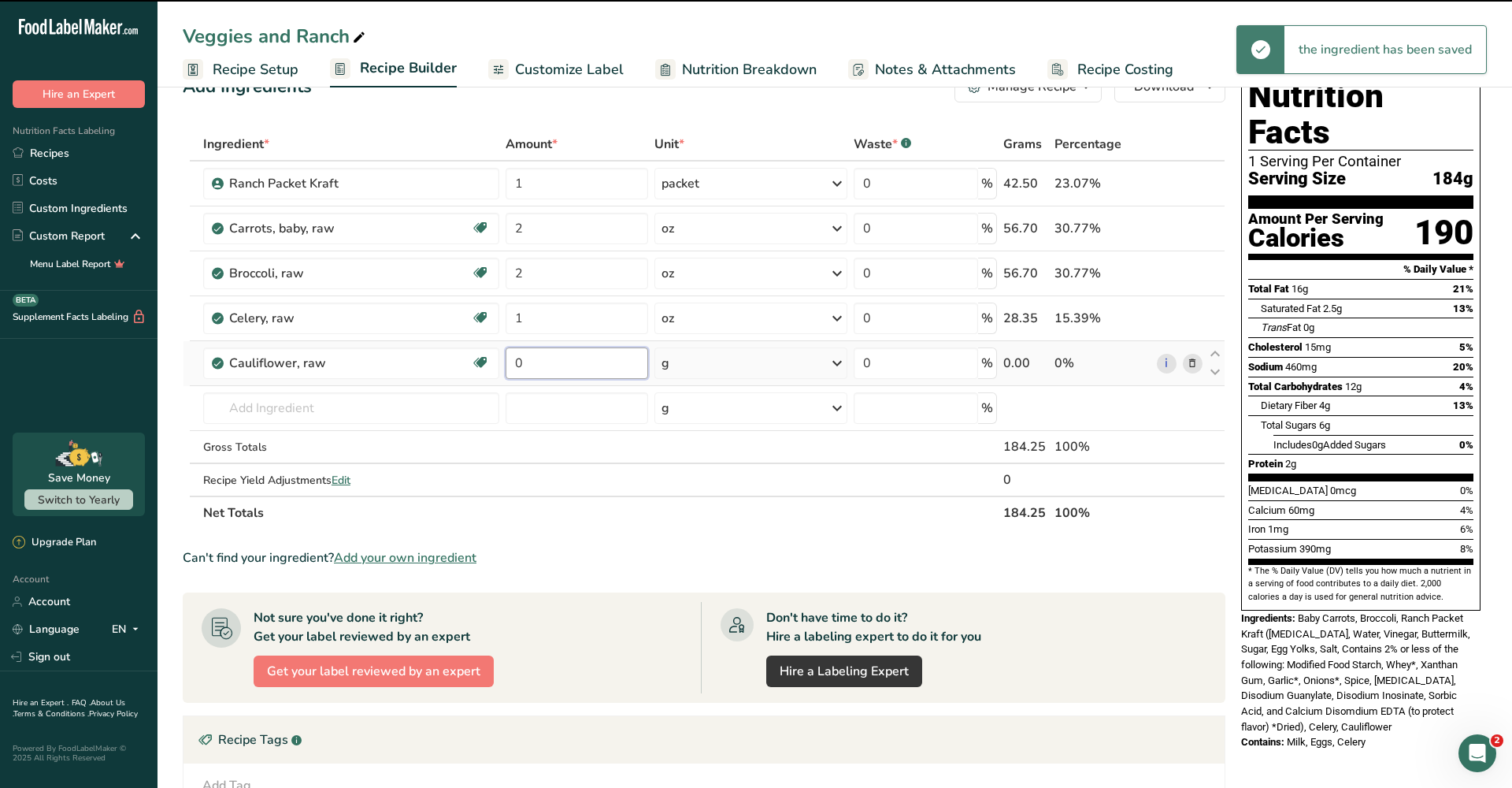
click at [607, 365] on input "0" at bounding box center [577, 363] width 144 height 32
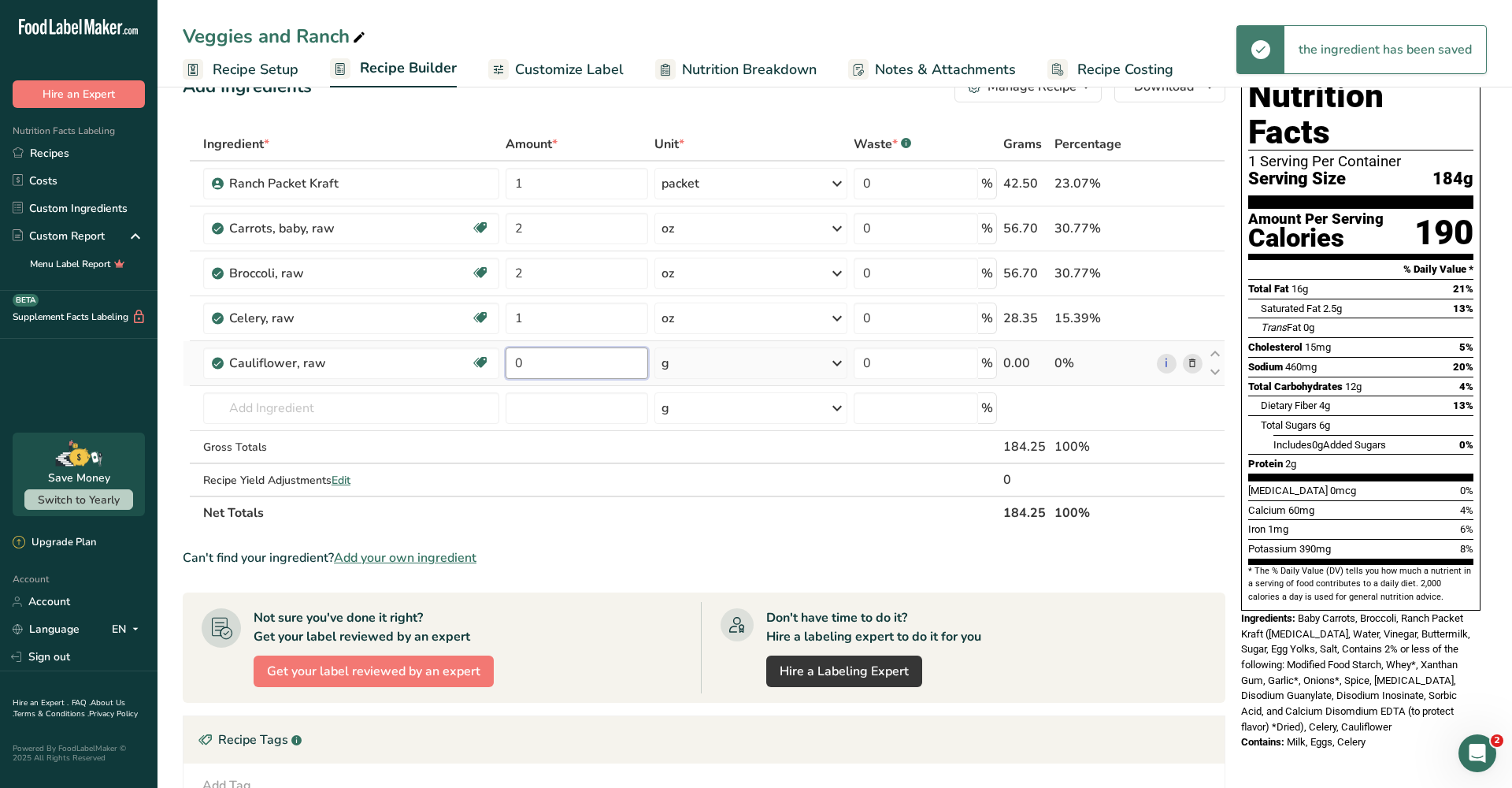
type input "1"
click at [705, 364] on div "Ingredient * Amount * Unit * Waste * .a-a{fill:#347362;}.b-a{fill:#fff;} Grams …" at bounding box center [704, 328] width 1043 height 402
click at [772, 371] on div "g" at bounding box center [750, 363] width 192 height 32
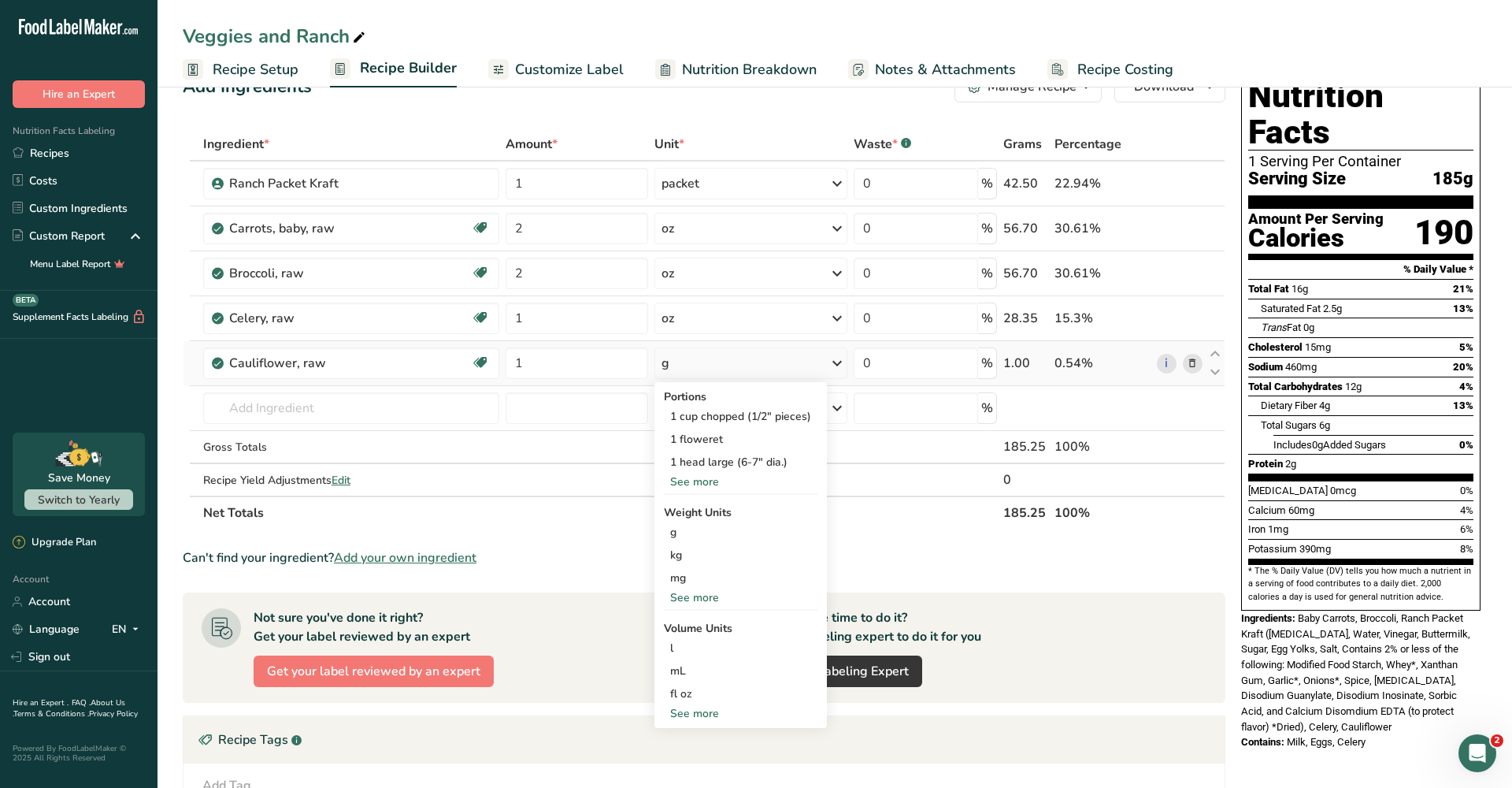
click at [688, 591] on div "See more" at bounding box center [741, 598] width 153 height 16
click at [684, 642] on div "oz" at bounding box center [741, 647] width 153 height 23
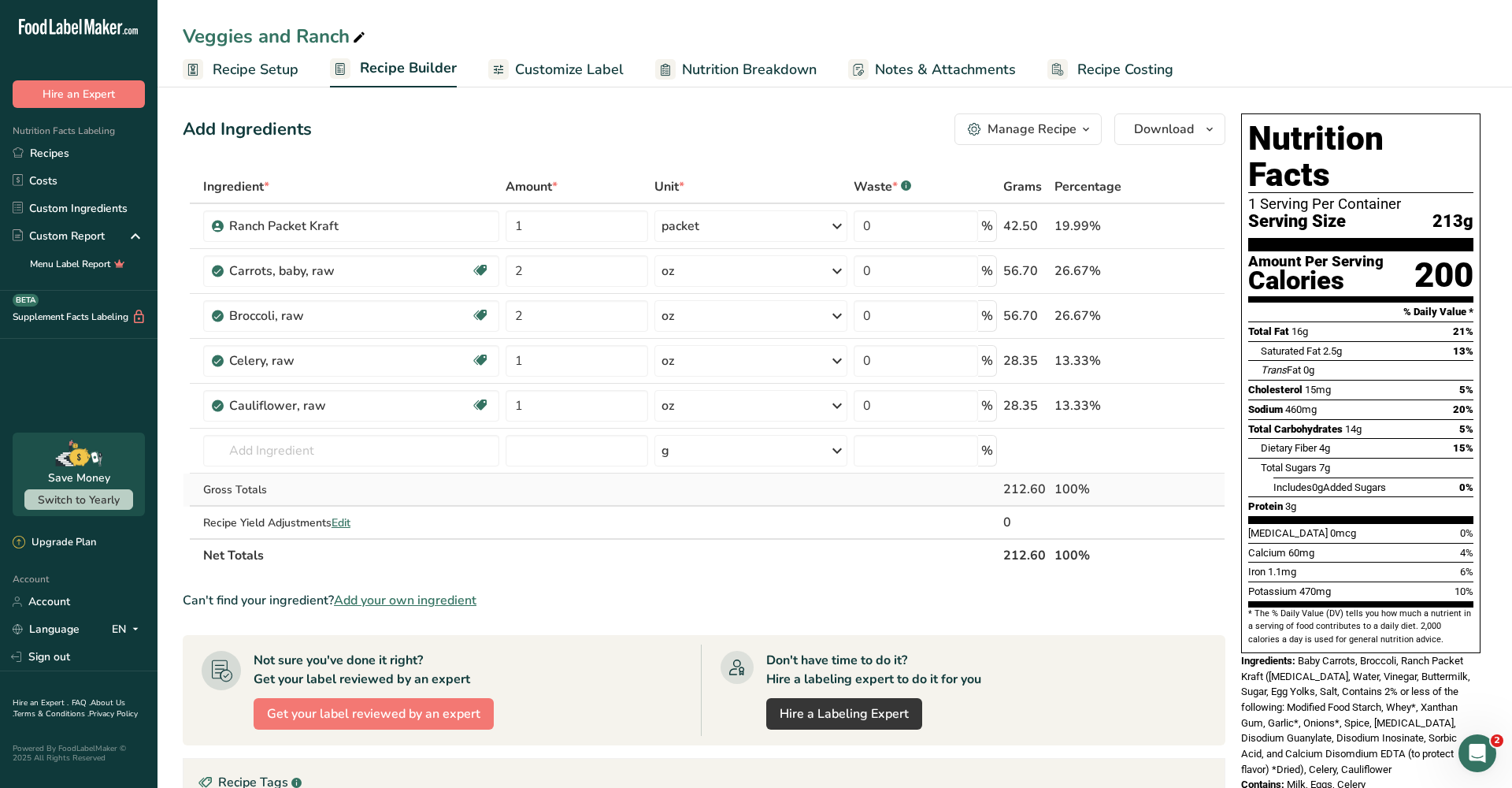
scroll to position [0, 0]
click at [275, 447] on input "text" at bounding box center [351, 450] width 296 height 32
click at [742, 582] on section "Ingredient * Amount * Unit * Waste * .a-a{fill:#347362;}.b-a{fill:#fff;} Grams …" at bounding box center [704, 609] width 1043 height 877
click at [634, 119] on div "Add Ingredients Manage Recipe Delete Recipe Duplicate Recipe Scale Recipe Save …" at bounding box center [704, 129] width 1043 height 32
